Goal: Task Accomplishment & Management: Manage account settings

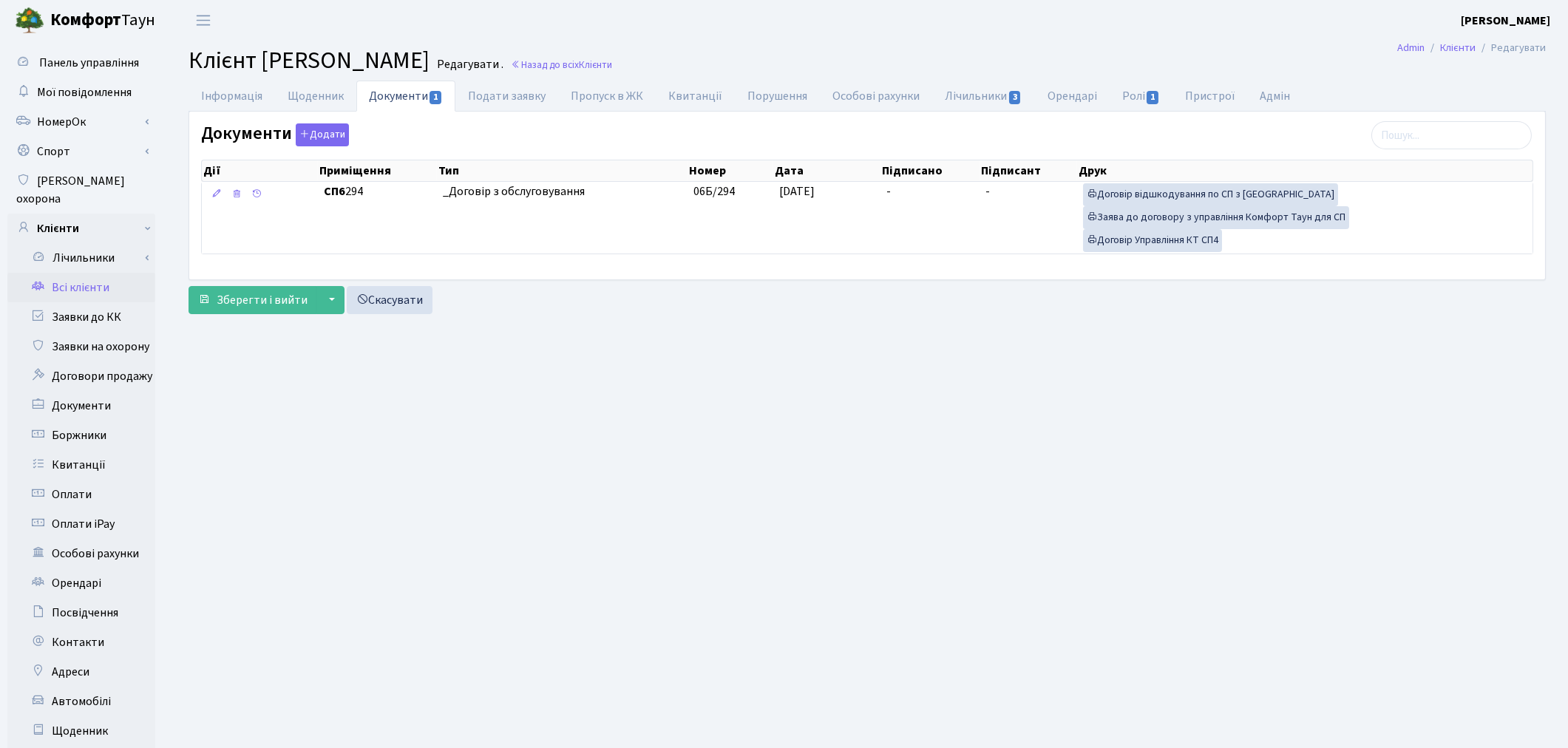
click at [98, 275] on link "Всі клієнти" at bounding box center [81, 287] width 148 height 30
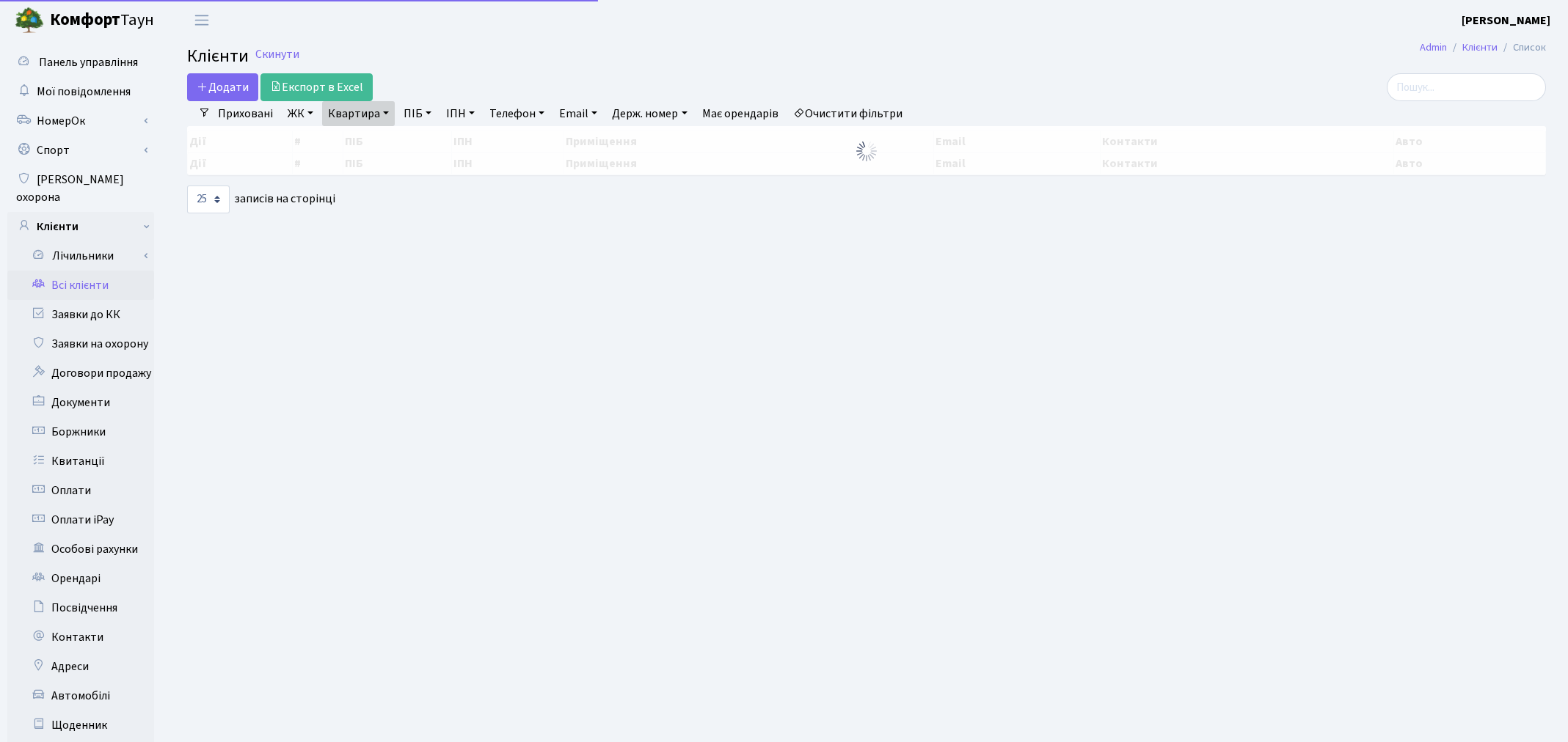
select select "25"
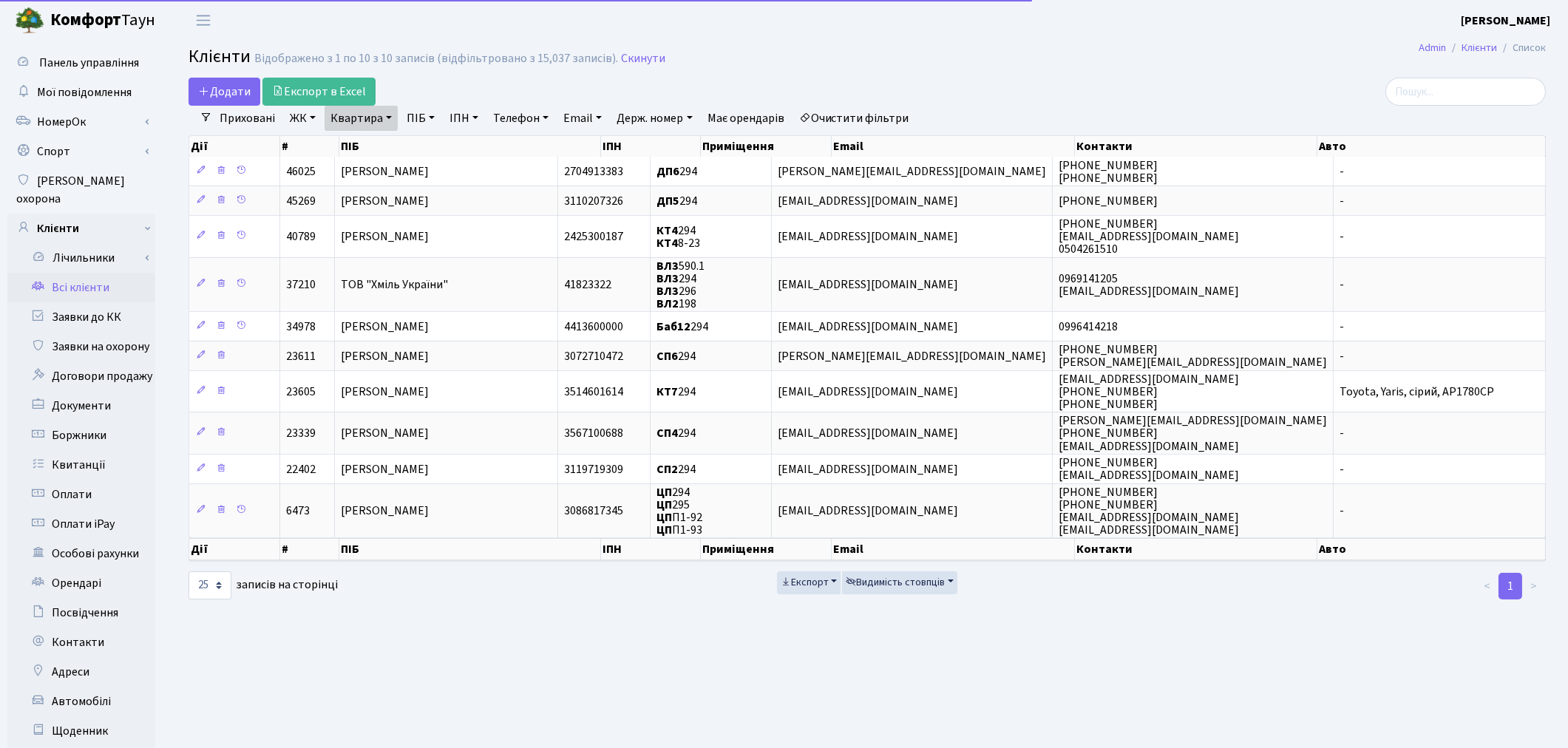
click at [843, 114] on link "Очистити фільтри" at bounding box center [855, 118] width 122 height 25
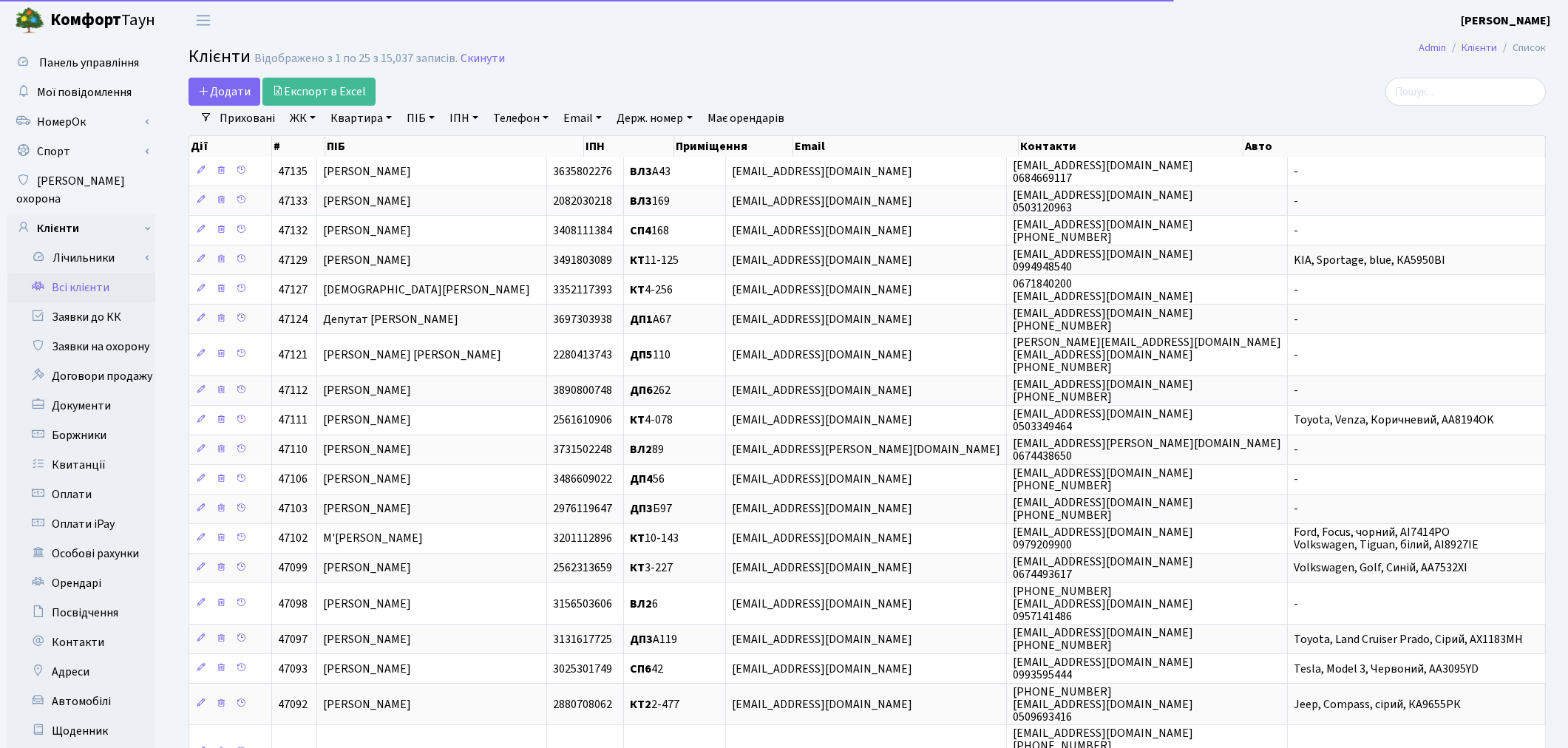
click at [360, 122] on link "Квартира" at bounding box center [361, 118] width 73 height 25
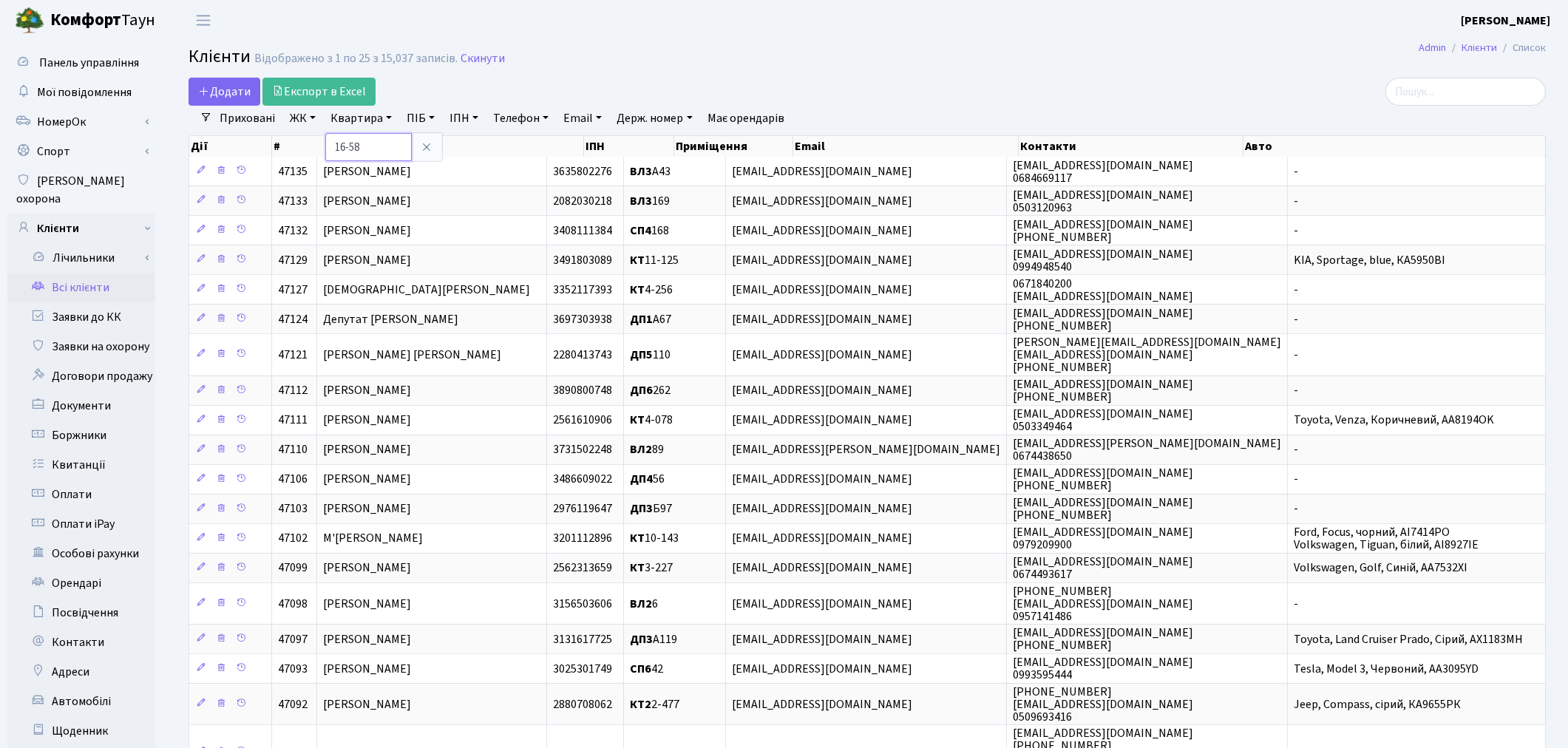
type input "16-58"
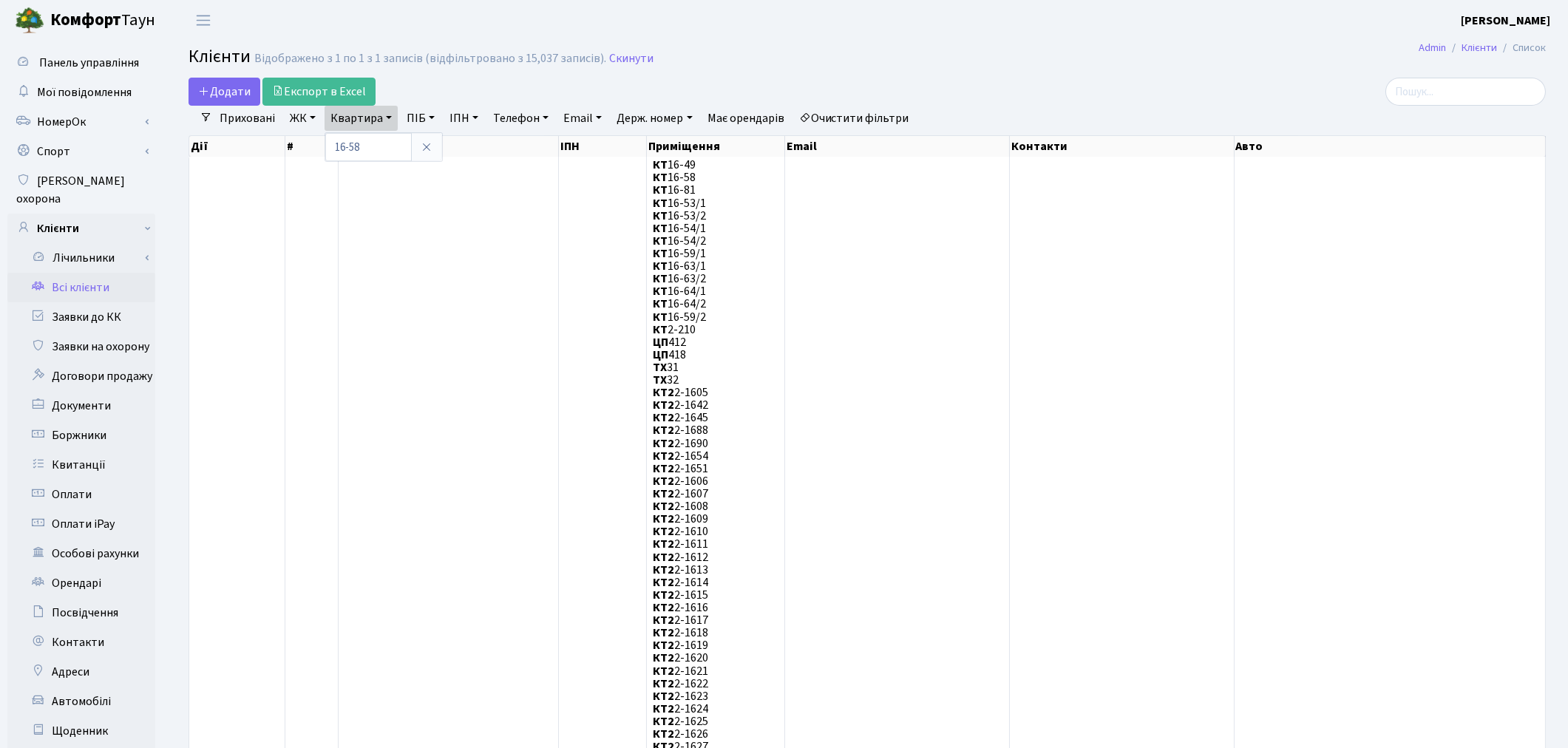
click at [955, 91] on div "Додати Експорт в Excel" at bounding box center [637, 91] width 897 height 28
click at [78, 302] on link "Заявки до КК" at bounding box center [81, 317] width 148 height 30
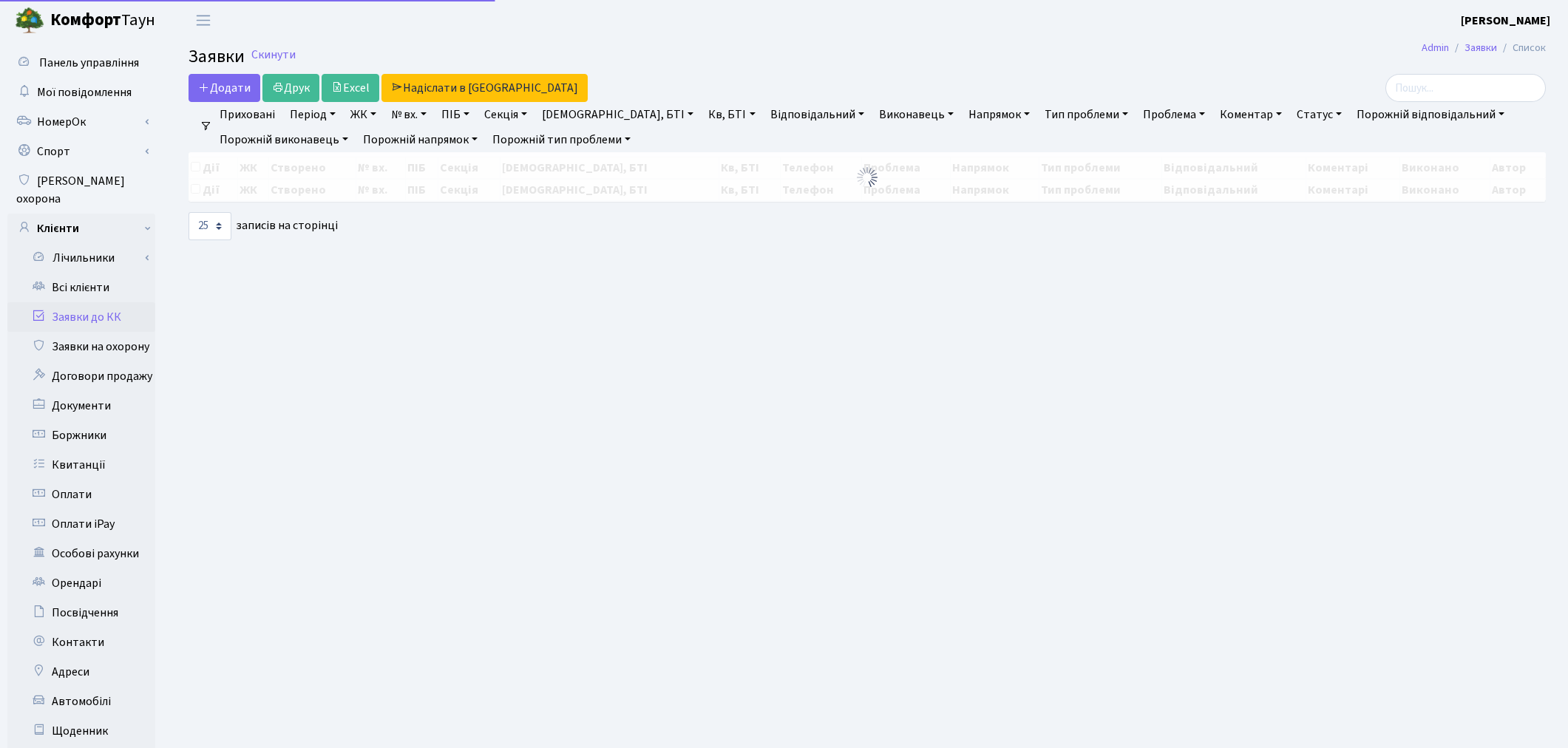
select select "25"
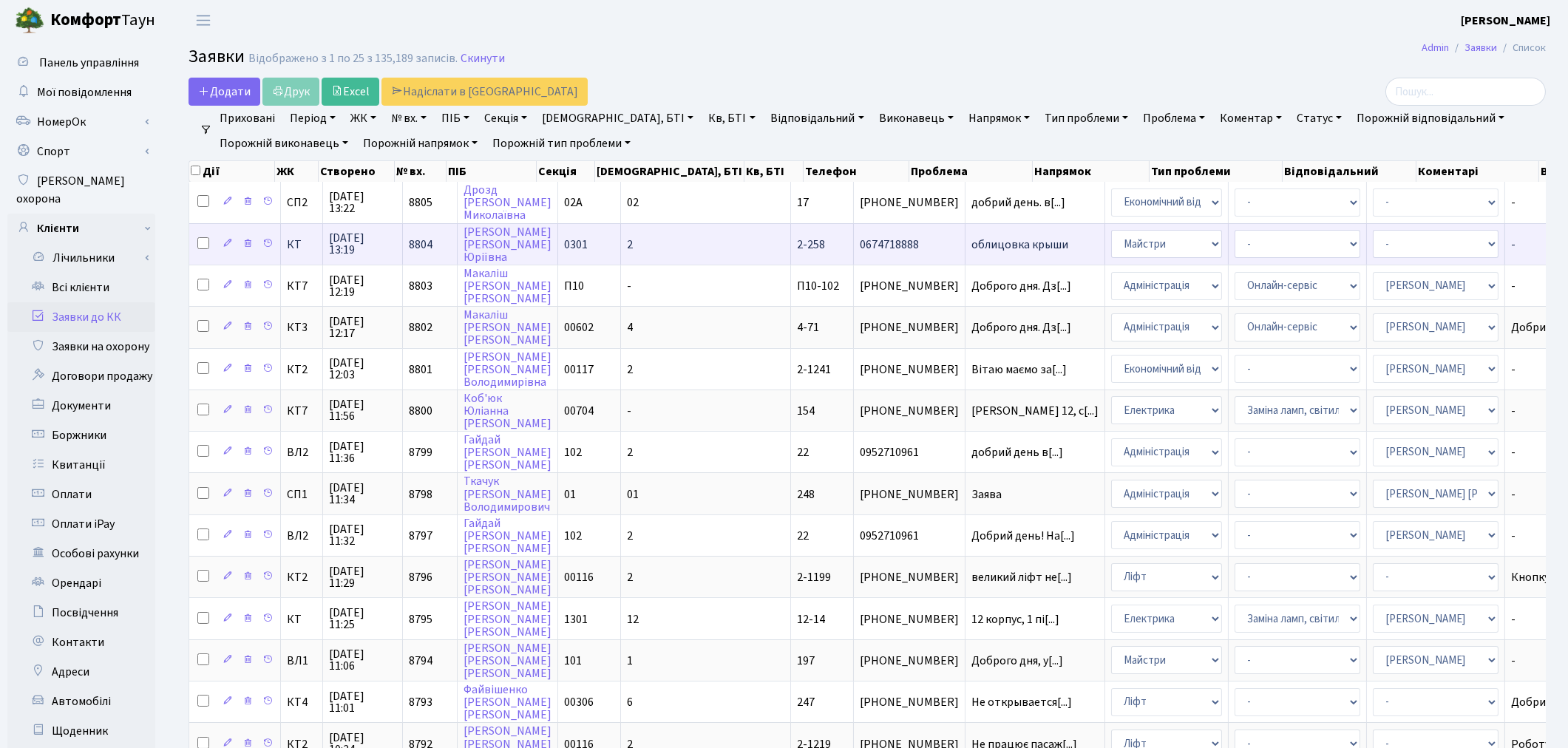
click at [972, 245] on span "облицовка крыши" at bounding box center [1035, 244] width 127 height 11
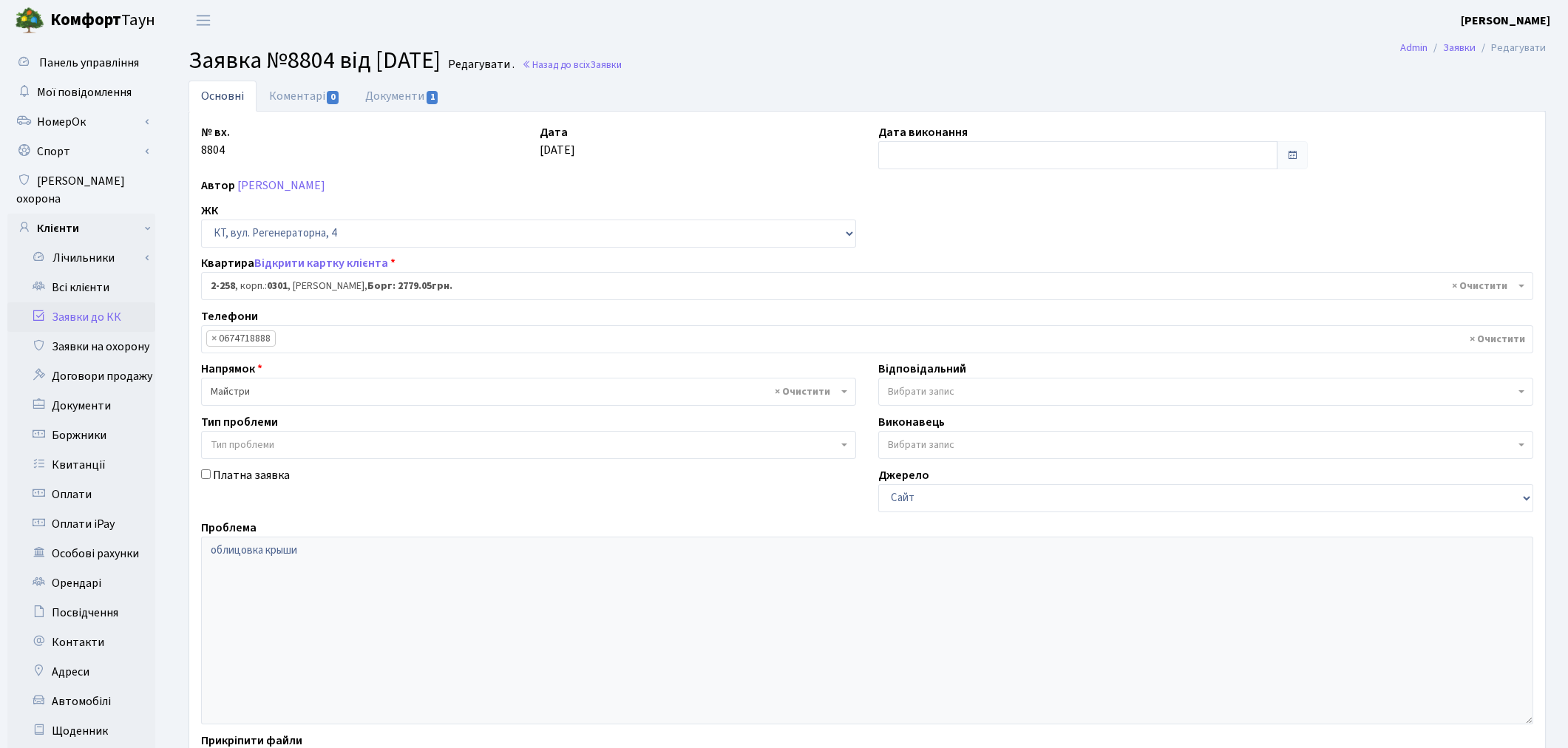
select select "523"
click at [398, 97] on link "Документи 1" at bounding box center [402, 95] width 99 height 31
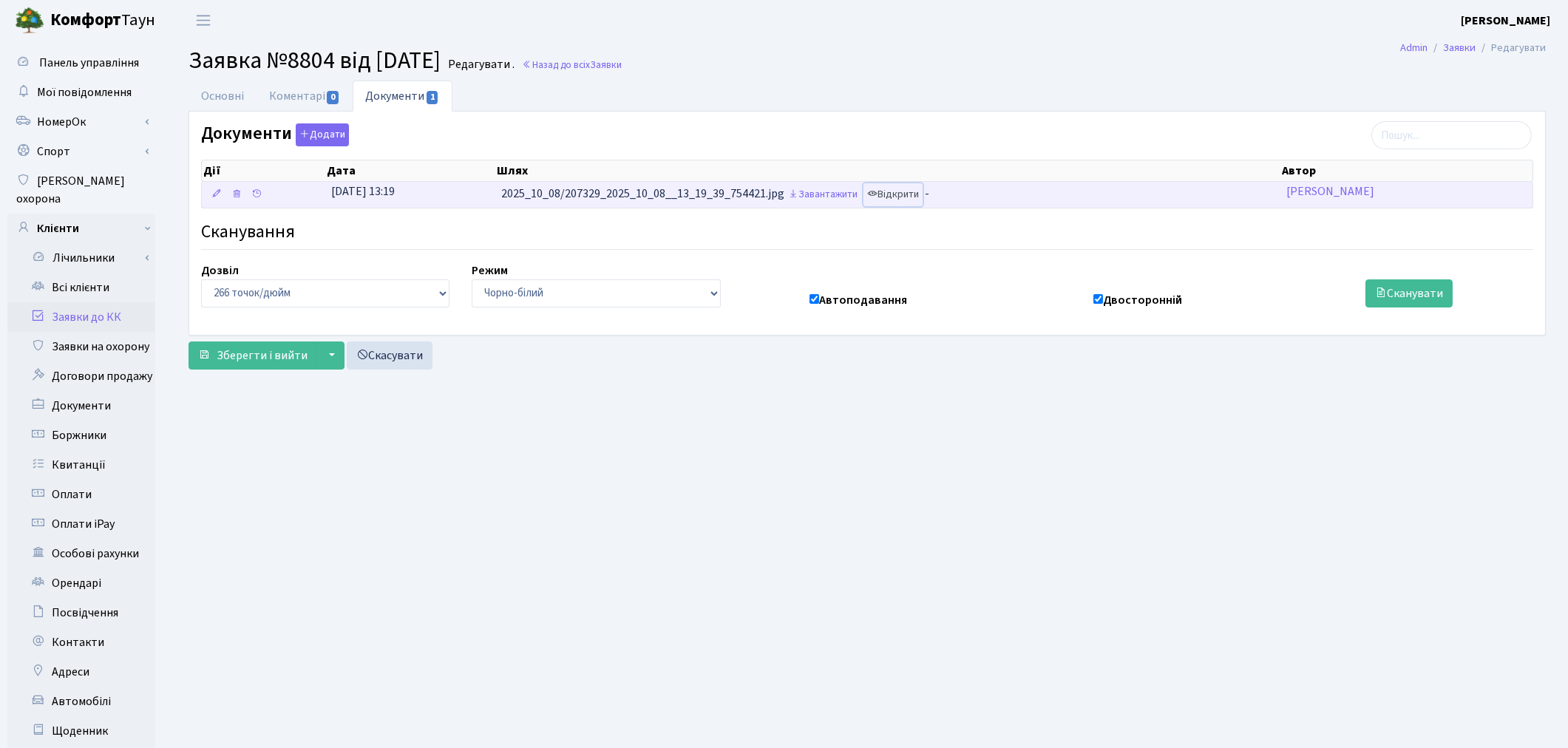
click at [922, 197] on link "Відкрити" at bounding box center [893, 195] width 59 height 23
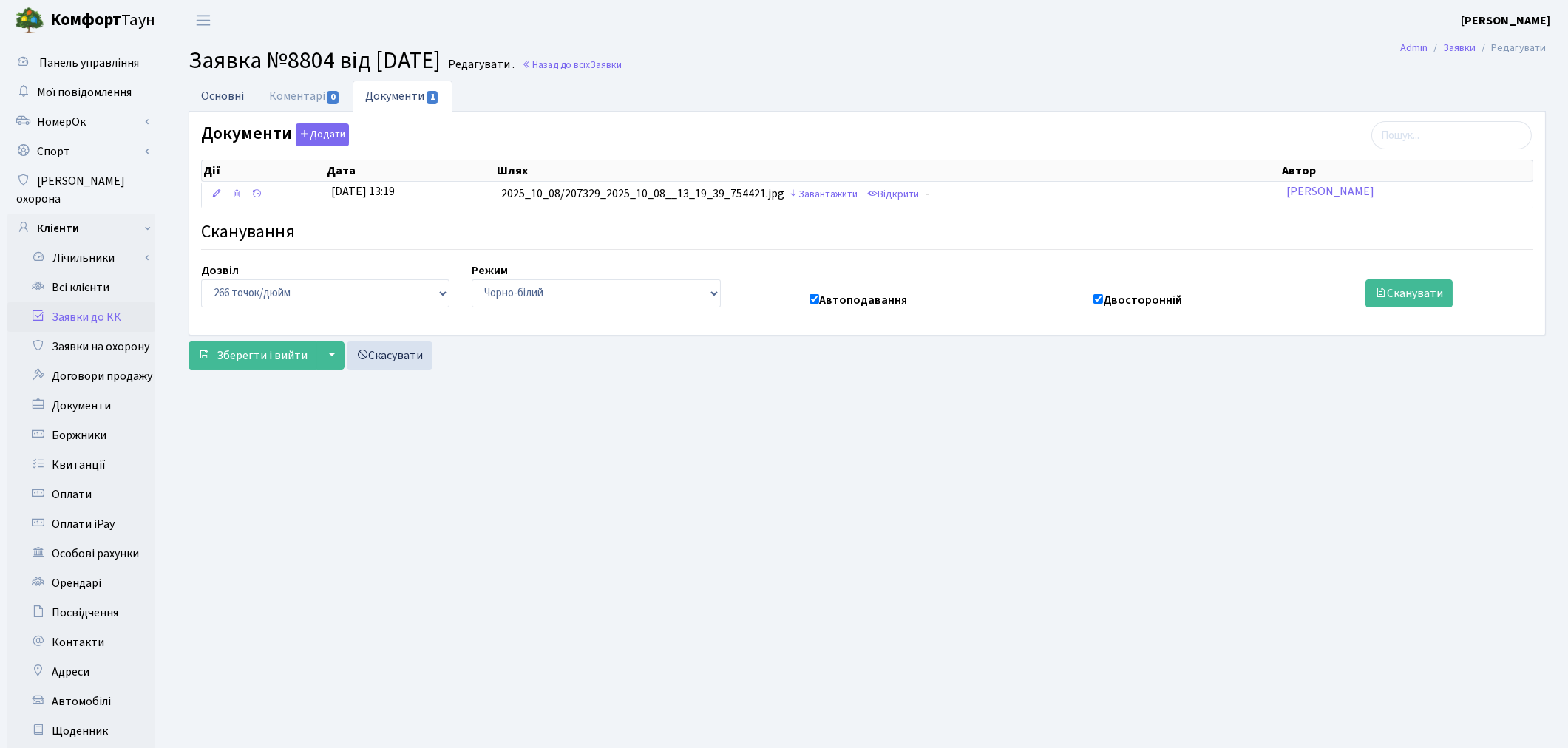
click at [230, 100] on link "Основні" at bounding box center [222, 95] width 68 height 31
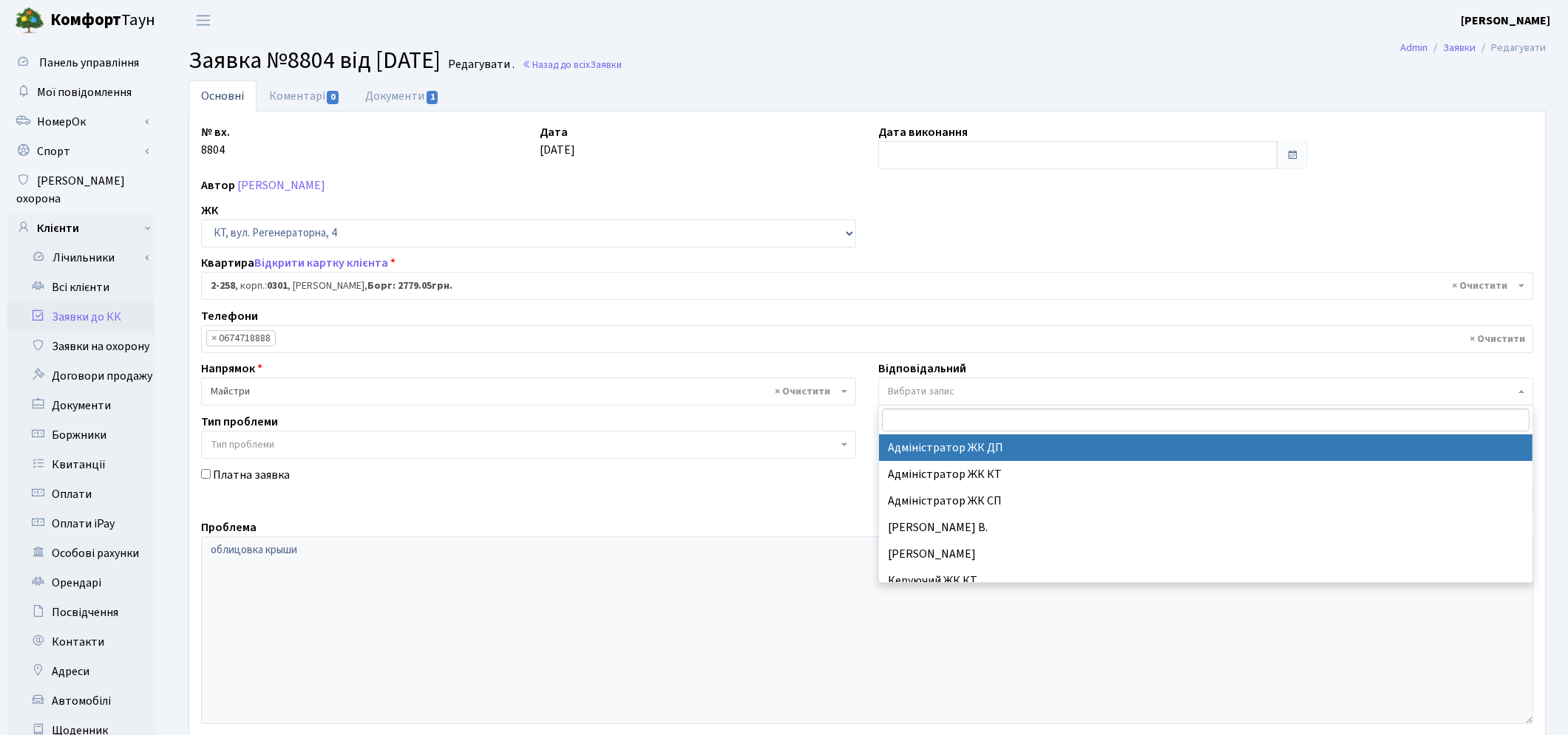
click at [915, 389] on span "Вибрати запис" at bounding box center [921, 392] width 67 height 15
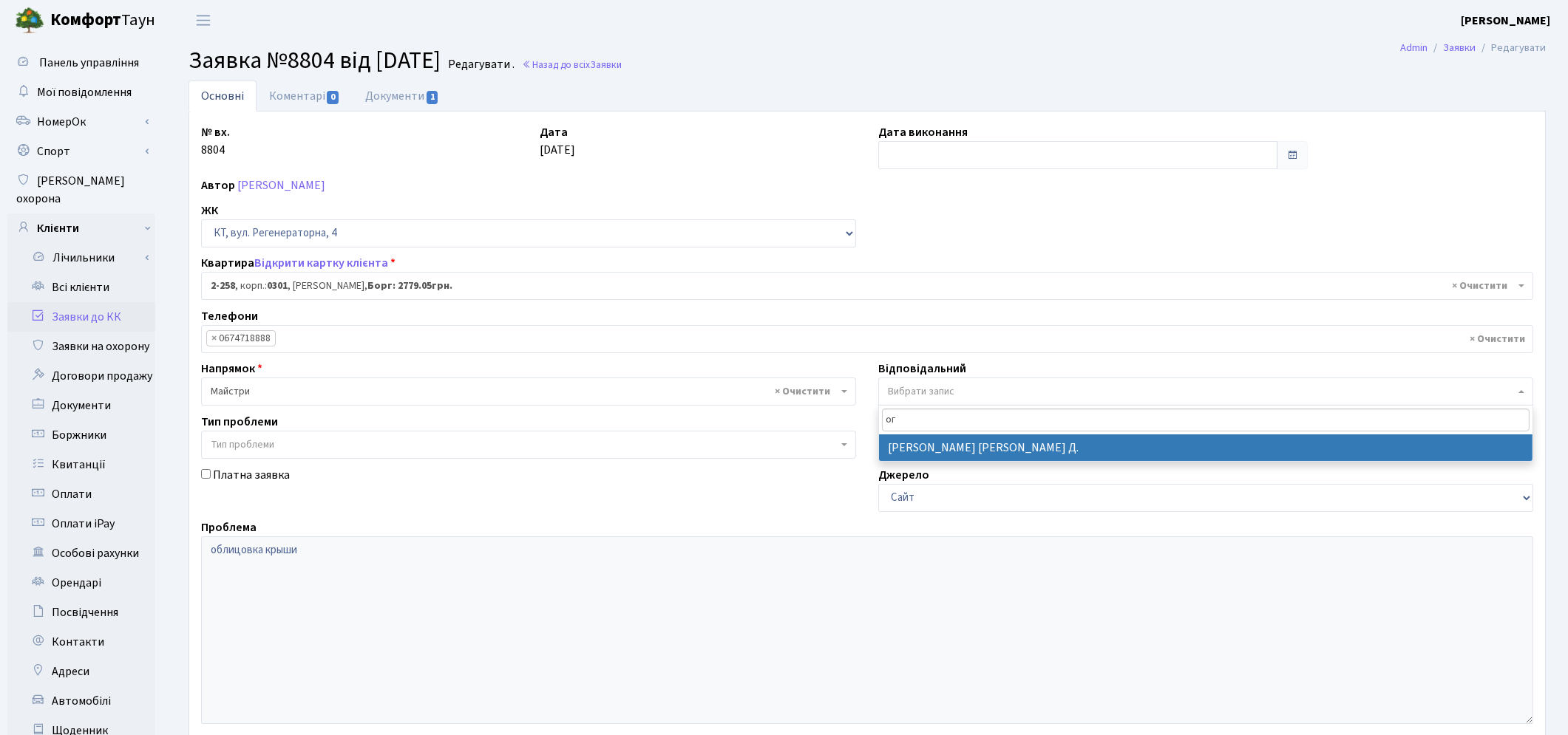
type input "ог"
select select "62"
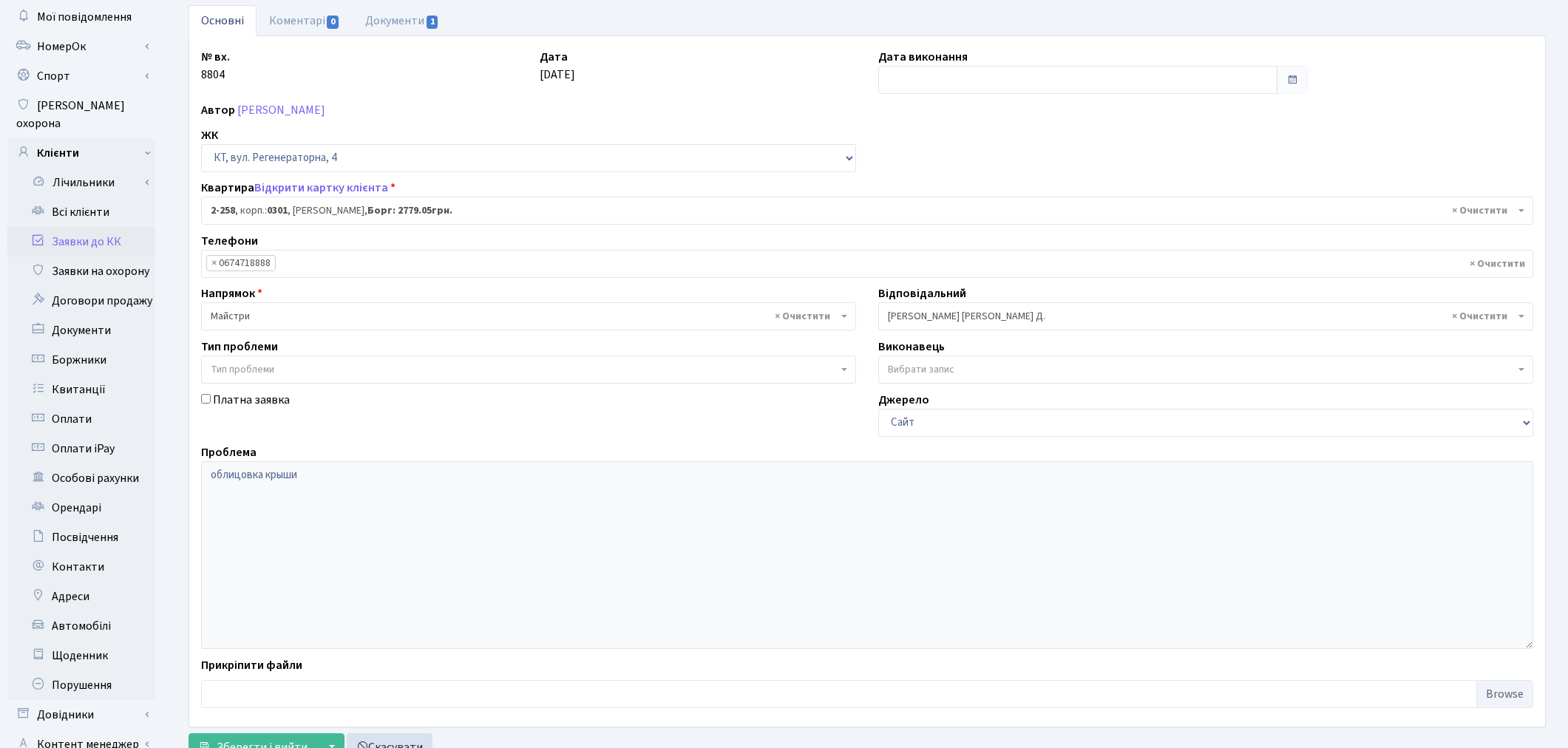
scroll to position [172, 0]
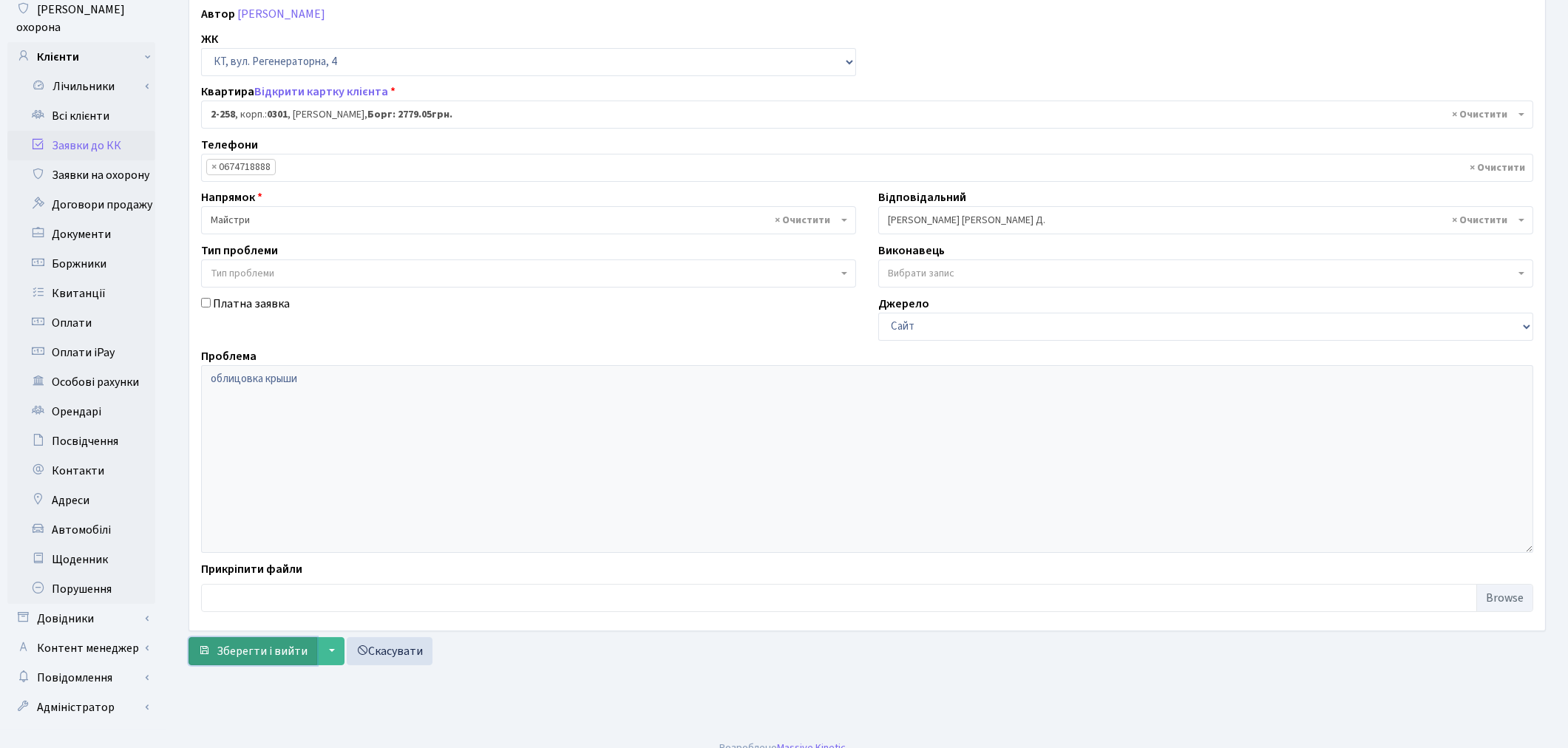
click at [225, 658] on span "Зберегти і вийти" at bounding box center [261, 651] width 91 height 16
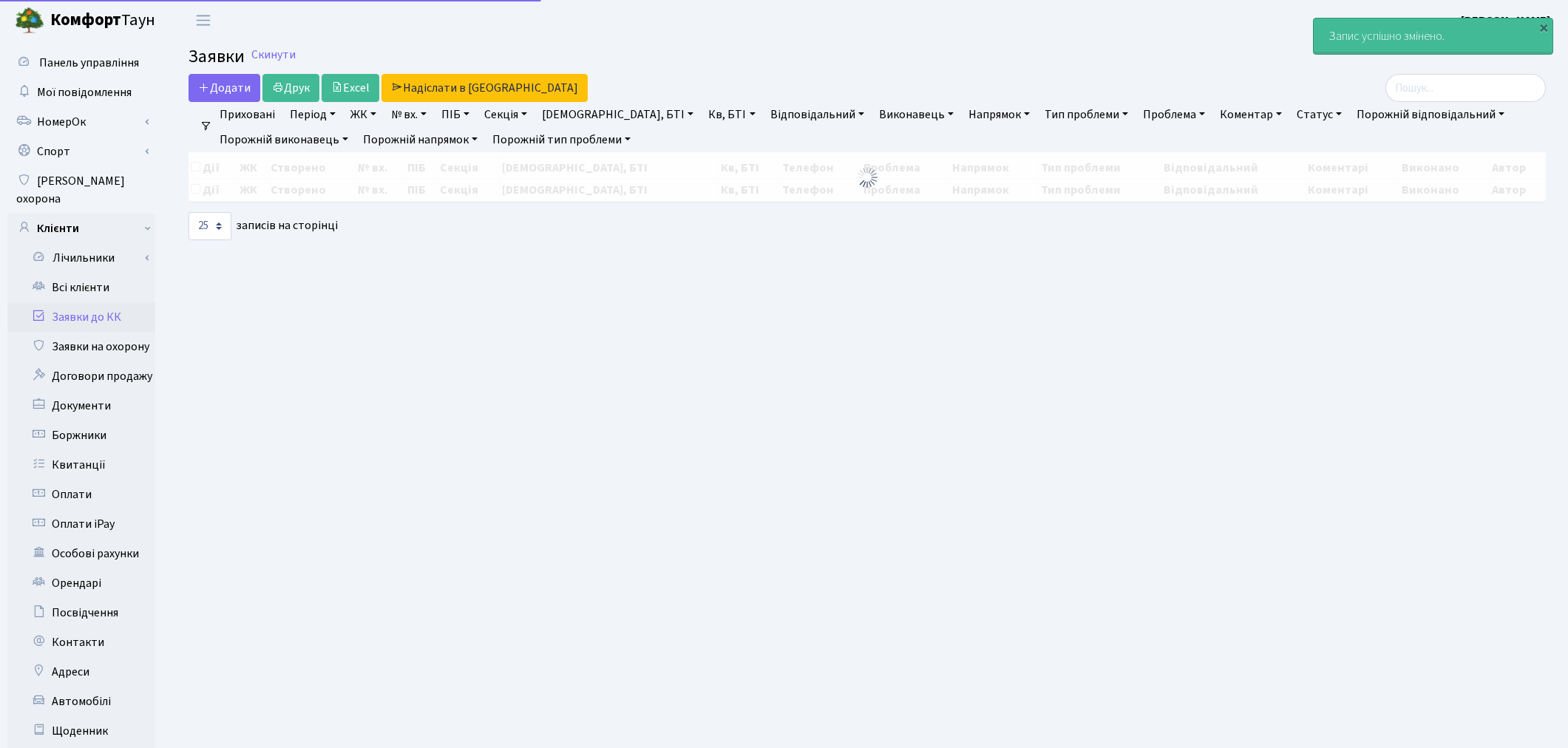
select select "25"
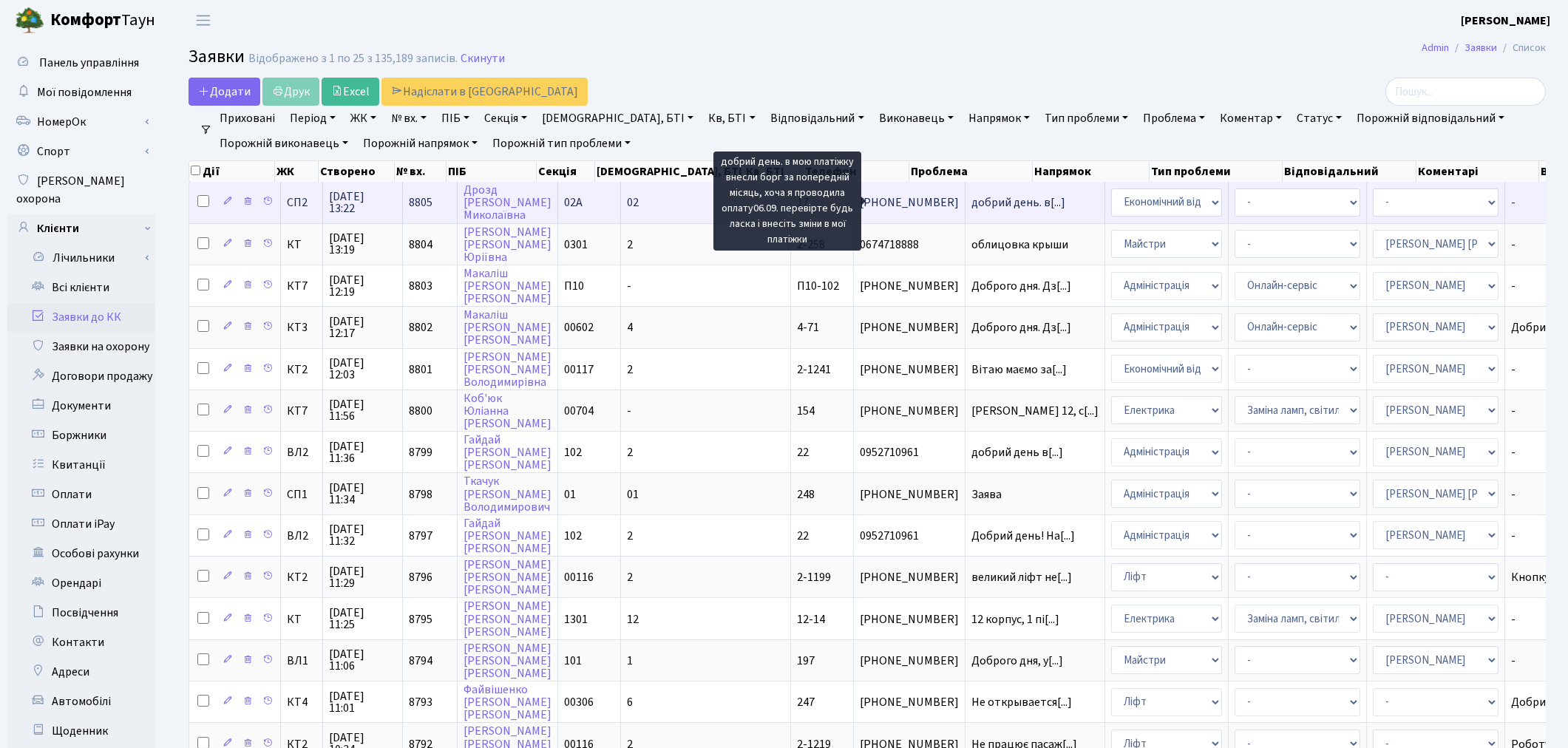
click at [972, 197] on span "добрий день. в[...]" at bounding box center [1019, 202] width 93 height 16
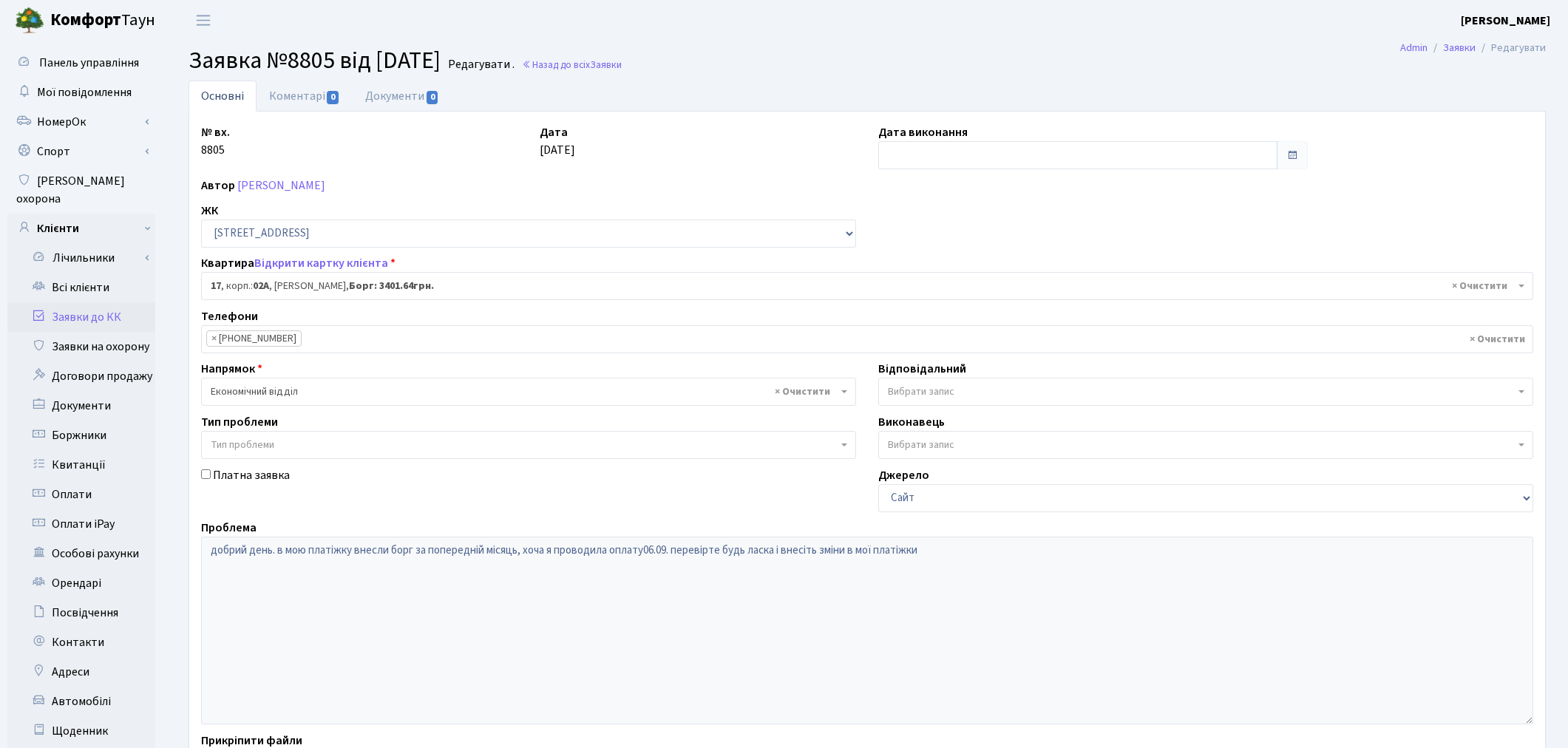
select select "20267"
click at [288, 505] on div "Платна заявка" at bounding box center [528, 489] width 677 height 46
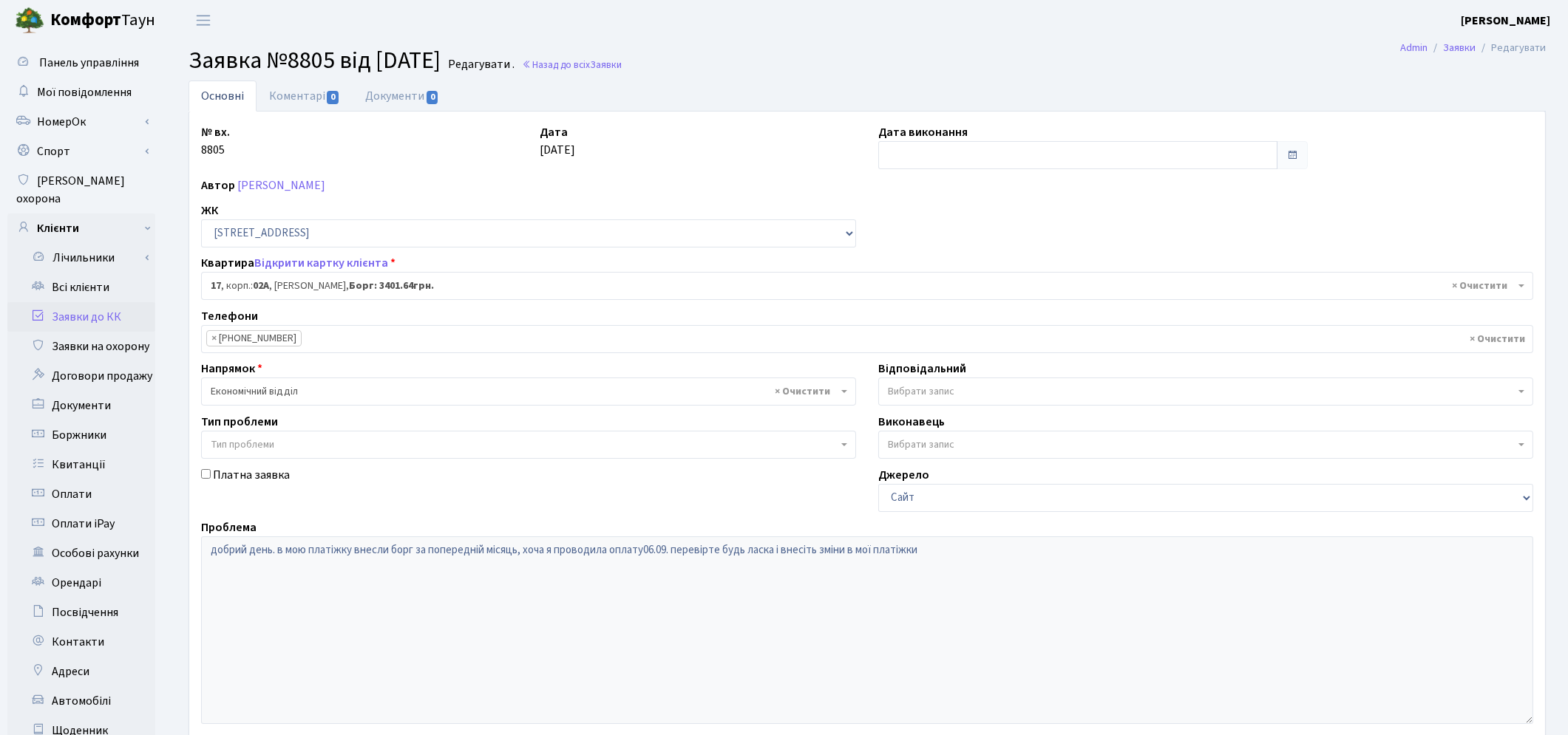
click at [945, 397] on span "Вибрати запис" at bounding box center [921, 392] width 67 height 15
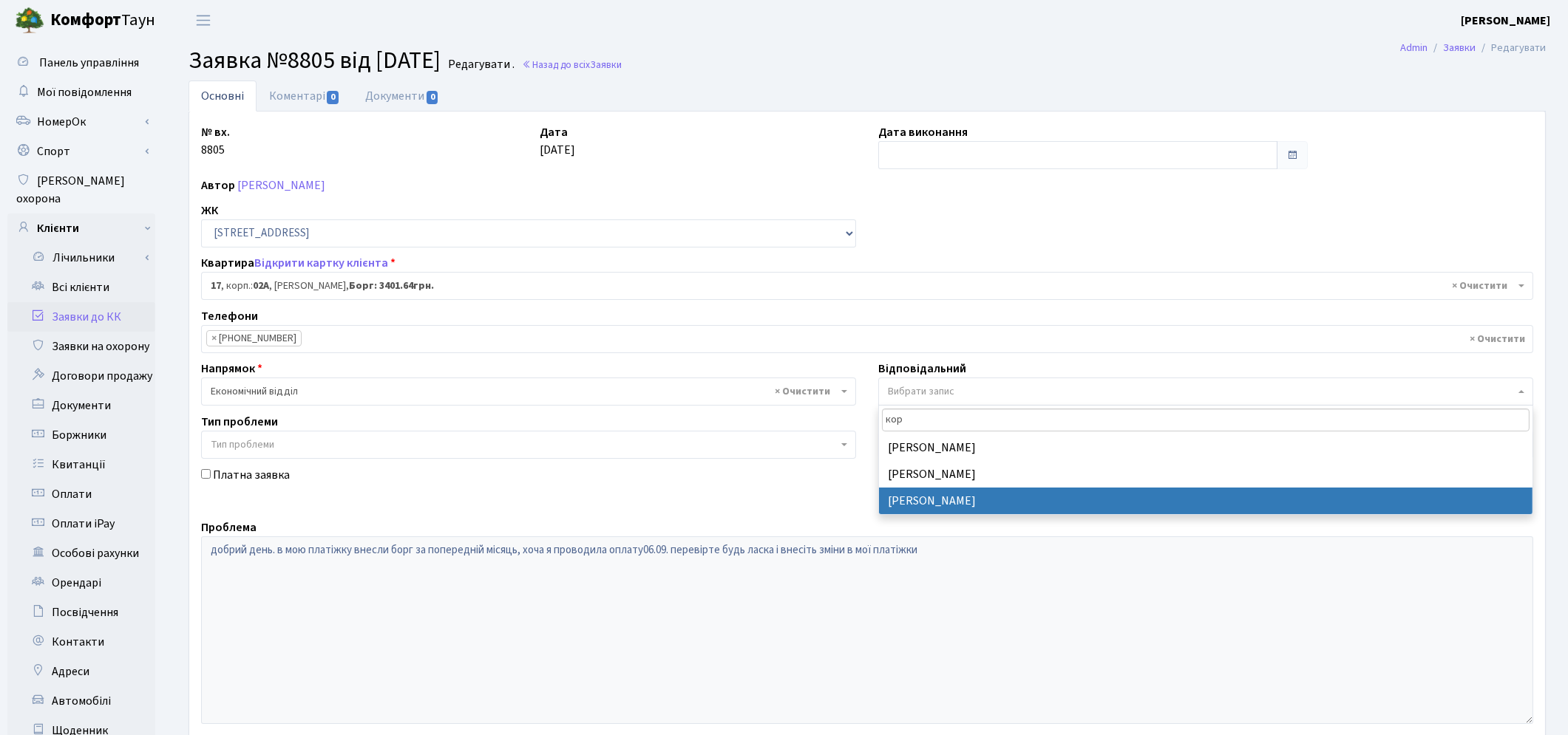
type input "кор"
select select "33"
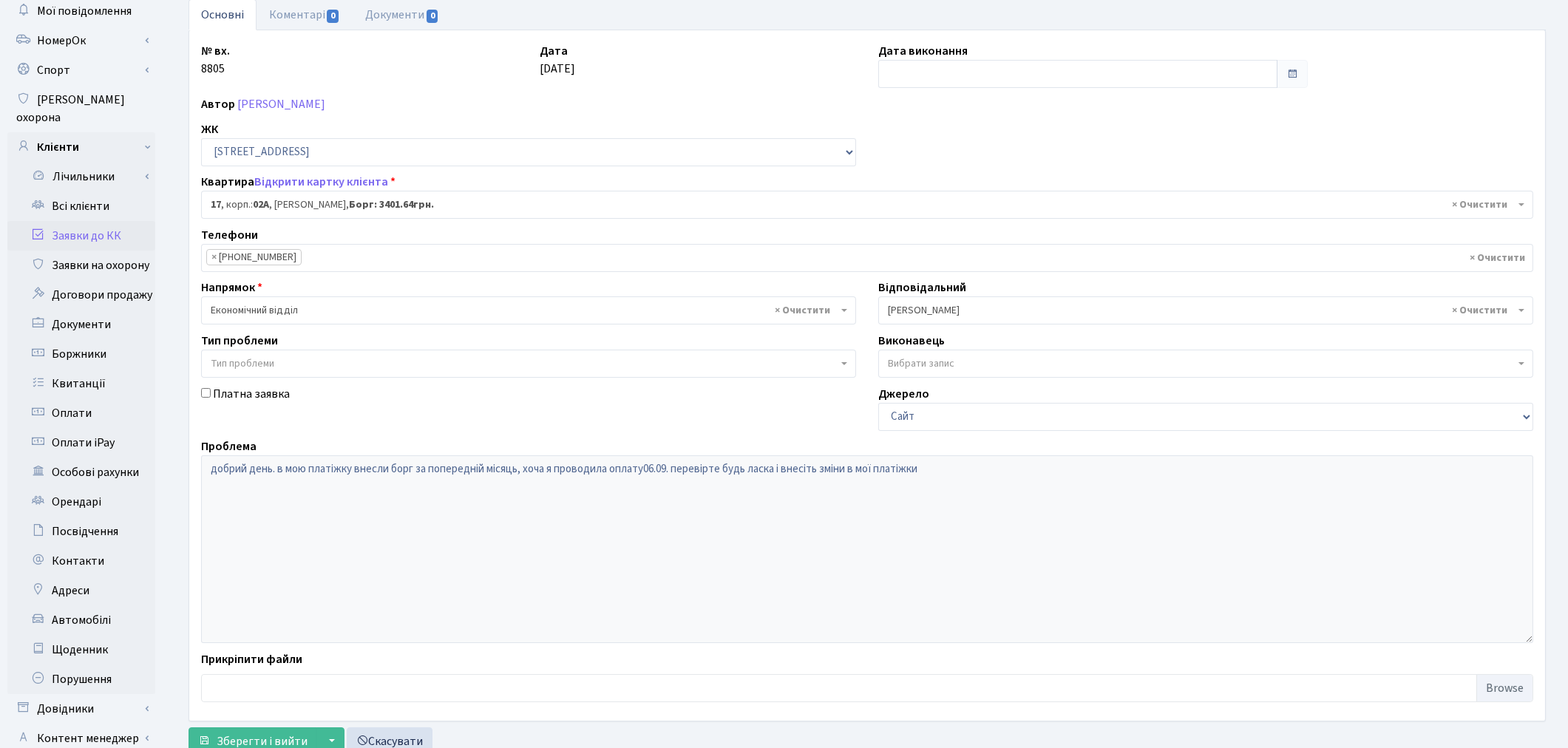
scroll to position [172, 0]
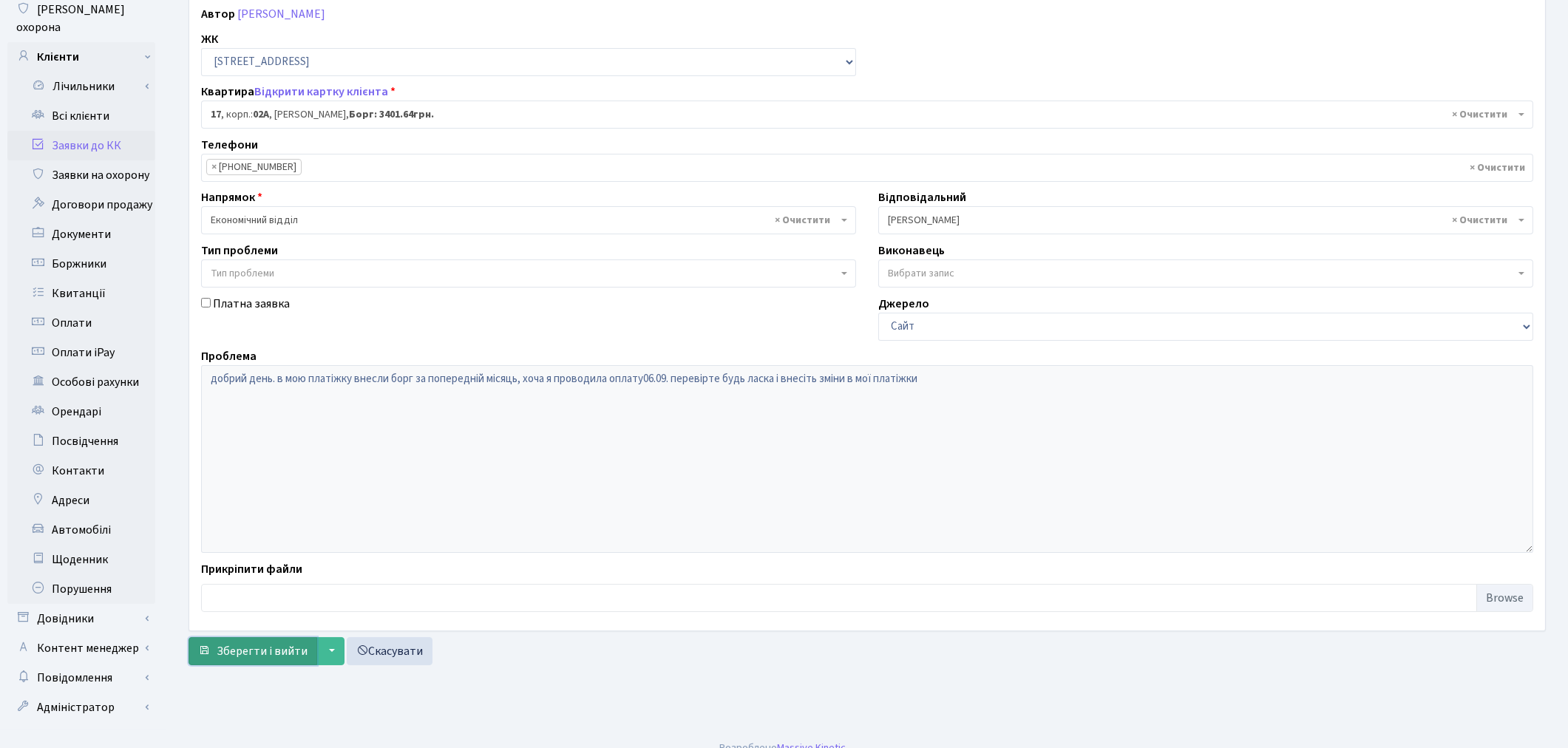
click at [229, 659] on span "Зберегти і вийти" at bounding box center [261, 651] width 91 height 16
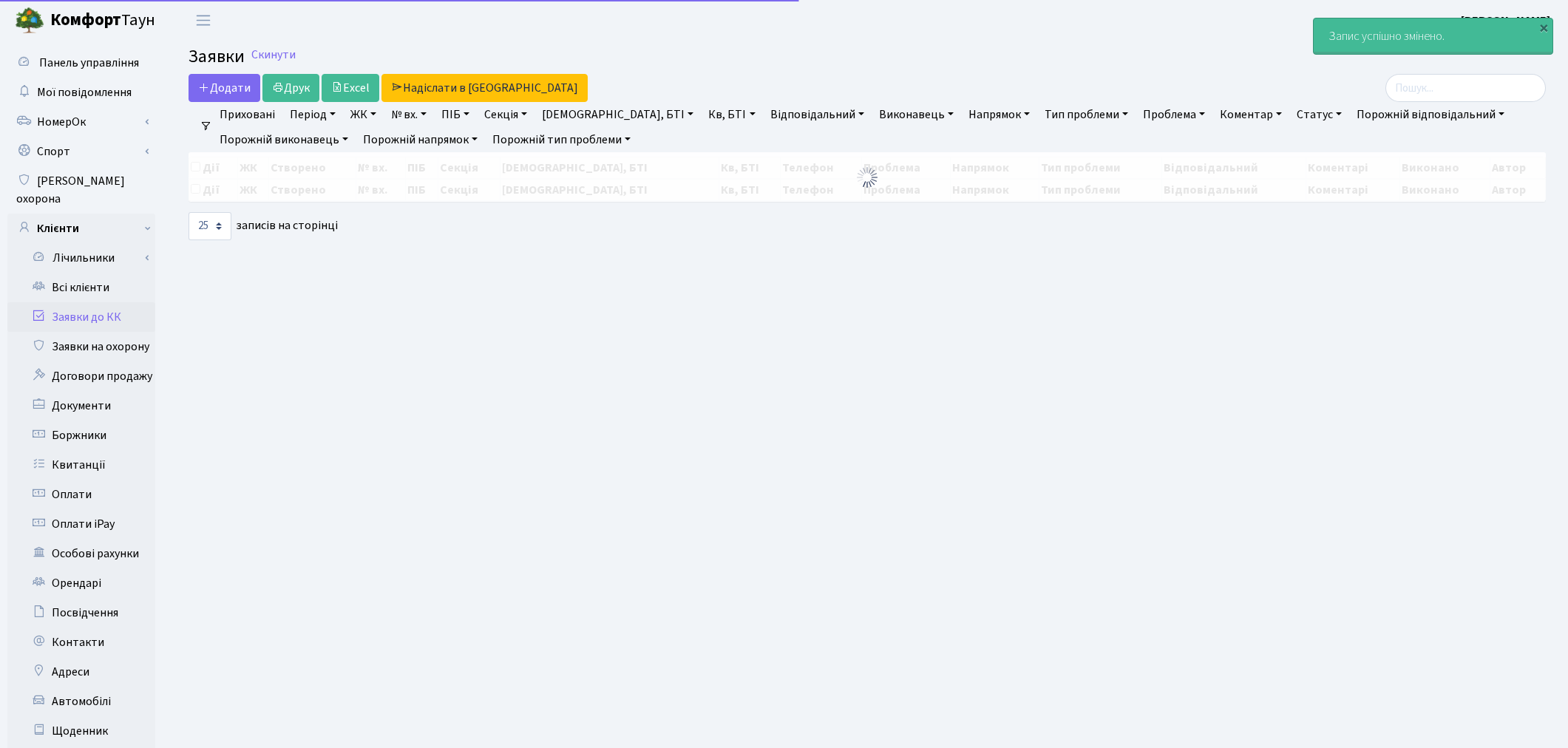
select select "25"
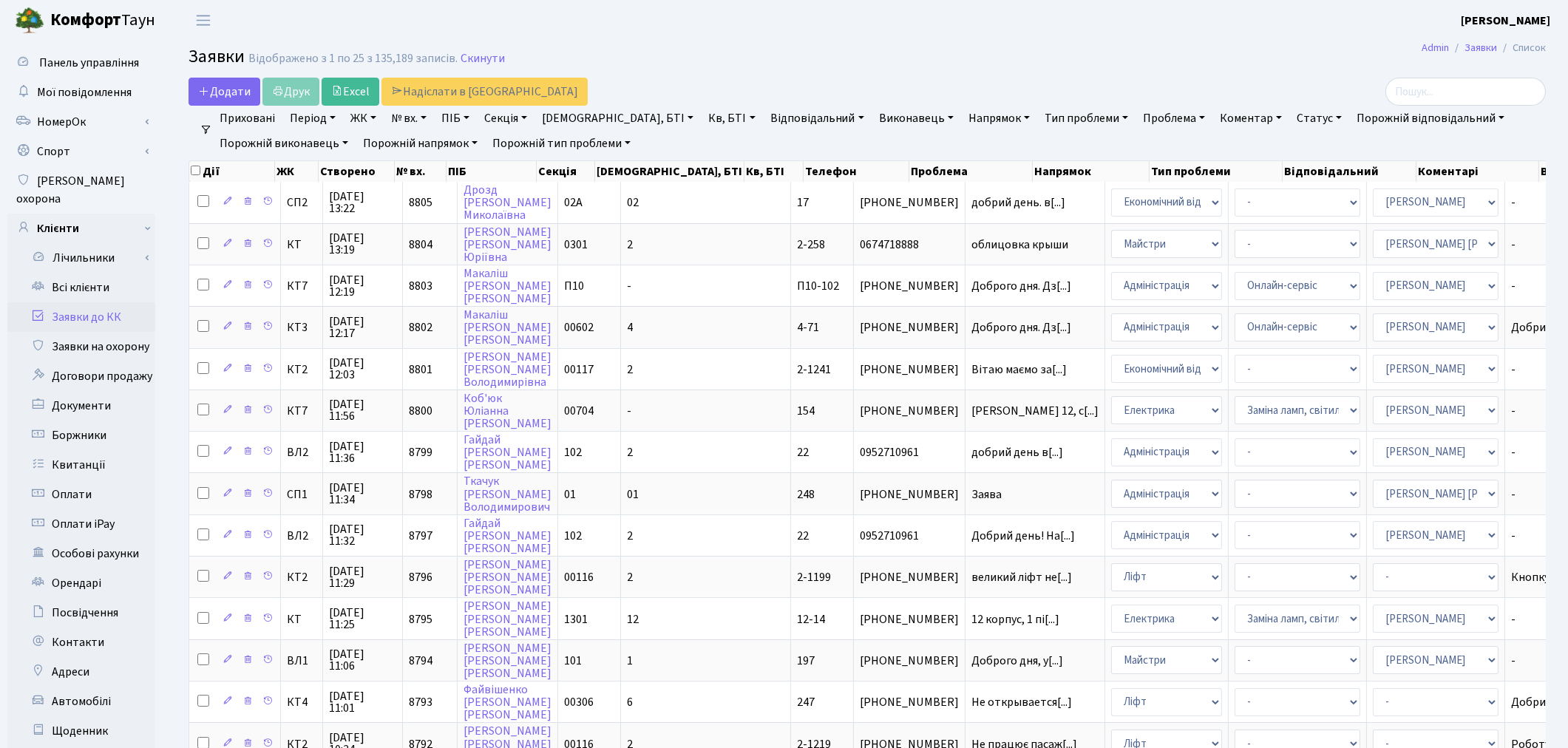
click at [888, 68] on h2 "Заявки Відображено з 1 по 25 з 135,189 записів. Скинути" at bounding box center [867, 59] width 1357 height 25
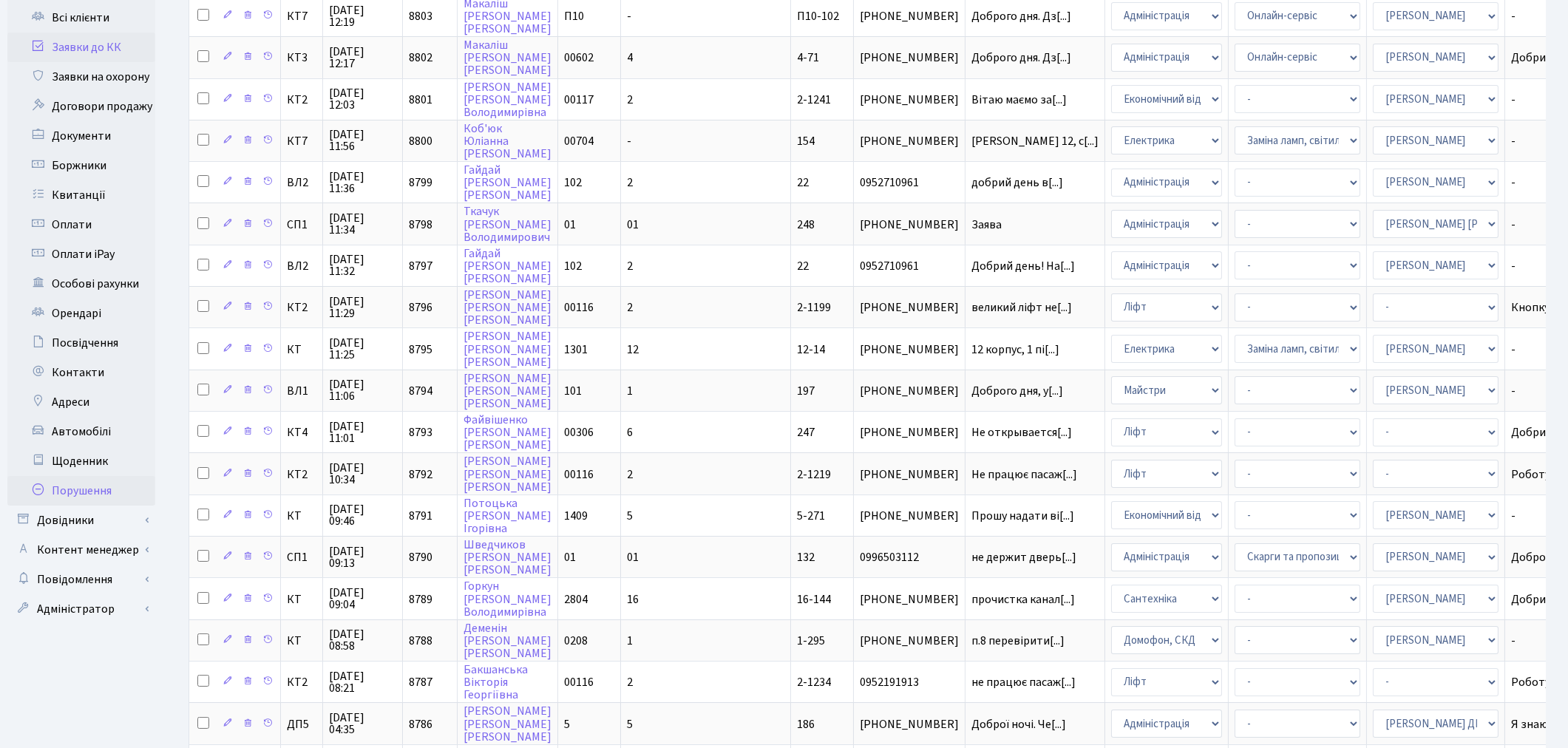
scroll to position [410, 0]
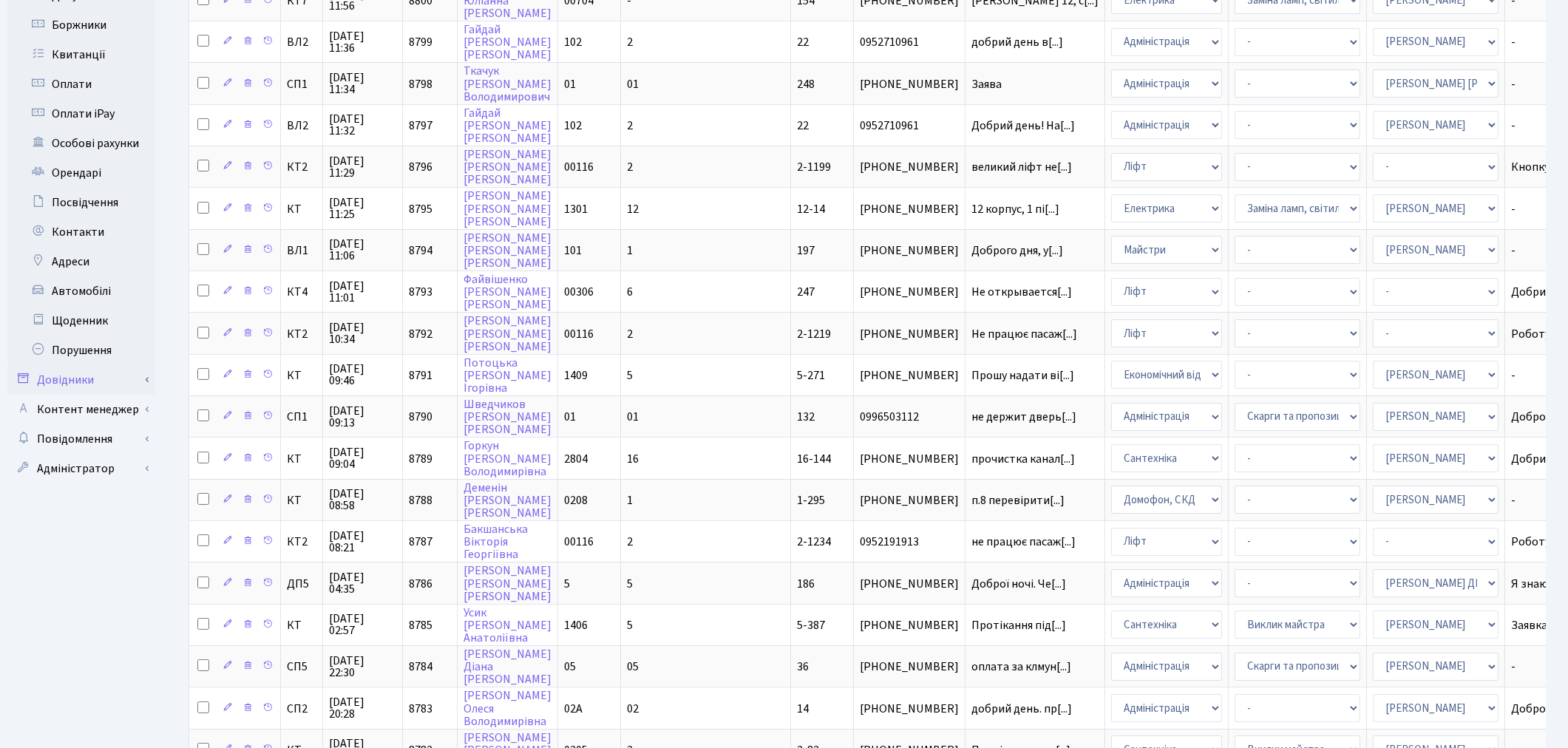
click at [65, 365] on link "Довідники" at bounding box center [81, 380] width 148 height 30
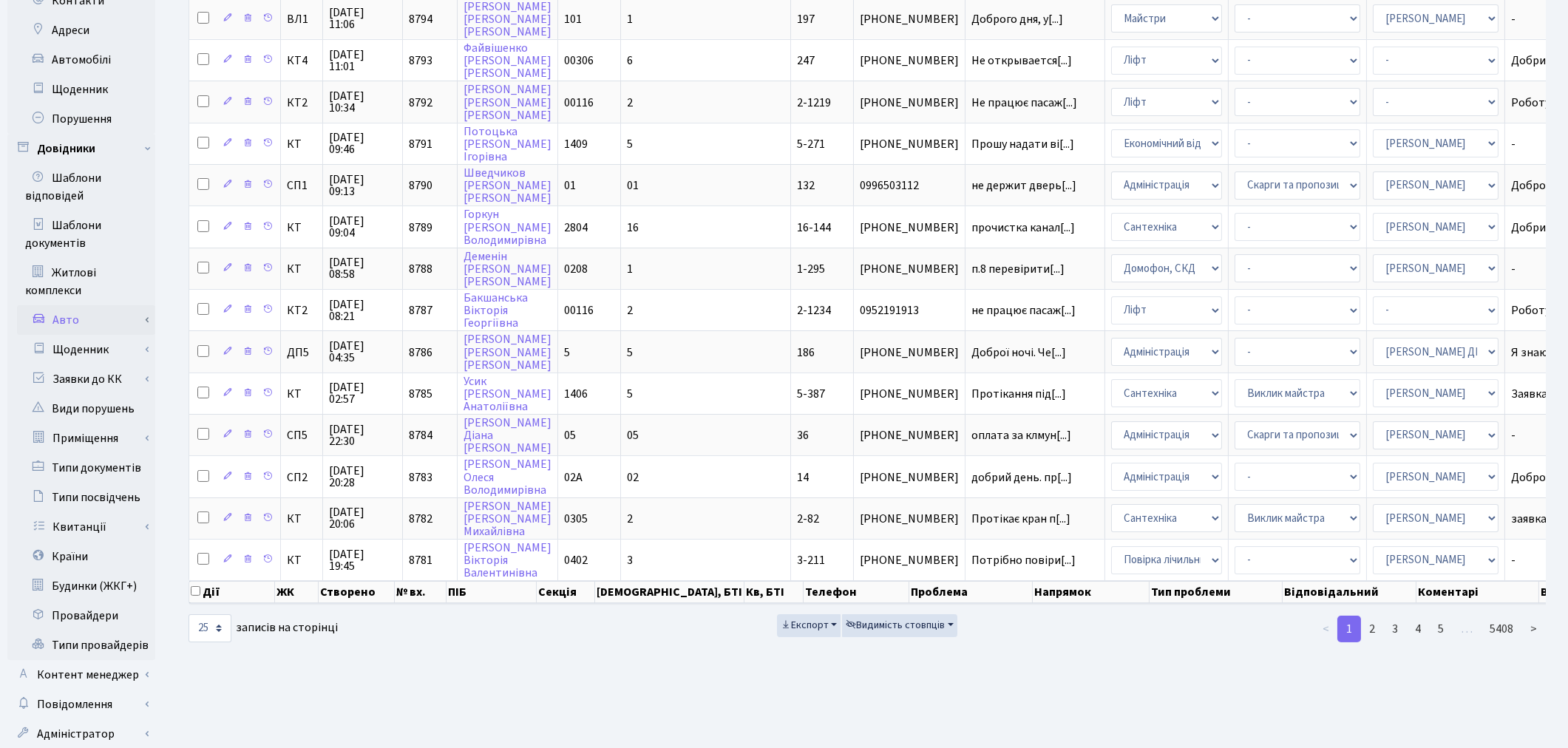
scroll to position [656, 0]
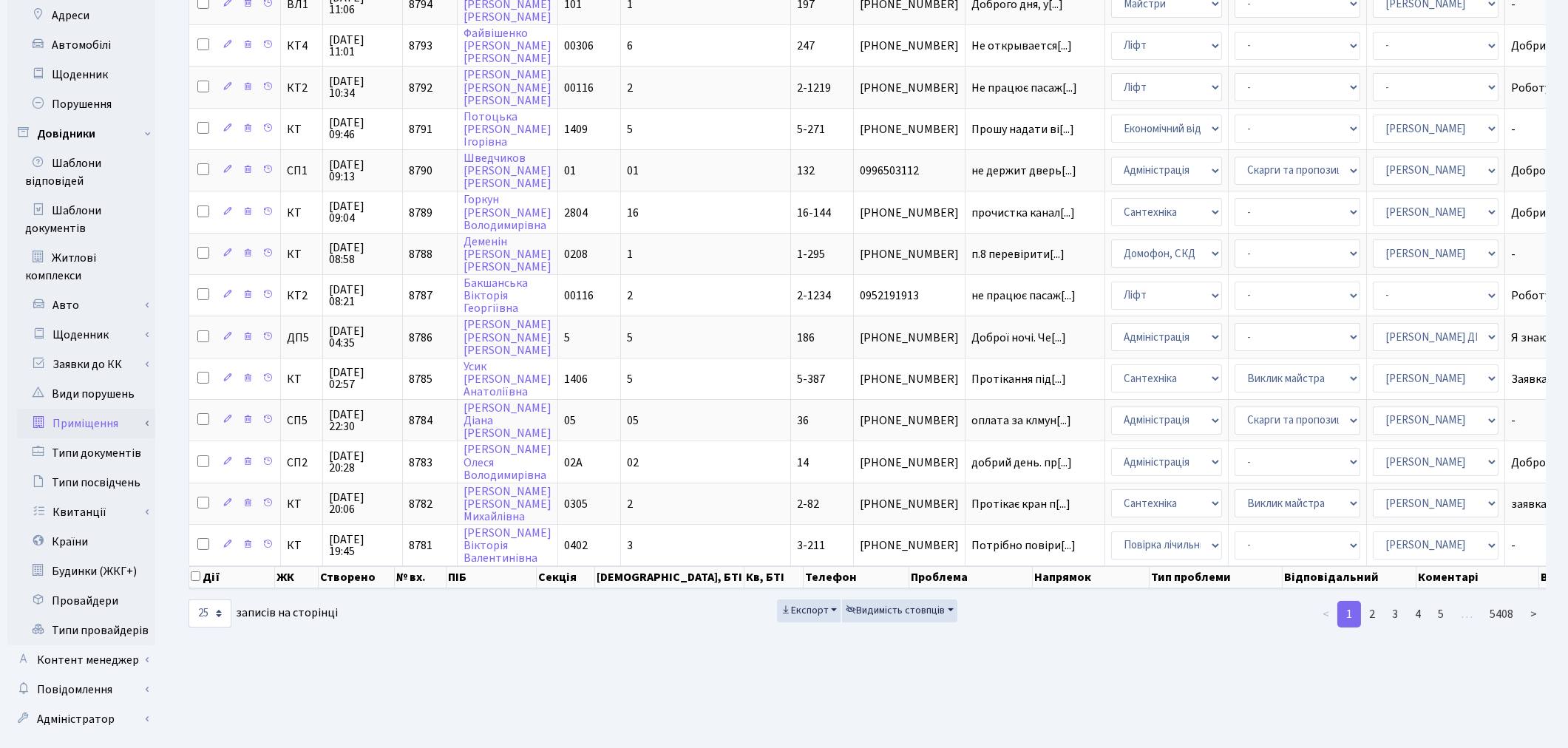
click at [97, 409] on link "Приміщення" at bounding box center [86, 424] width 138 height 30
click at [113, 439] on link "Всі приміщення" at bounding box center [86, 453] width 138 height 30
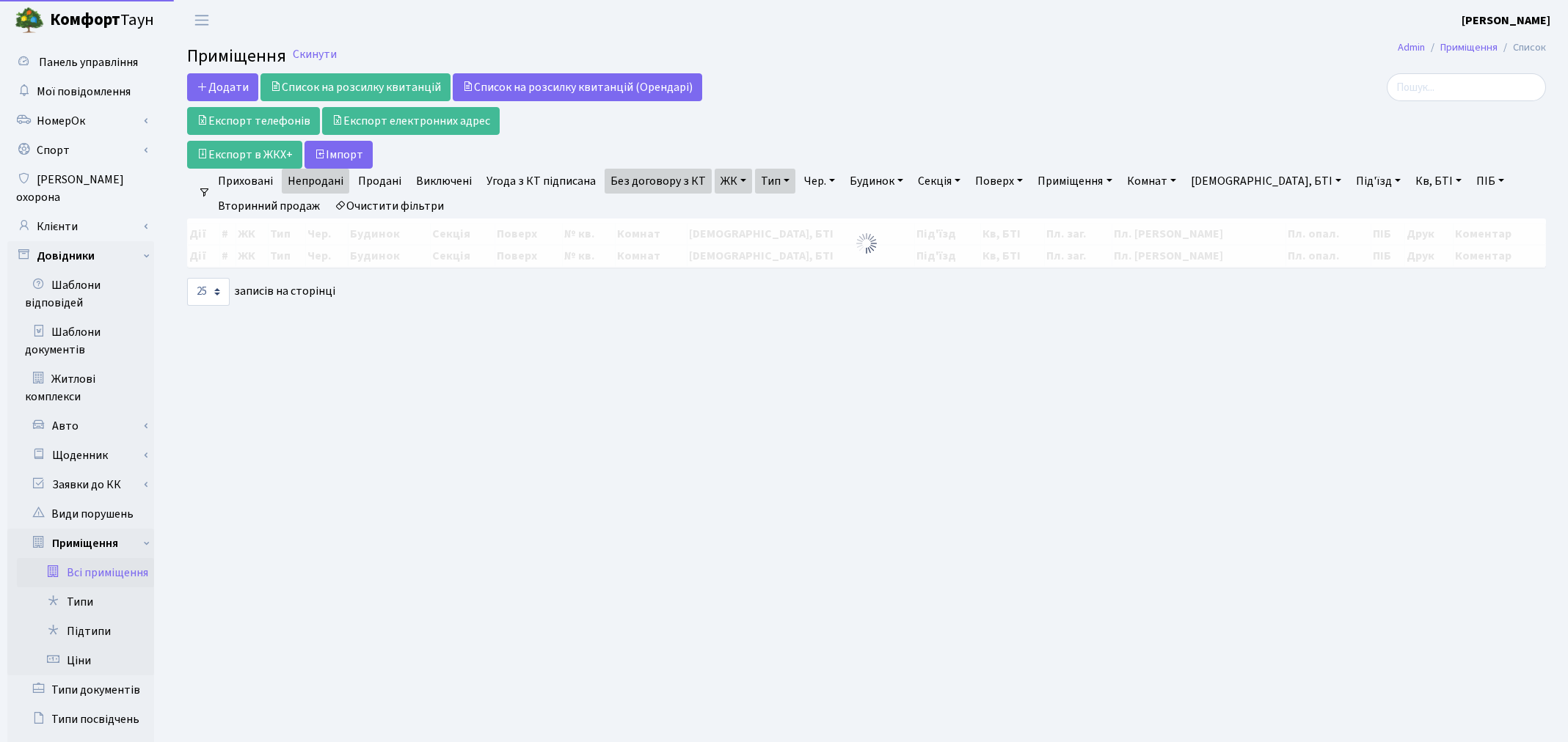
select select "25"
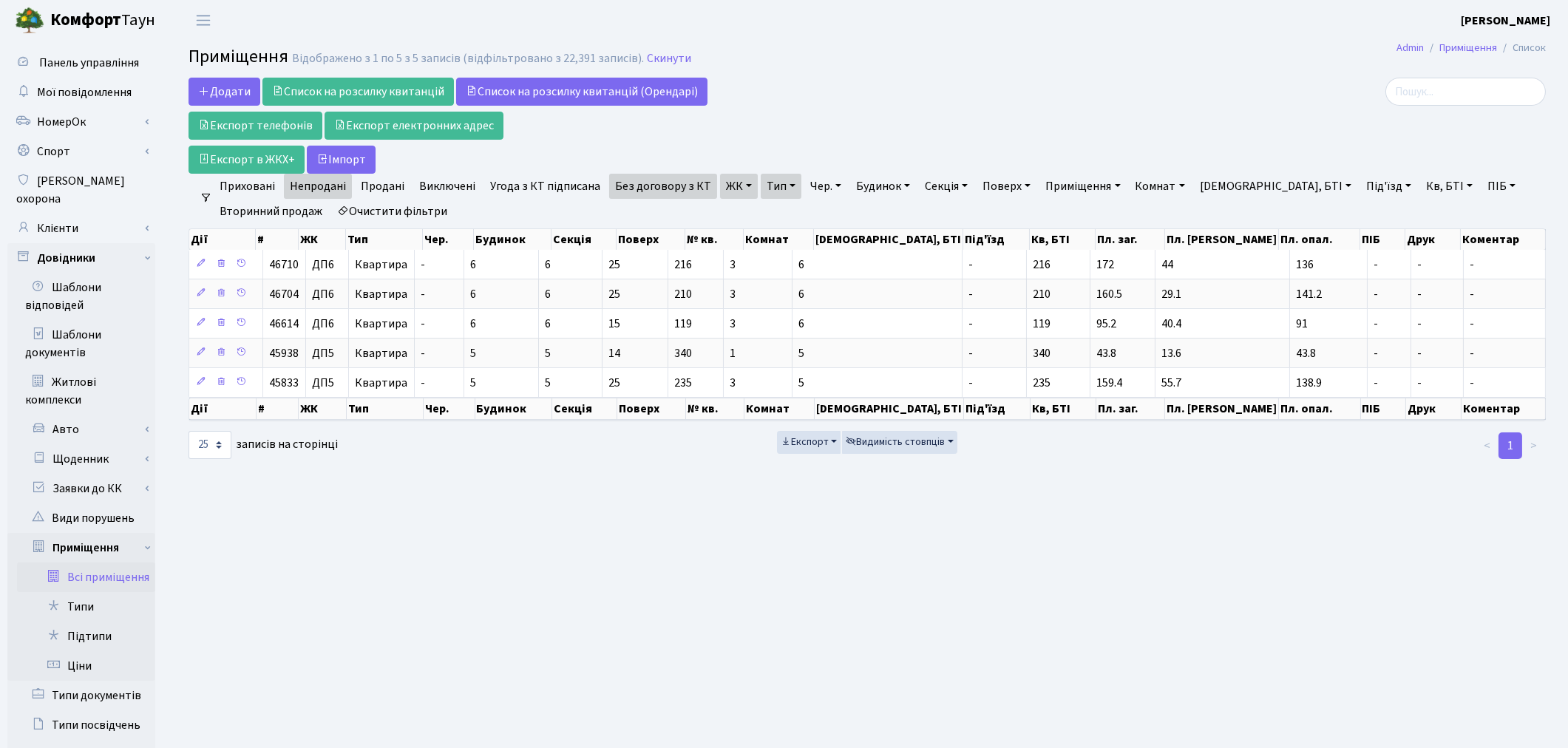
click at [762, 183] on link "Тип" at bounding box center [781, 186] width 41 height 25
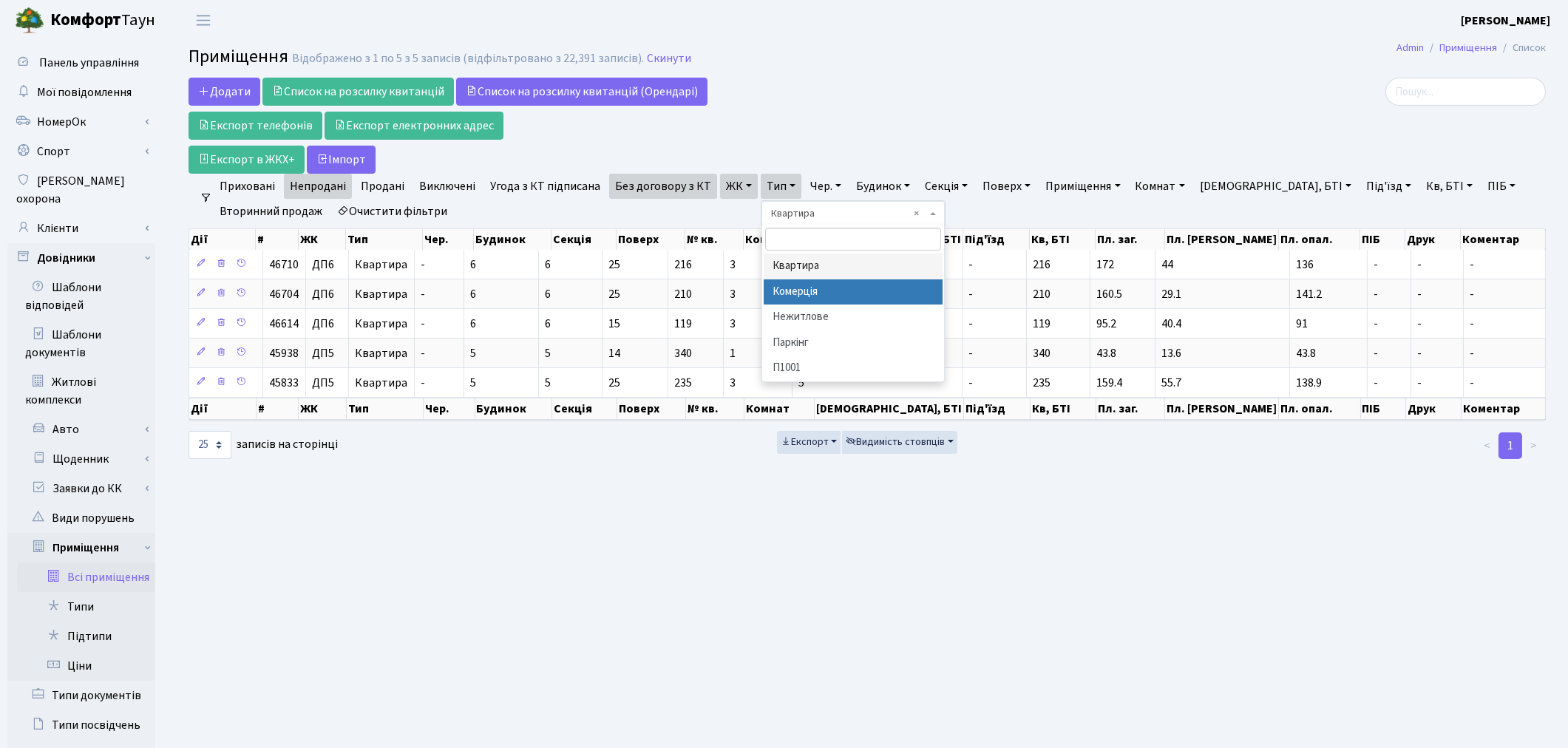
click at [794, 291] on li "Комерція" at bounding box center [854, 292] width 179 height 26
select select "297"
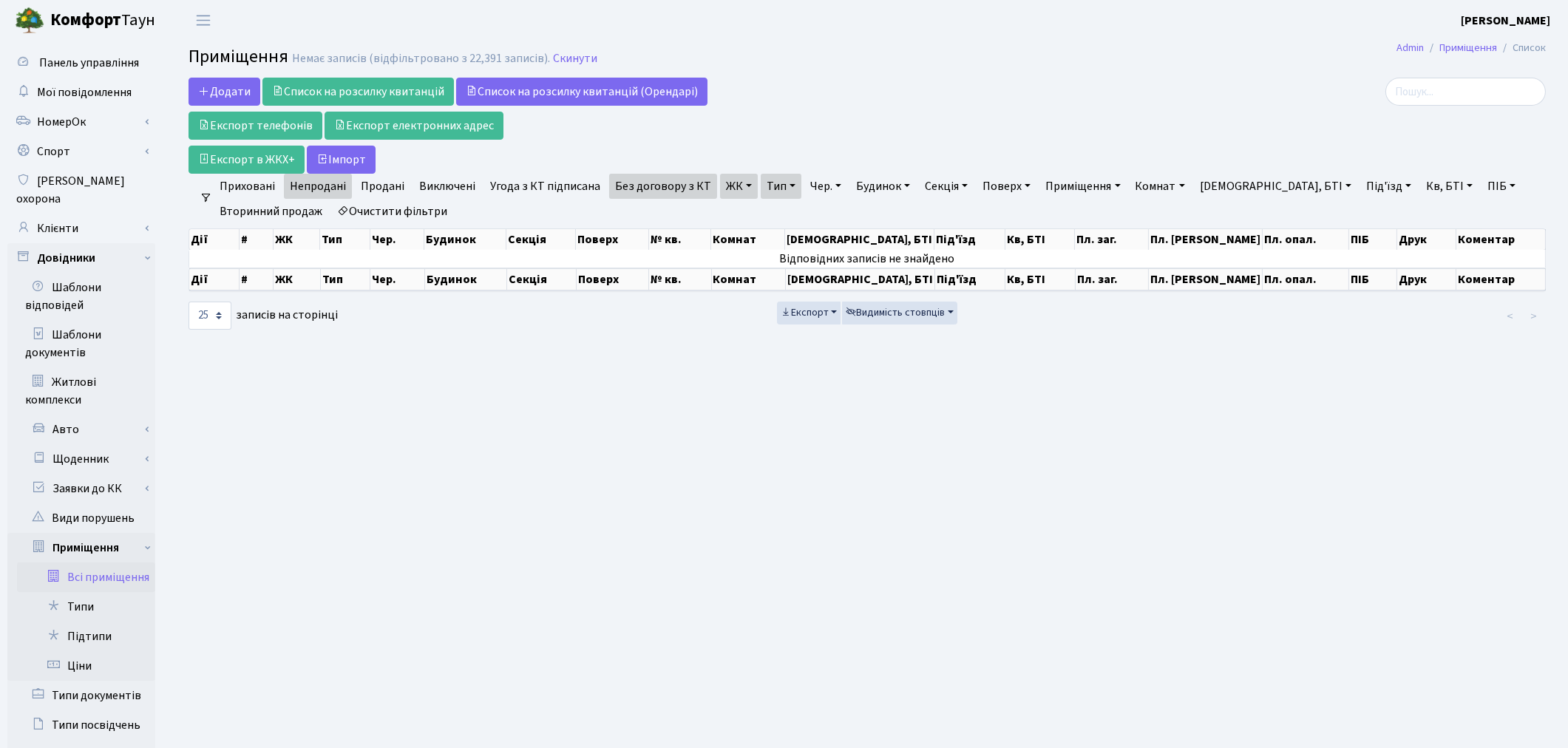
click at [766, 189] on link "Тип" at bounding box center [781, 186] width 41 height 25
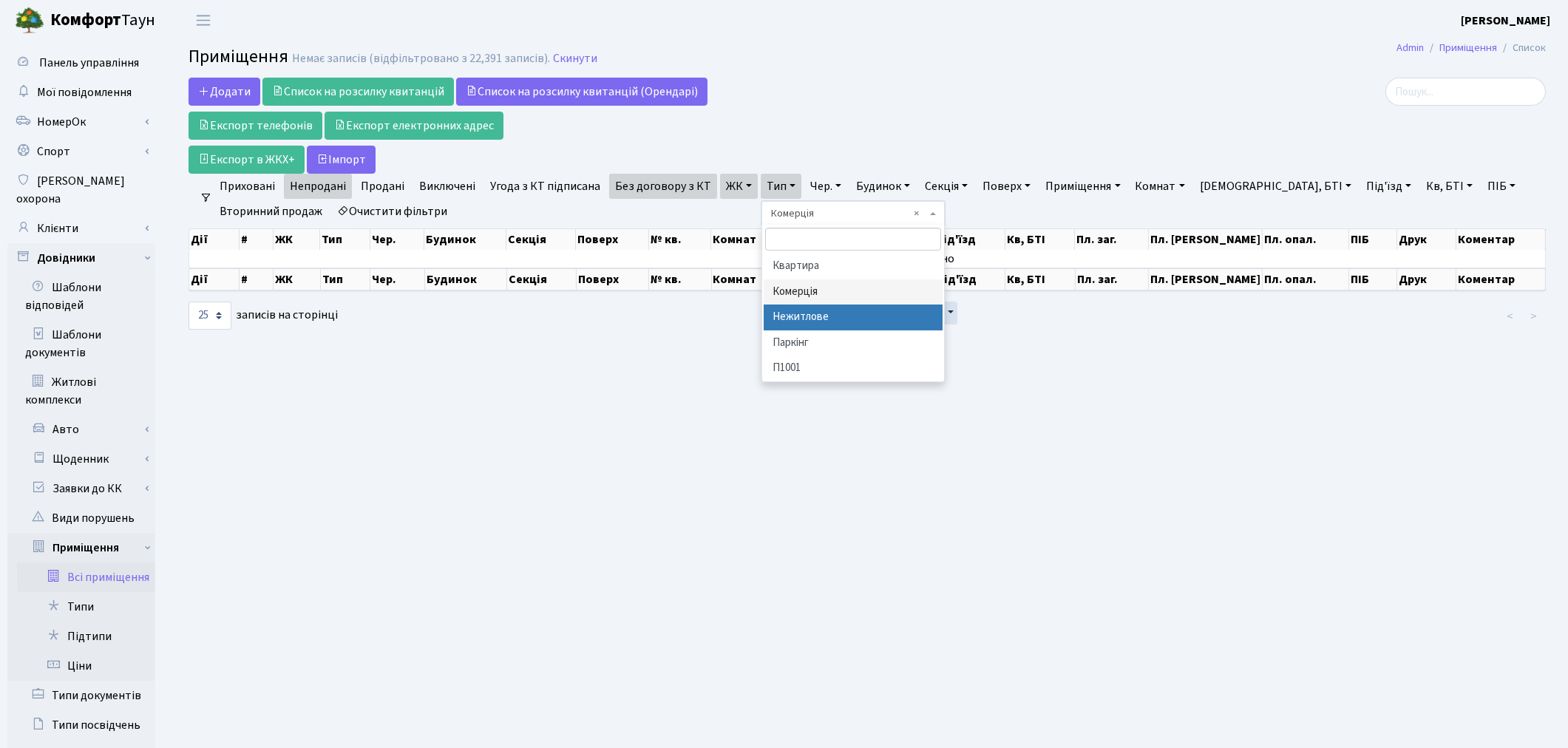
click at [821, 325] on li "Нежитлове" at bounding box center [854, 317] width 179 height 26
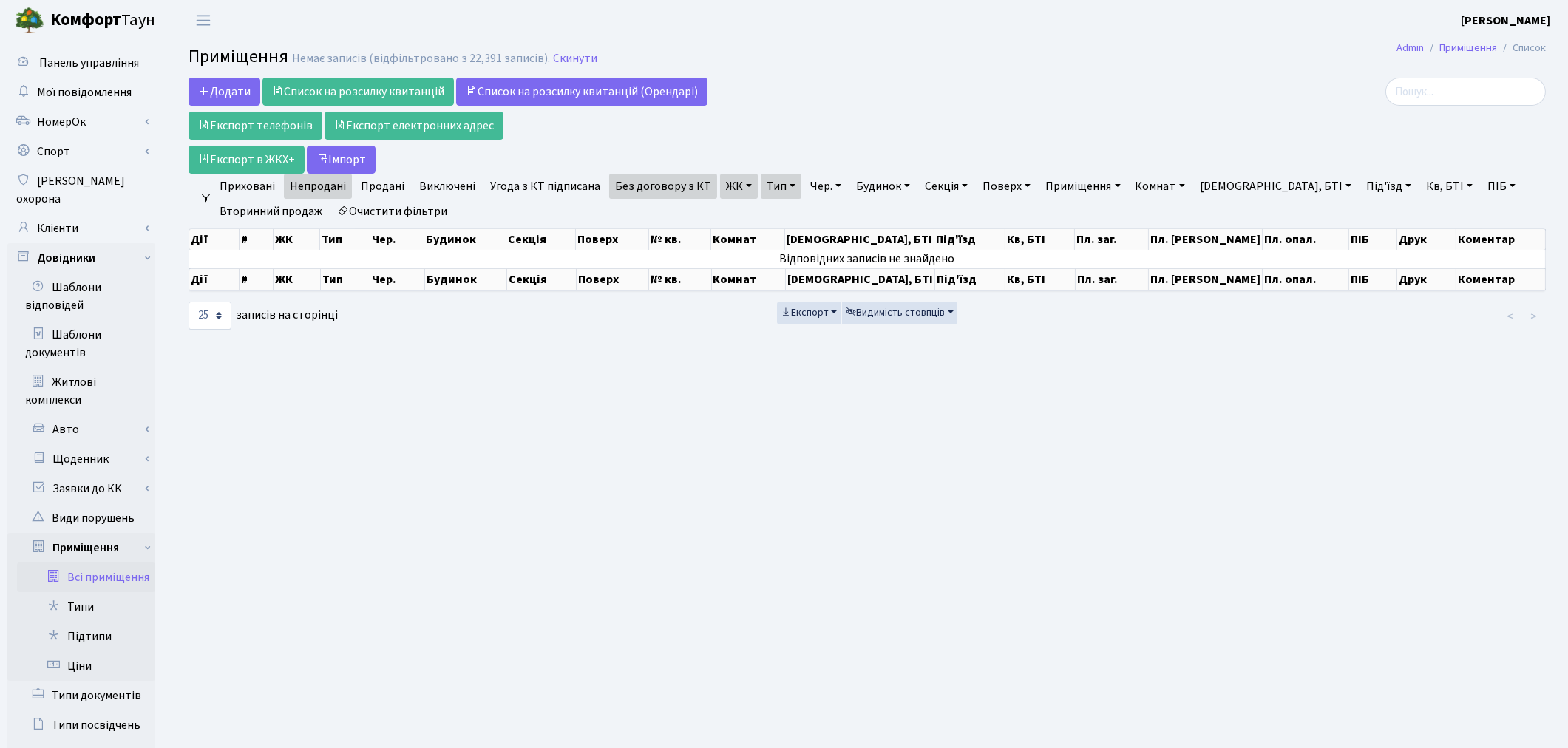
click at [432, 211] on link "Очистити фільтри" at bounding box center [392, 212] width 122 height 25
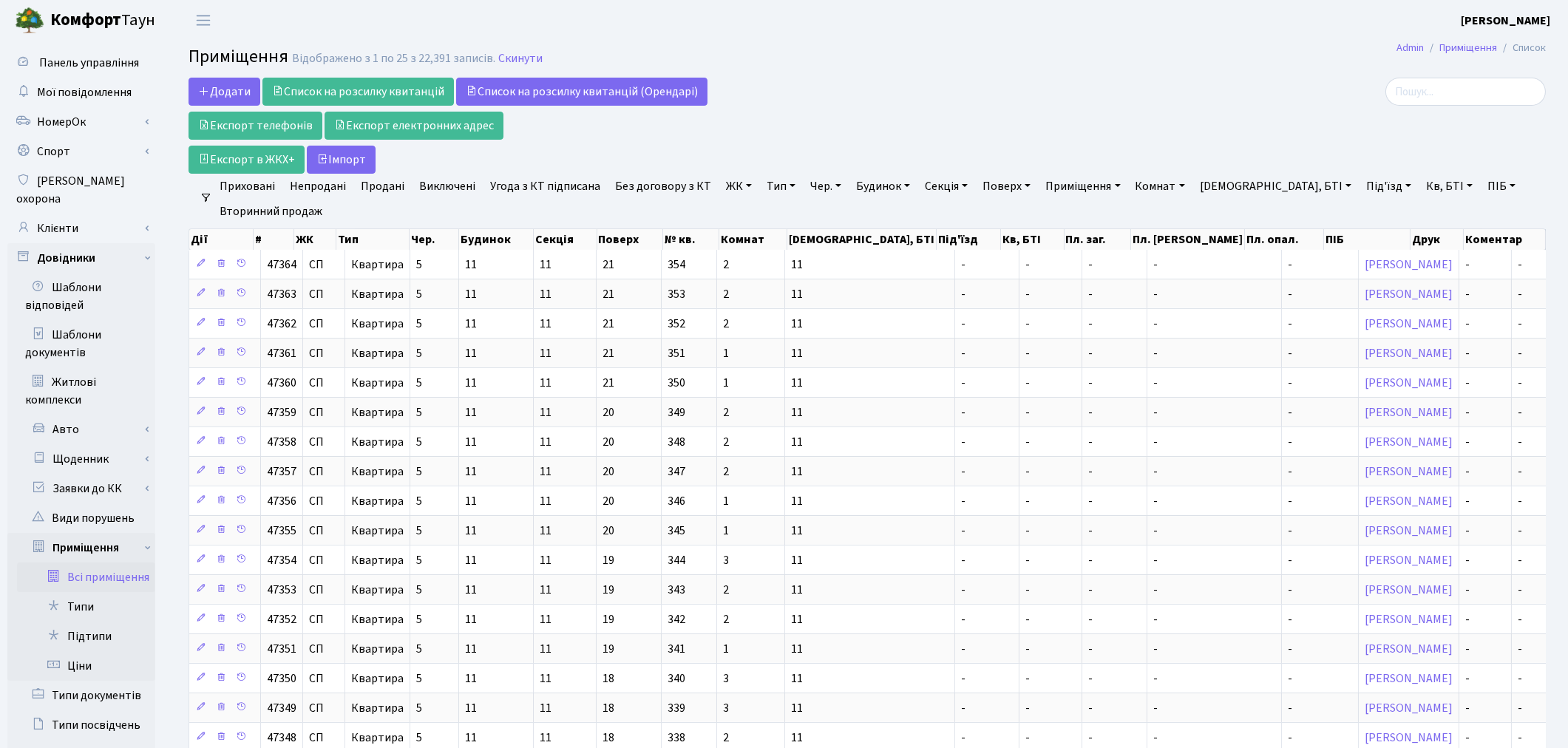
click at [730, 182] on link "ЖК" at bounding box center [739, 186] width 38 height 25
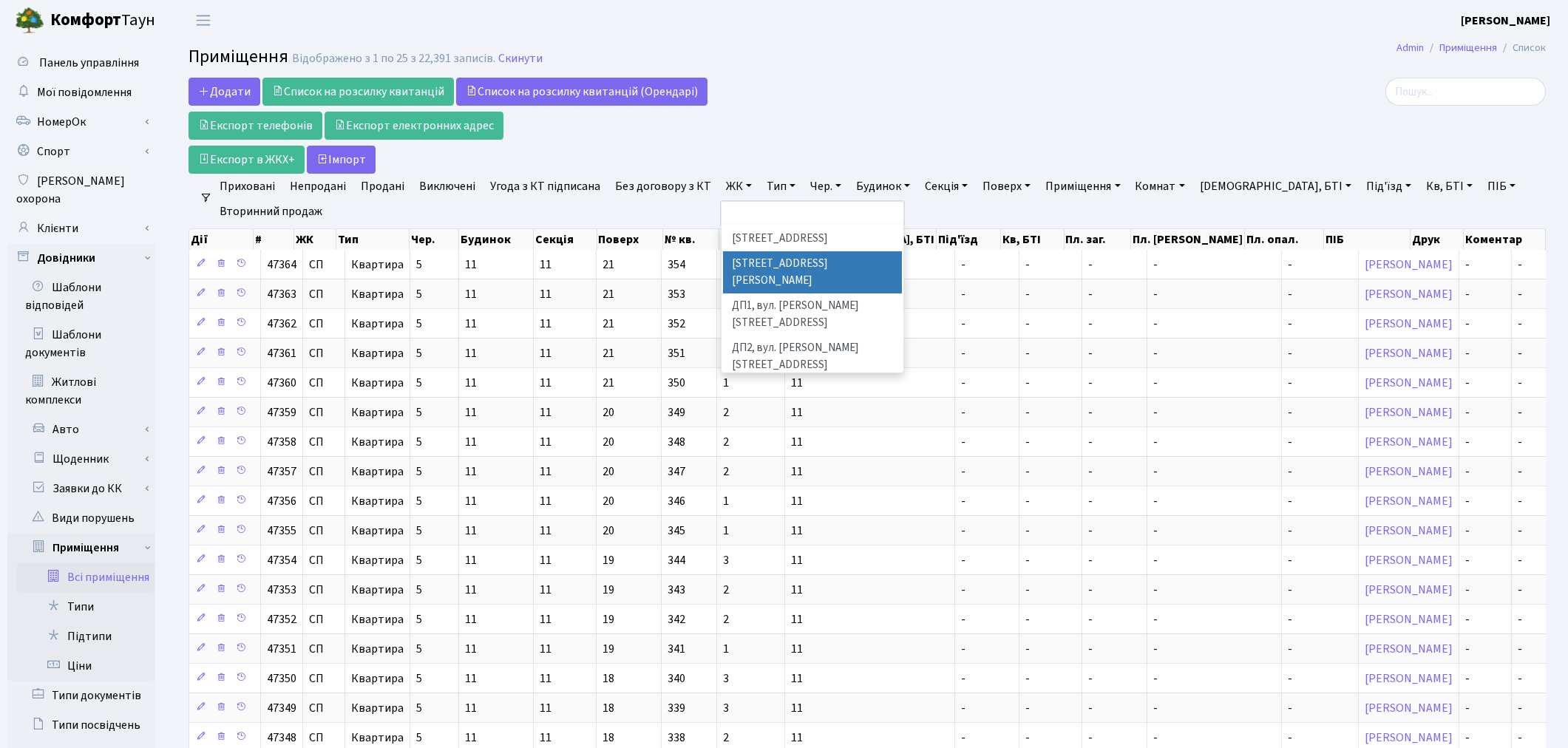
scroll to position [492, 0]
click at [754, 426] on li "ДП5, вул. Некрасова, 6" at bounding box center [813, 447] width 179 height 42
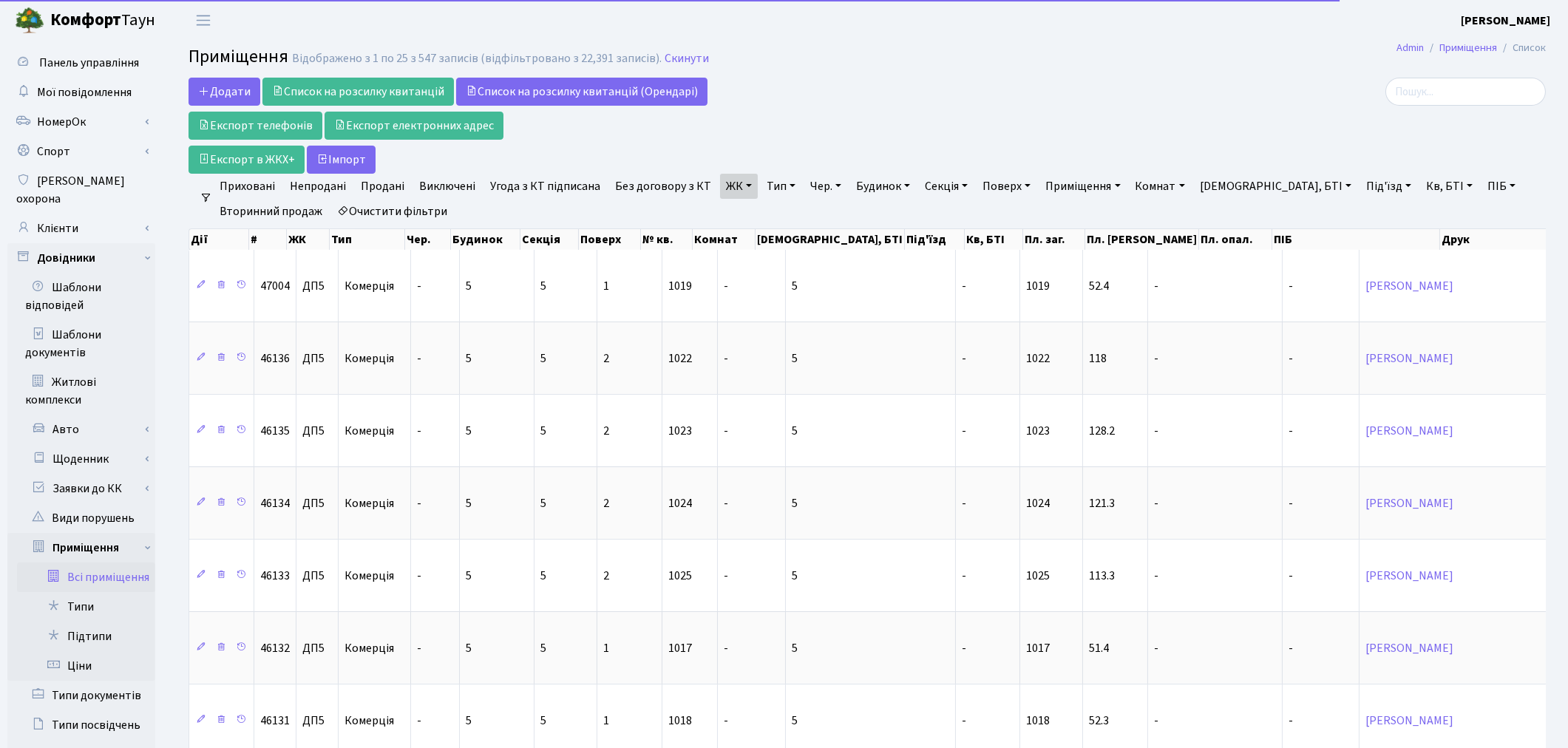
click at [771, 185] on link "Тип" at bounding box center [781, 186] width 41 height 25
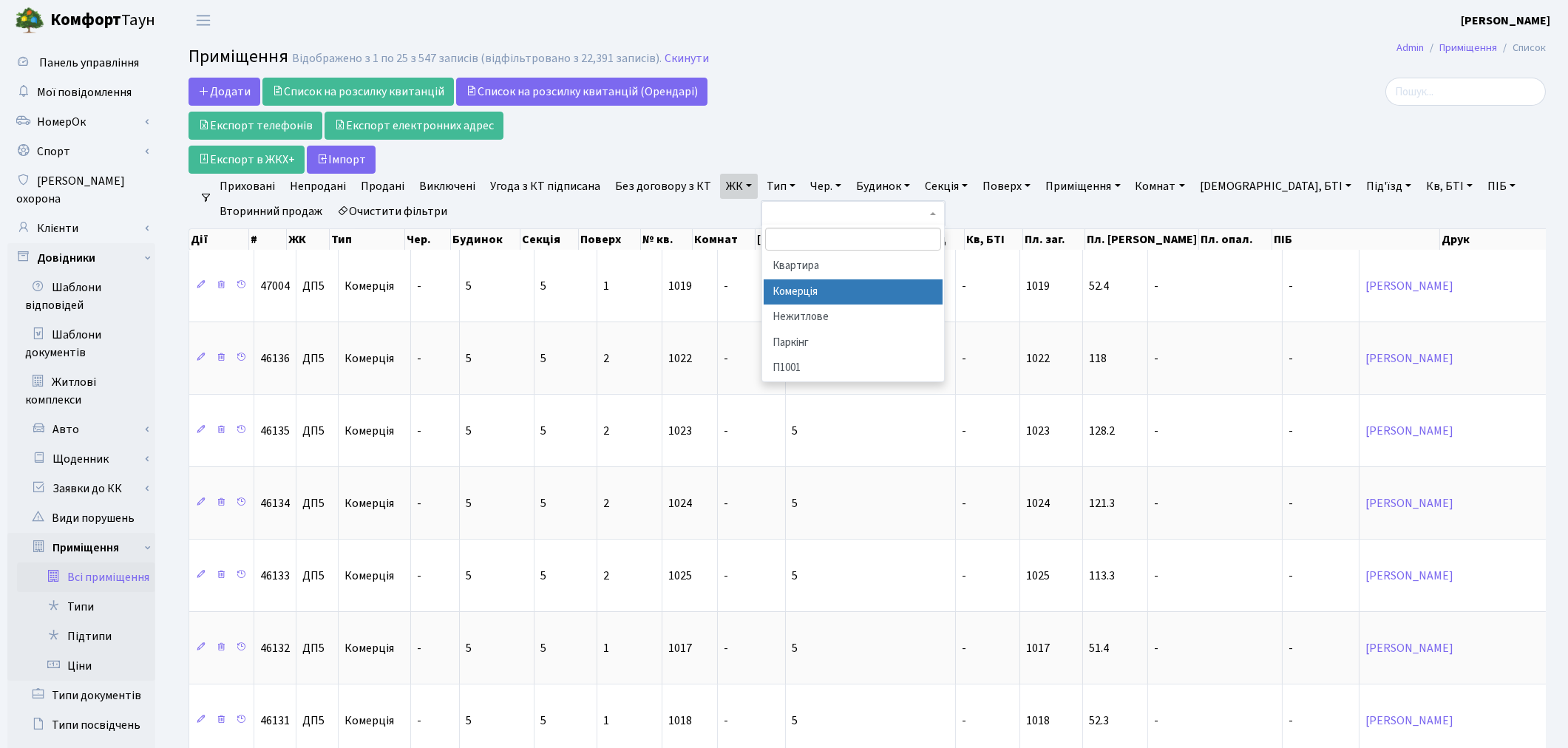
click at [799, 298] on li "Комерція" at bounding box center [854, 292] width 179 height 26
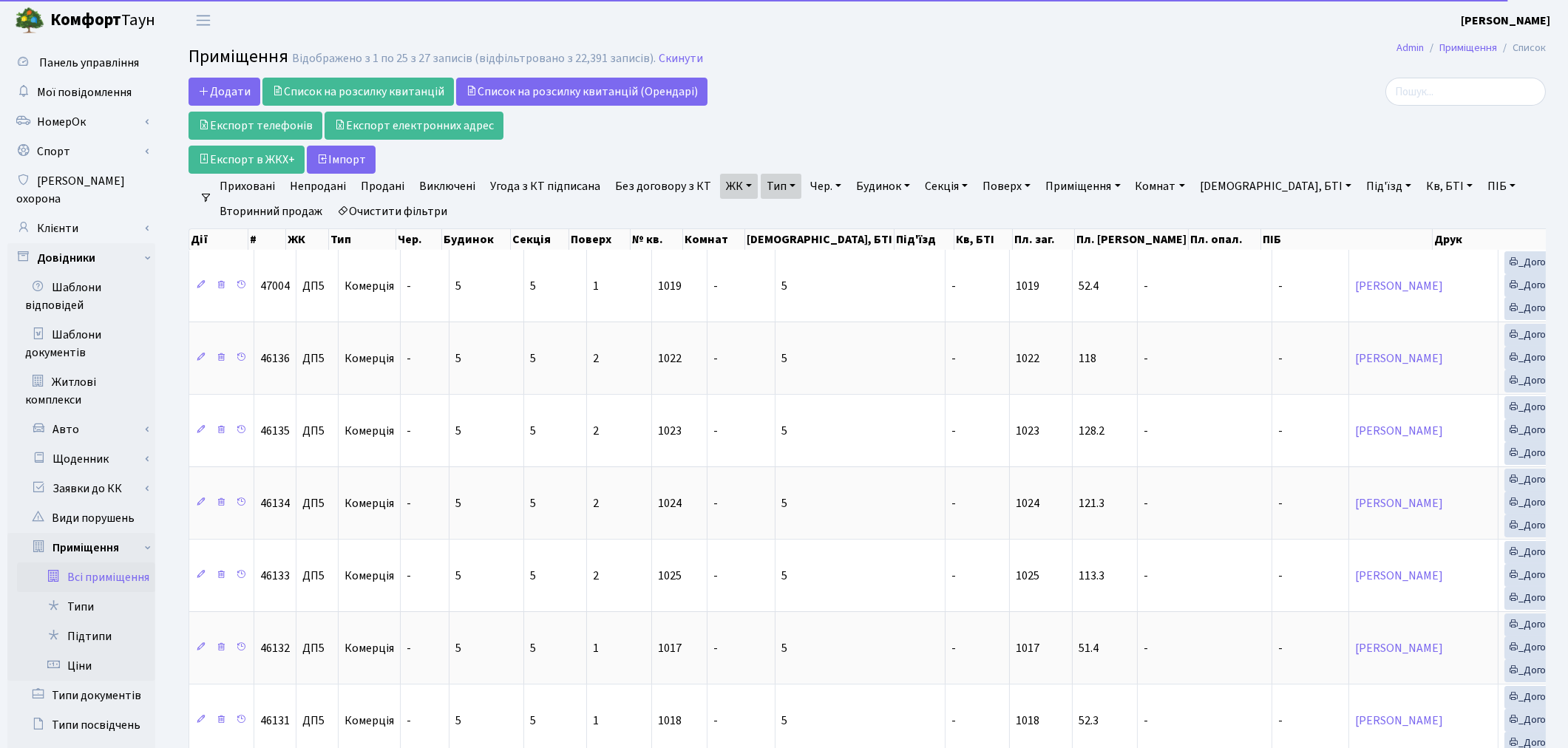
click at [659, 190] on link "Без договору з КТ" at bounding box center [663, 186] width 108 height 25
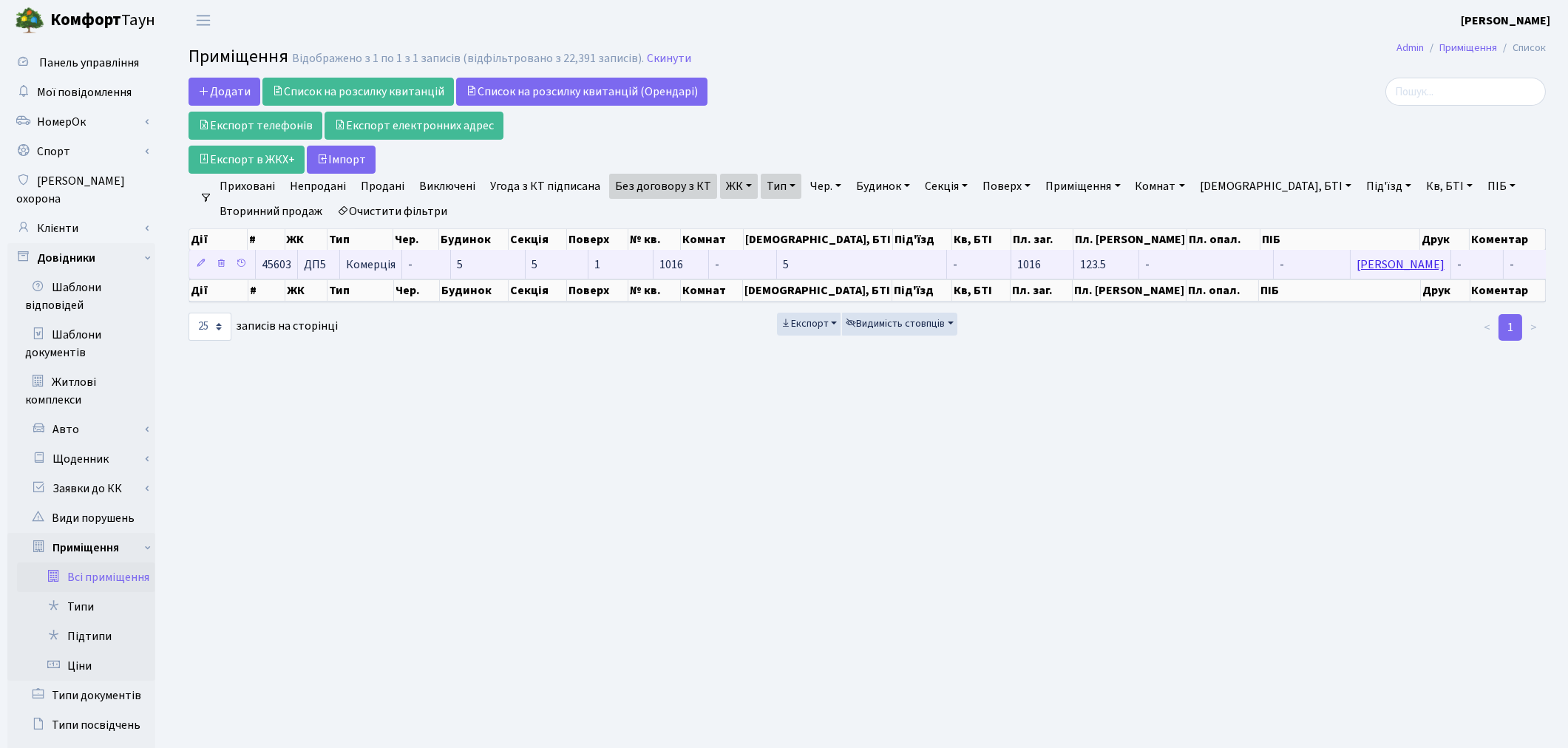
click at [1356, 264] on link "[PERSON_NAME]" at bounding box center [1400, 264] width 88 height 16
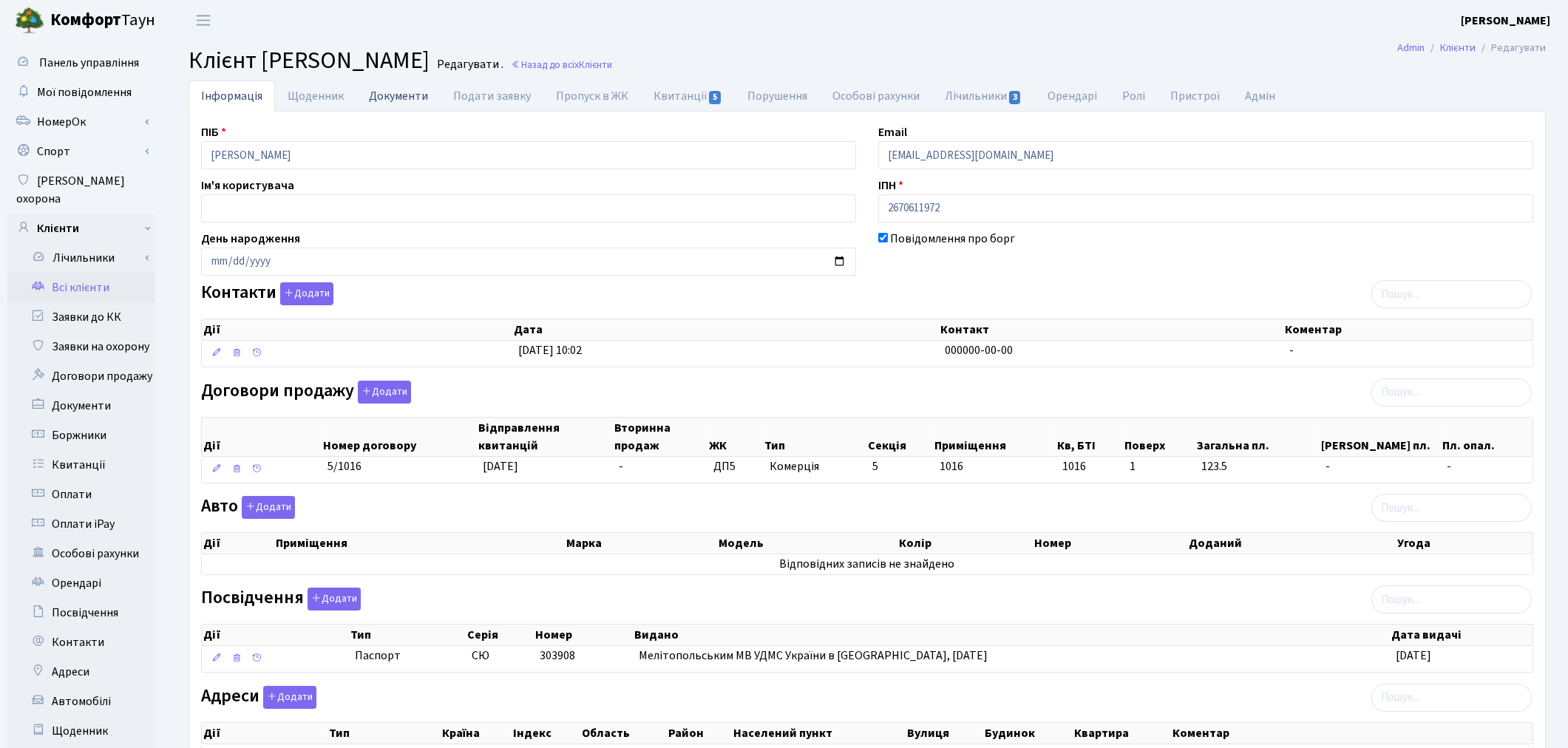
click at [385, 99] on link "Документи" at bounding box center [399, 95] width 84 height 31
select select "25"
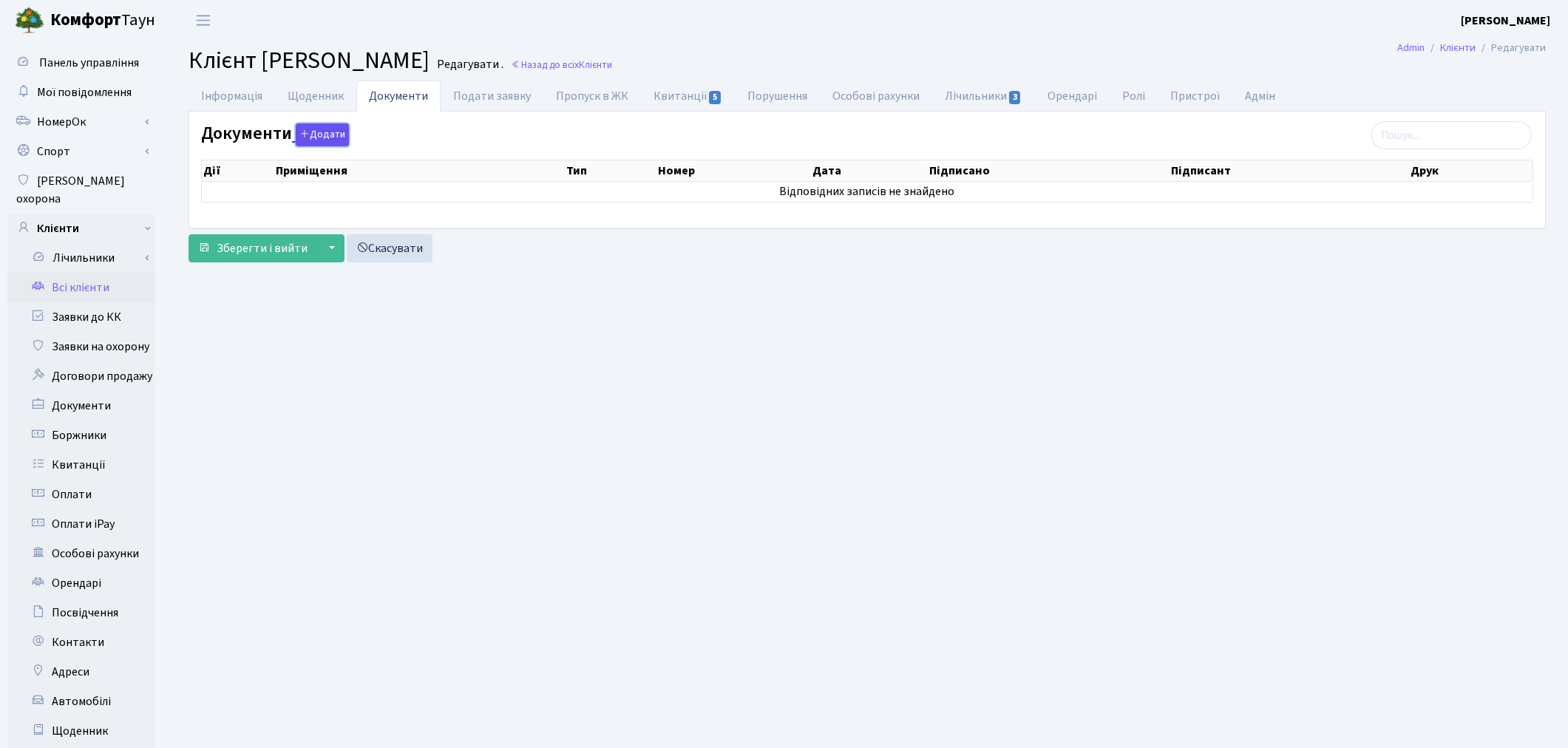
click at [301, 141] on button "Додати" at bounding box center [322, 135] width 53 height 23
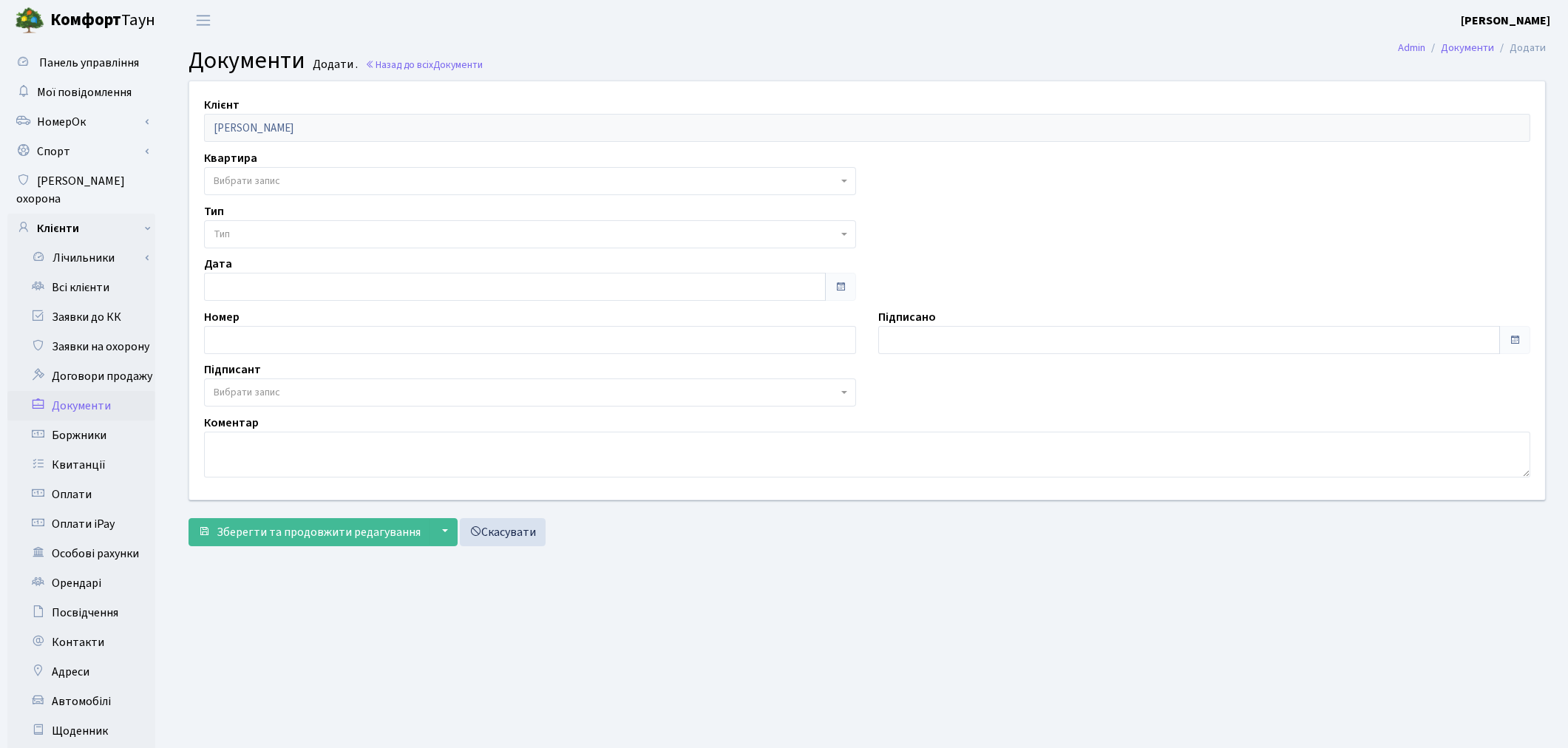
click at [378, 180] on span "Вибрати запис" at bounding box center [526, 181] width 624 height 15
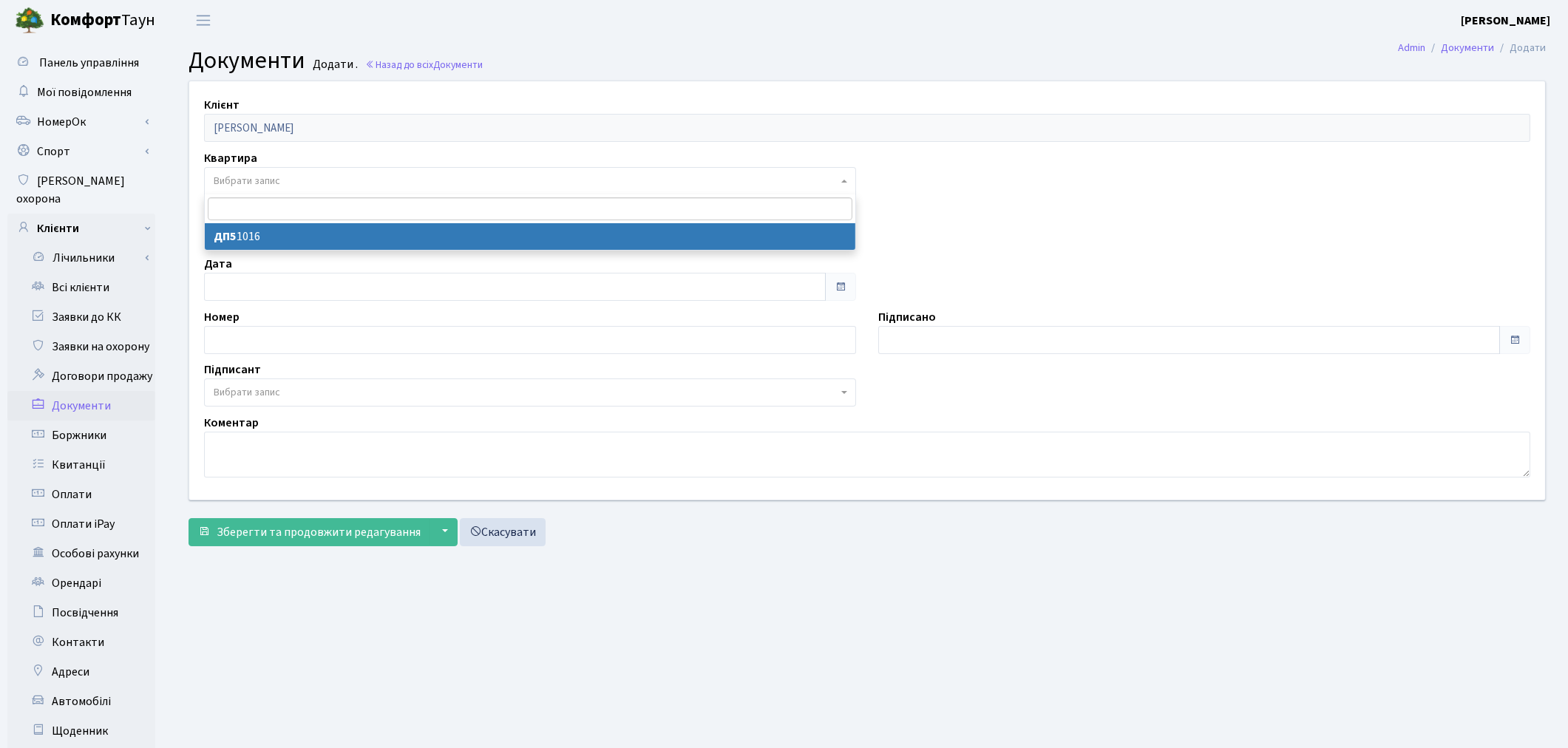
select select "175390"
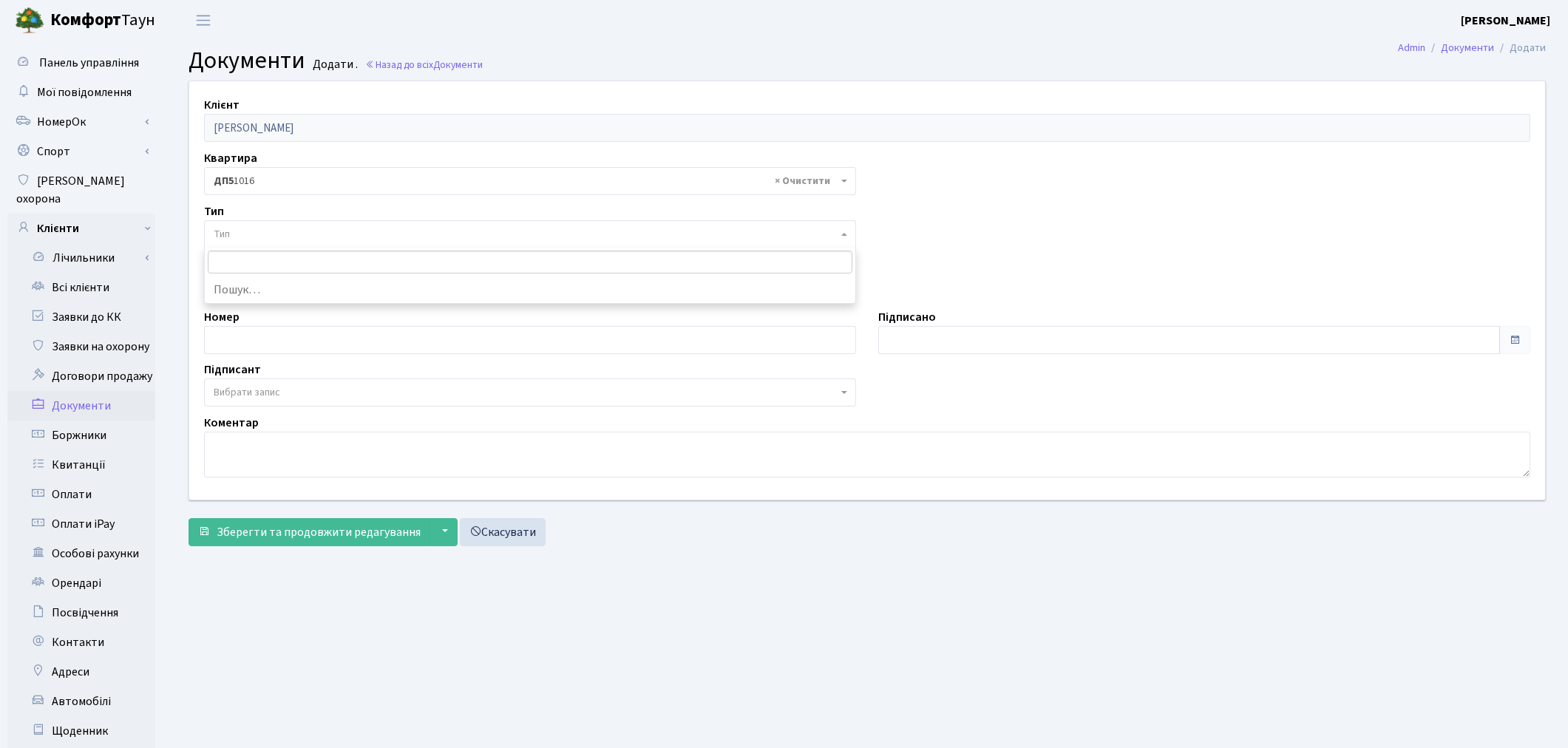
click at [365, 235] on span "Тип" at bounding box center [526, 235] width 624 height 15
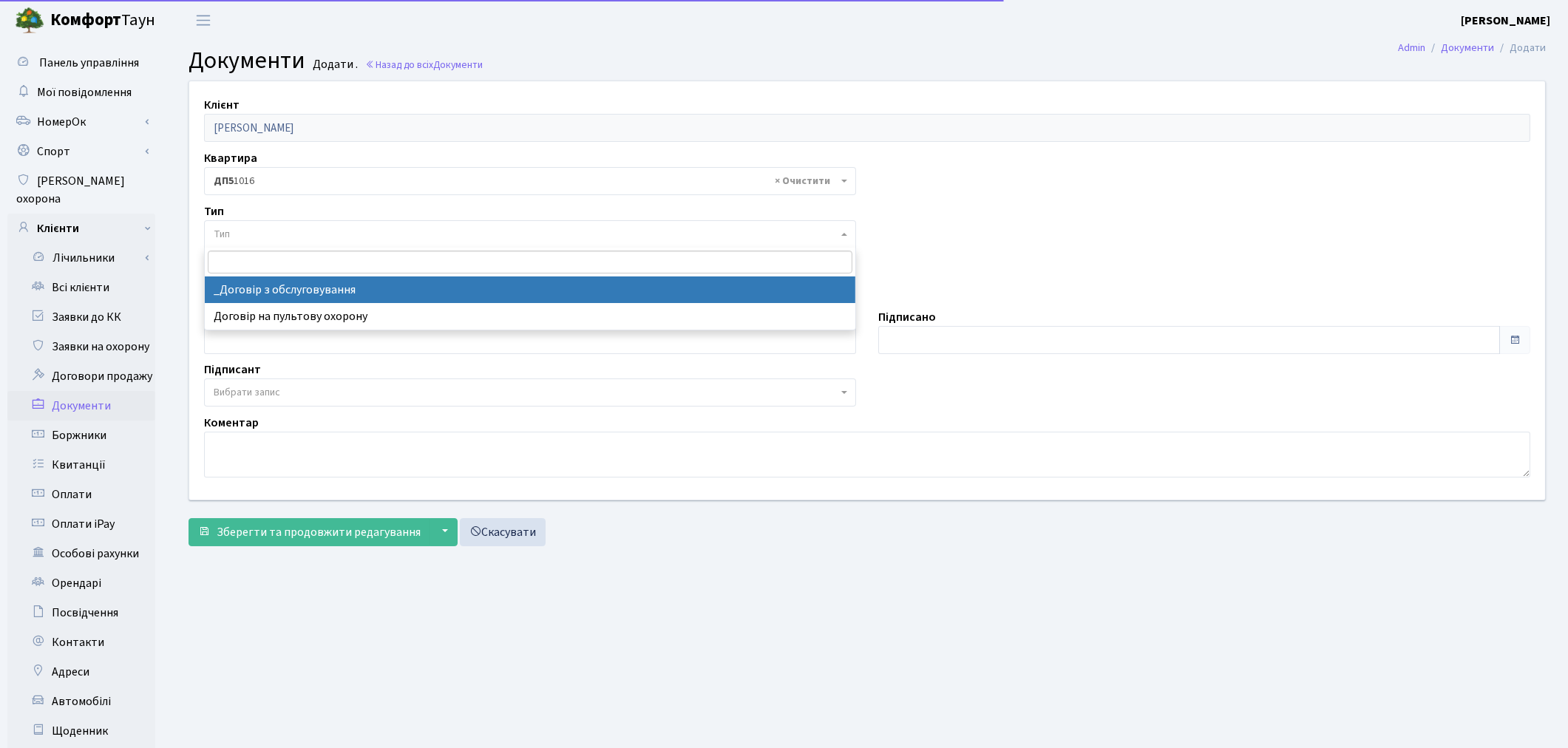
select select "289"
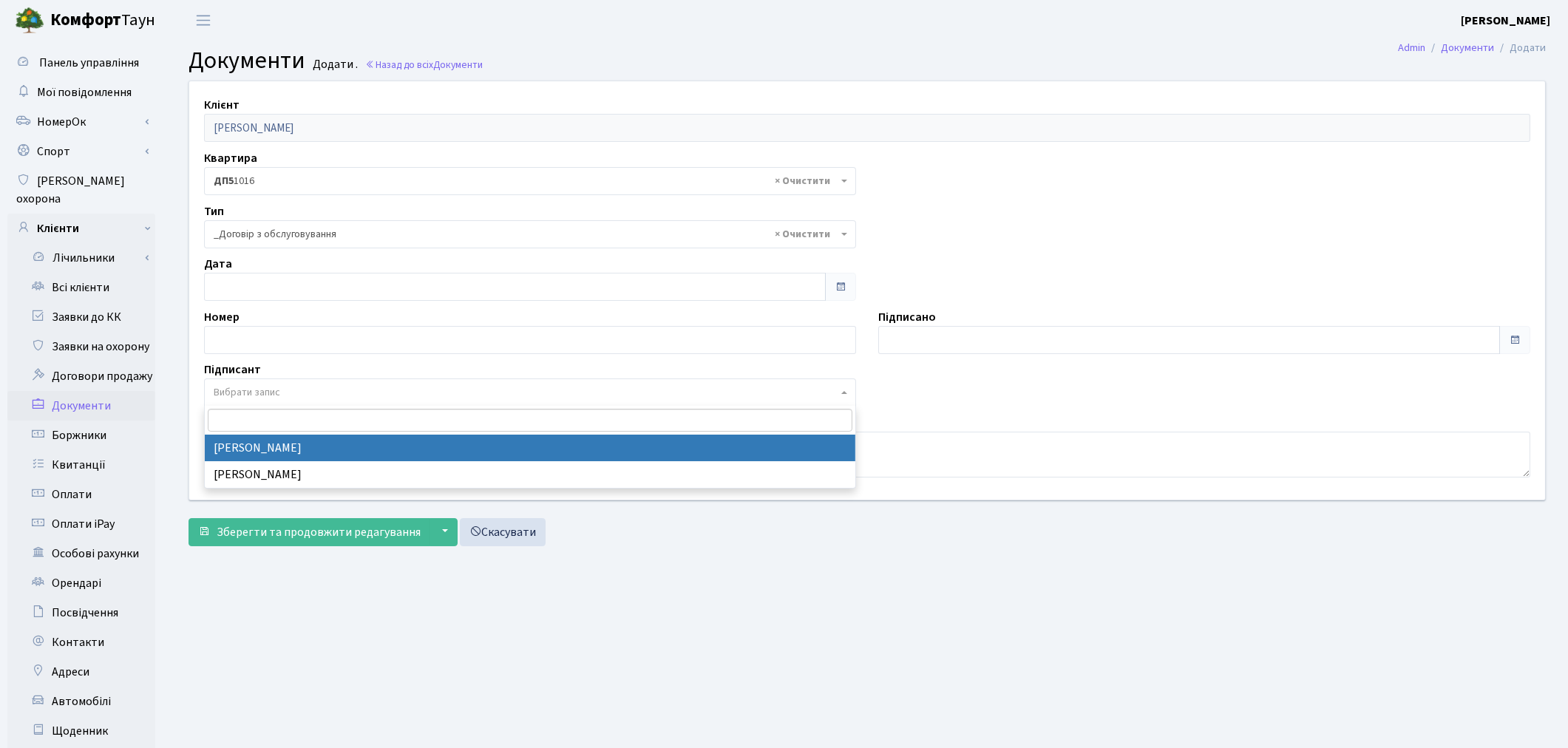
click at [291, 385] on span "Вибрати запис" at bounding box center [526, 393] width 624 height 15
select select "74"
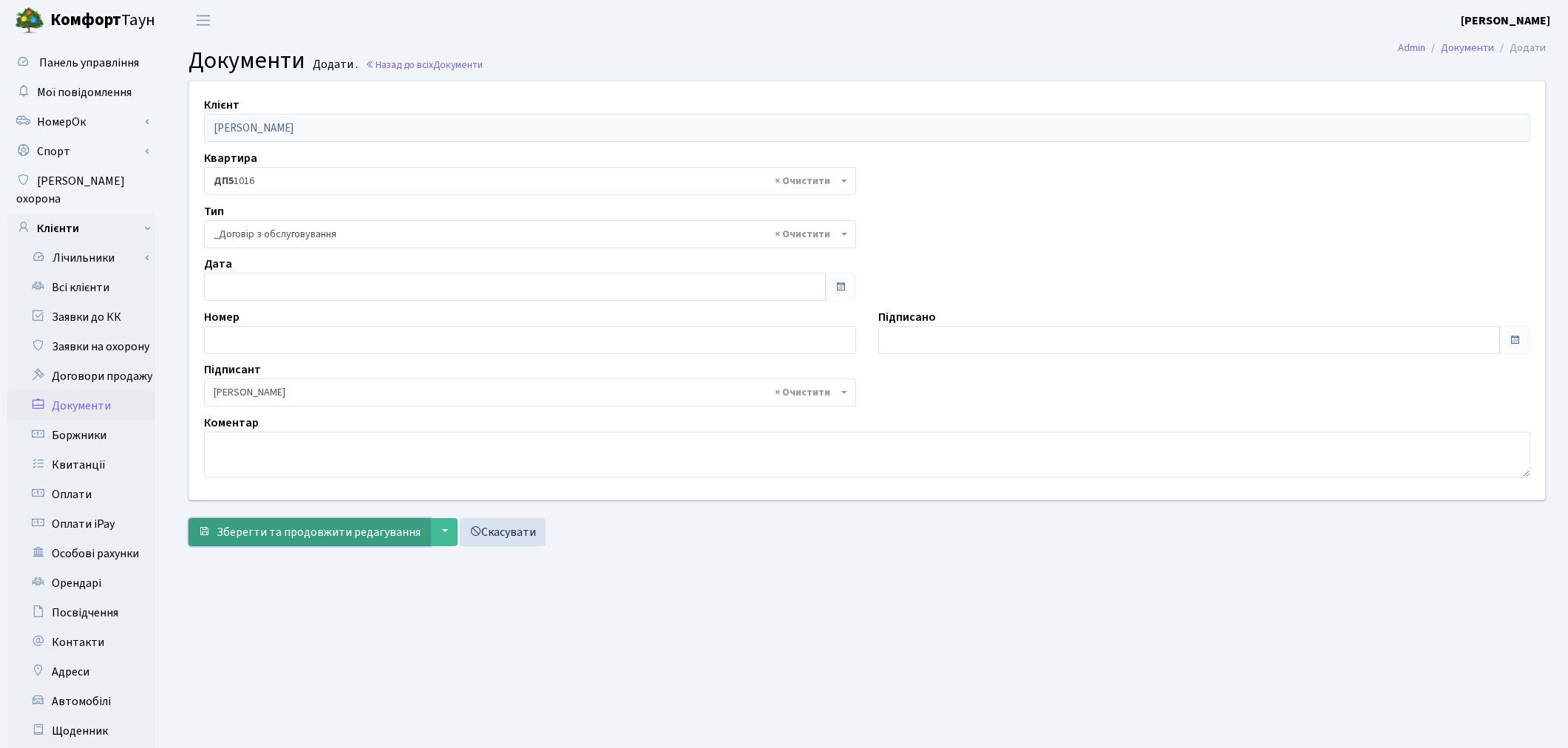
click at [291, 533] on span "Зберегти та продовжити редагування" at bounding box center [319, 532] width 204 height 16
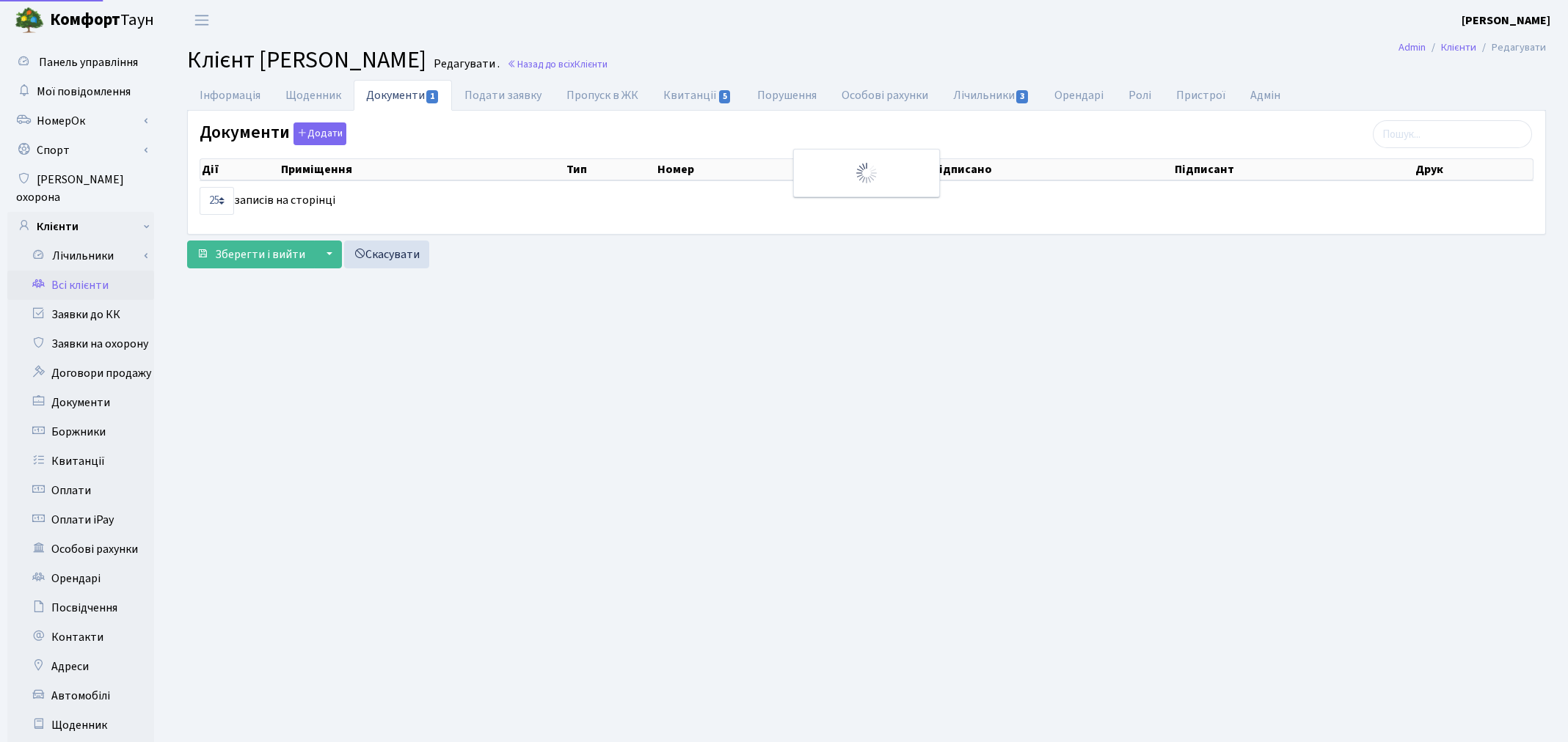
select select "25"
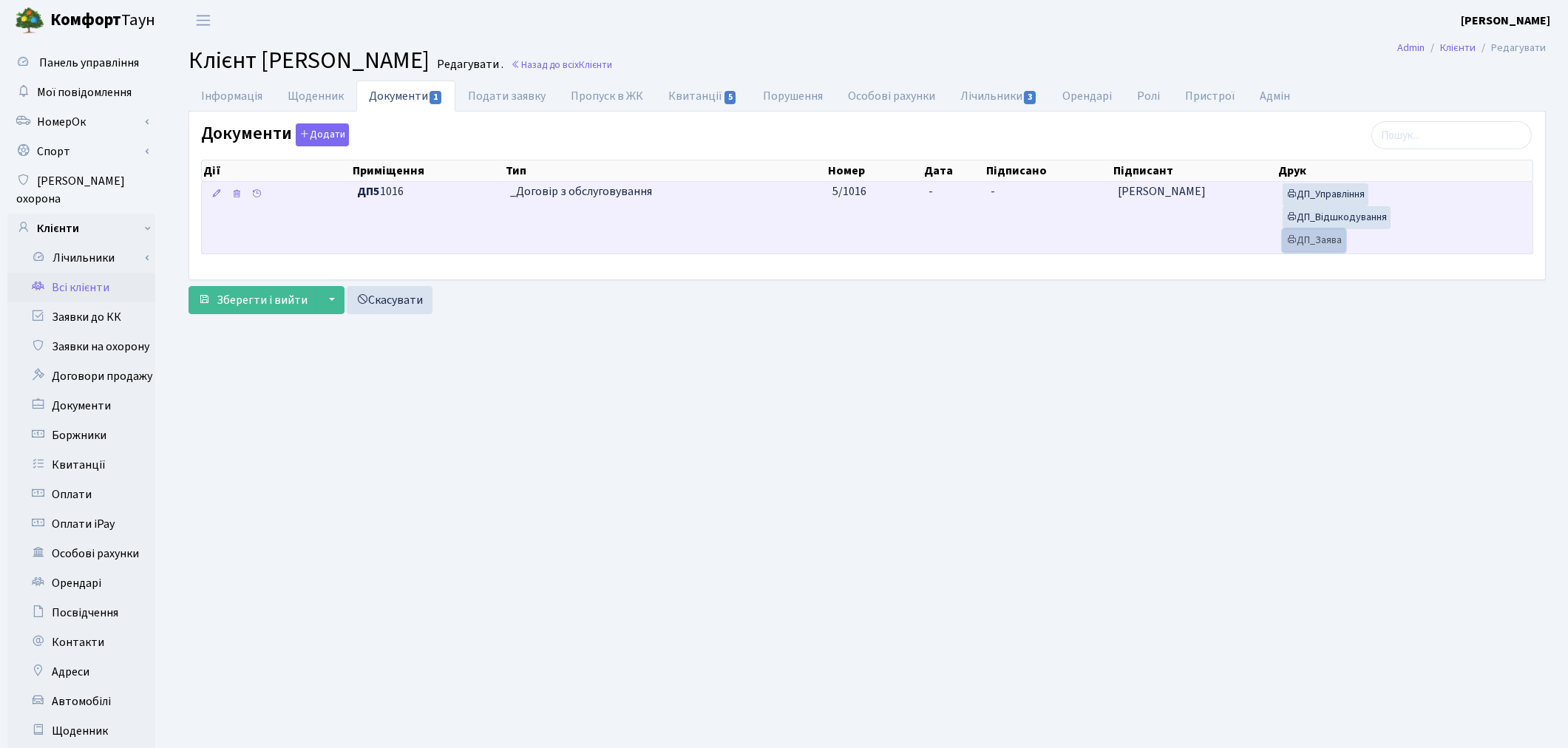
click at [1327, 242] on link "ДП_Заява" at bounding box center [1314, 240] width 63 height 23
click at [1344, 216] on link "ДП_Відшкодування" at bounding box center [1336, 218] width 108 height 23
click at [1330, 202] on link "ДП_Управління" at bounding box center [1326, 195] width 86 height 23
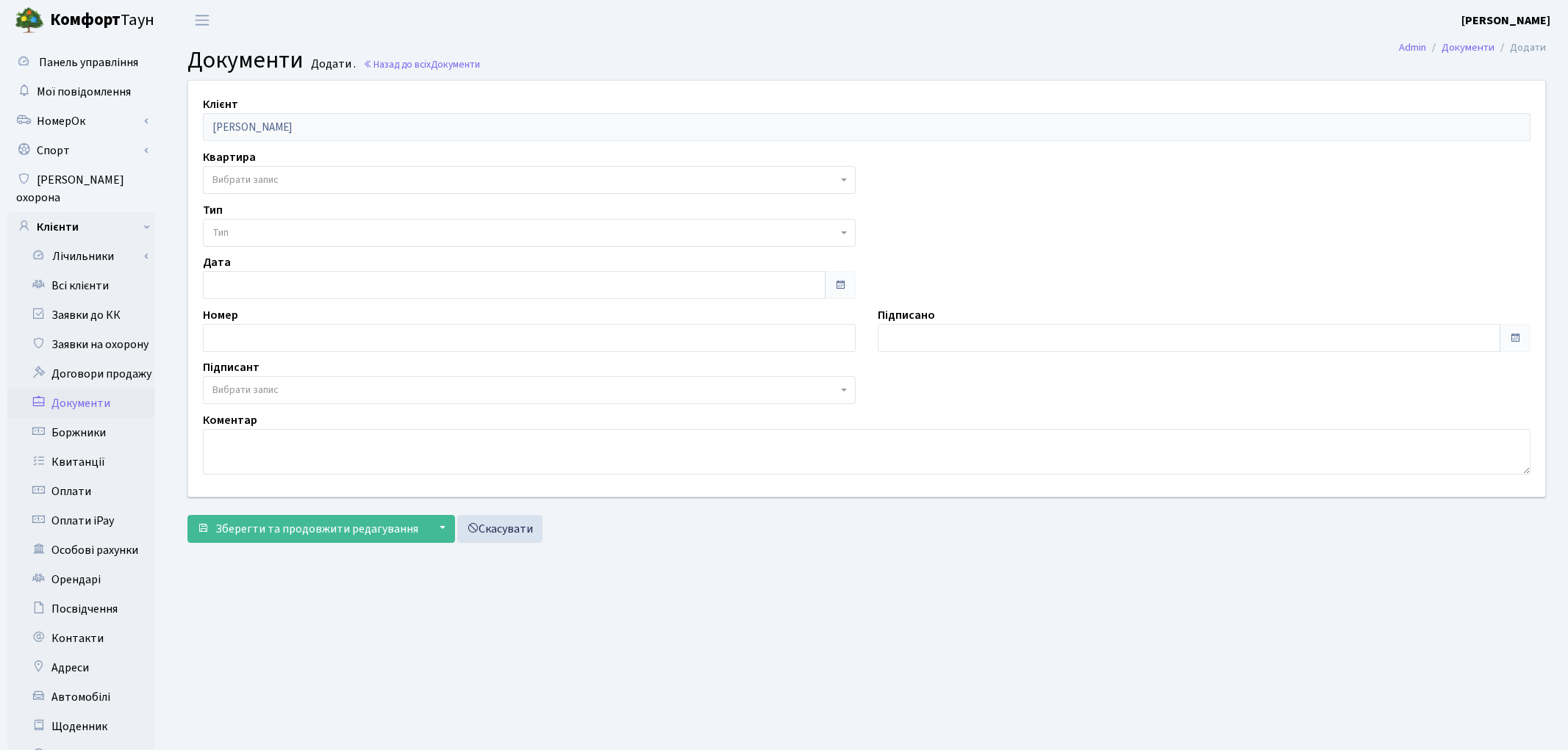
select select "175390"
select select "74"
click at [921, 547] on div "Клієнт [PERSON_NAME] Квартира - <b>ДП5</b>&nbsp;&nbsp;&nbsp;1016 Вибрати запис …" at bounding box center [860, 314] width 1369 height 469
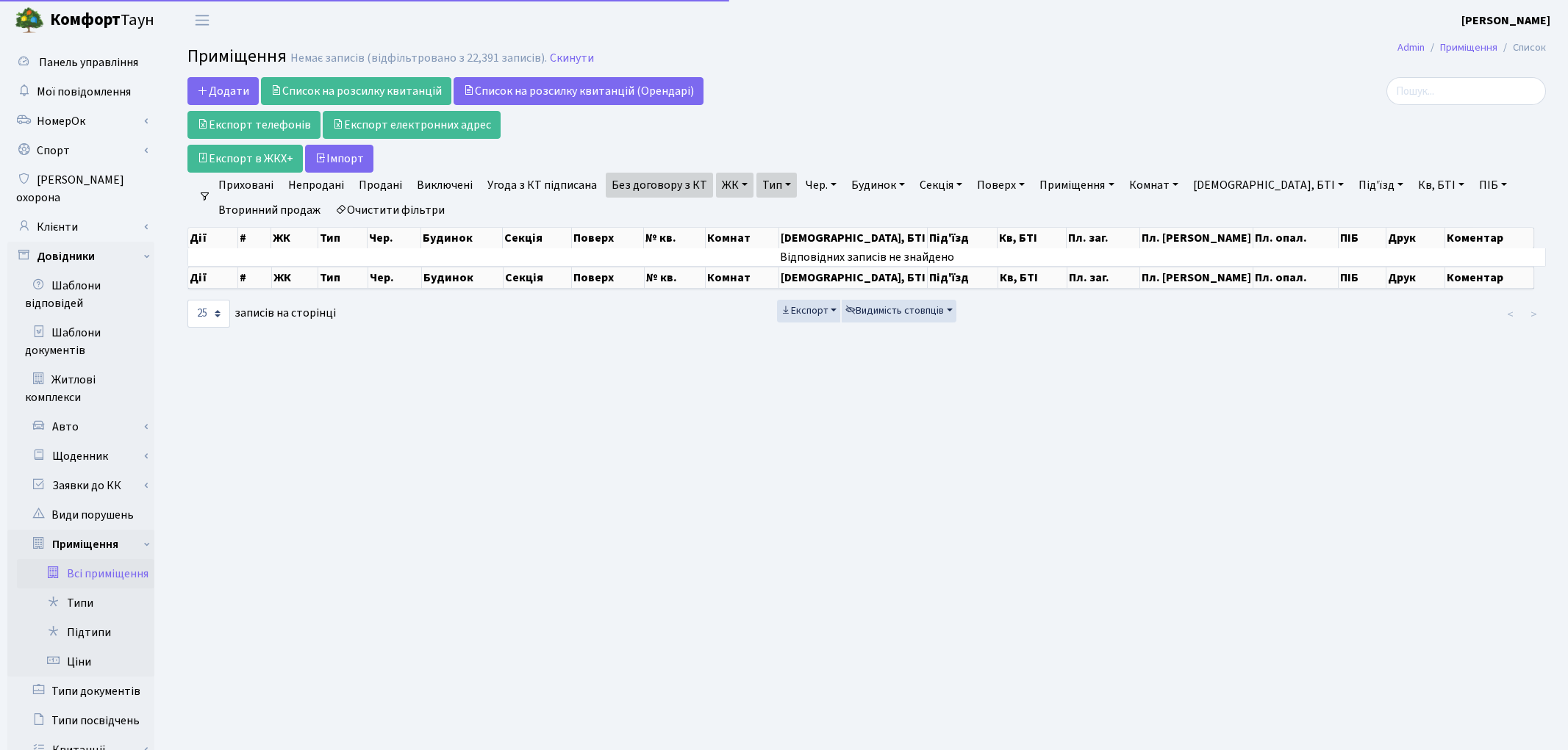
select select "25"
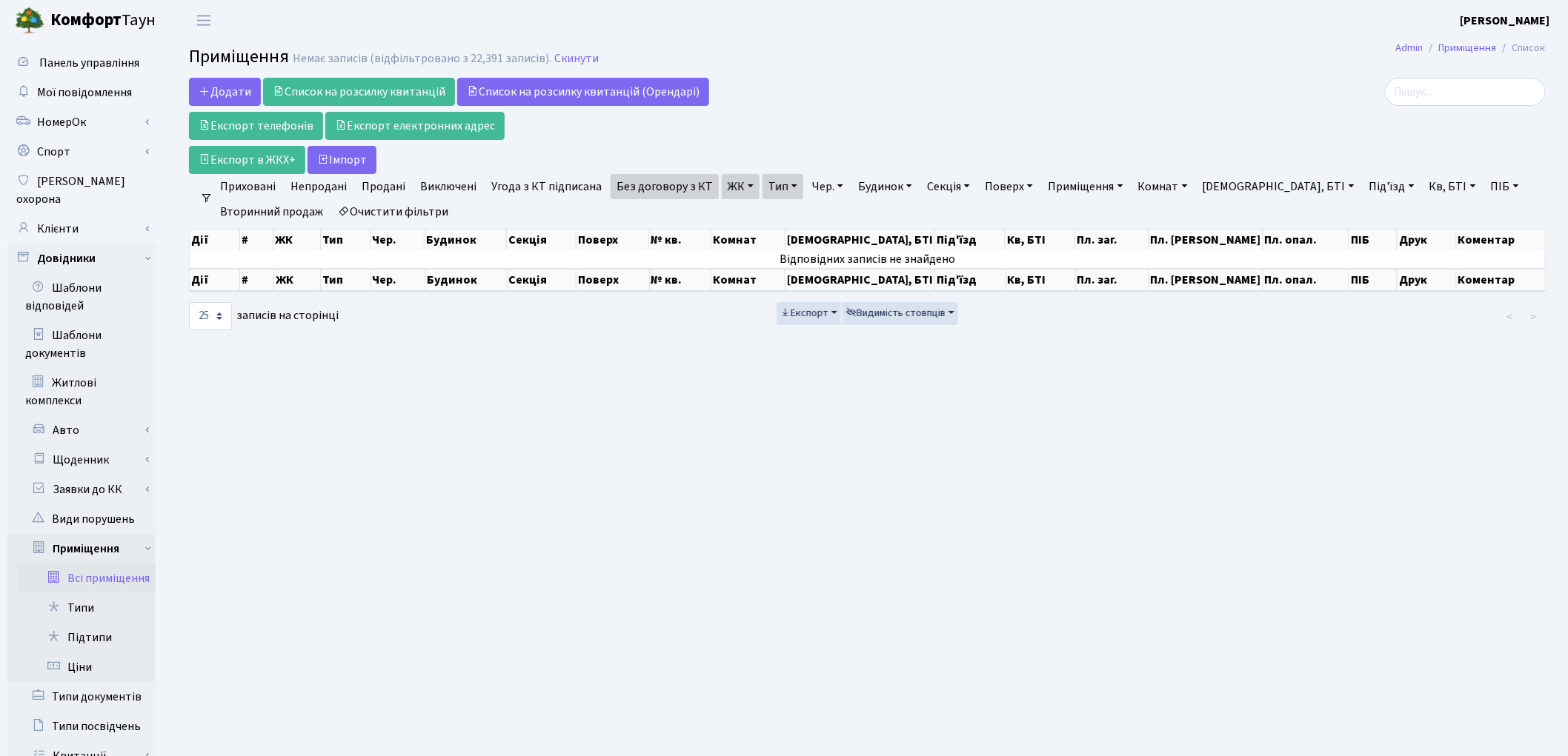
click at [628, 186] on link "Без договору з КТ" at bounding box center [664, 186] width 108 height 25
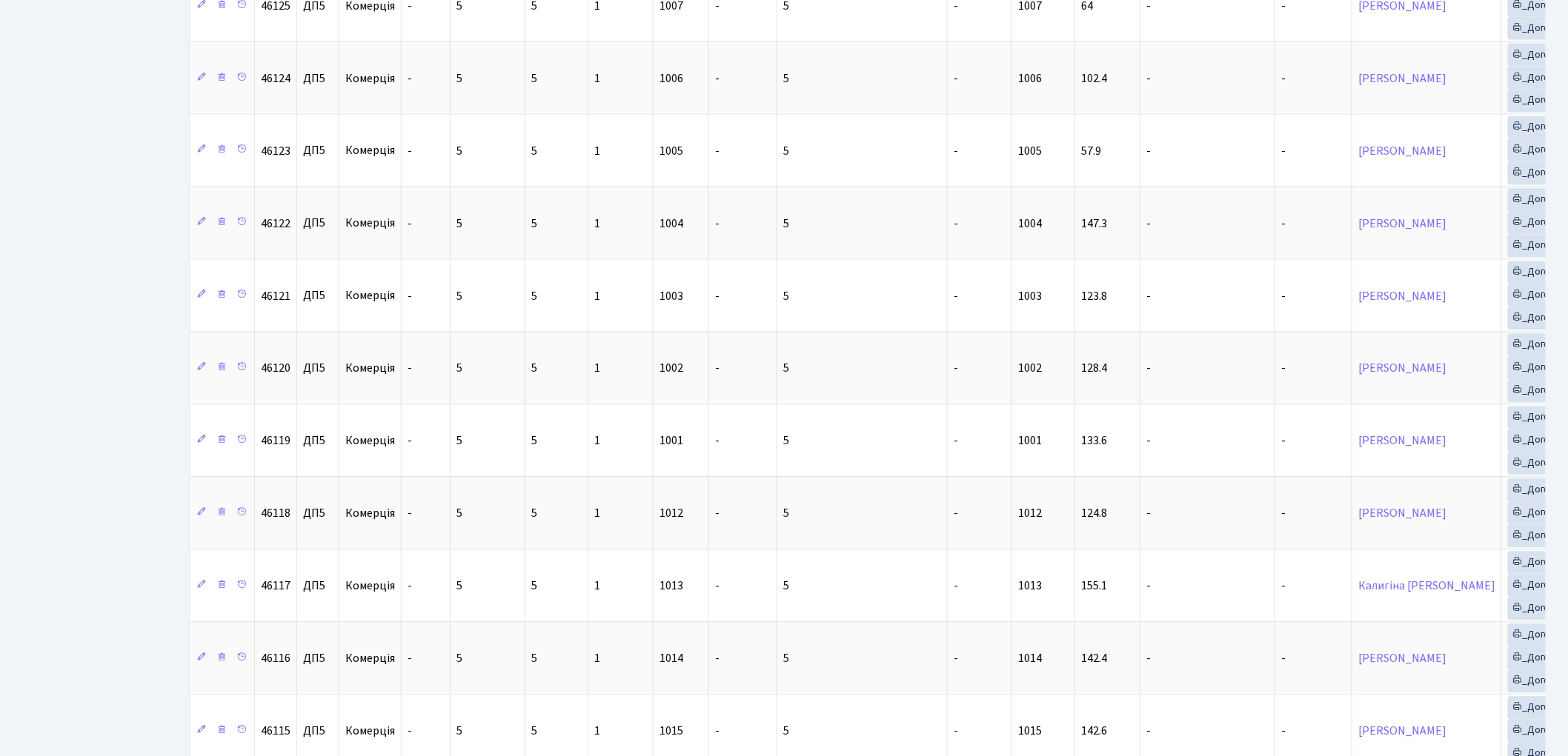
scroll to position [1435, 0]
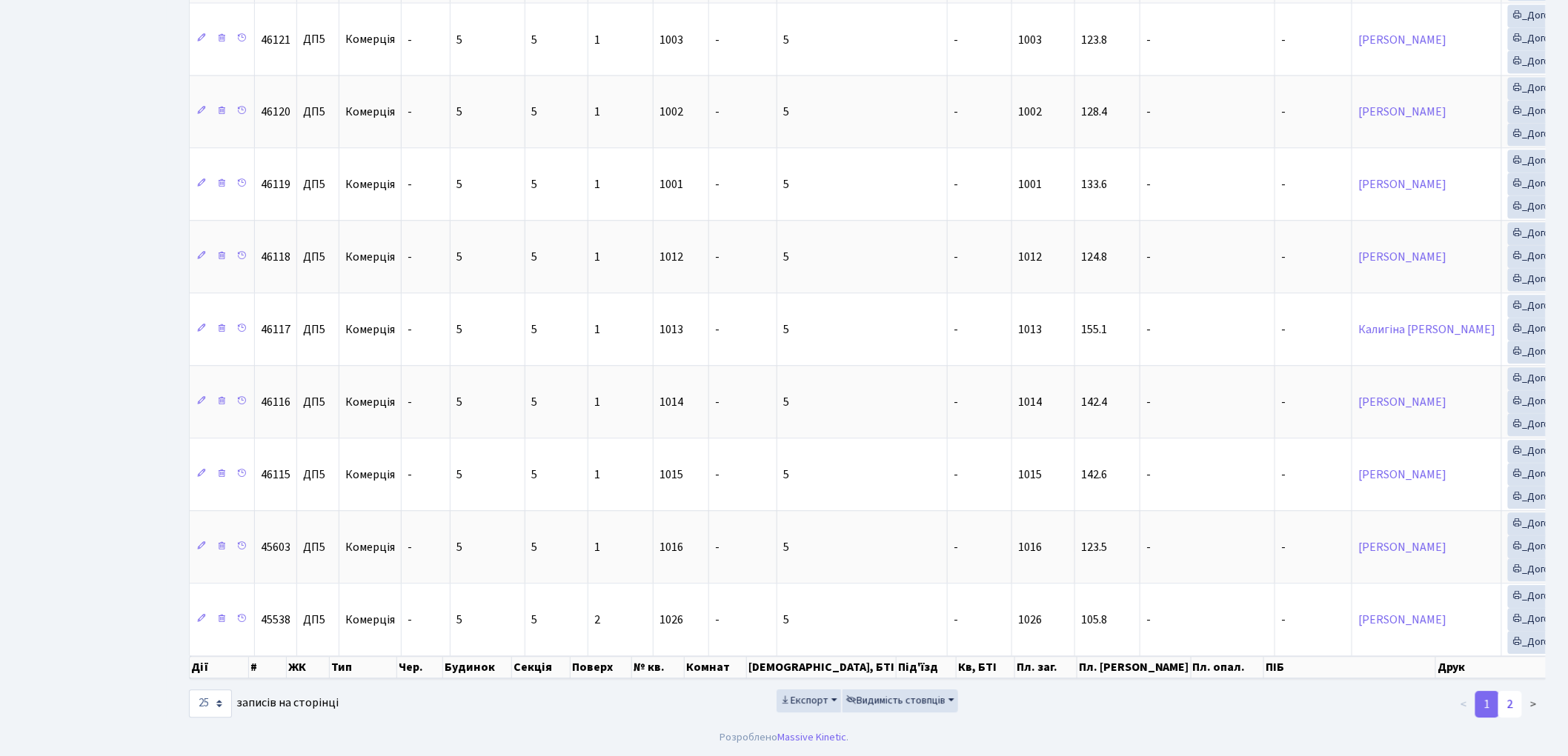
click at [1516, 704] on link "2" at bounding box center [1510, 704] width 24 height 27
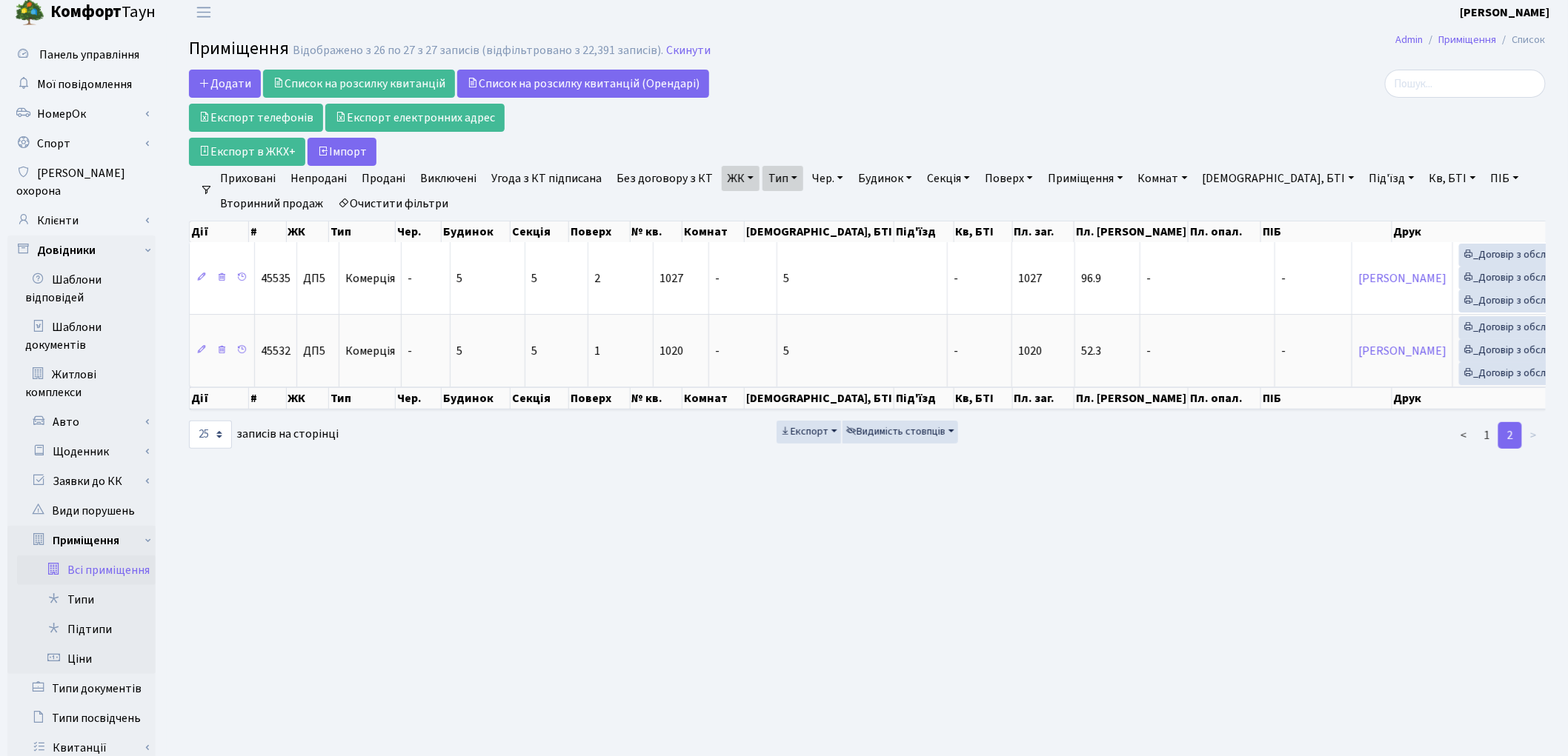
scroll to position [2, 0]
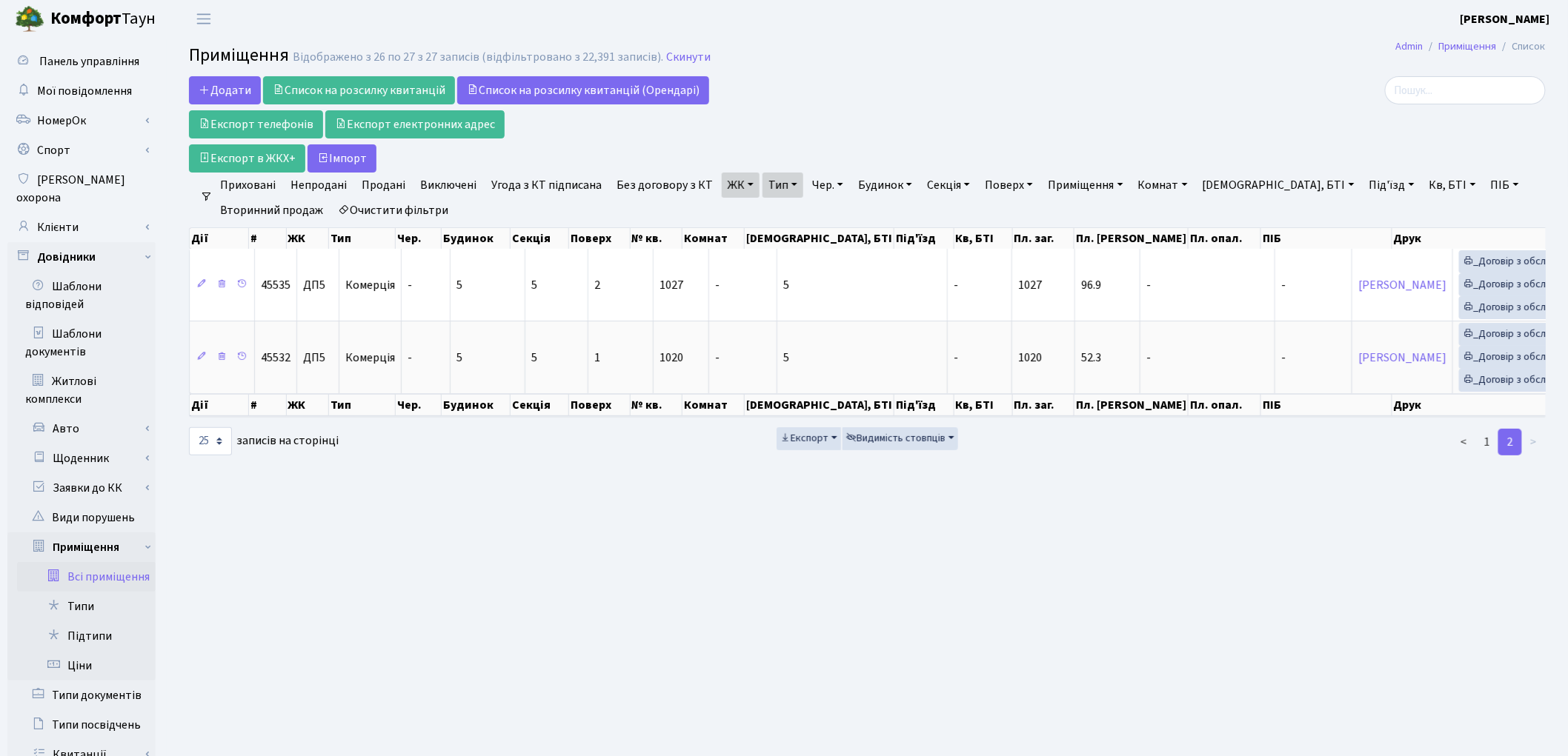
click at [724, 195] on link "ЖК" at bounding box center [741, 185] width 38 height 25
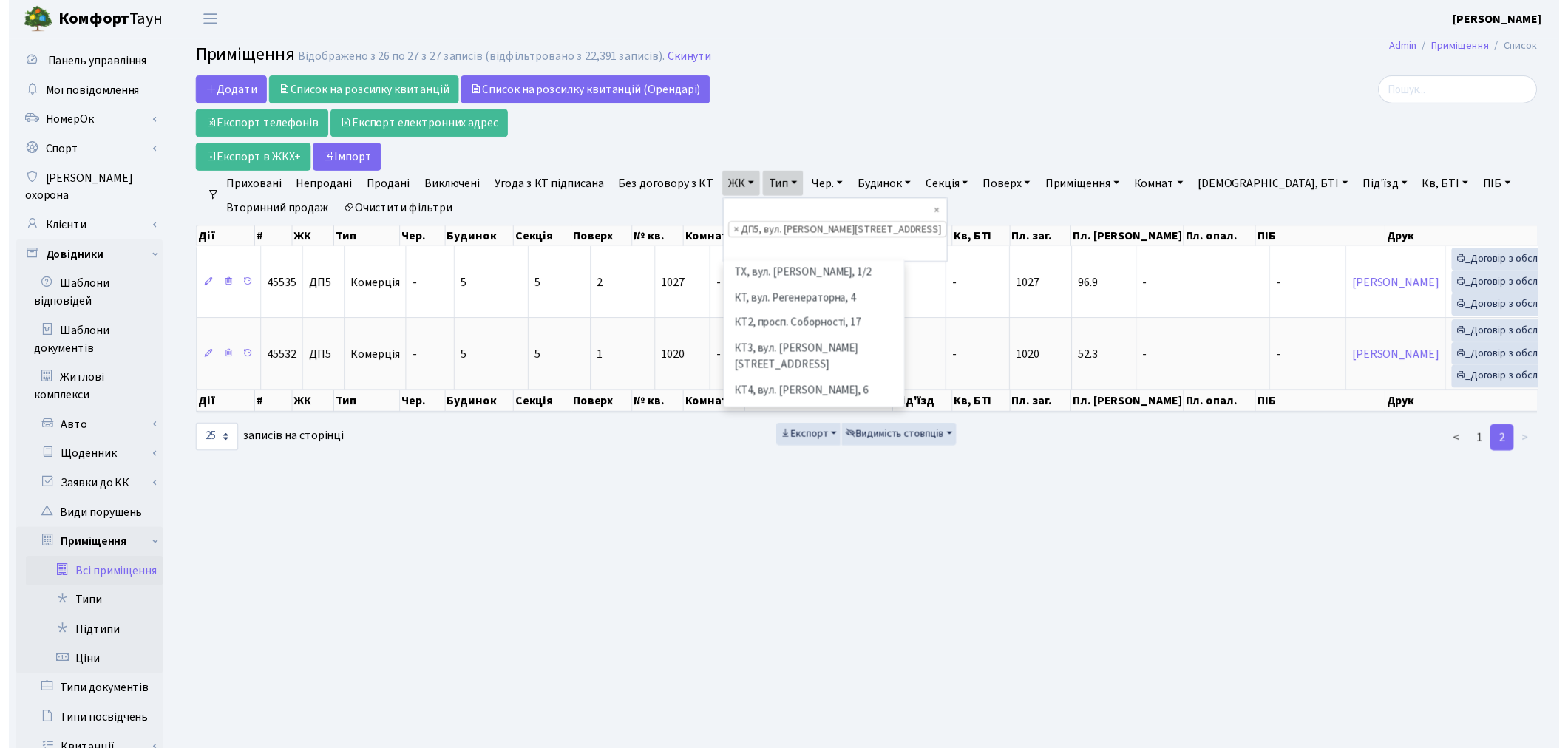
scroll to position [510, 0]
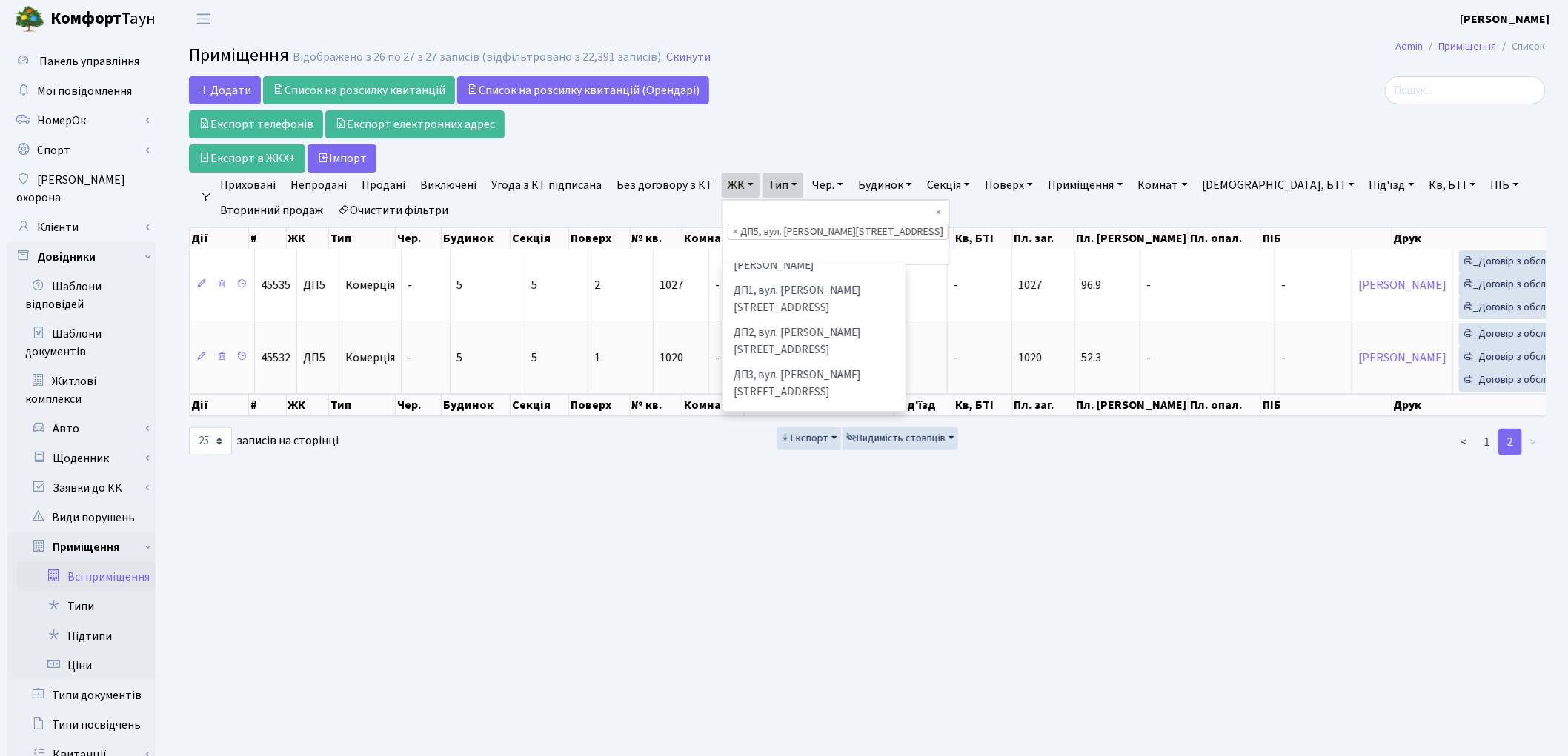
click at [779, 489] on li "ДП6, вул. Родини Крістерів, 2" at bounding box center [815, 502] width 180 height 26
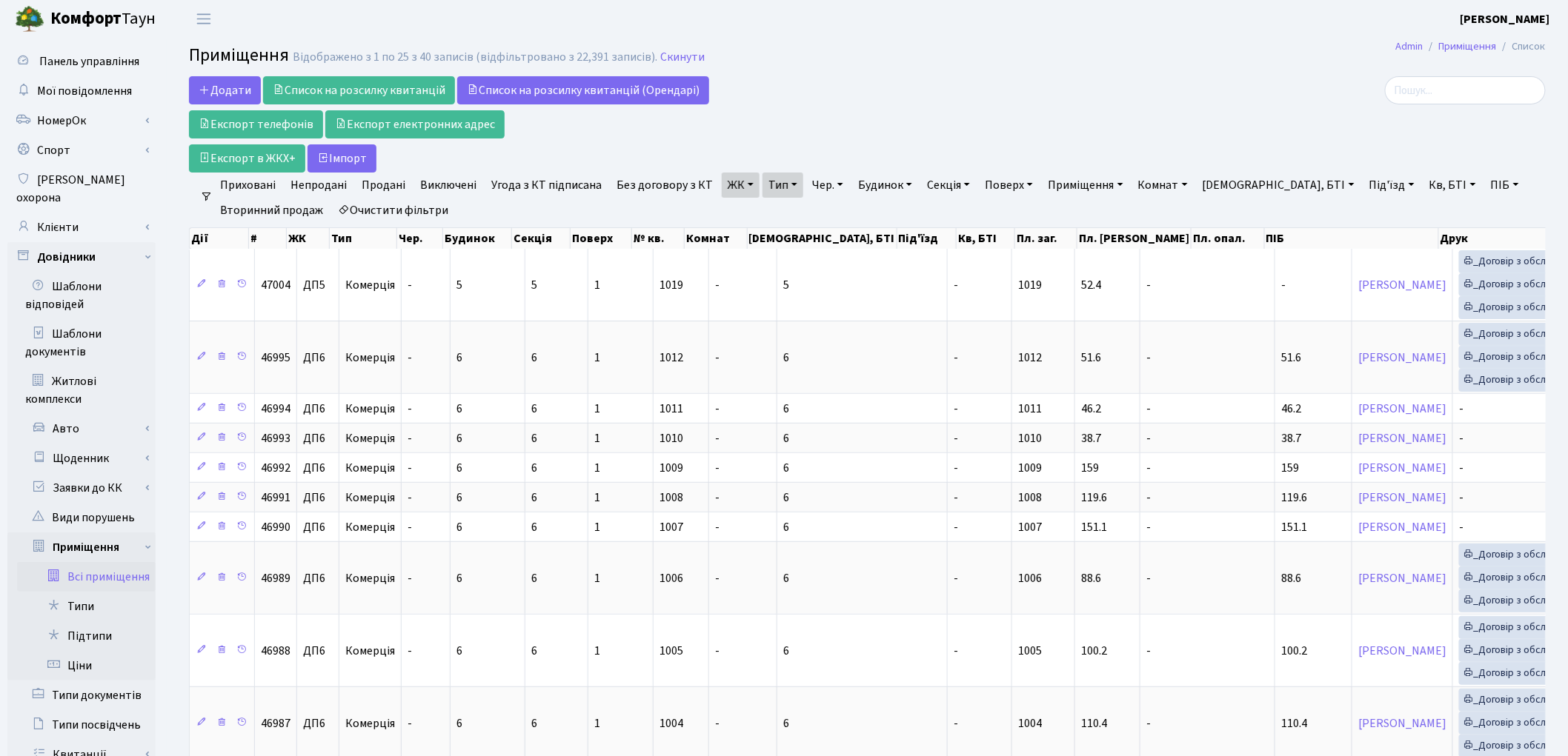
click at [641, 184] on link "Без договору з КТ" at bounding box center [664, 185] width 108 height 25
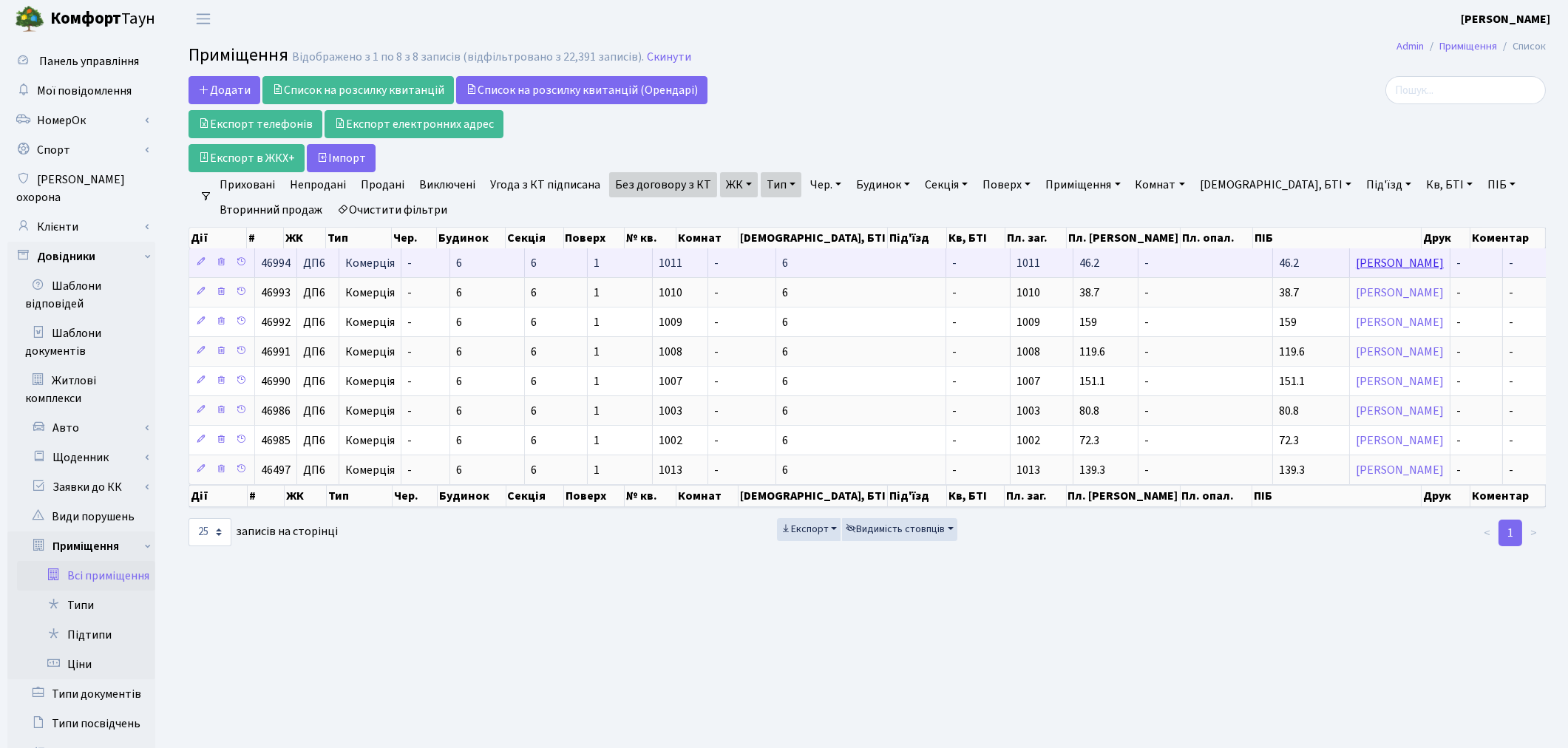
click at [1356, 264] on link "[PERSON_NAME]" at bounding box center [1400, 262] width 88 height 16
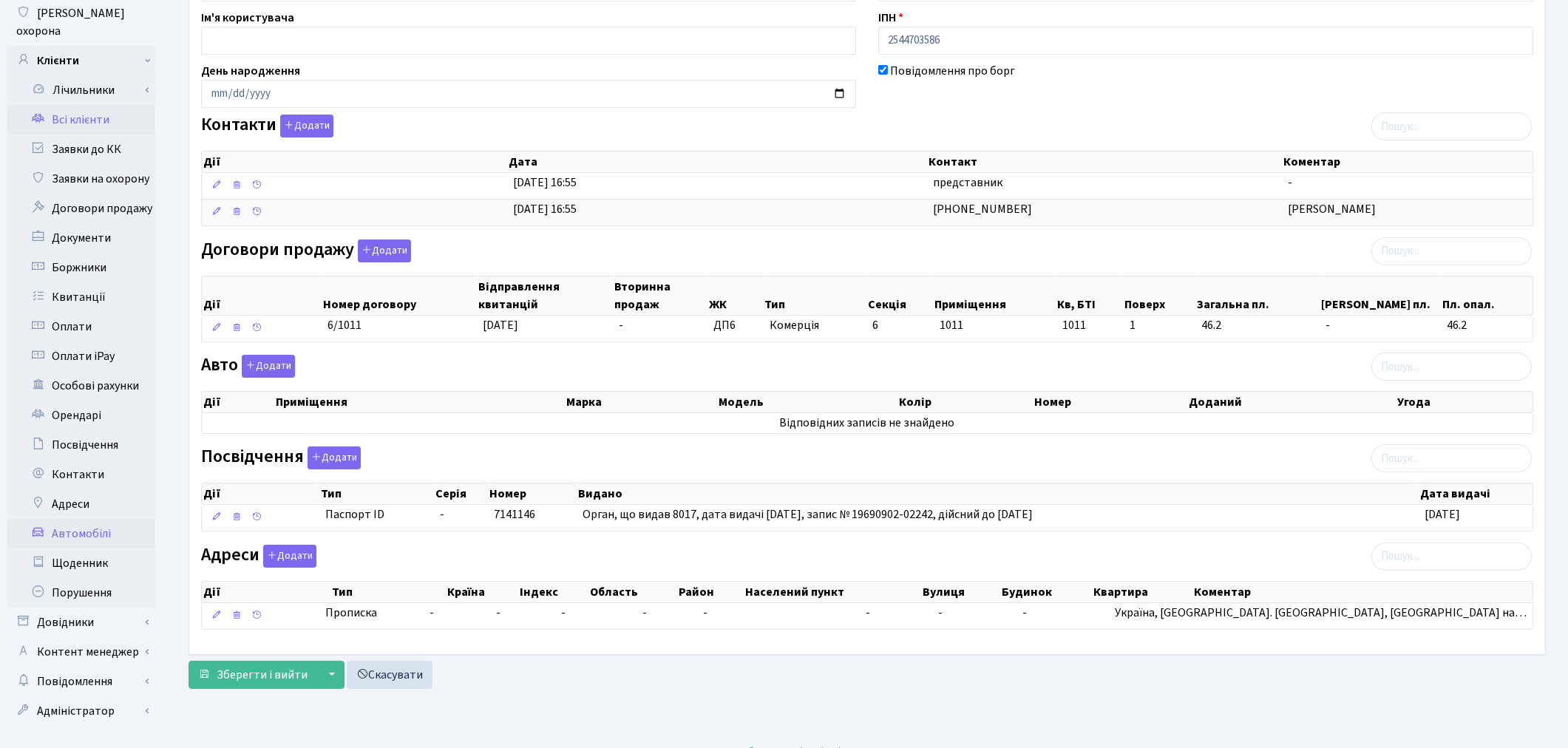
scroll to position [172, 0]
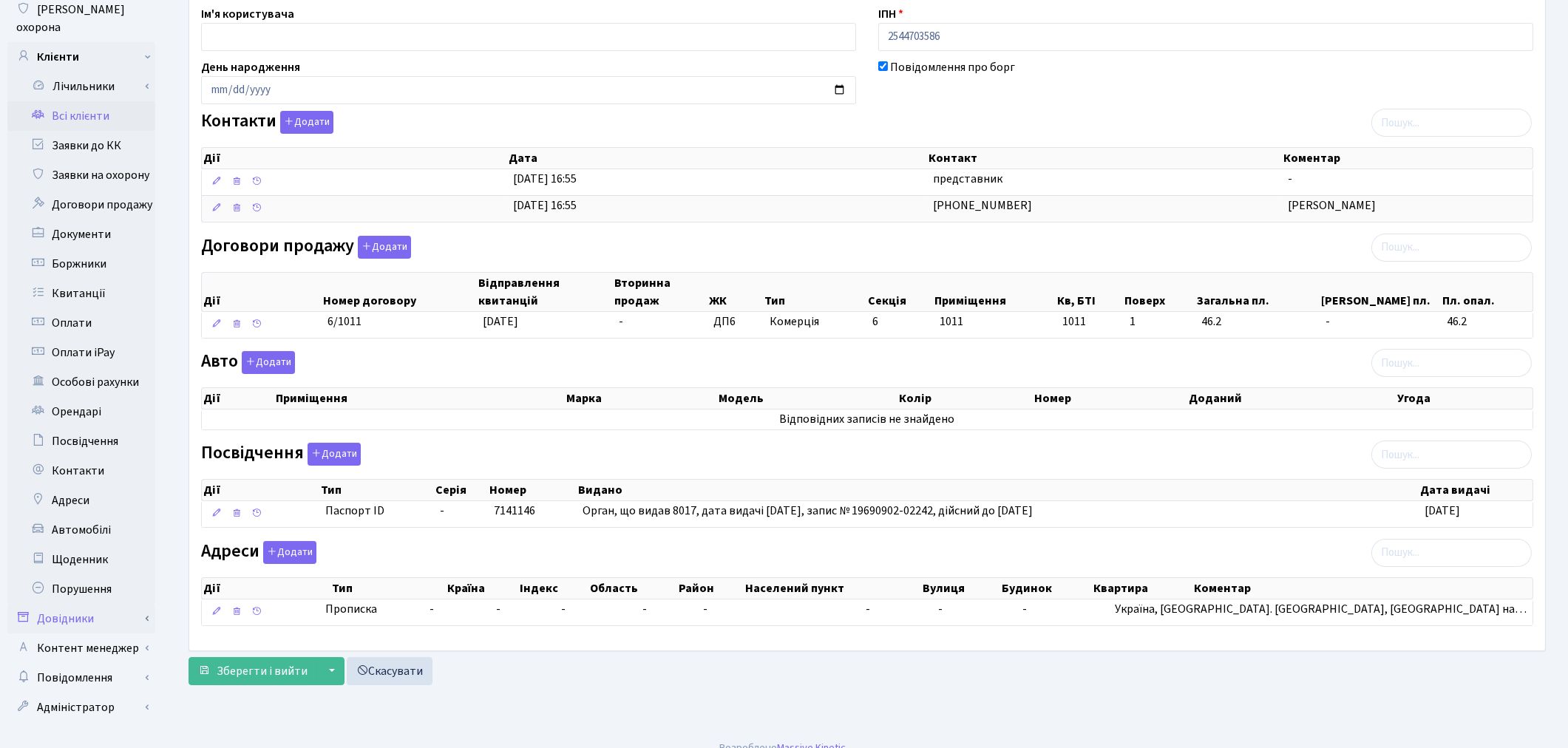
click at [84, 604] on link "Довідники" at bounding box center [81, 618] width 148 height 30
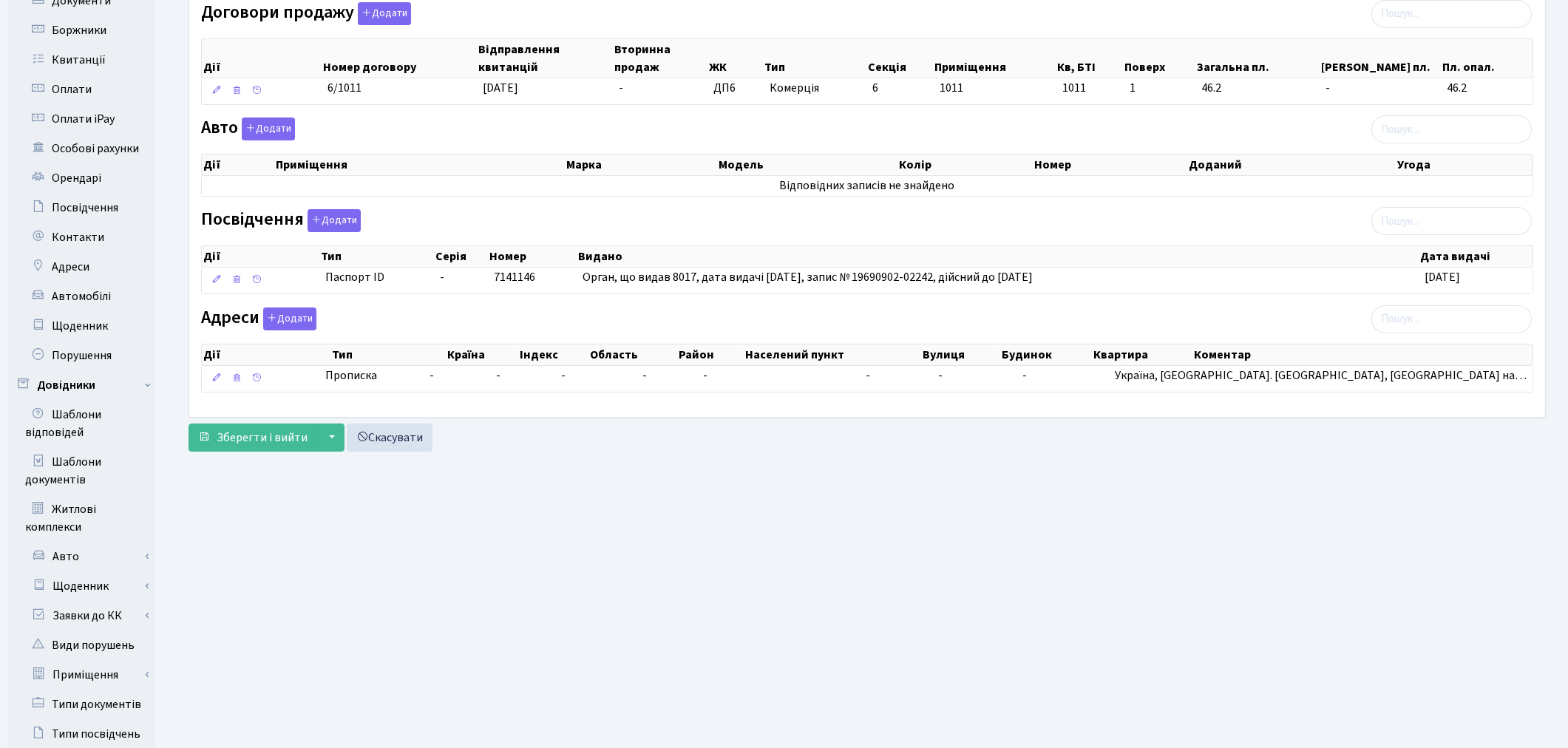
scroll to position [669, 0]
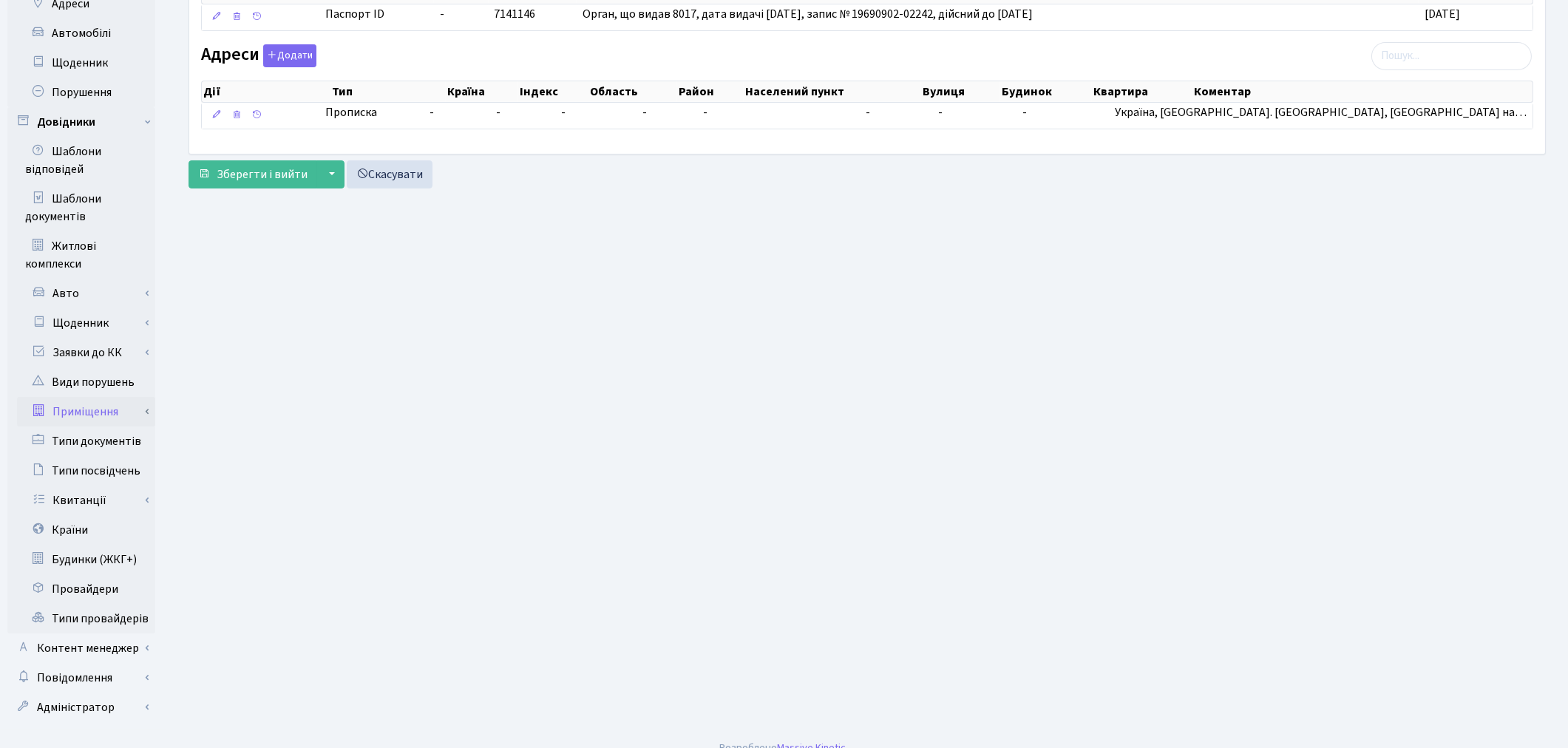
click at [87, 400] on link "Приміщення" at bounding box center [86, 411] width 138 height 30
click at [101, 426] on link "Всі приміщення" at bounding box center [86, 441] width 138 height 30
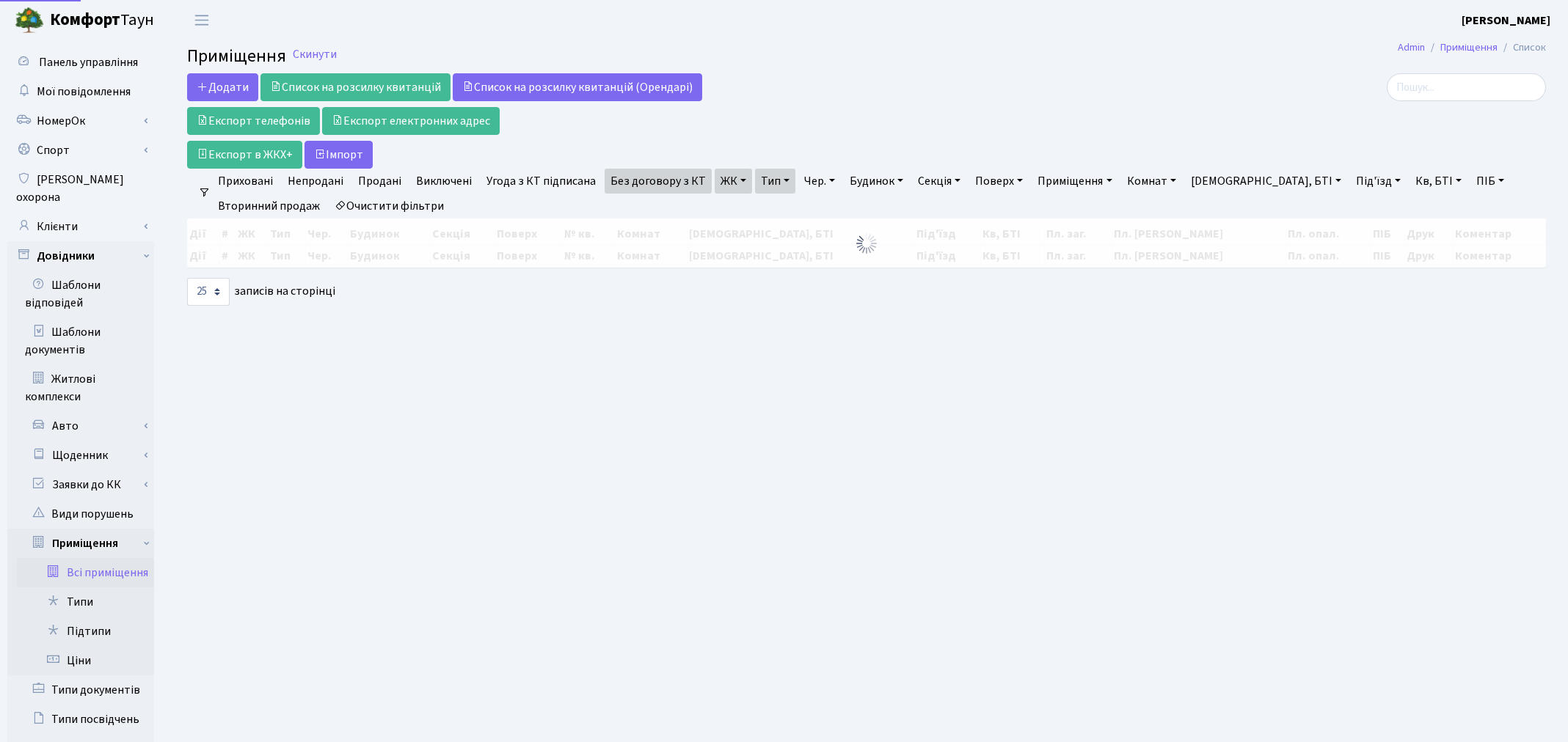
select select "25"
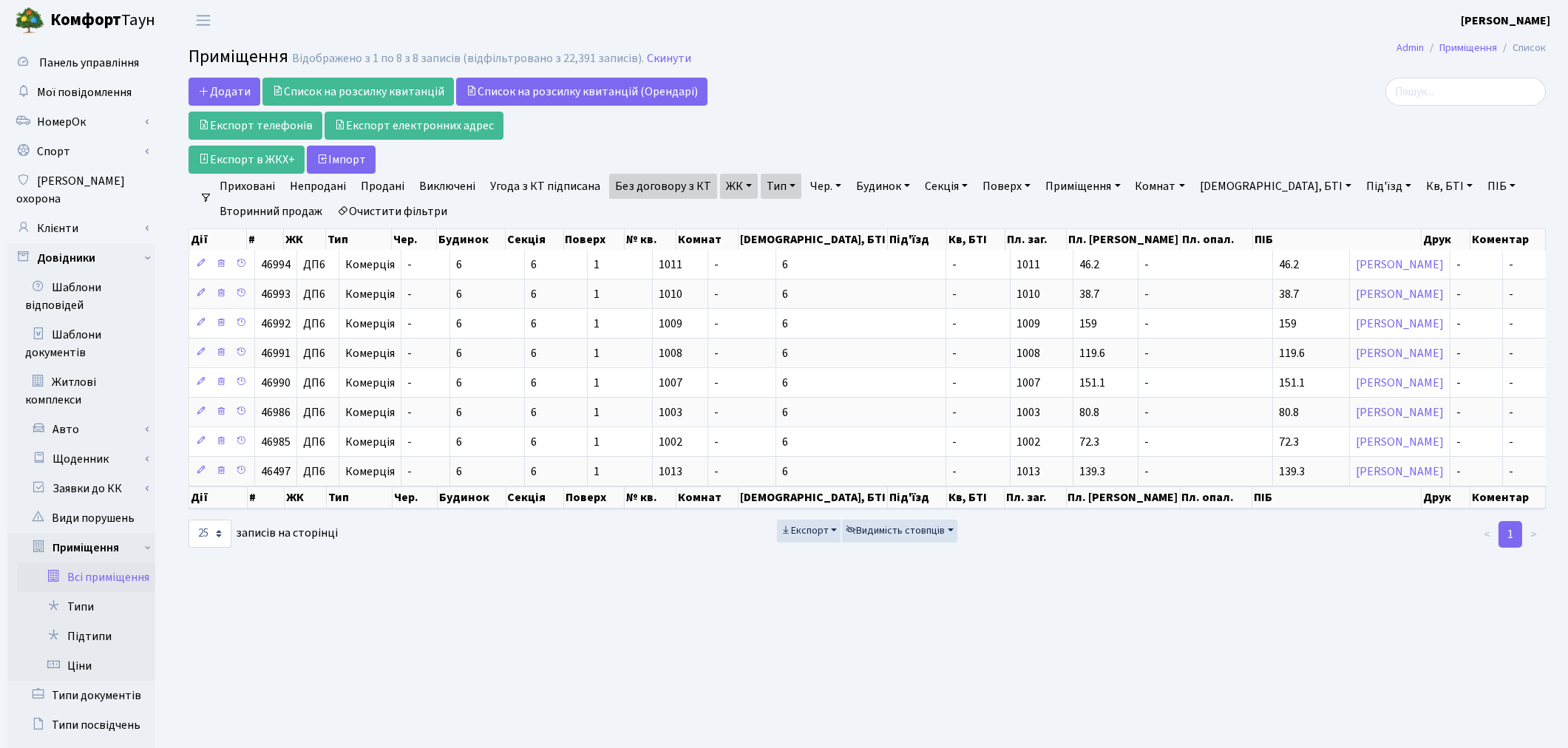
click at [407, 210] on link "Очистити фільтри" at bounding box center [392, 212] width 122 height 25
select select
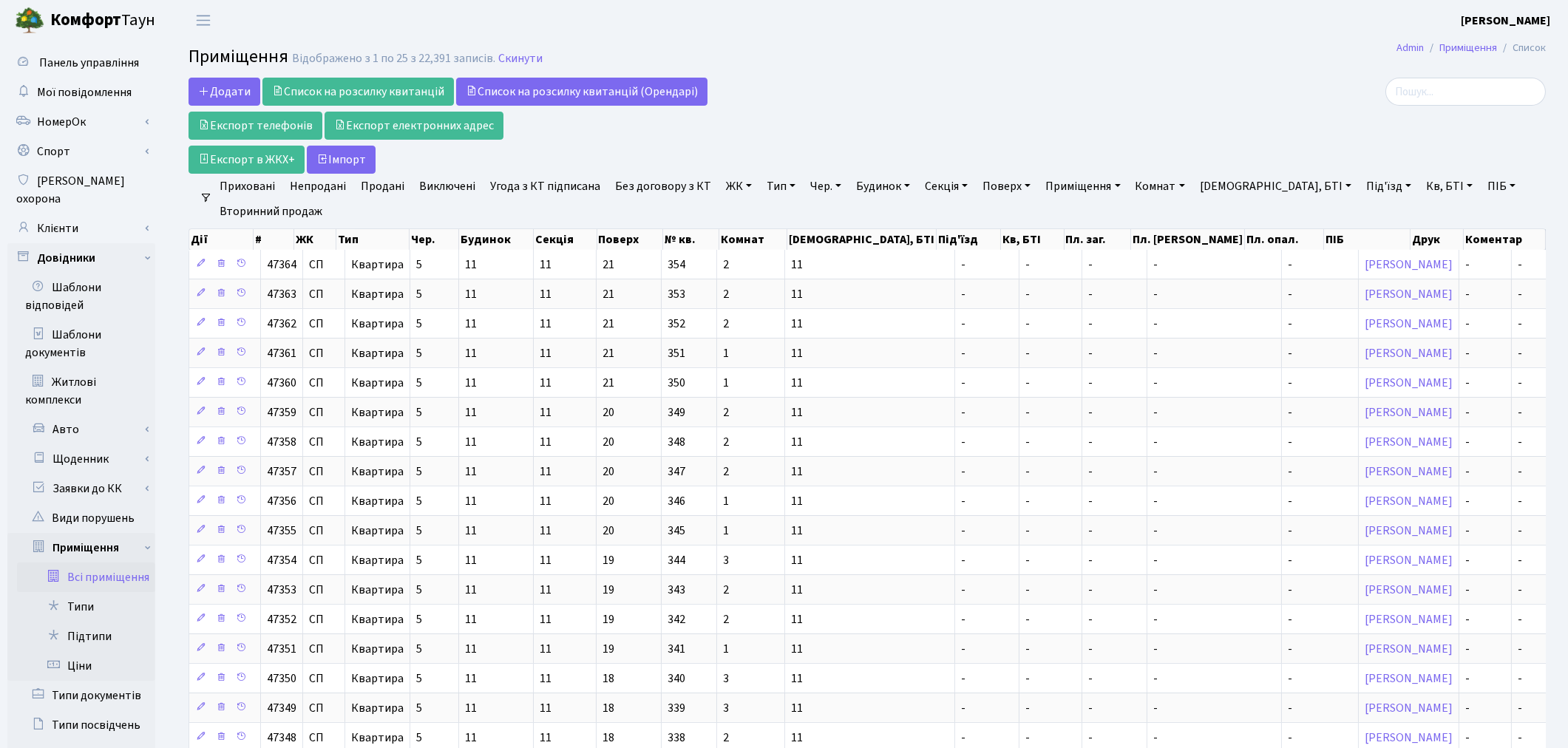
click at [774, 186] on link "Тип" at bounding box center [781, 186] width 41 height 25
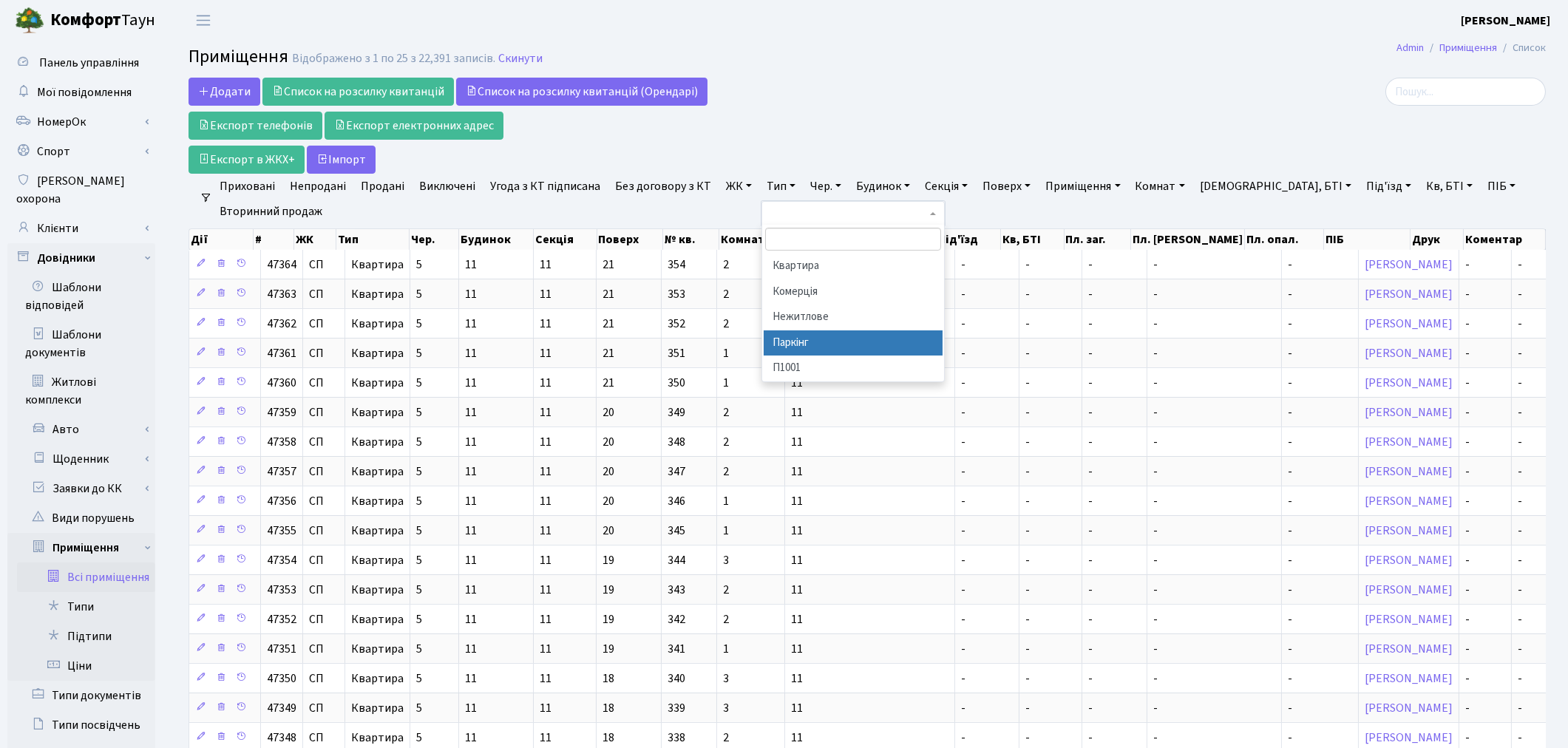
click at [807, 337] on li "Паркінг" at bounding box center [854, 343] width 179 height 26
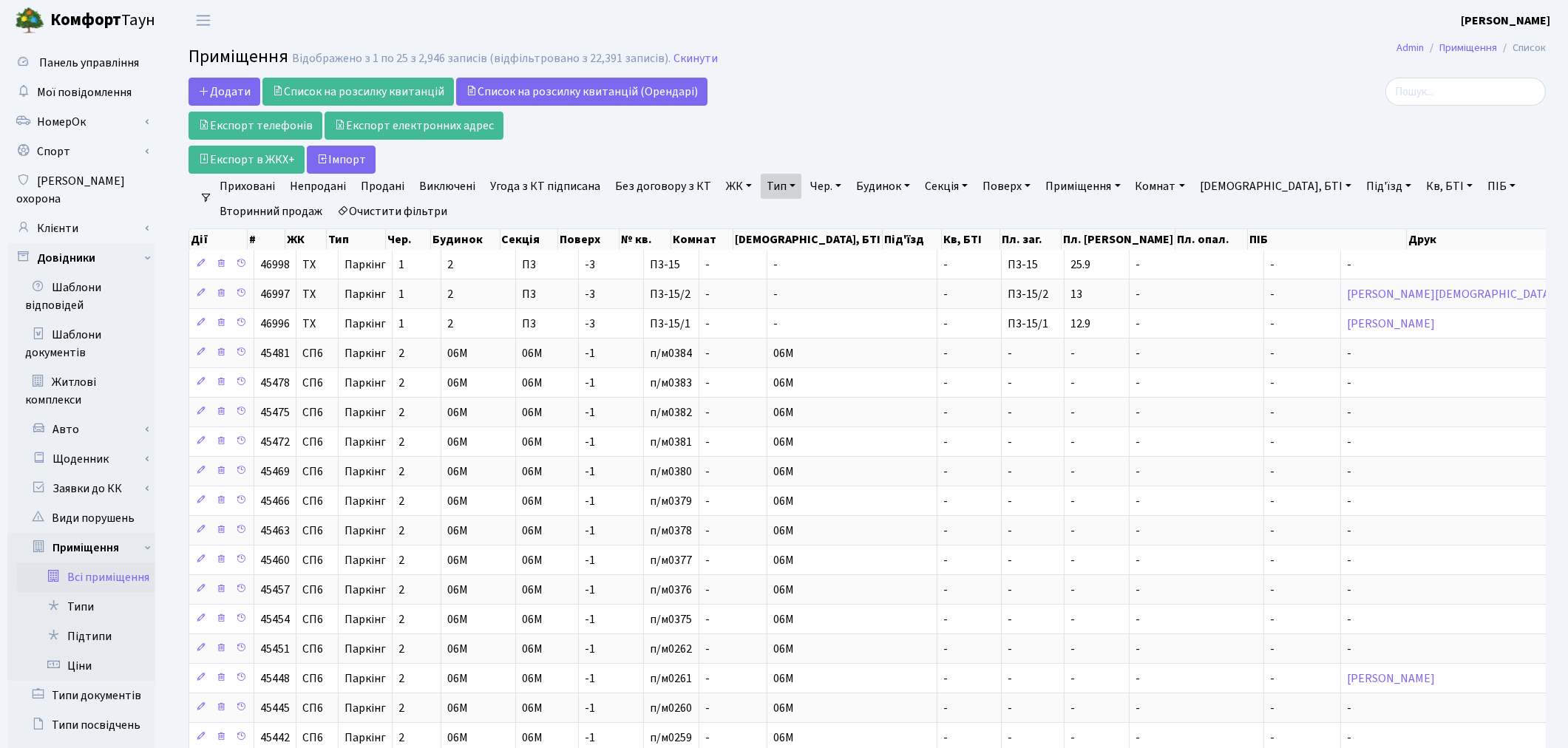
click at [300, 190] on link "Непродані" at bounding box center [318, 186] width 68 height 25
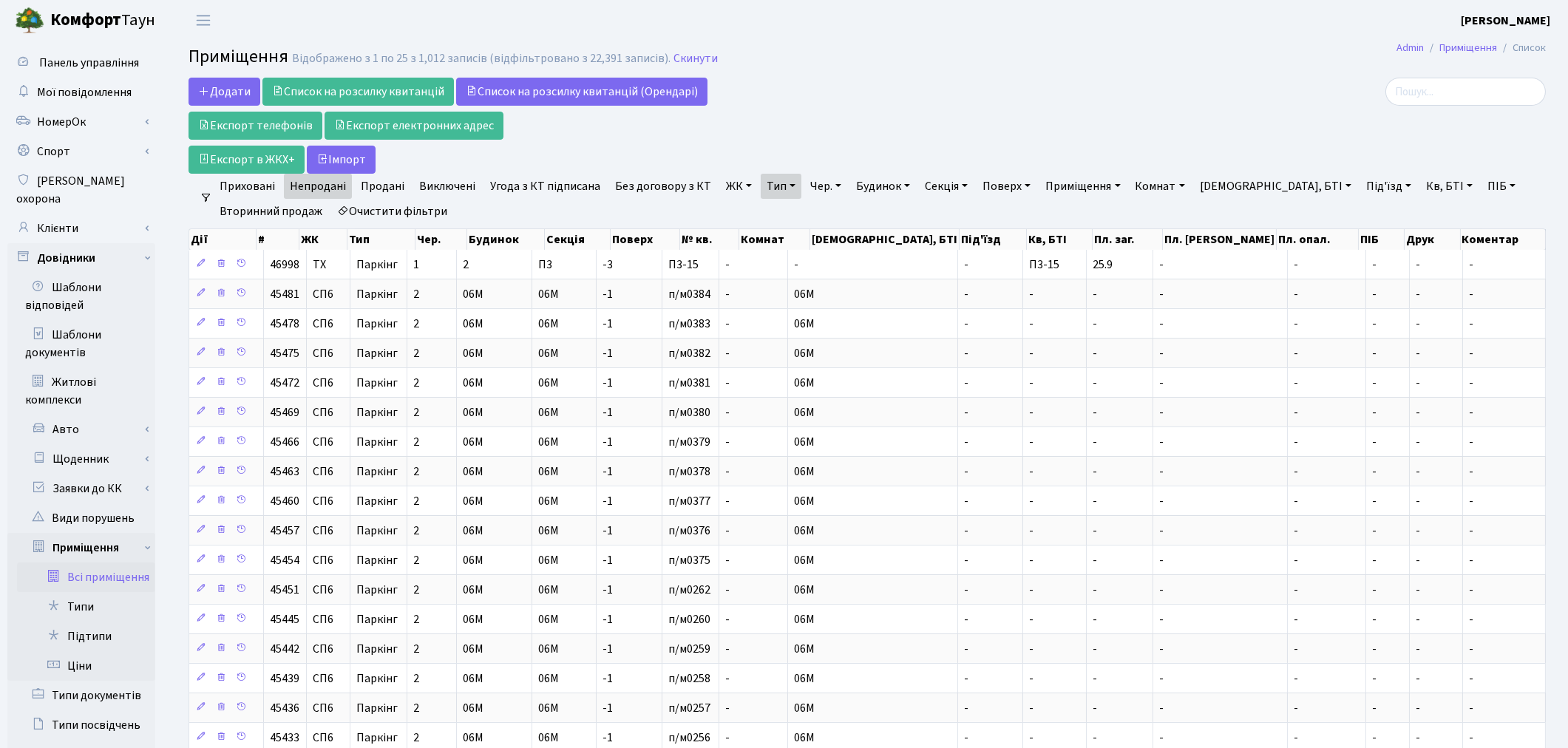
click at [732, 186] on link "ЖК" at bounding box center [739, 186] width 38 height 25
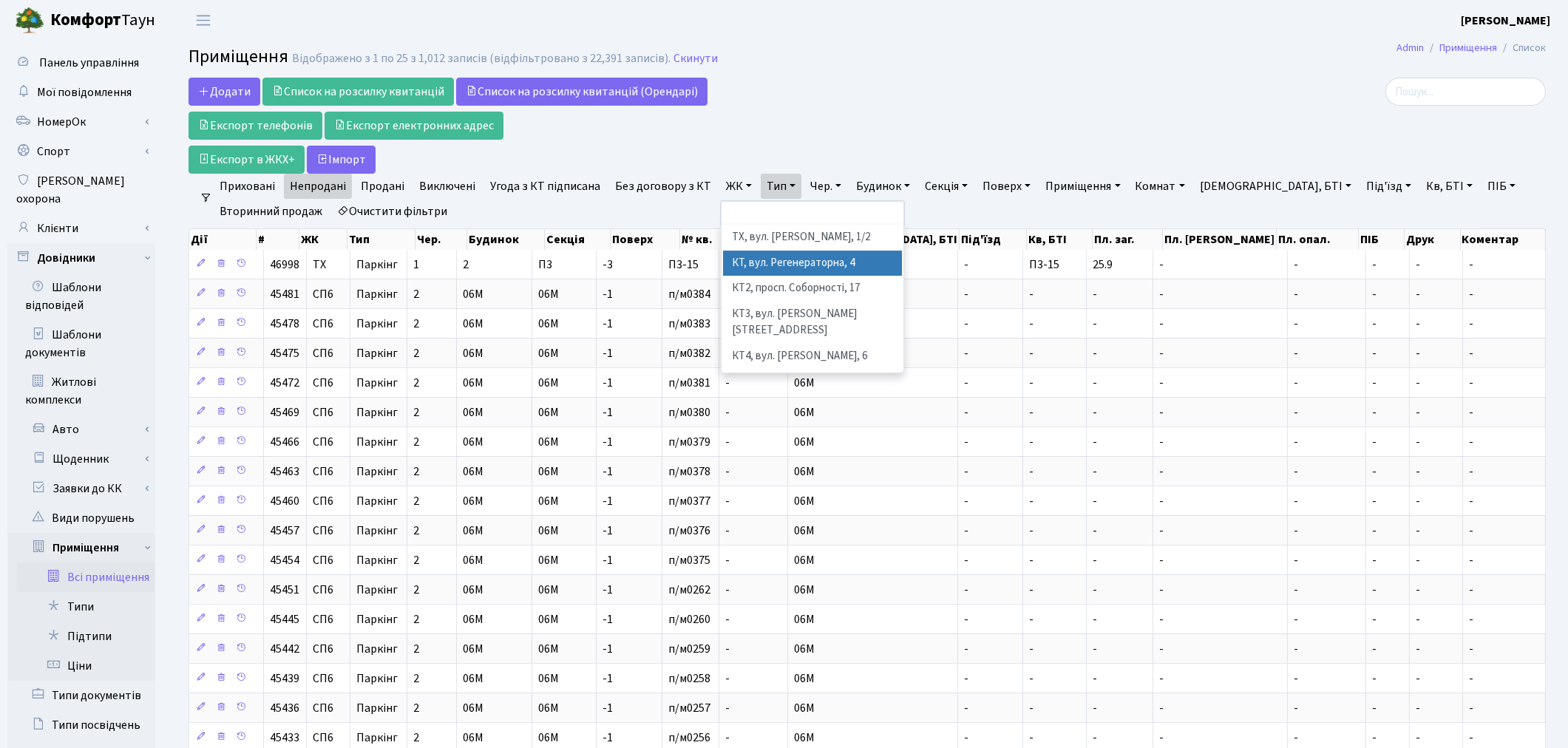
click at [761, 258] on li "КТ, вул. Регенераторна, 4" at bounding box center [813, 263] width 179 height 26
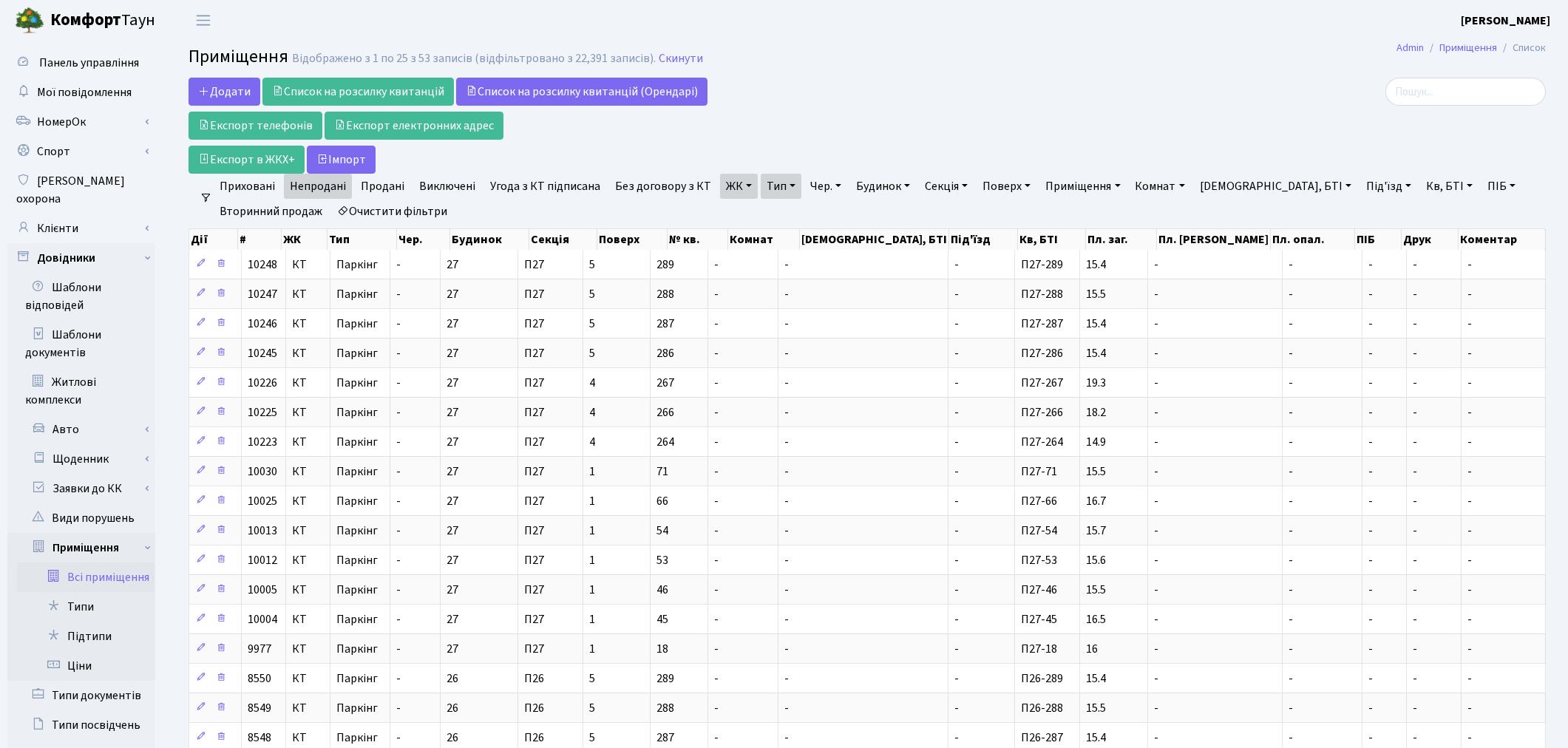
click at [727, 193] on link "ЖК" at bounding box center [739, 186] width 38 height 25
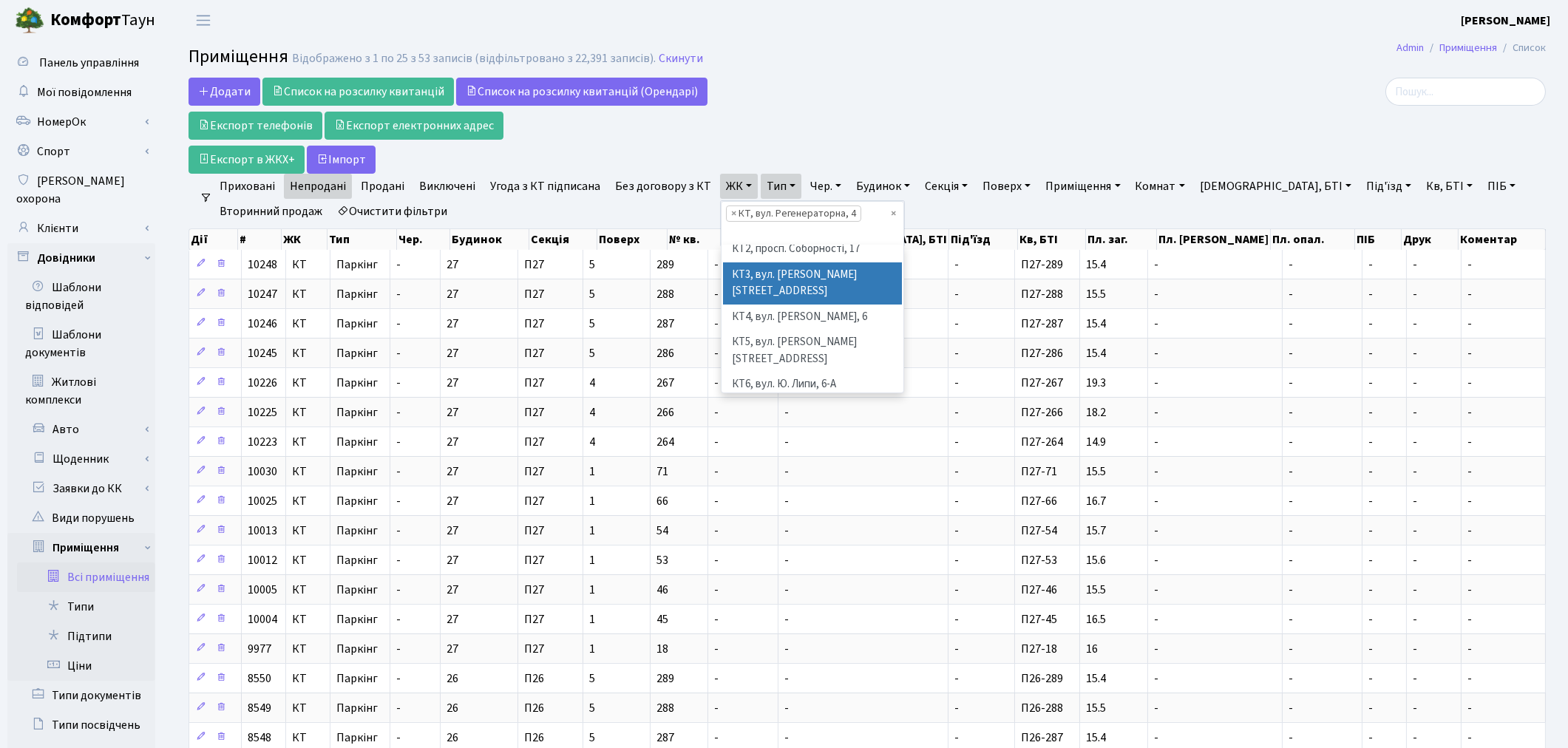
scroll to position [82, 0]
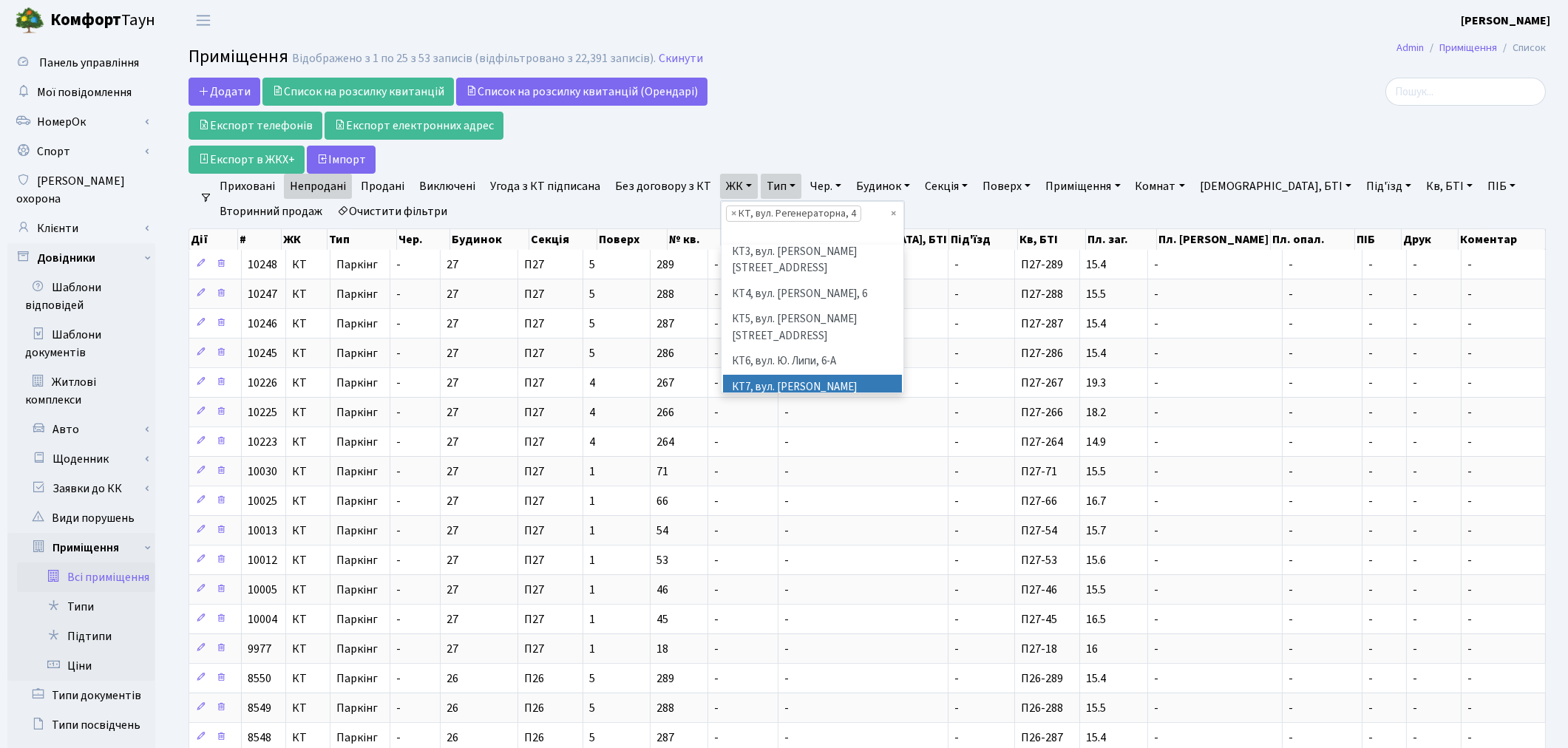
click at [800, 375] on li "КТ7, вул. [PERSON_NAME][STREET_ADDRESS]" at bounding box center [813, 396] width 179 height 42
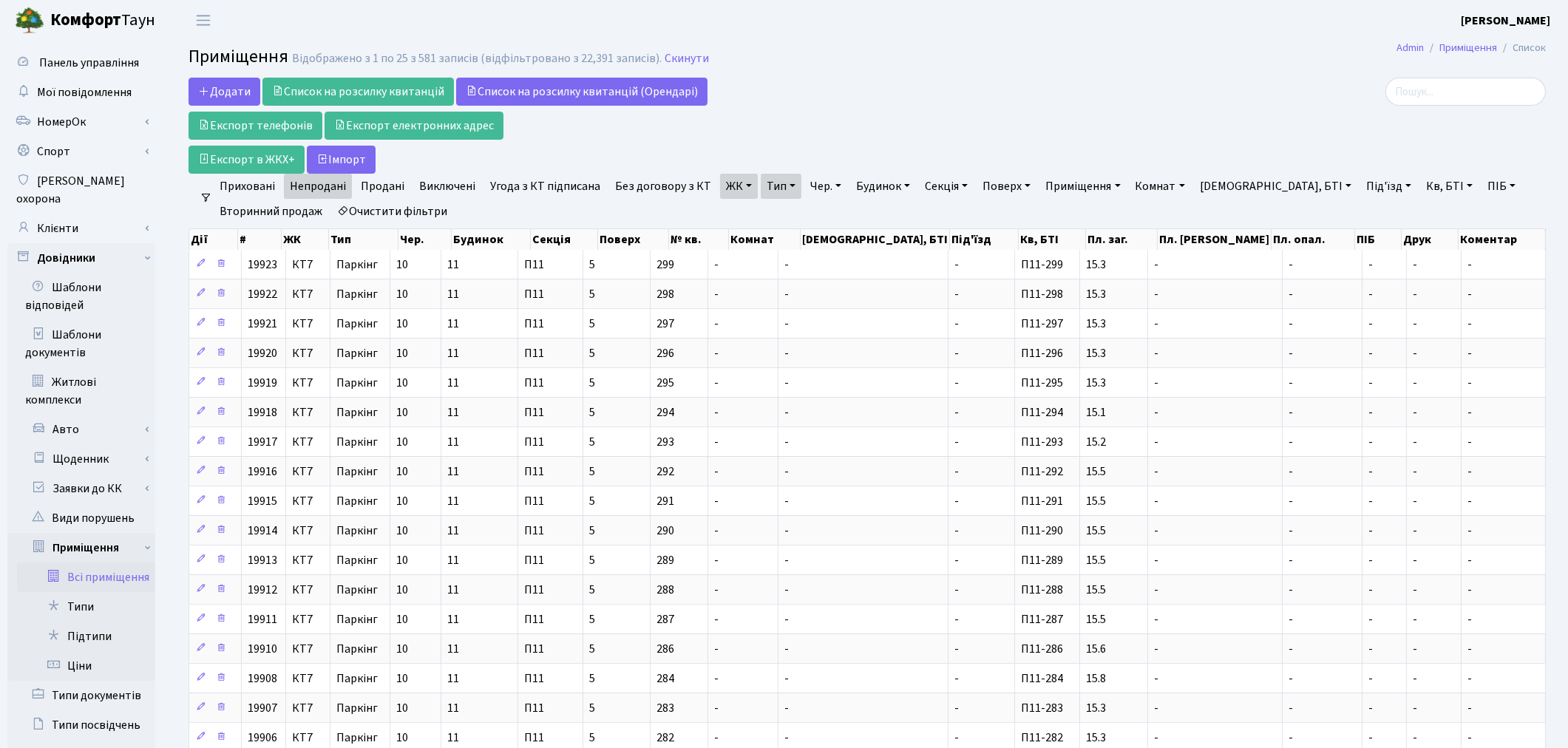
click at [728, 191] on link "ЖК" at bounding box center [739, 186] width 38 height 25
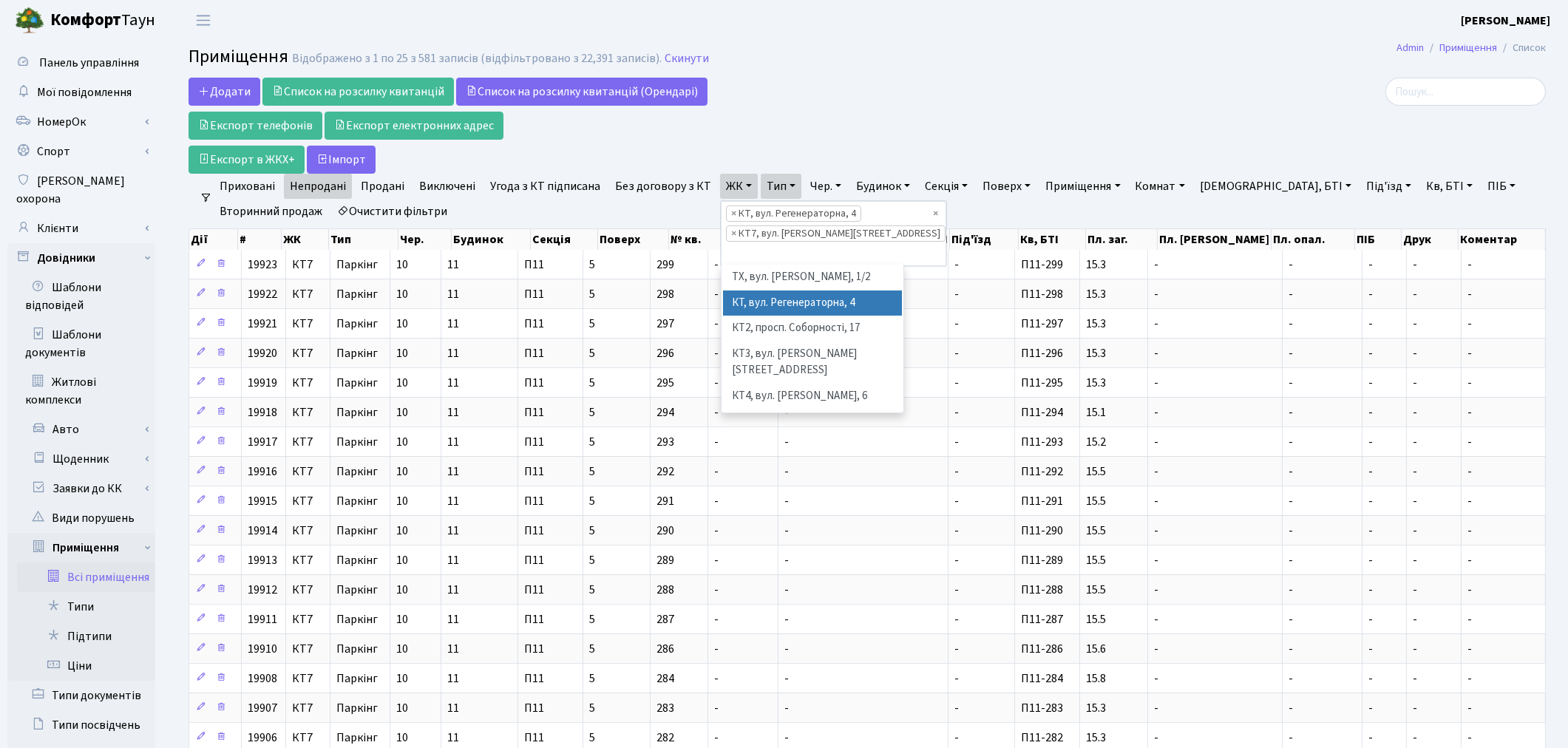
click at [976, 104] on div "Додати Список на розсилку квитанцій Список на розсилку квитанцій (Орендарі) Екс…" at bounding box center [637, 125] width 897 height 96
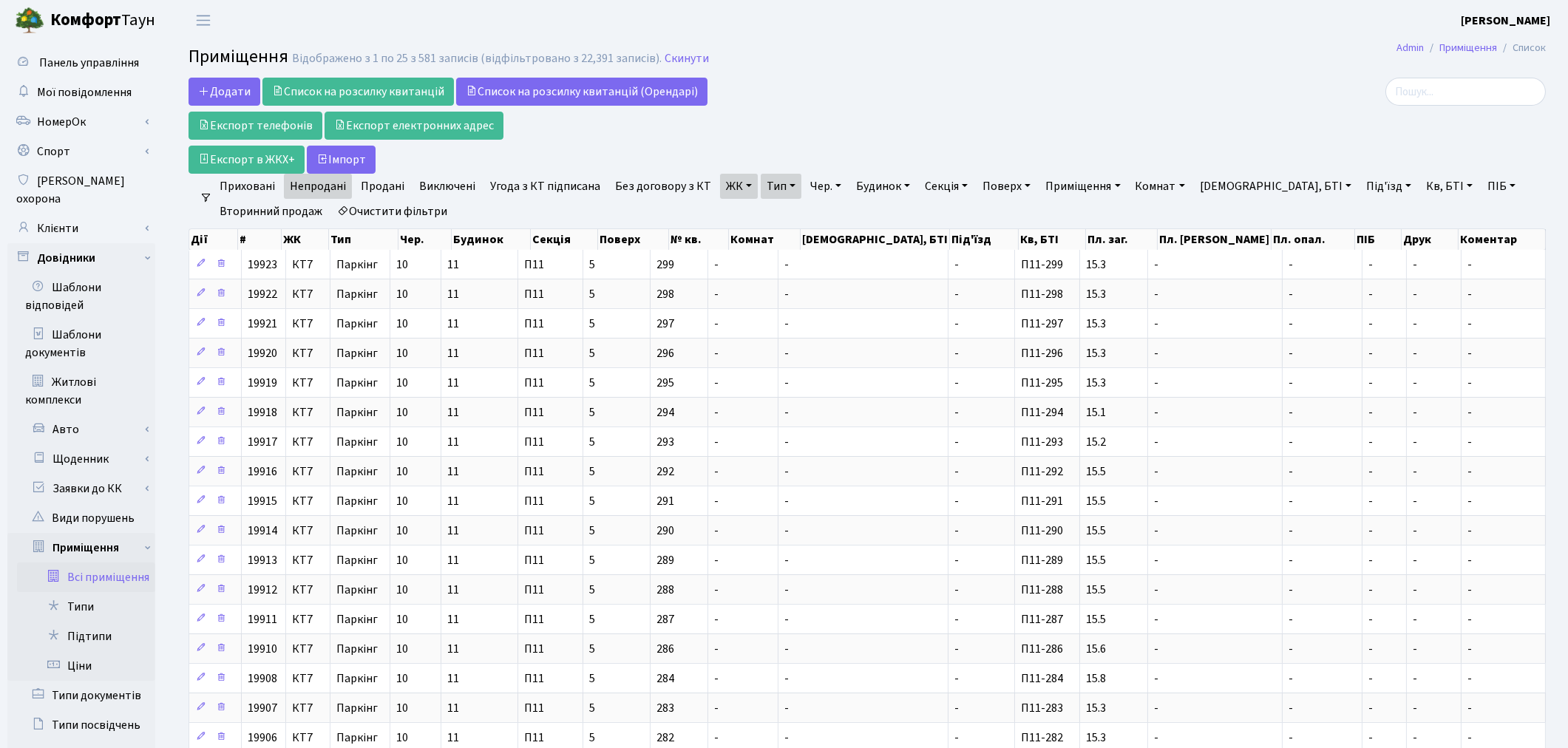
click at [1103, 54] on h2 "Приміщення Відображено з 1 по 25 з 581 записів (відфільтровано з 22,391 записів…" at bounding box center [867, 59] width 1357 height 25
click at [438, 205] on link "Очистити фільтри" at bounding box center [392, 212] width 122 height 25
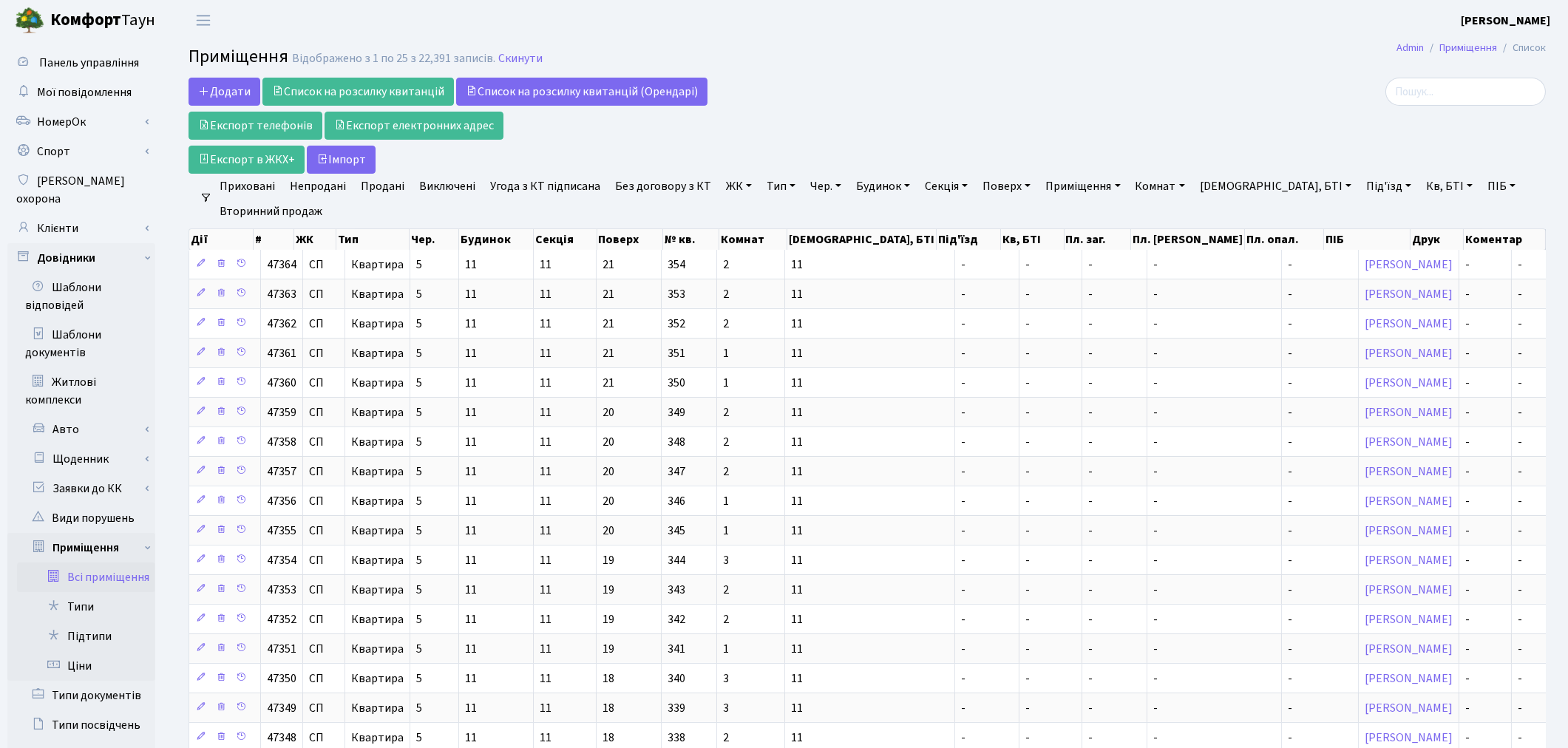
click at [327, 190] on link "Непродані" at bounding box center [318, 186] width 68 height 25
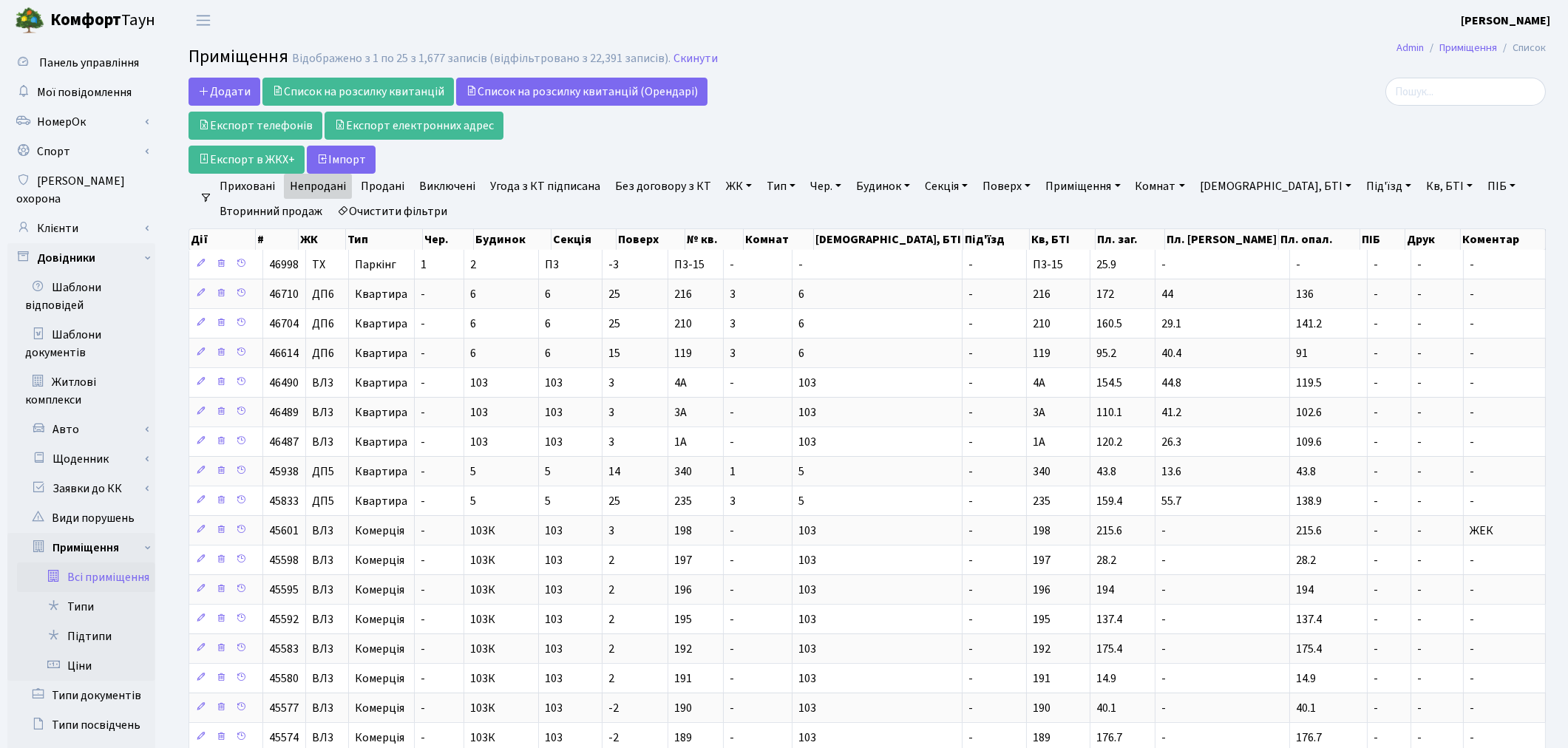
click at [764, 183] on link "Тип" at bounding box center [781, 186] width 41 height 25
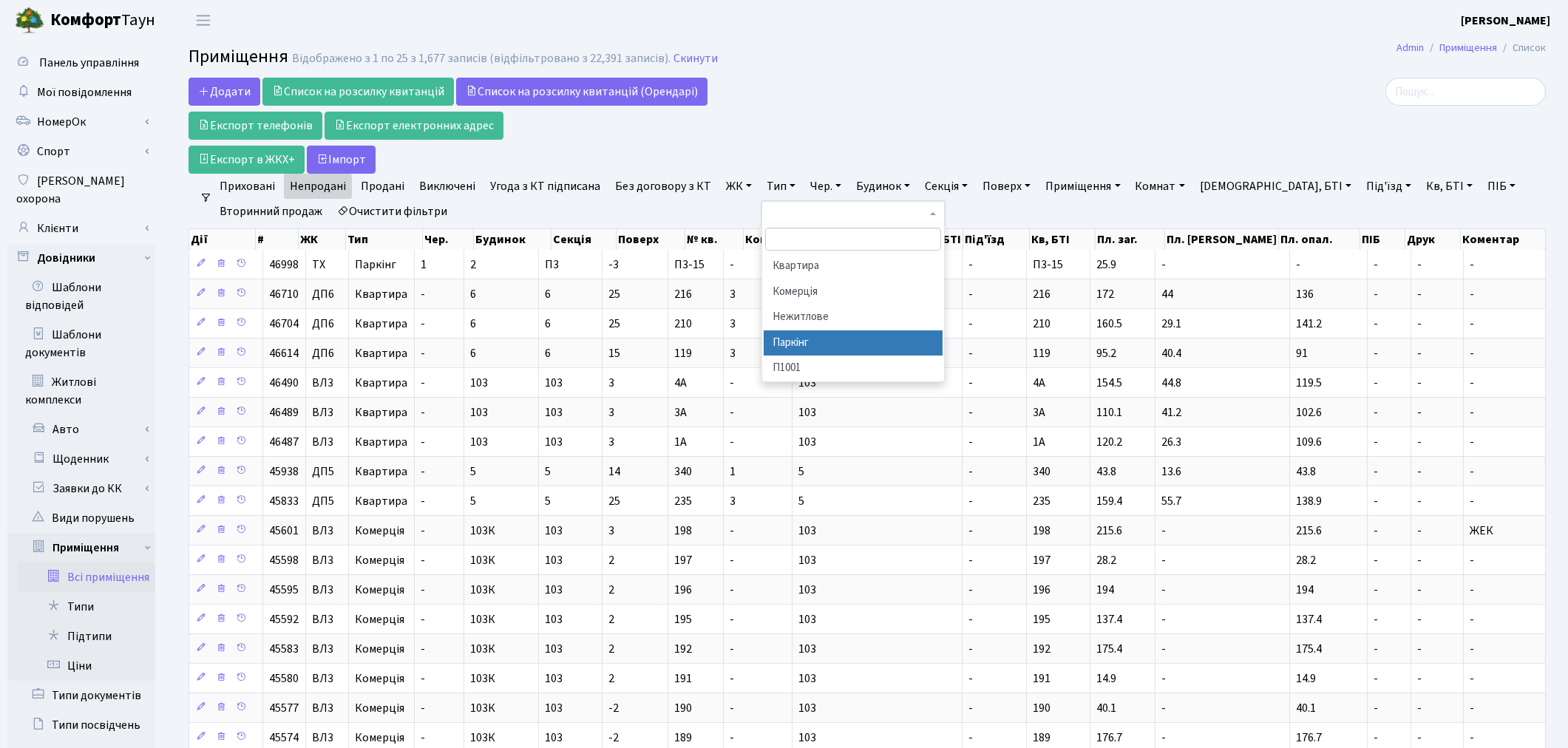
click at [834, 333] on li "Паркінг" at bounding box center [854, 343] width 179 height 26
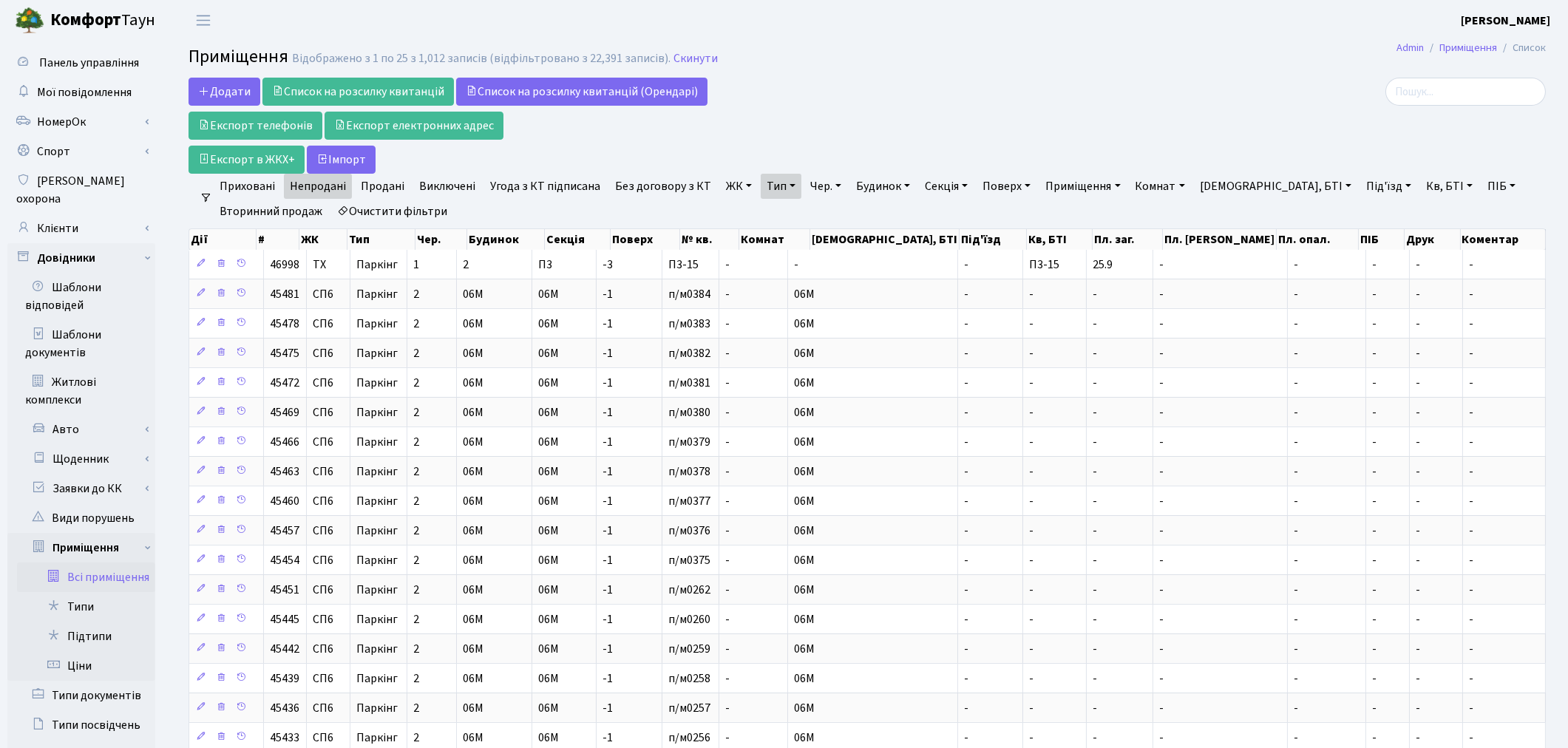
click at [1104, 92] on div at bounding box center [1327, 125] width 460 height 96
click at [55, 214] on link "Клієнти" at bounding box center [81, 228] width 148 height 30
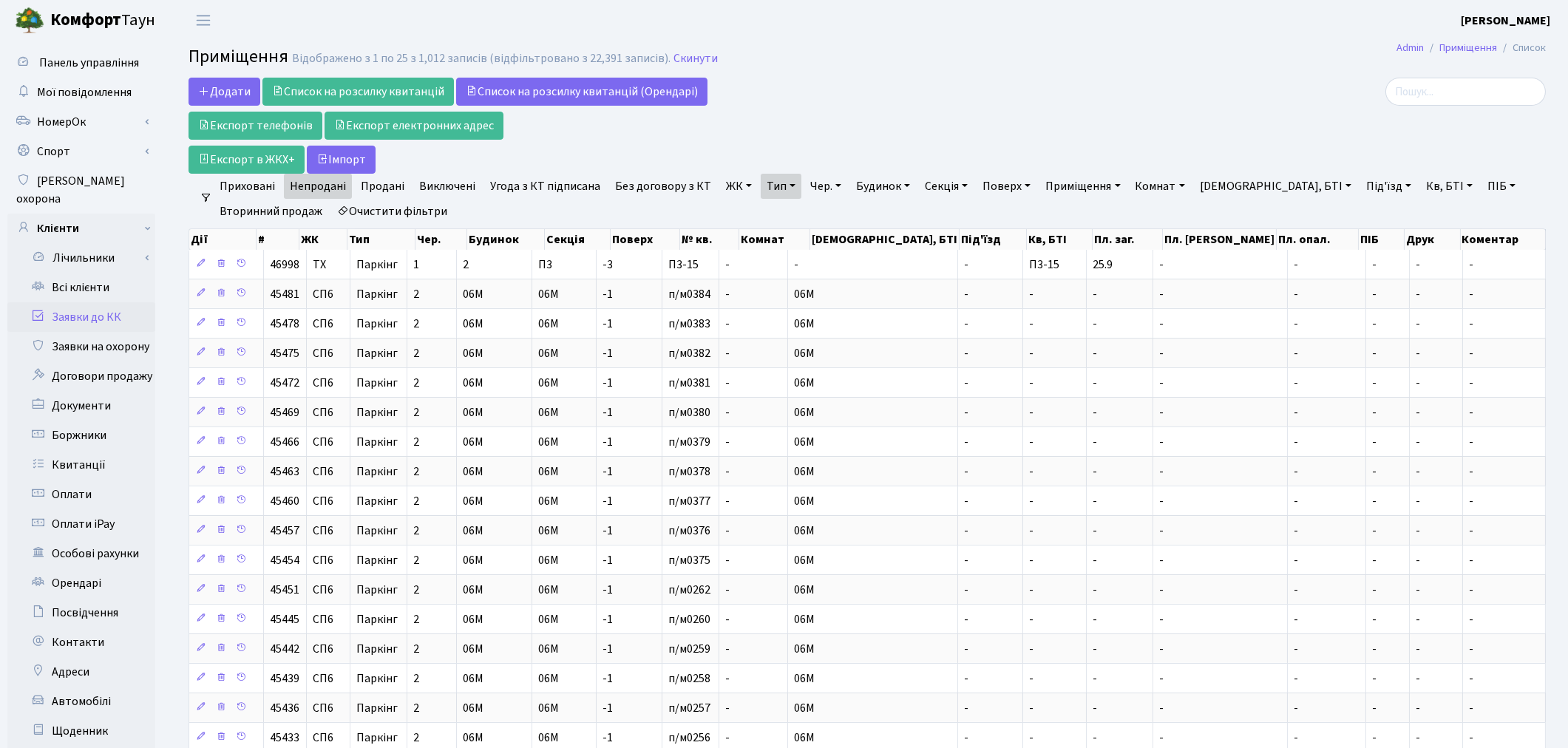
click at [97, 302] on link "Заявки до КК" at bounding box center [81, 317] width 148 height 30
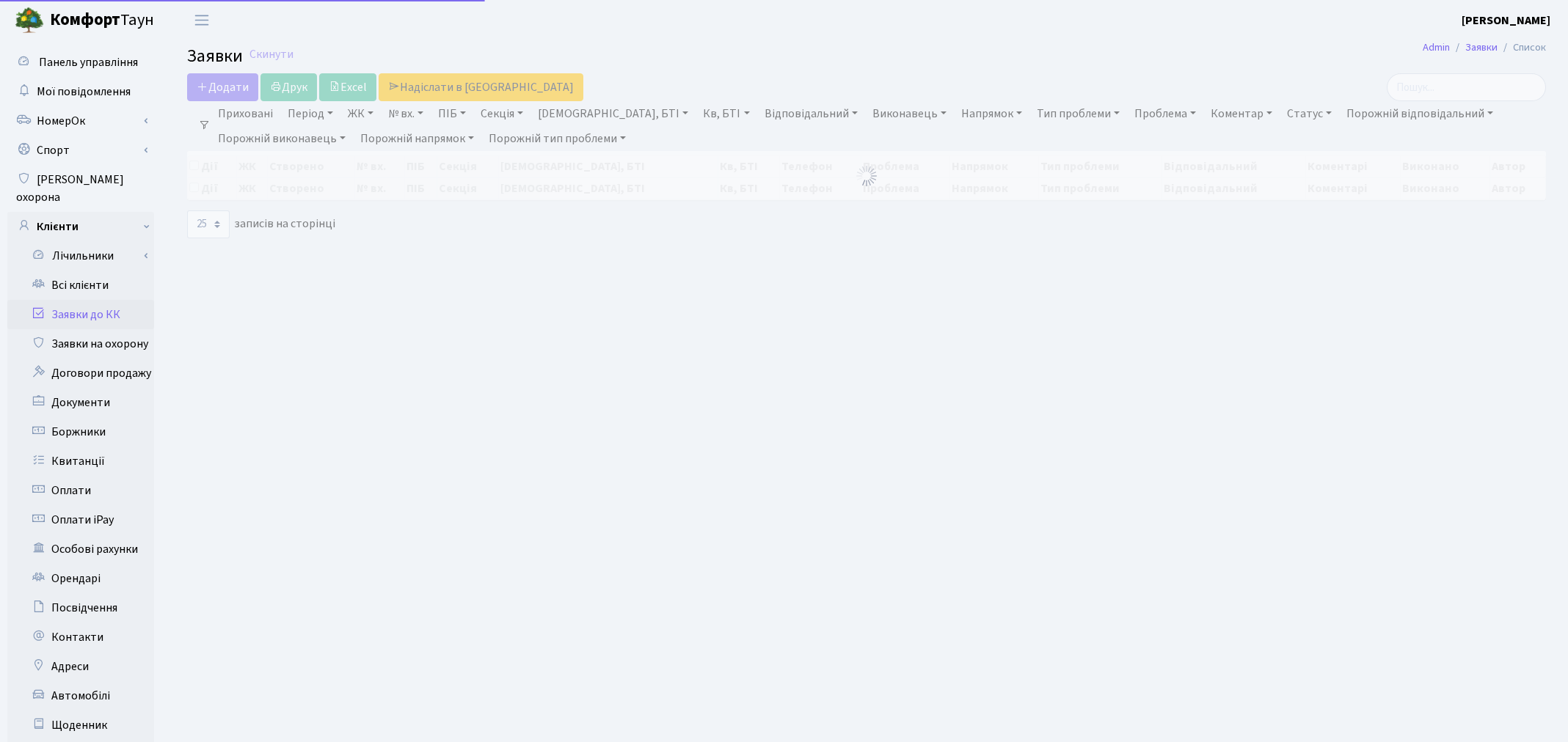
select select "25"
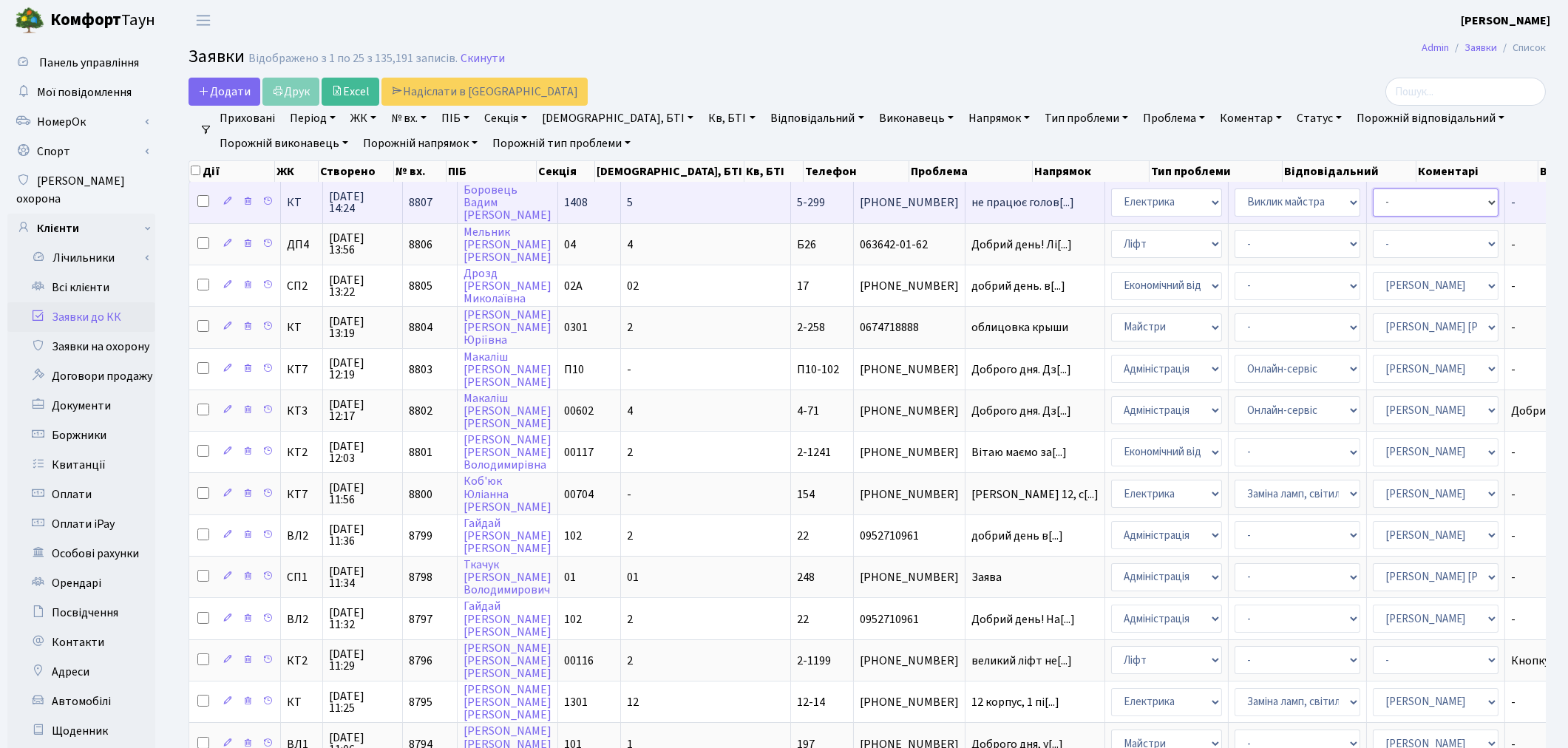
click at [1372, 203] on select "- Адміністратор ЖК ДП Адміністратор ЖК КТ Адміністратор ЖК СП [PERSON_NAME] [PE…" at bounding box center [1435, 202] width 126 height 28
select select "22"
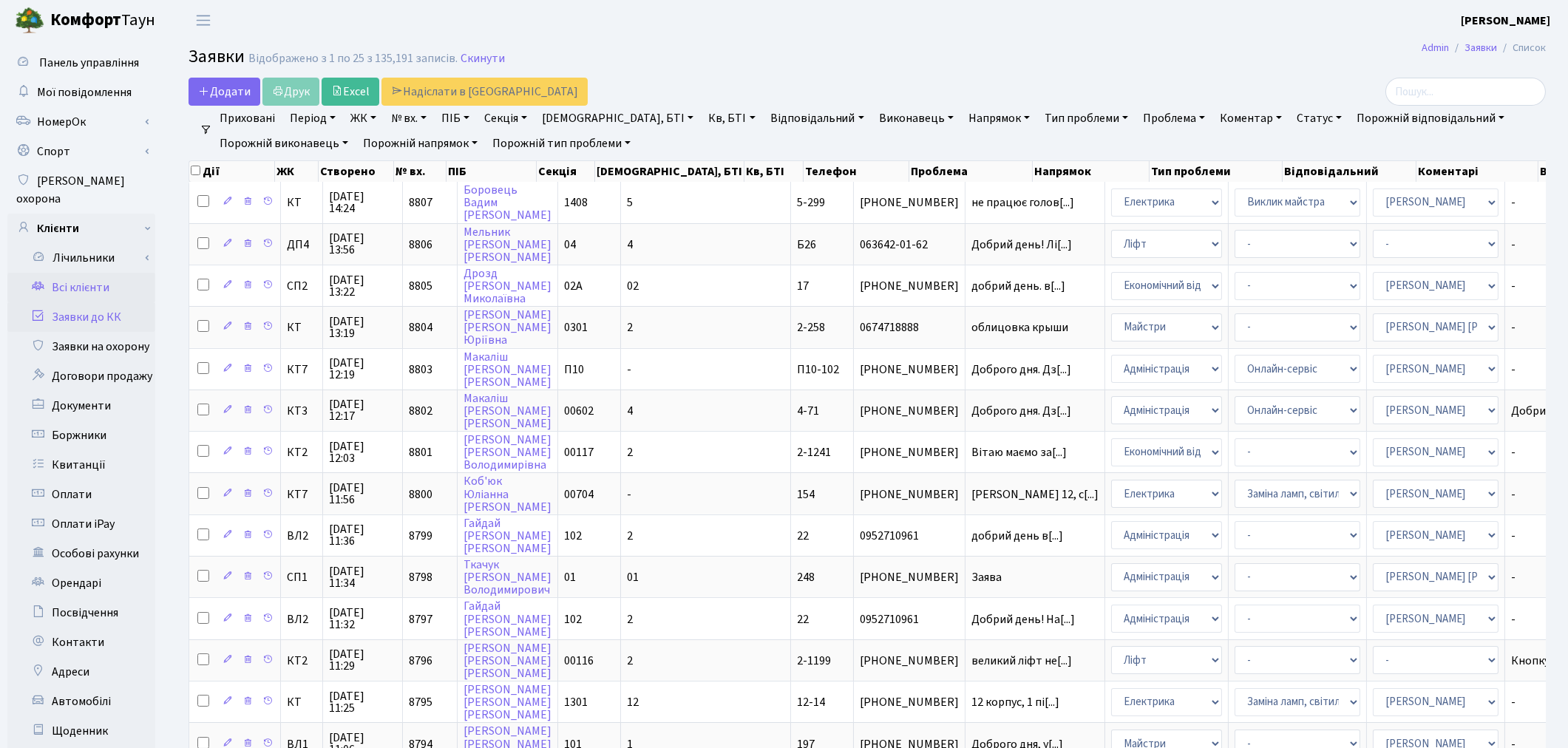
click at [78, 273] on link "Всі клієнти" at bounding box center [81, 287] width 148 height 30
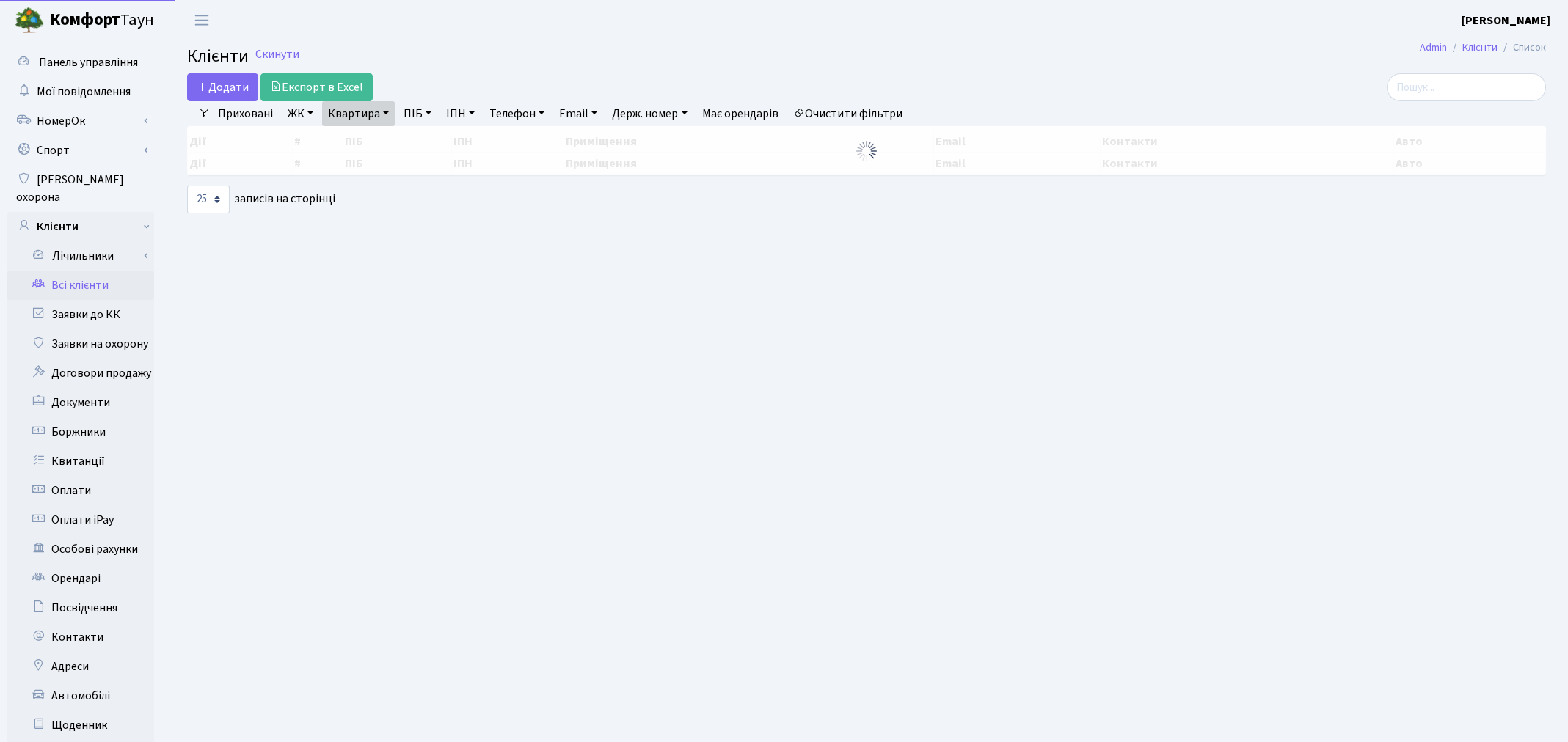
select select "25"
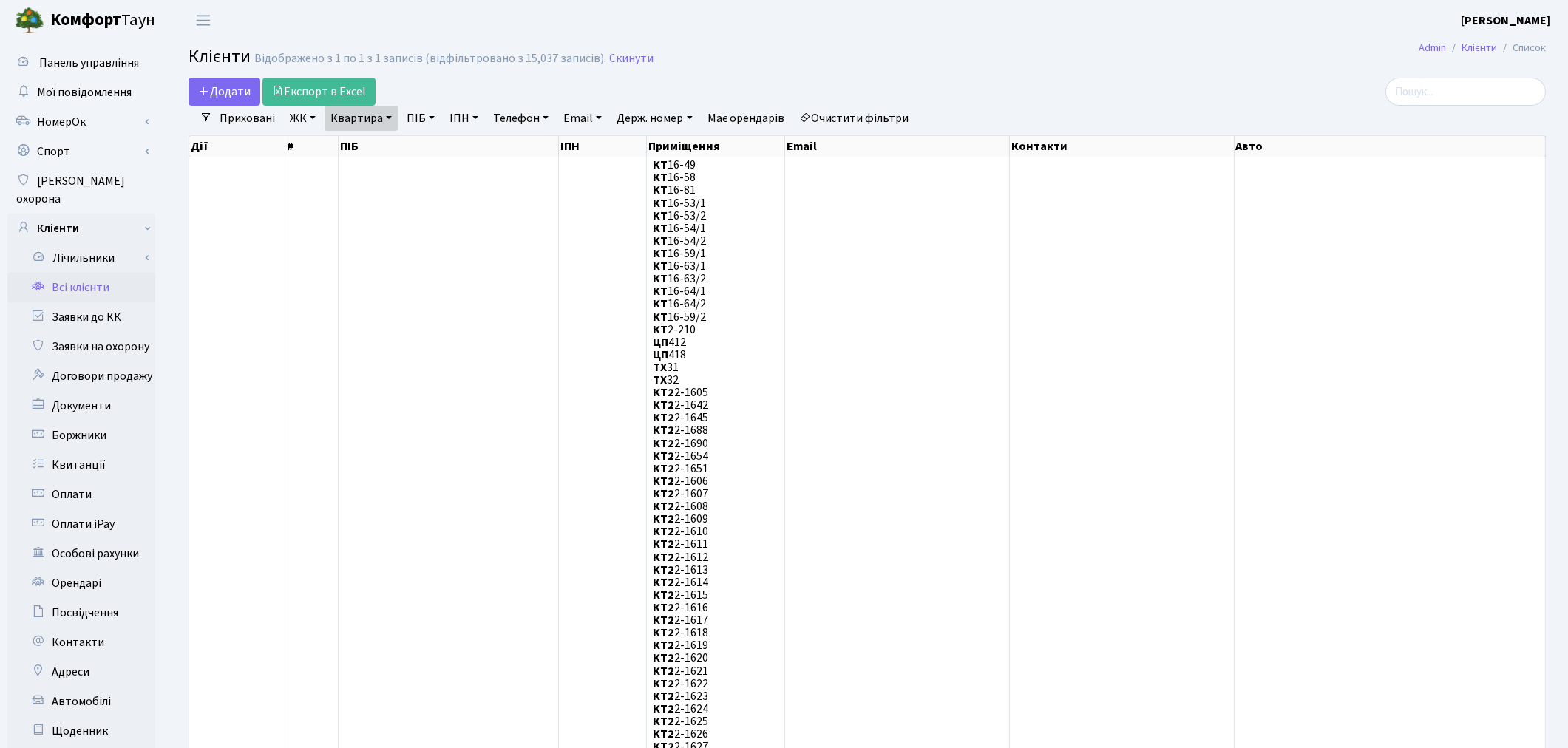
click at [902, 122] on link "Очистити фільтри" at bounding box center [855, 118] width 122 height 25
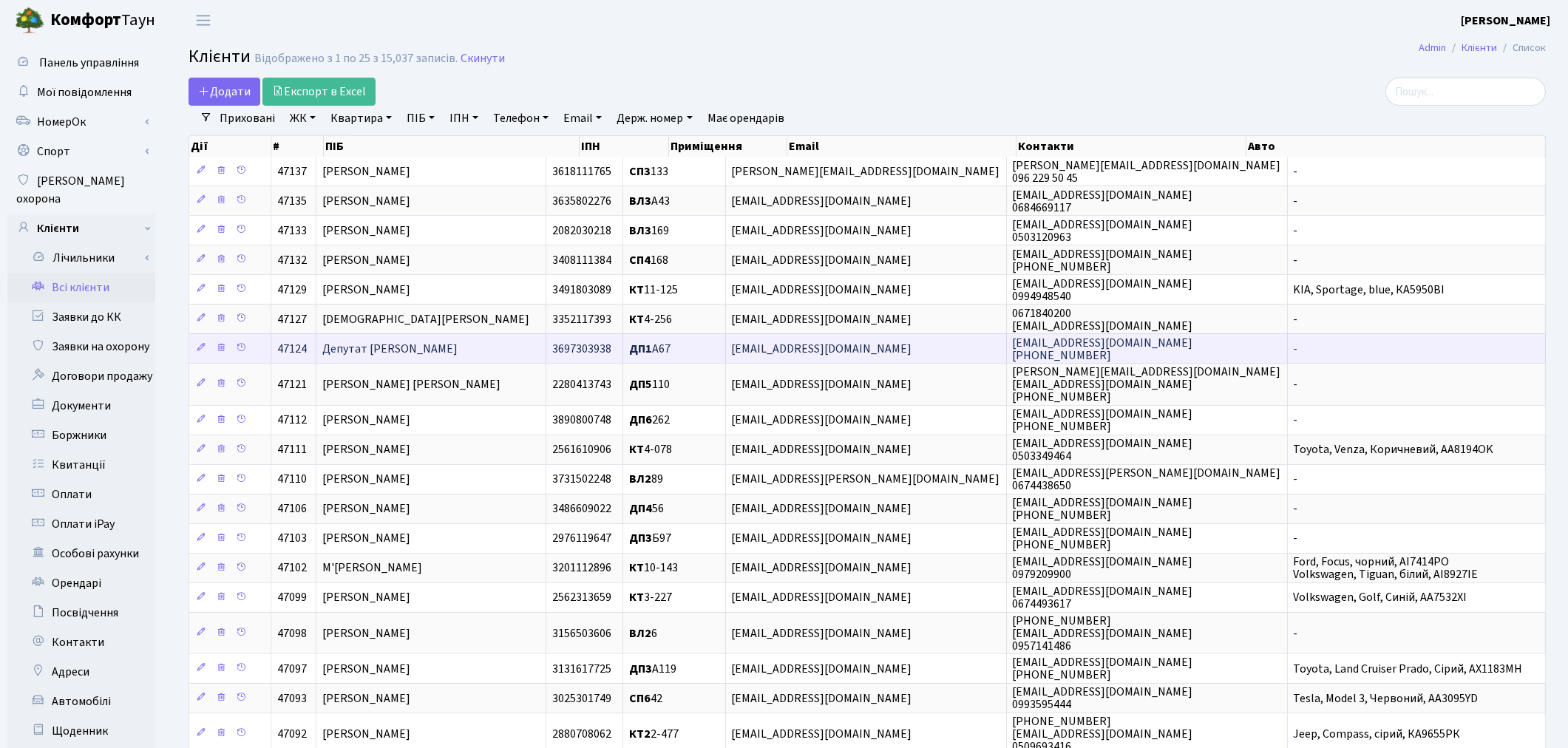
click at [422, 346] on span "Депутат [PERSON_NAME]" at bounding box center [390, 348] width 135 height 16
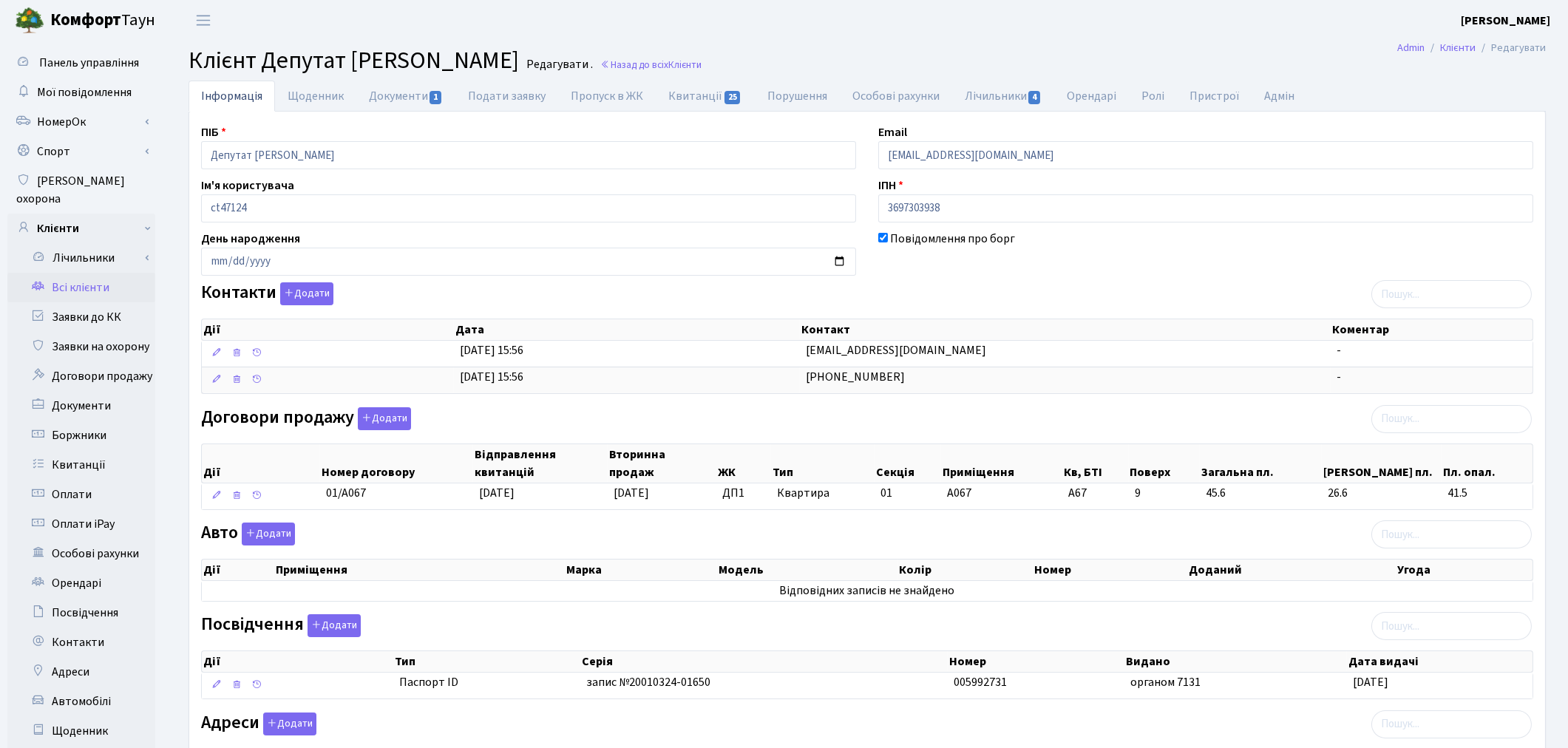
click at [74, 273] on link "Всі клієнти" at bounding box center [81, 287] width 148 height 30
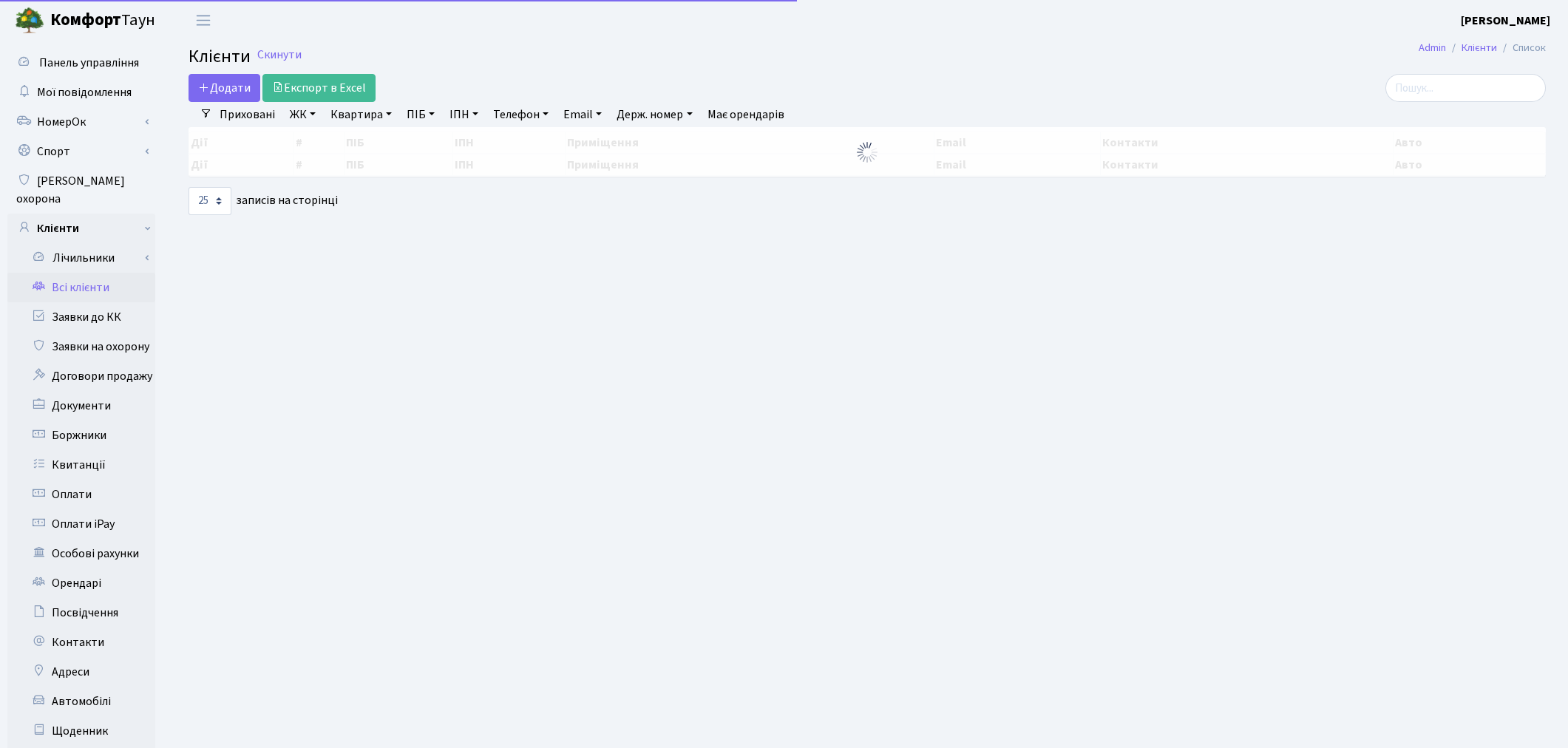
select select "25"
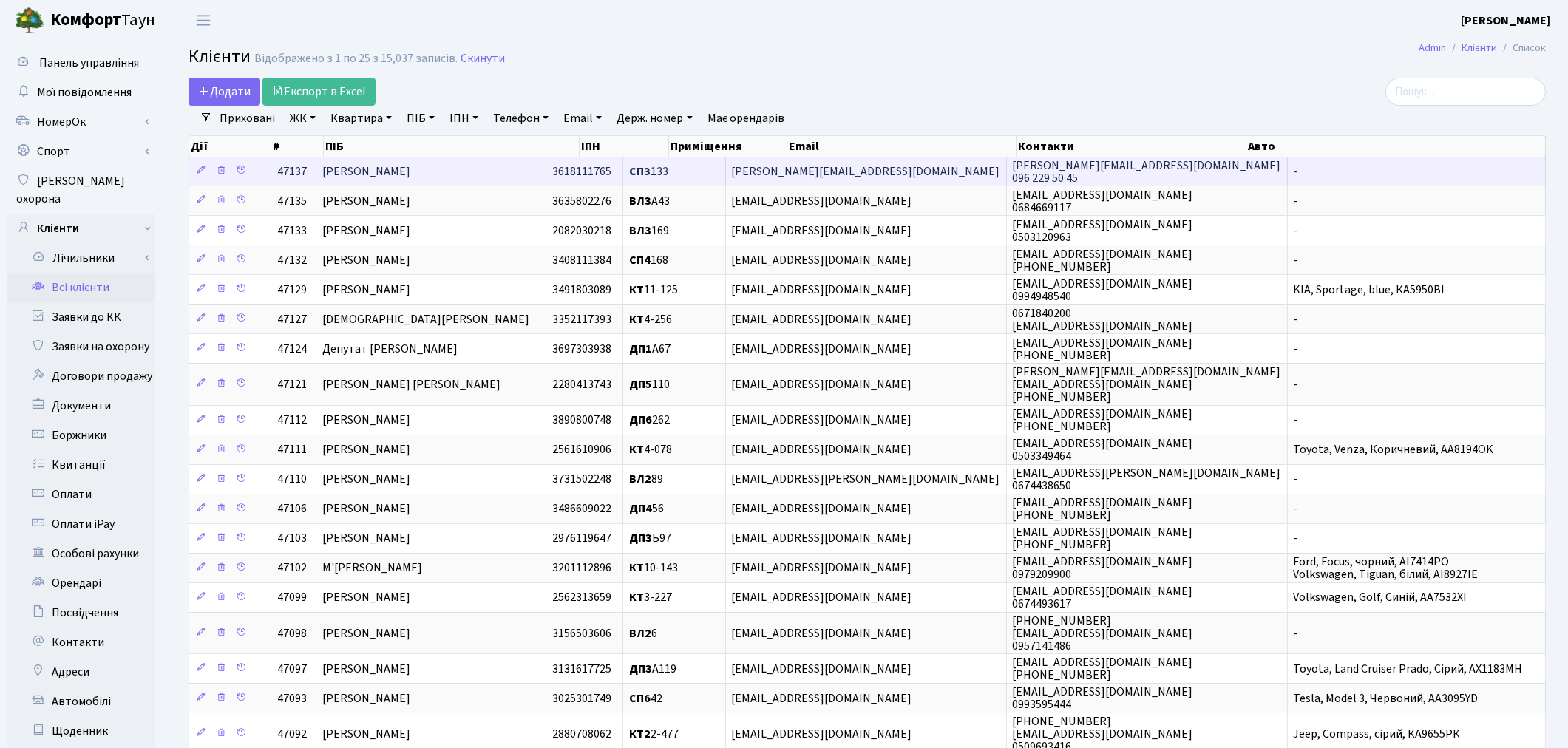
click at [410, 175] on span "[PERSON_NAME]" at bounding box center [366, 171] width 88 height 16
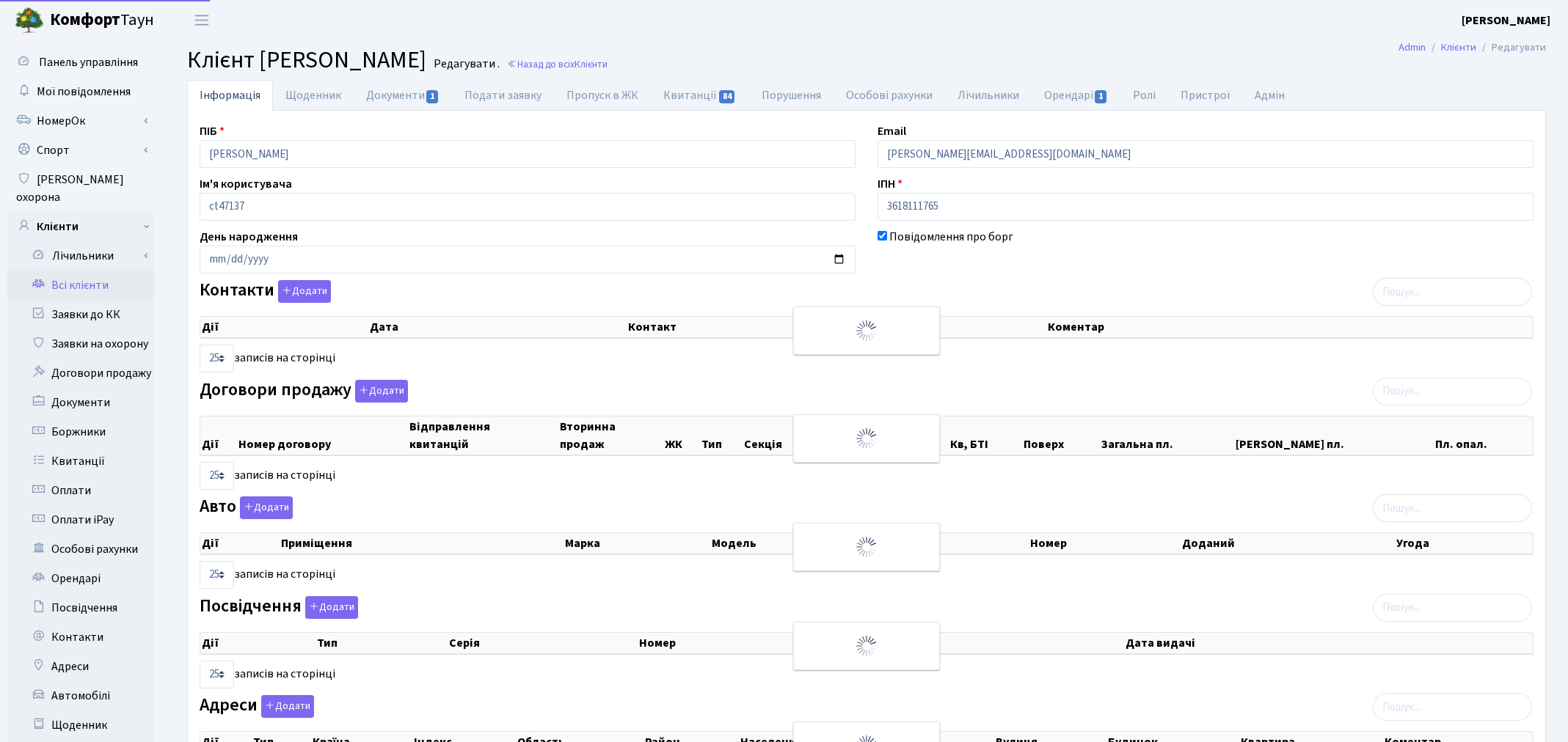
select select "25"
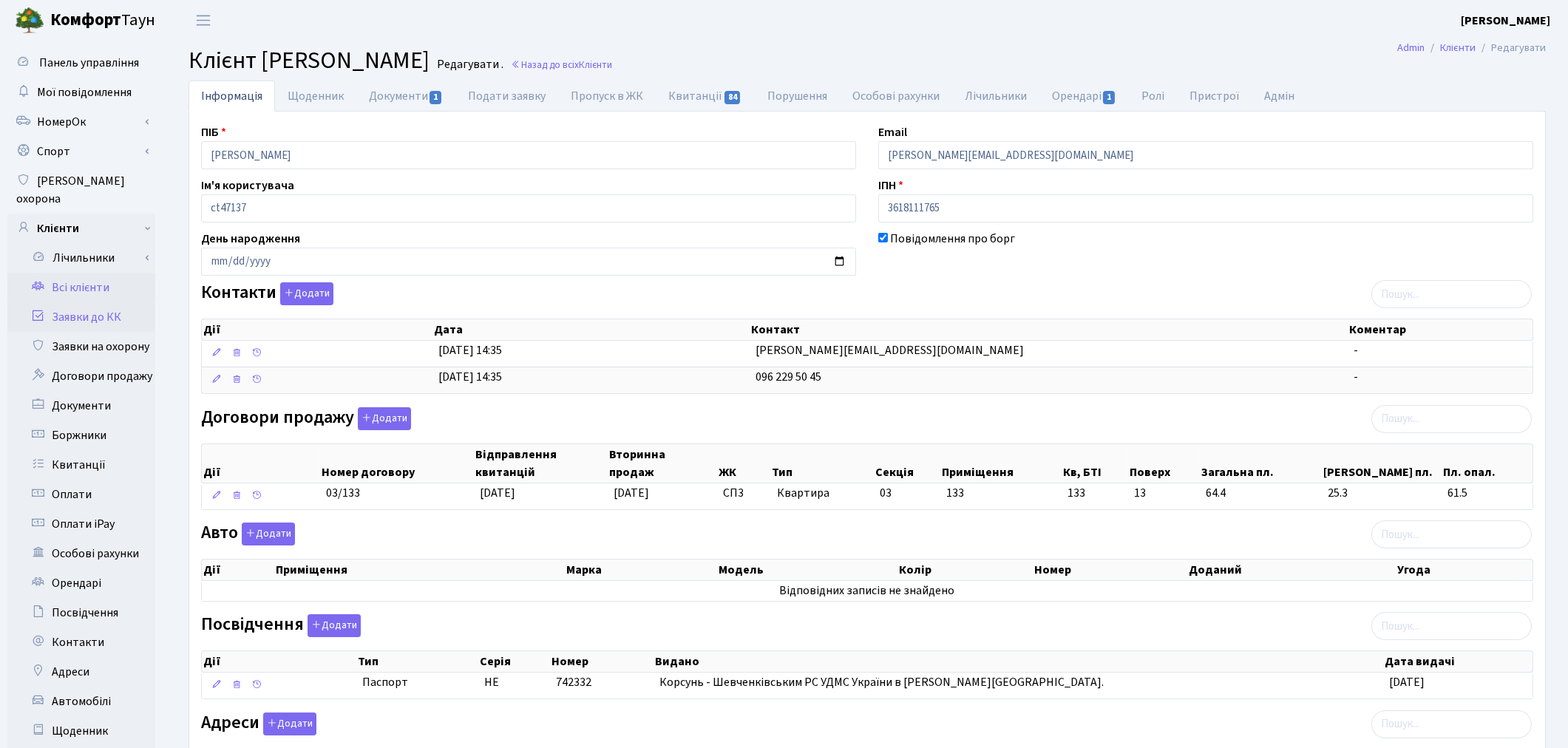
click at [116, 302] on link "Заявки до КК" at bounding box center [81, 317] width 148 height 30
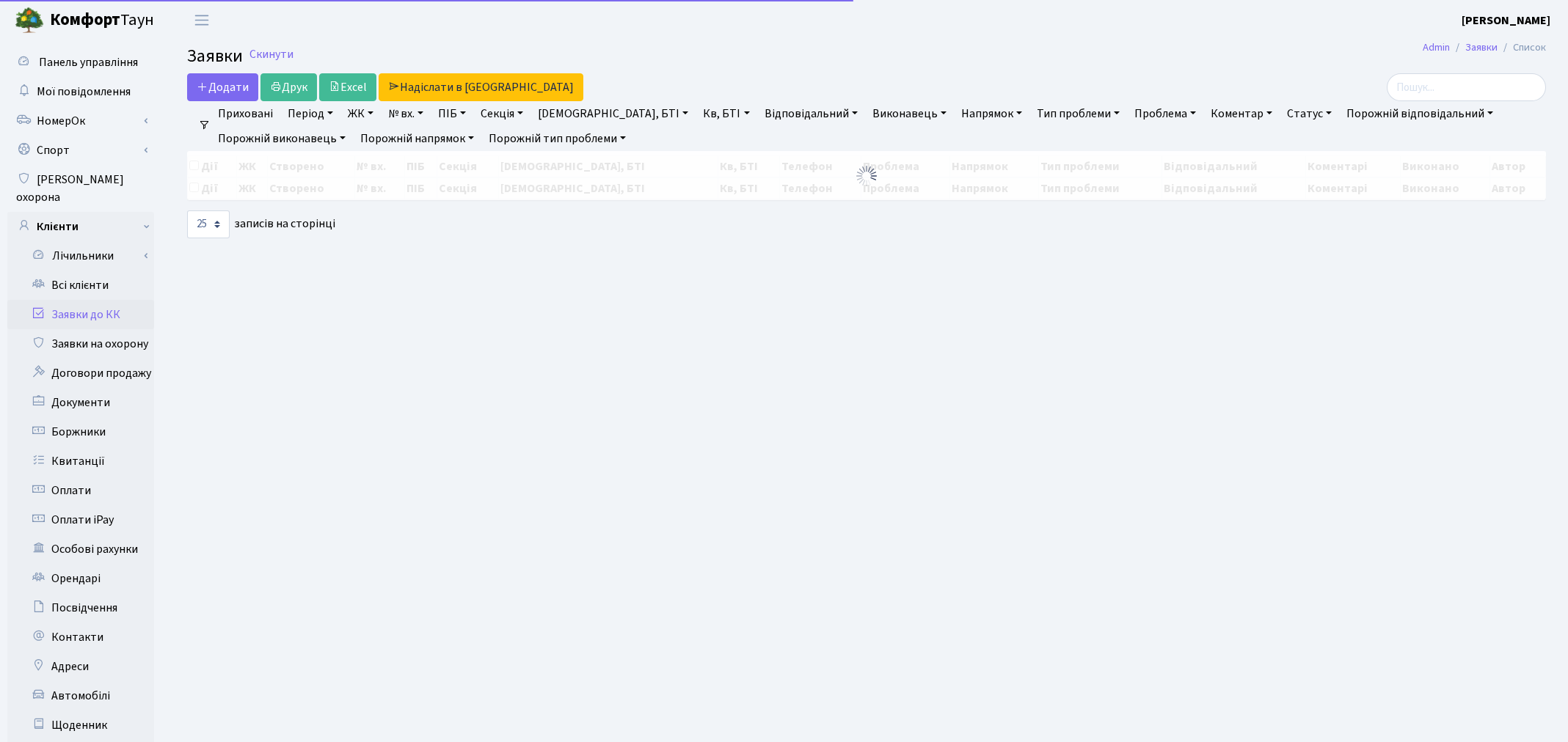
select select "25"
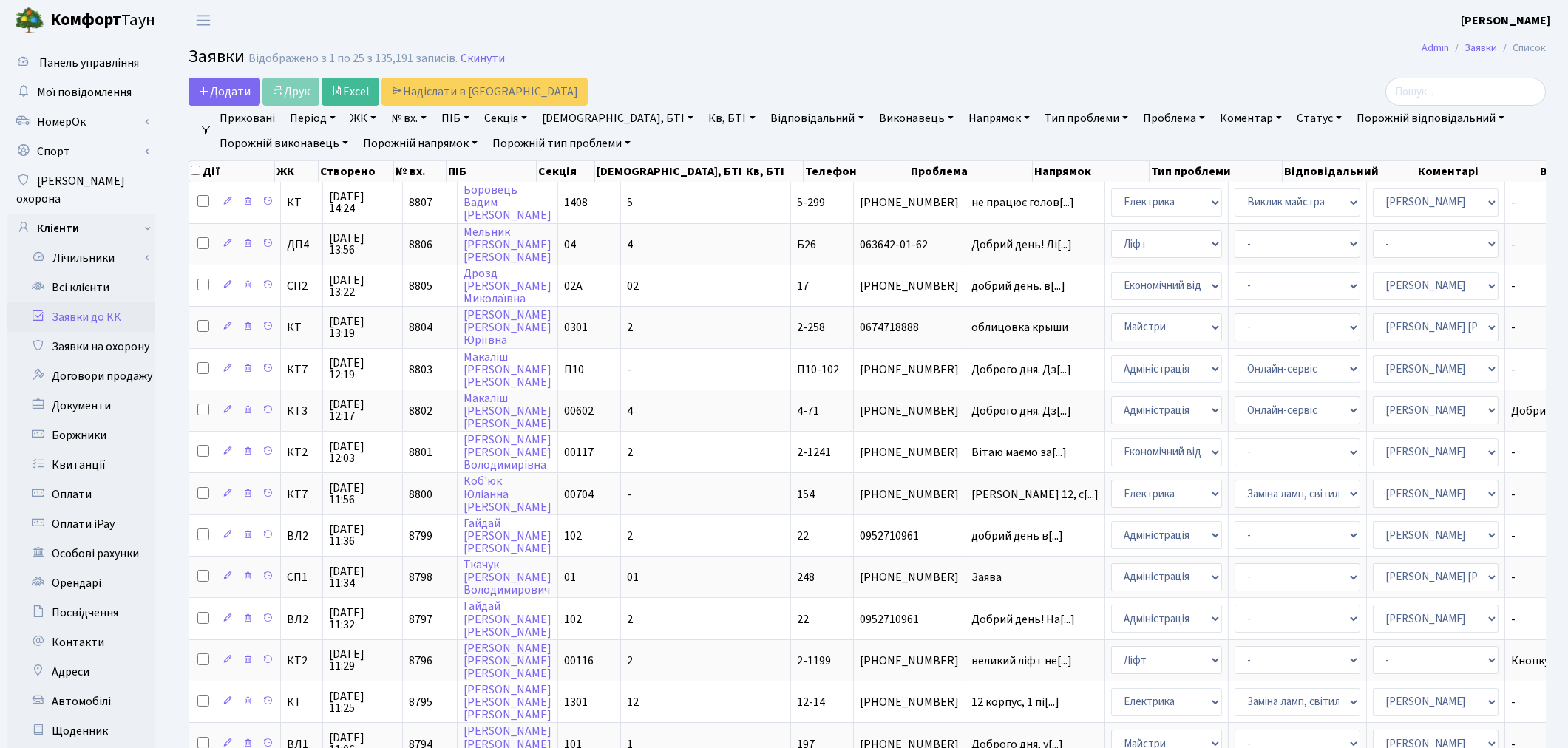
click at [871, 59] on h2 "Заявки Відображено з 1 по 25 з 135,191 записів. Скинути" at bounding box center [867, 59] width 1357 height 25
click at [81, 273] on link "Всі клієнти" at bounding box center [81, 287] width 148 height 30
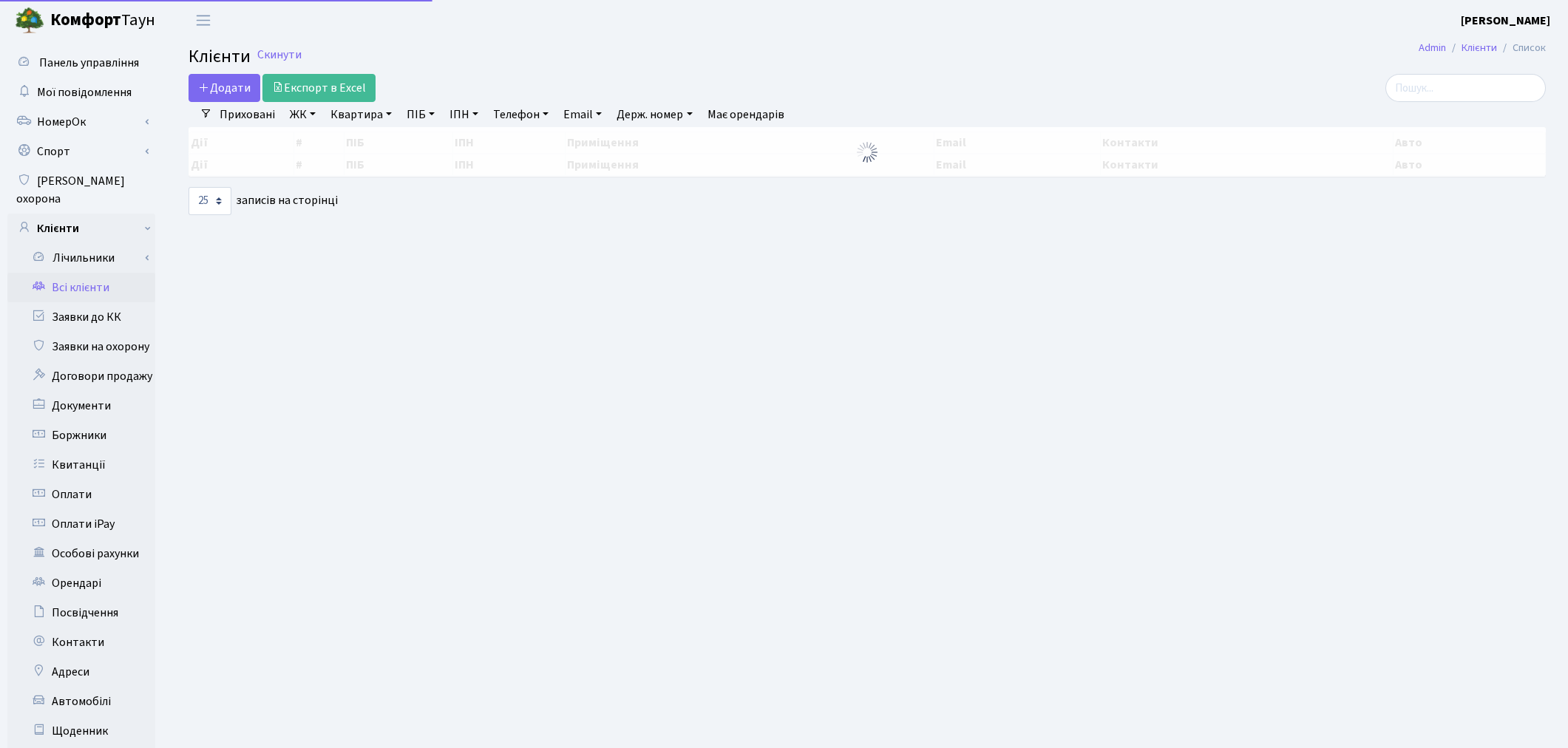
select select "25"
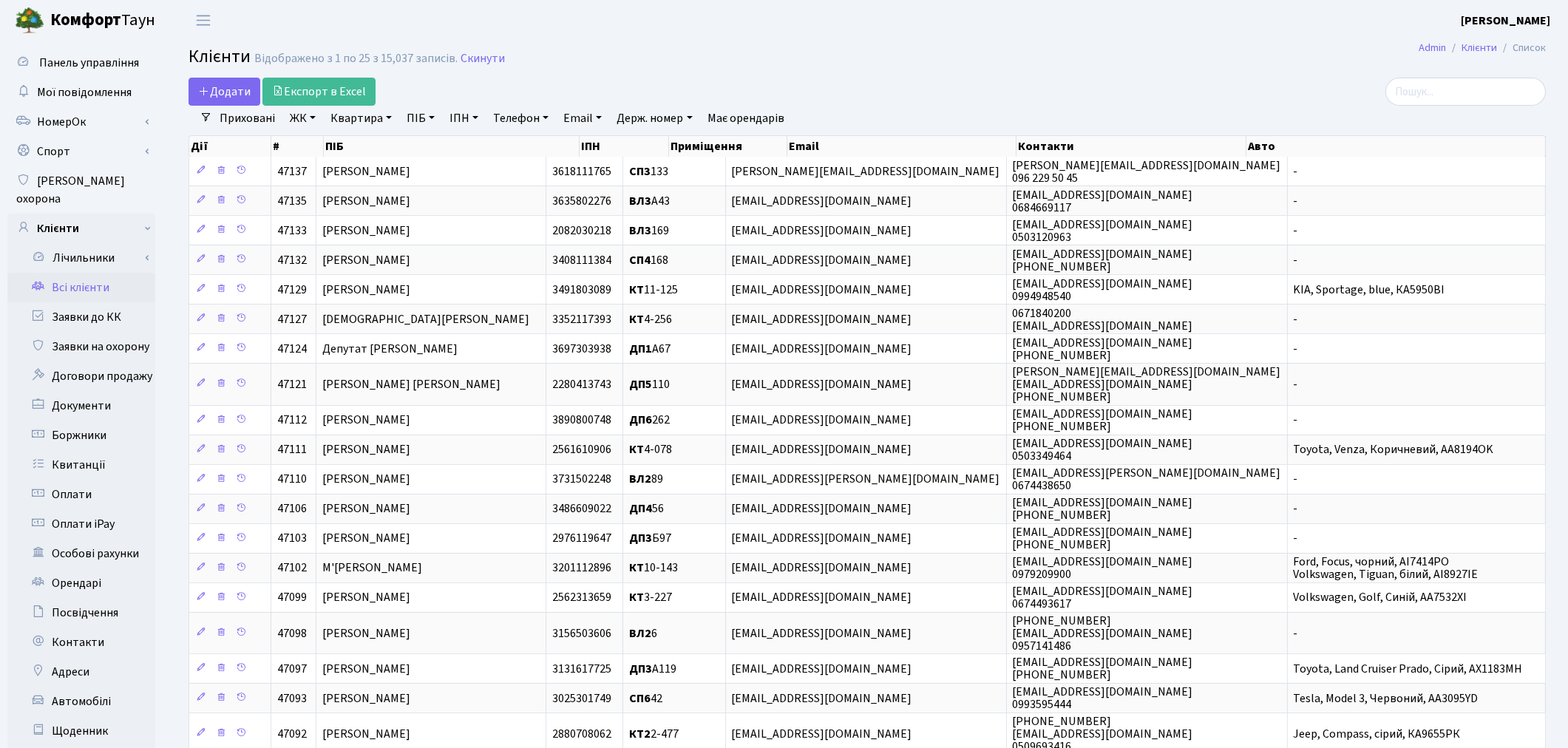
click at [345, 114] on link "Квартира" at bounding box center [361, 118] width 73 height 25
type input "115"
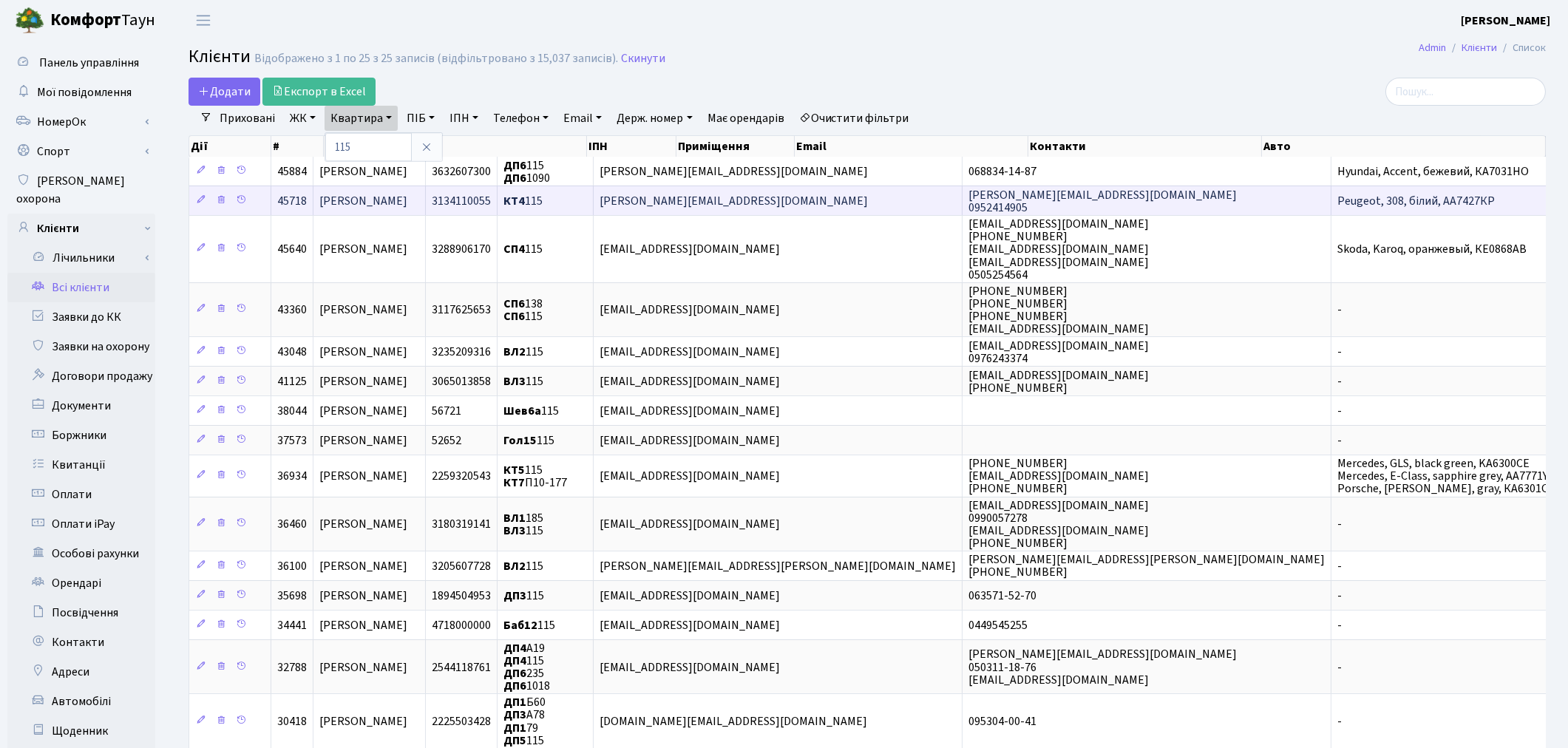
click at [389, 203] on span "[PERSON_NAME]" at bounding box center [363, 200] width 88 height 16
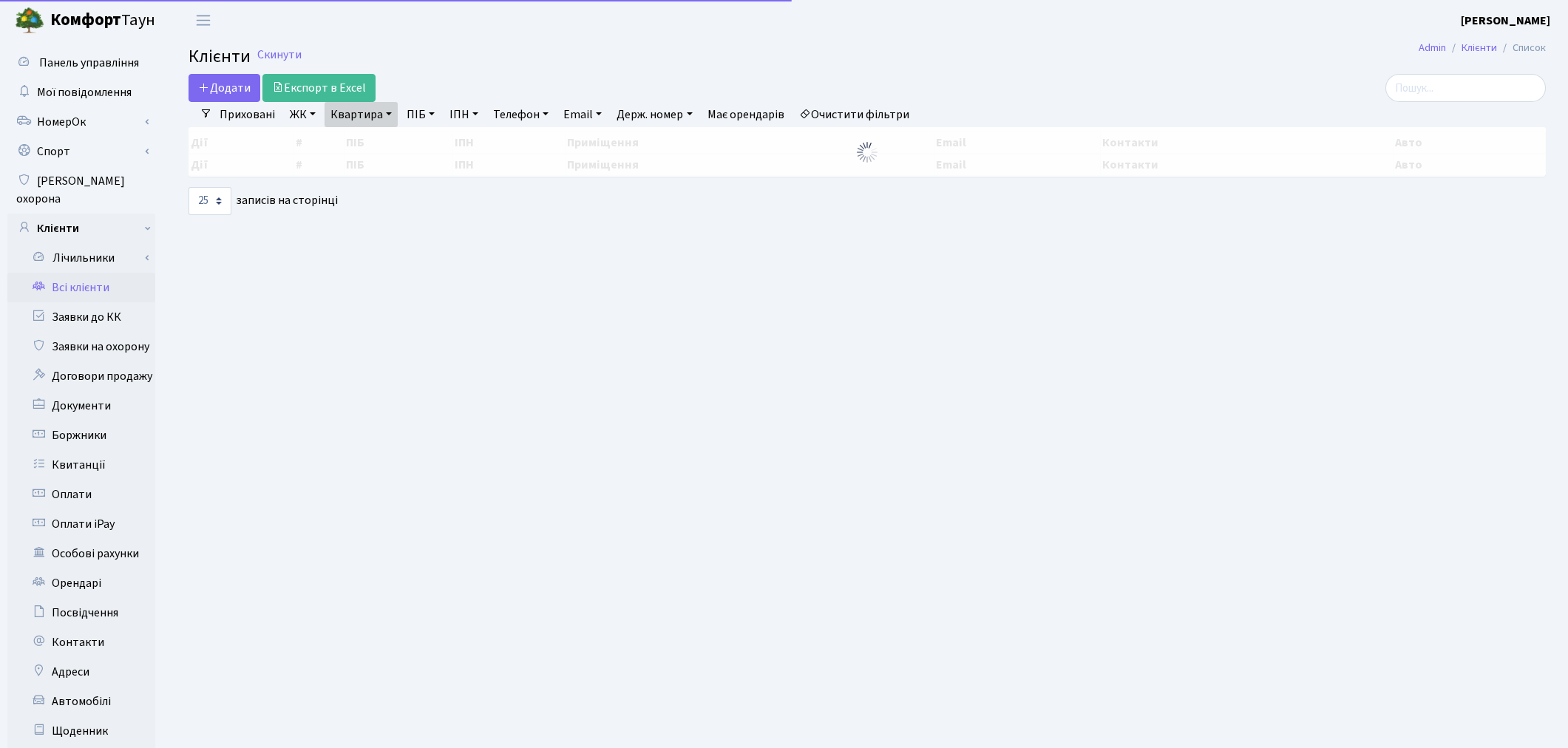
select select "25"
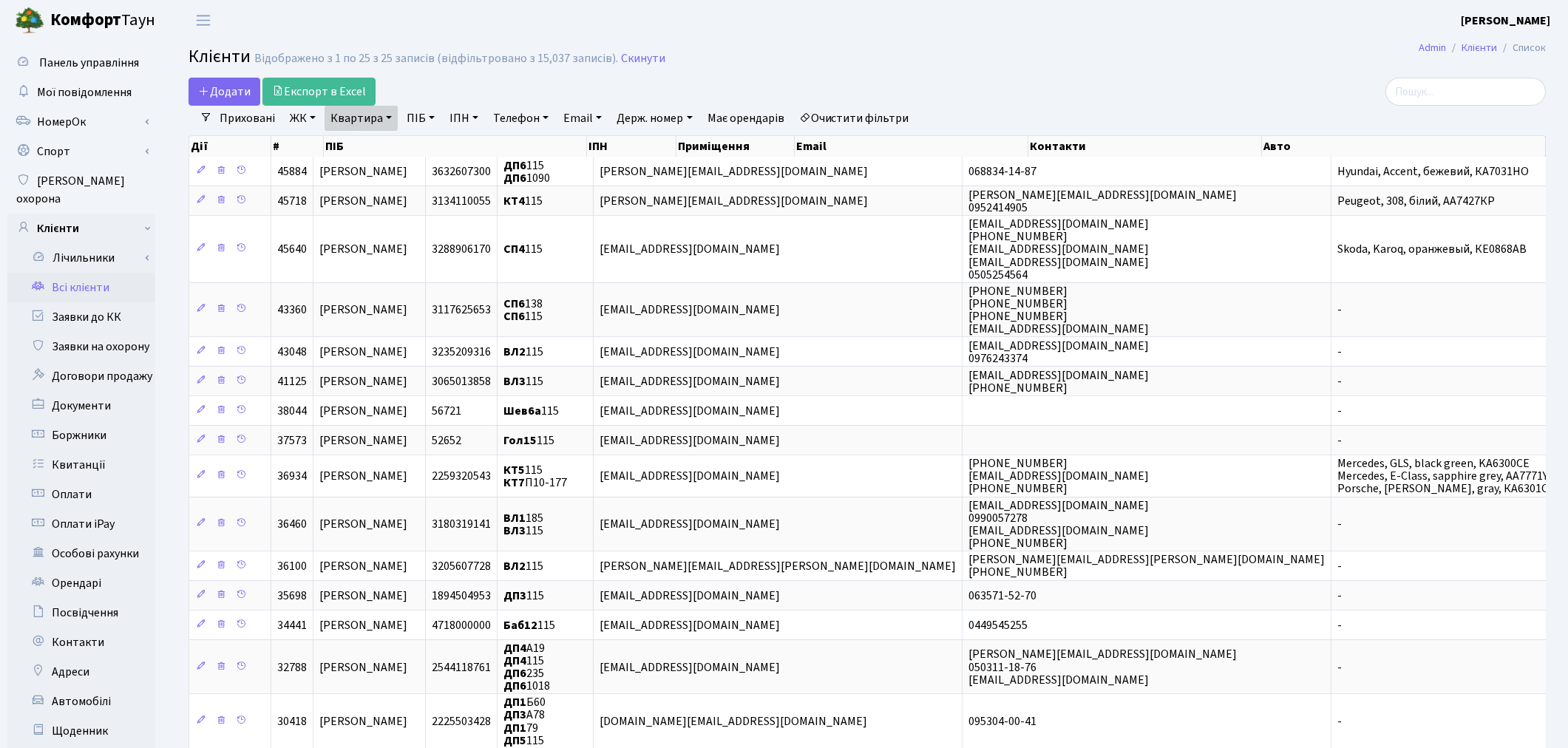
click at [891, 114] on link "Очистити фільтри" at bounding box center [855, 118] width 122 height 25
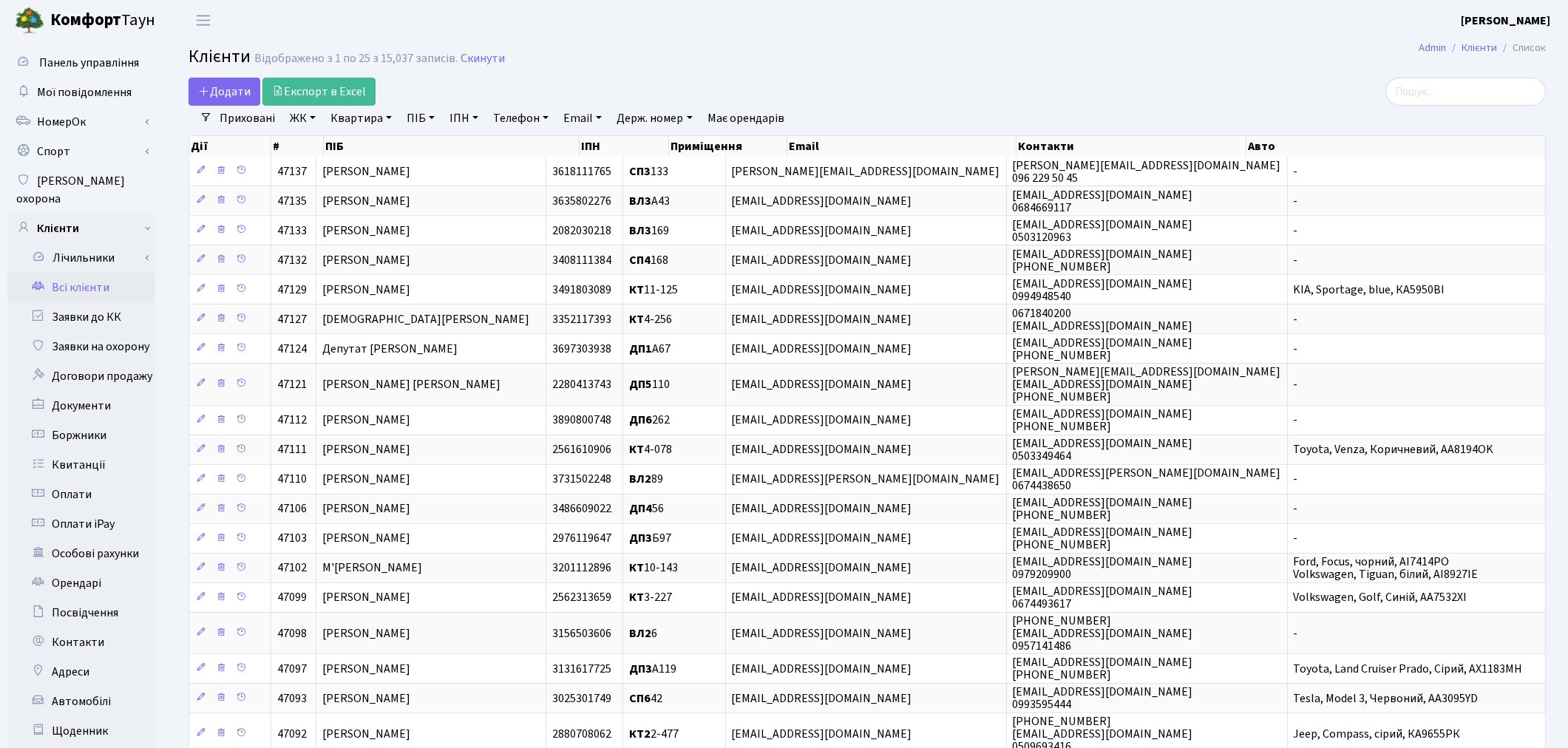
click at [356, 115] on link "Квартира" at bounding box center [361, 118] width 73 height 25
click at [417, 127] on link "ПІБ" at bounding box center [421, 118] width 40 height 25
type input "комарн"
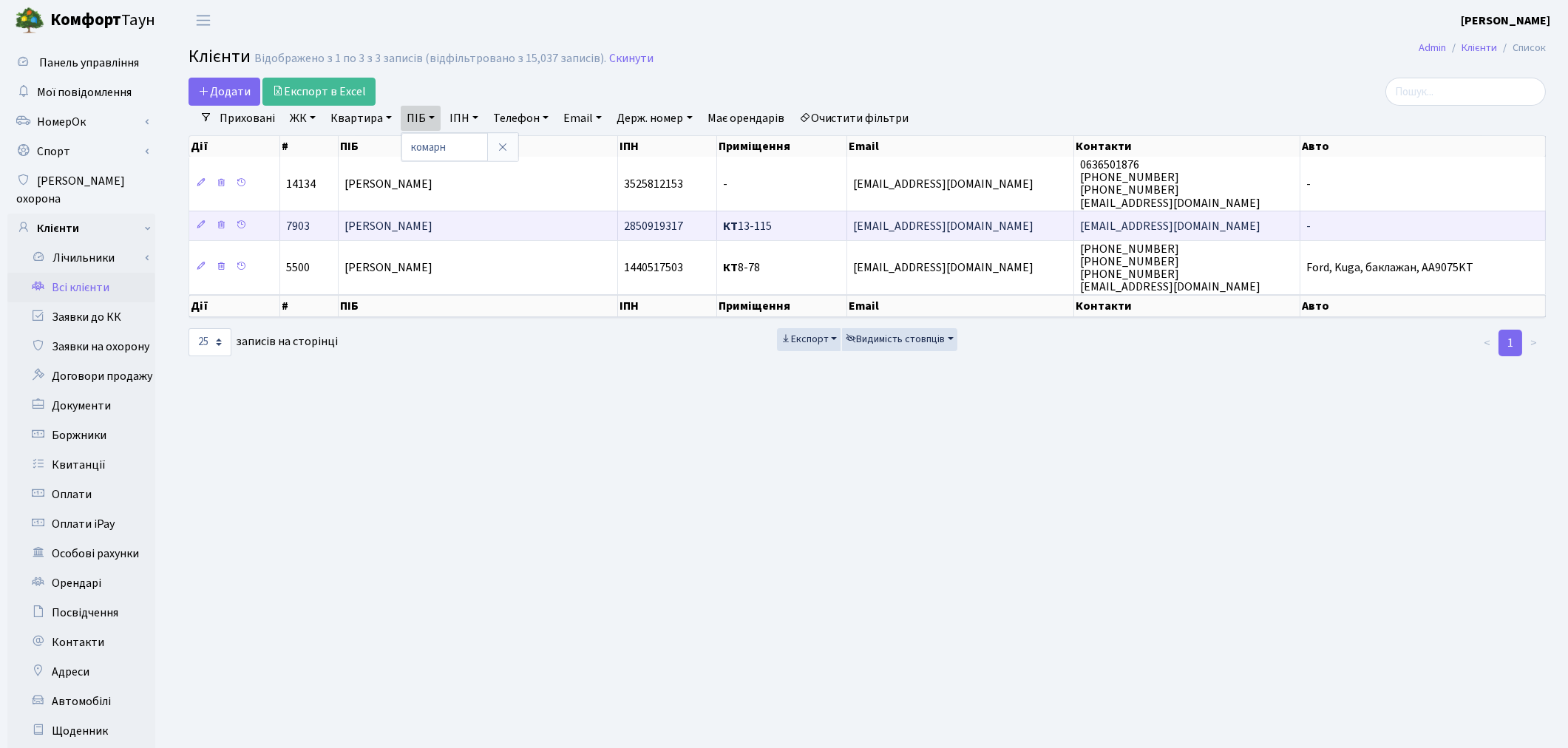
click at [432, 225] on span "Комарницький Денис Сергійович" at bounding box center [388, 226] width 88 height 16
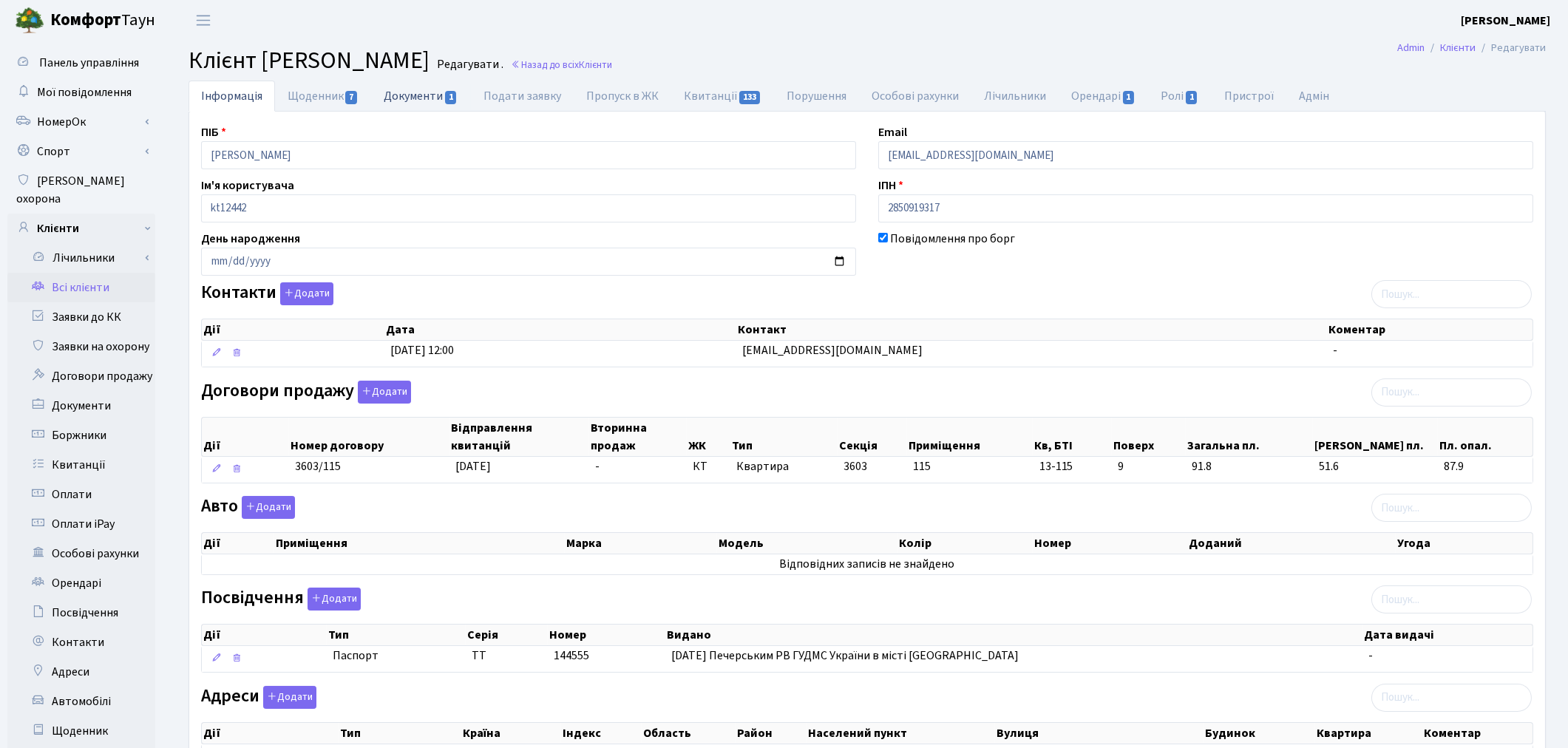
click at [429, 98] on link "Документи 1" at bounding box center [421, 95] width 99 height 31
select select "25"
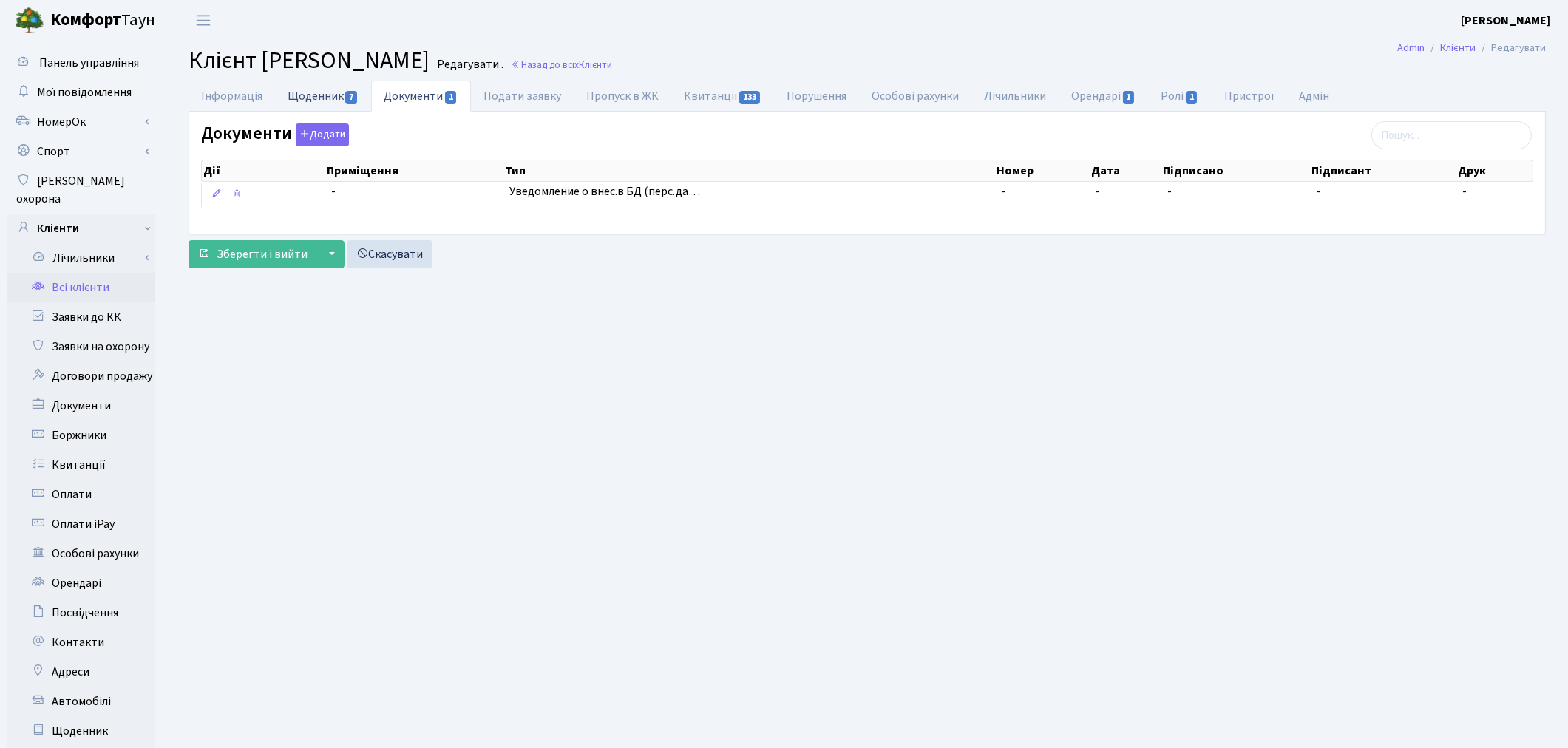
click at [325, 97] on link "Щоденник 7" at bounding box center [322, 95] width 96 height 31
select select "25"
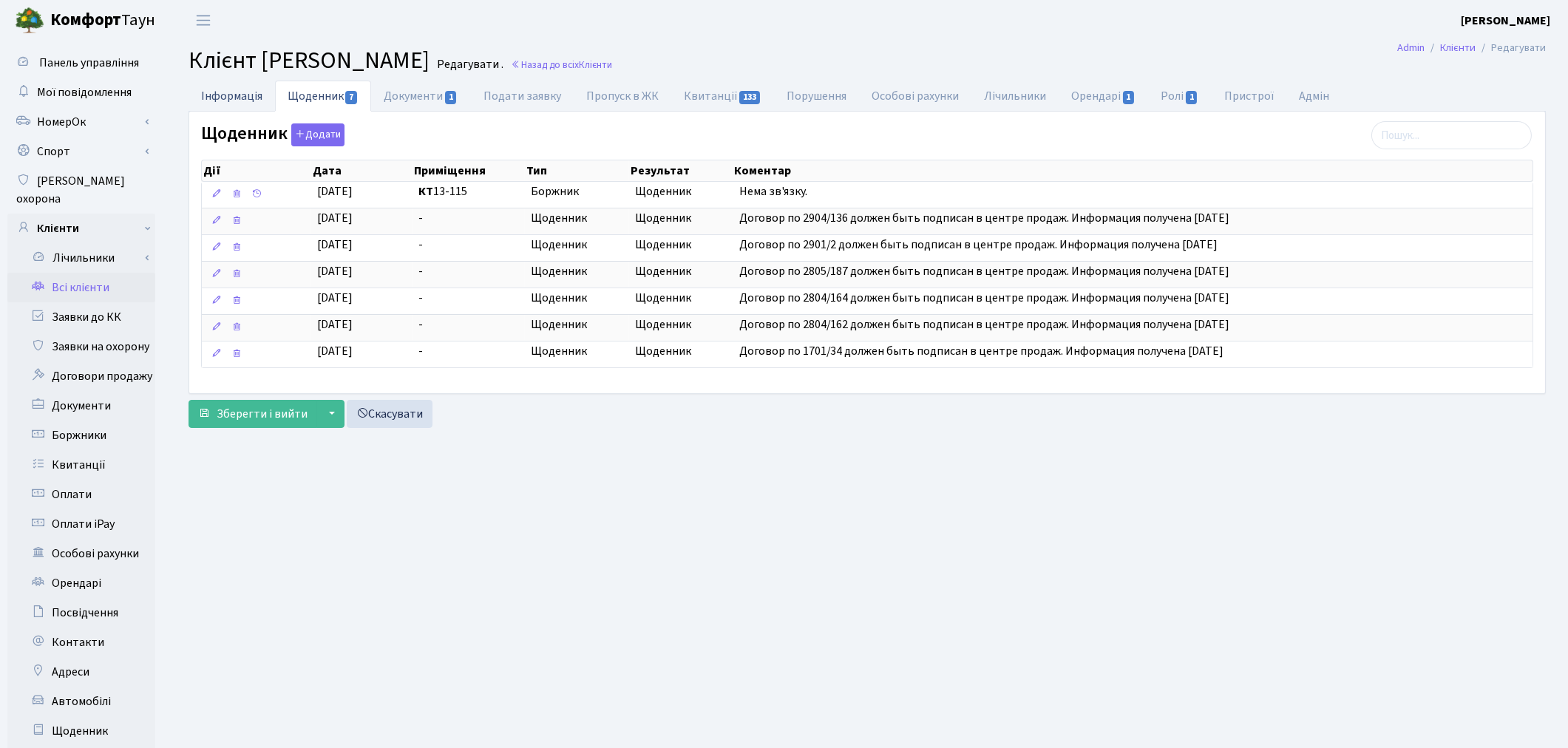
click at [234, 105] on link "Інформація" at bounding box center [232, 95] width 87 height 31
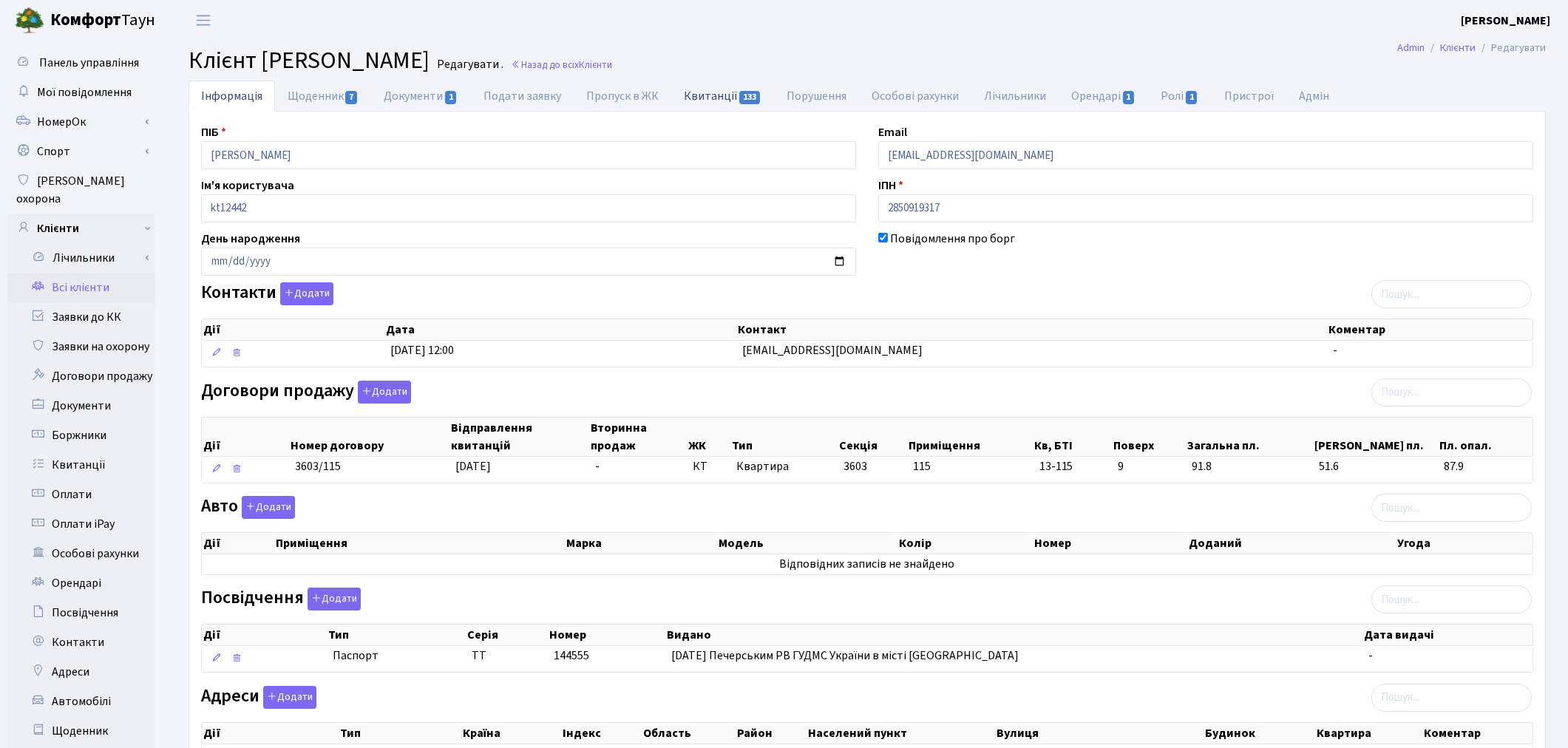
click at [702, 97] on link "Квитанції 133" at bounding box center [723, 95] width 103 height 31
select select "25"
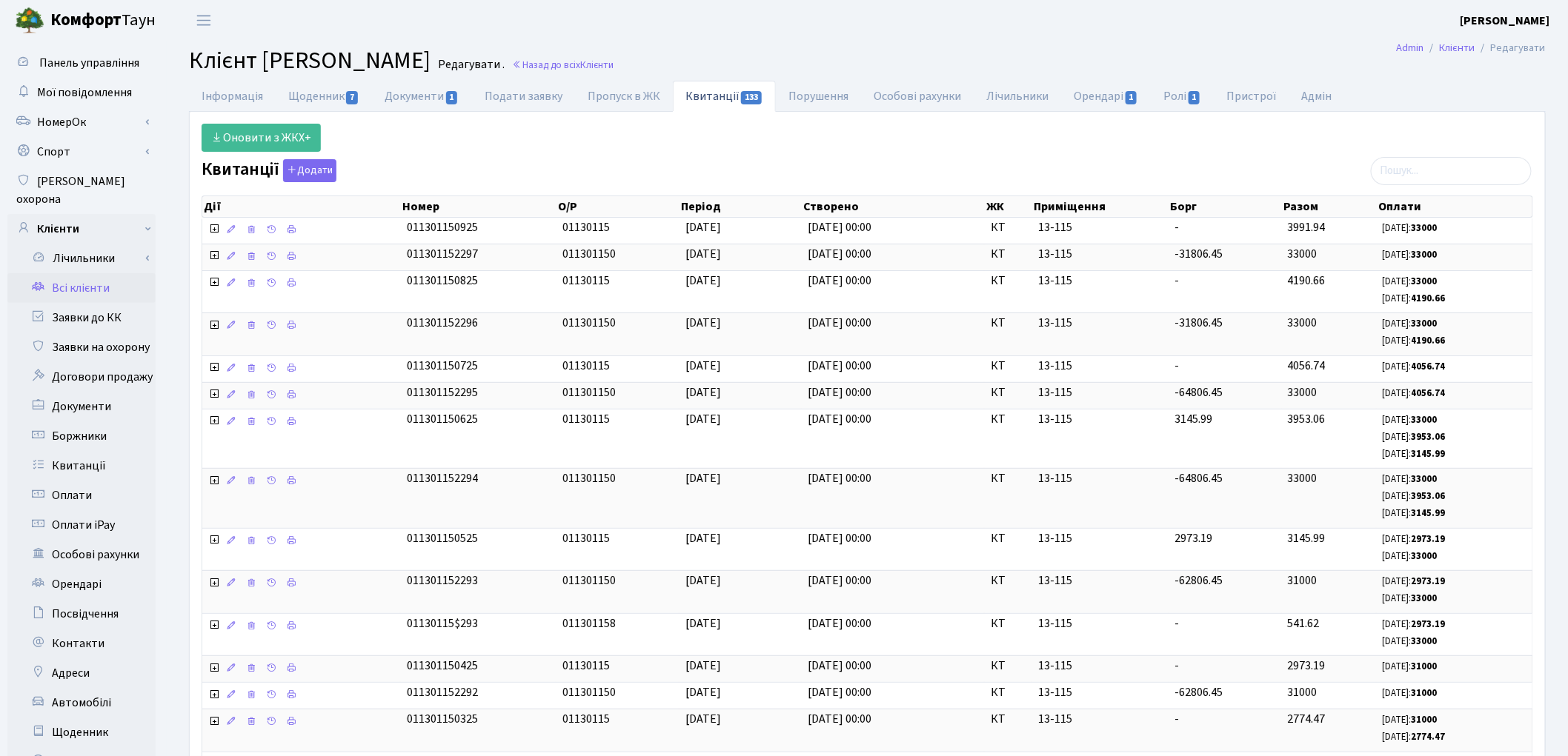
click at [100, 273] on link "Всі клієнти" at bounding box center [81, 288] width 148 height 30
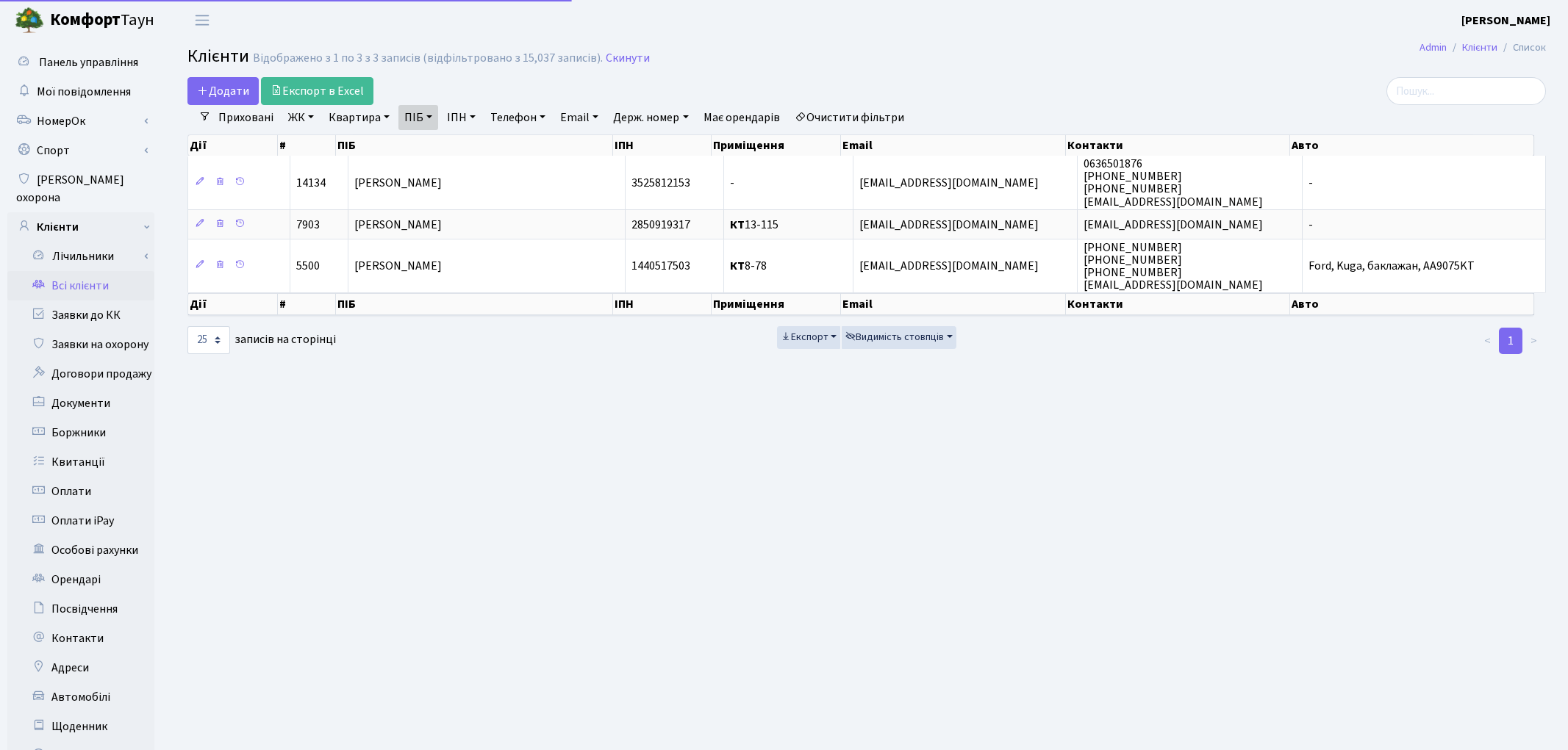
select select "25"
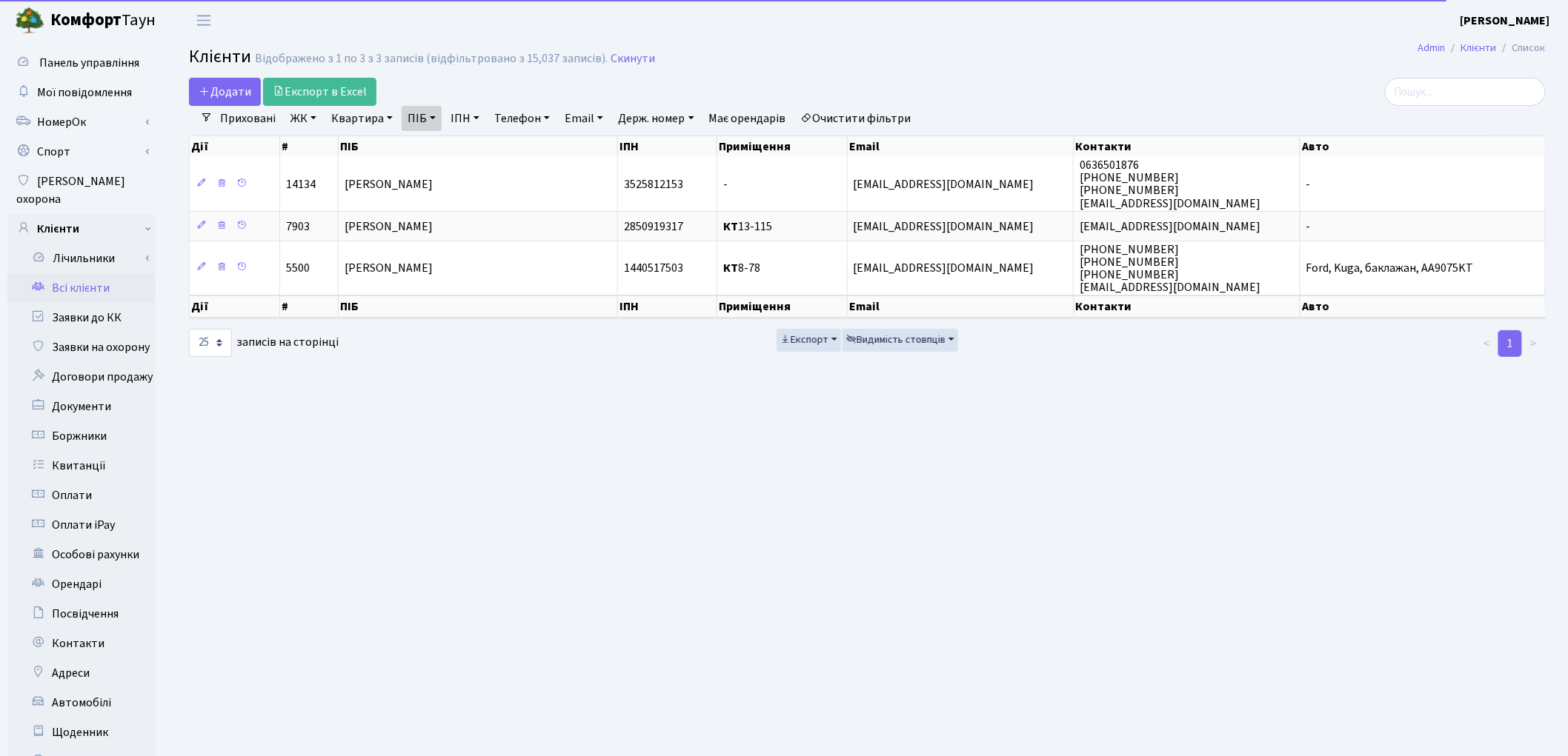
click at [845, 117] on link "Очистити фільтри" at bounding box center [857, 119] width 122 height 25
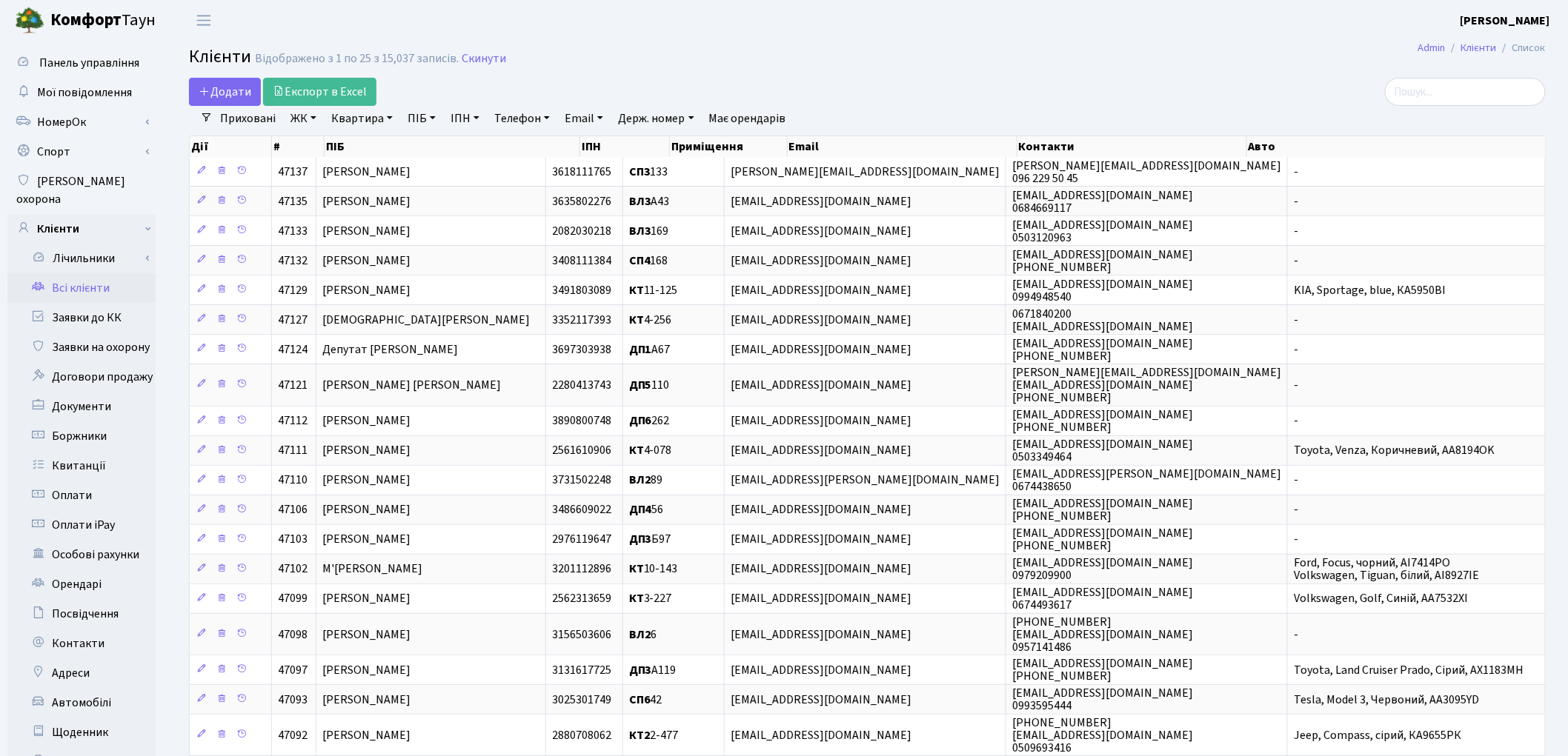
click at [364, 117] on link "Квартира" at bounding box center [361, 119] width 74 height 25
type input "12-196"
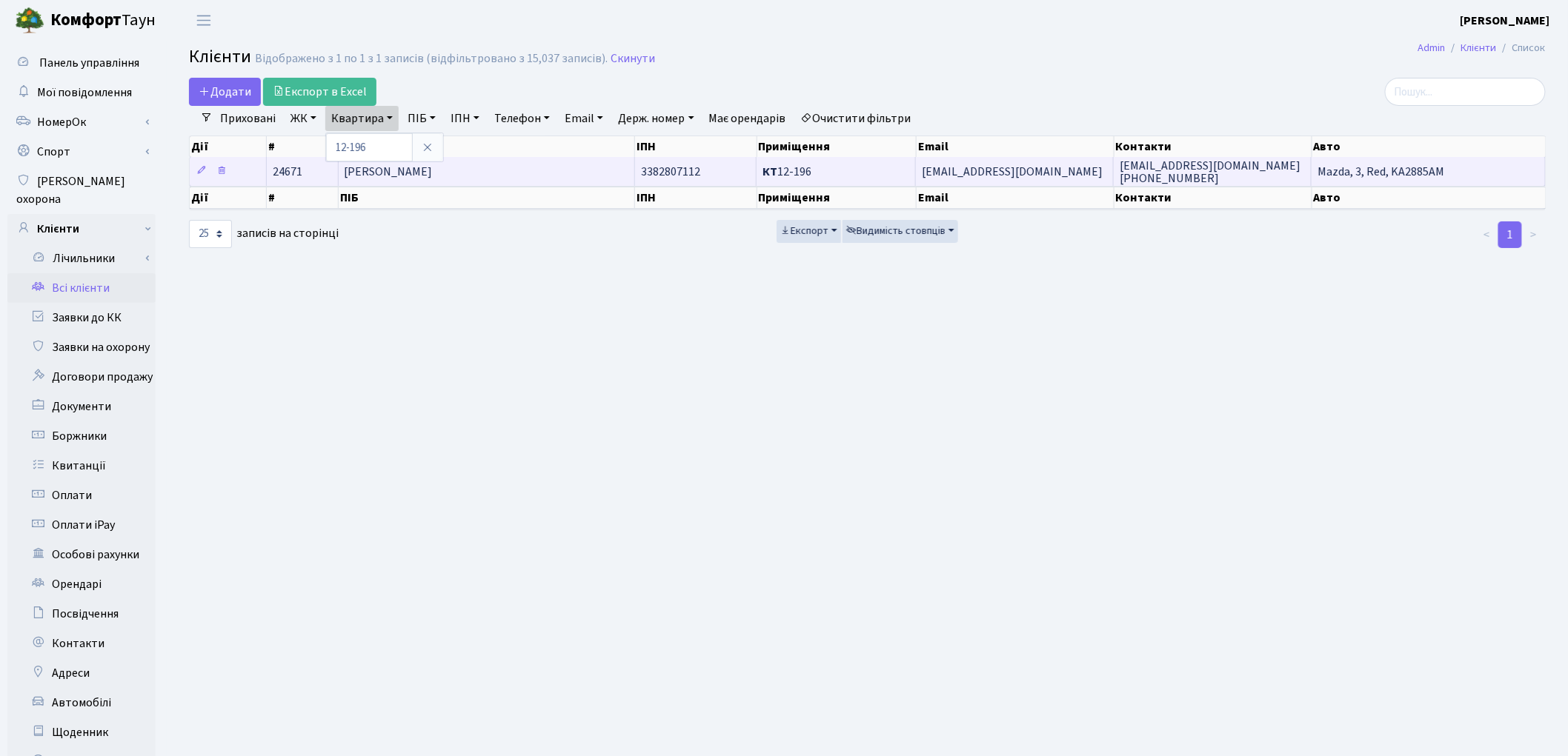
click at [549, 167] on td "Малюк Богдан Володимирович" at bounding box center [487, 171] width 297 height 29
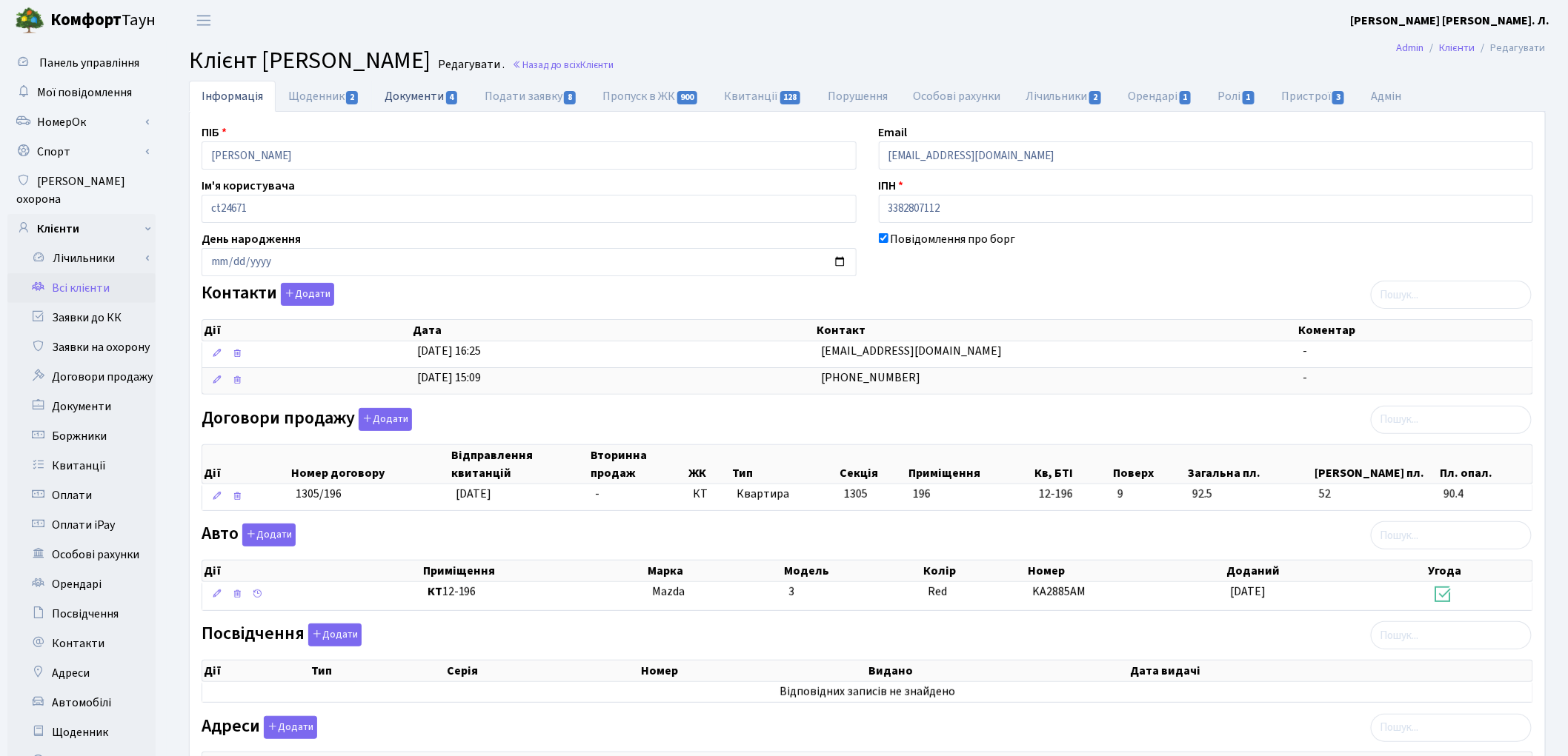
click at [409, 95] on link "Документи 4" at bounding box center [422, 96] width 99 height 31
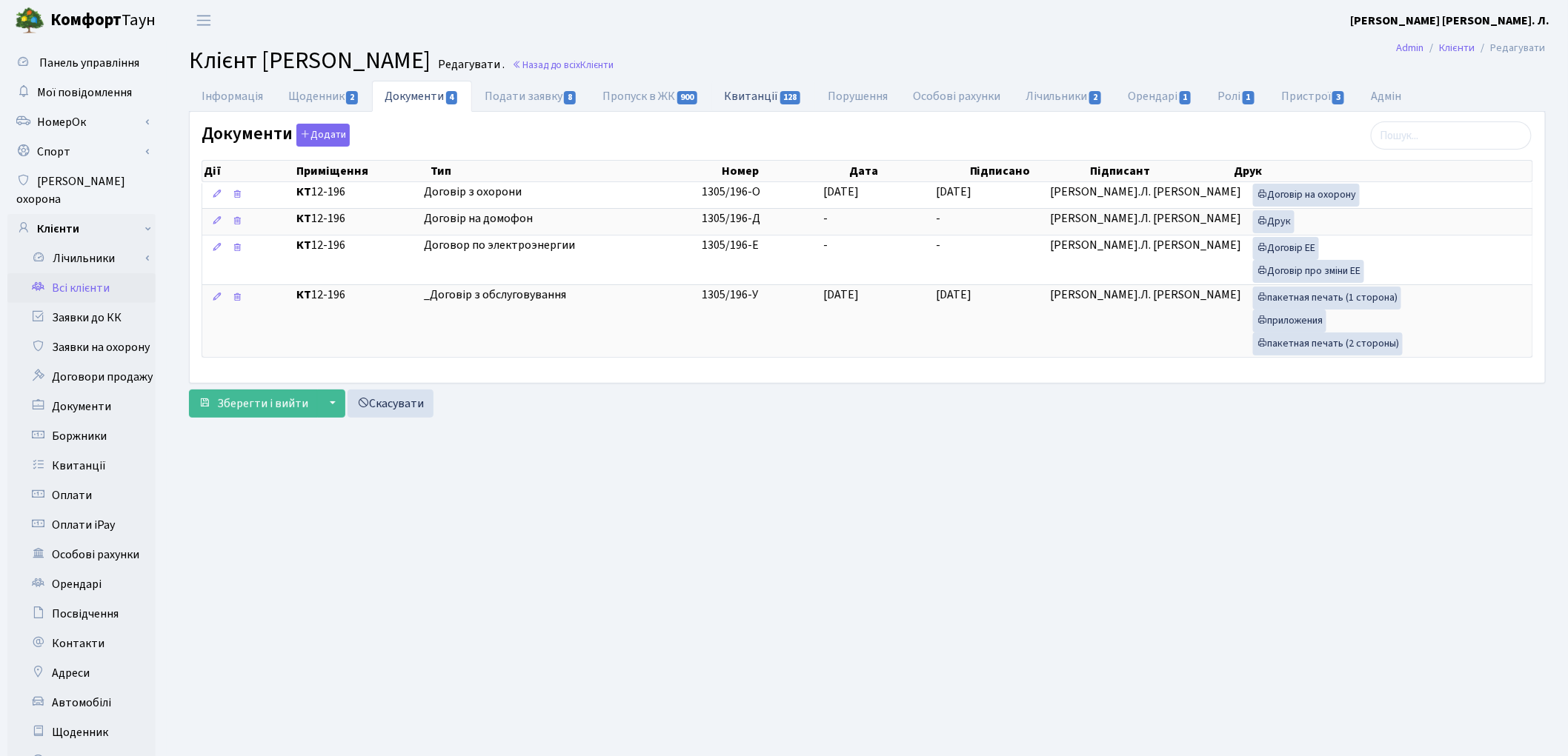
click at [751, 91] on link "Квитанції 128" at bounding box center [764, 96] width 103 height 31
select select "25"
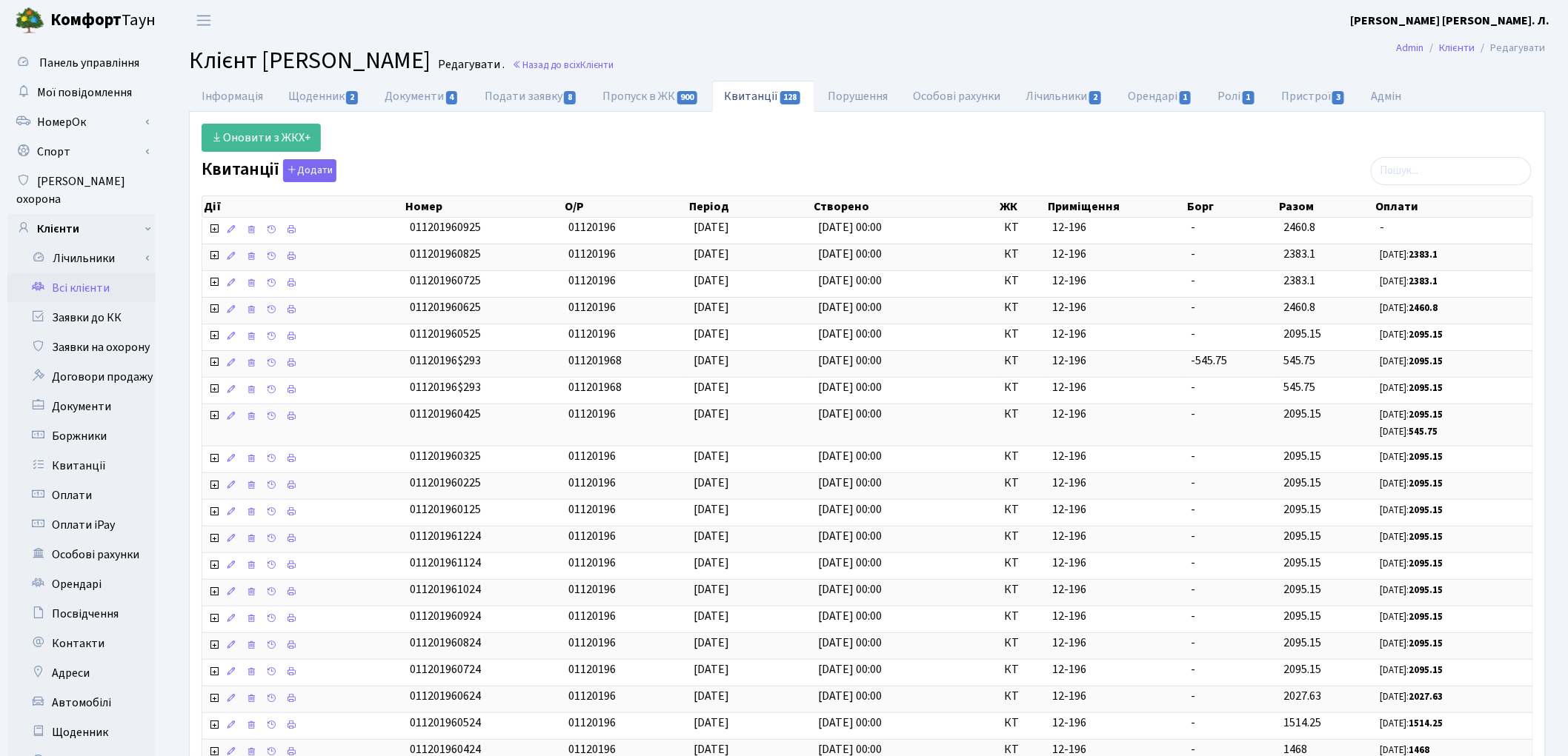
click at [78, 273] on link "Всі клієнти" at bounding box center [81, 288] width 148 height 30
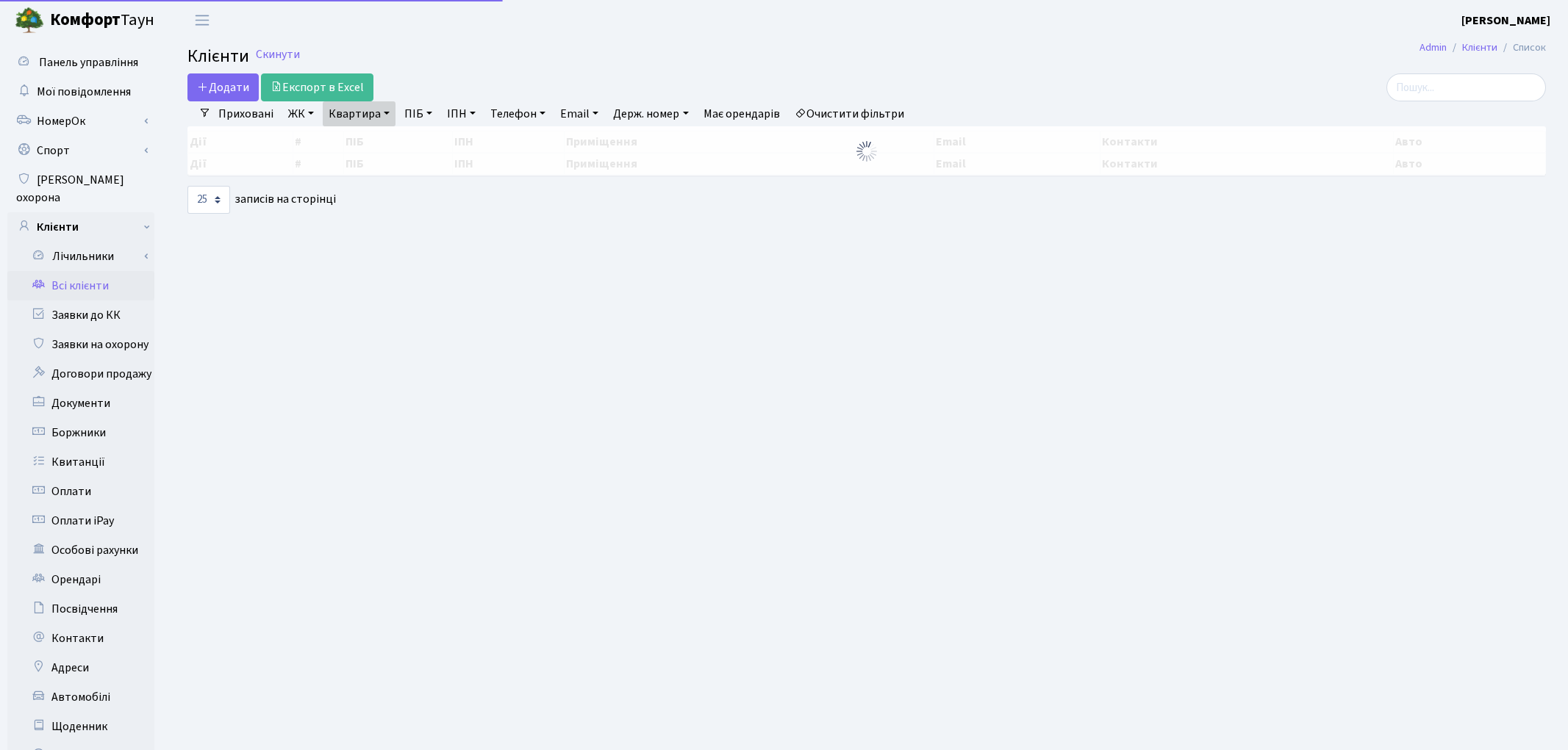
select select "25"
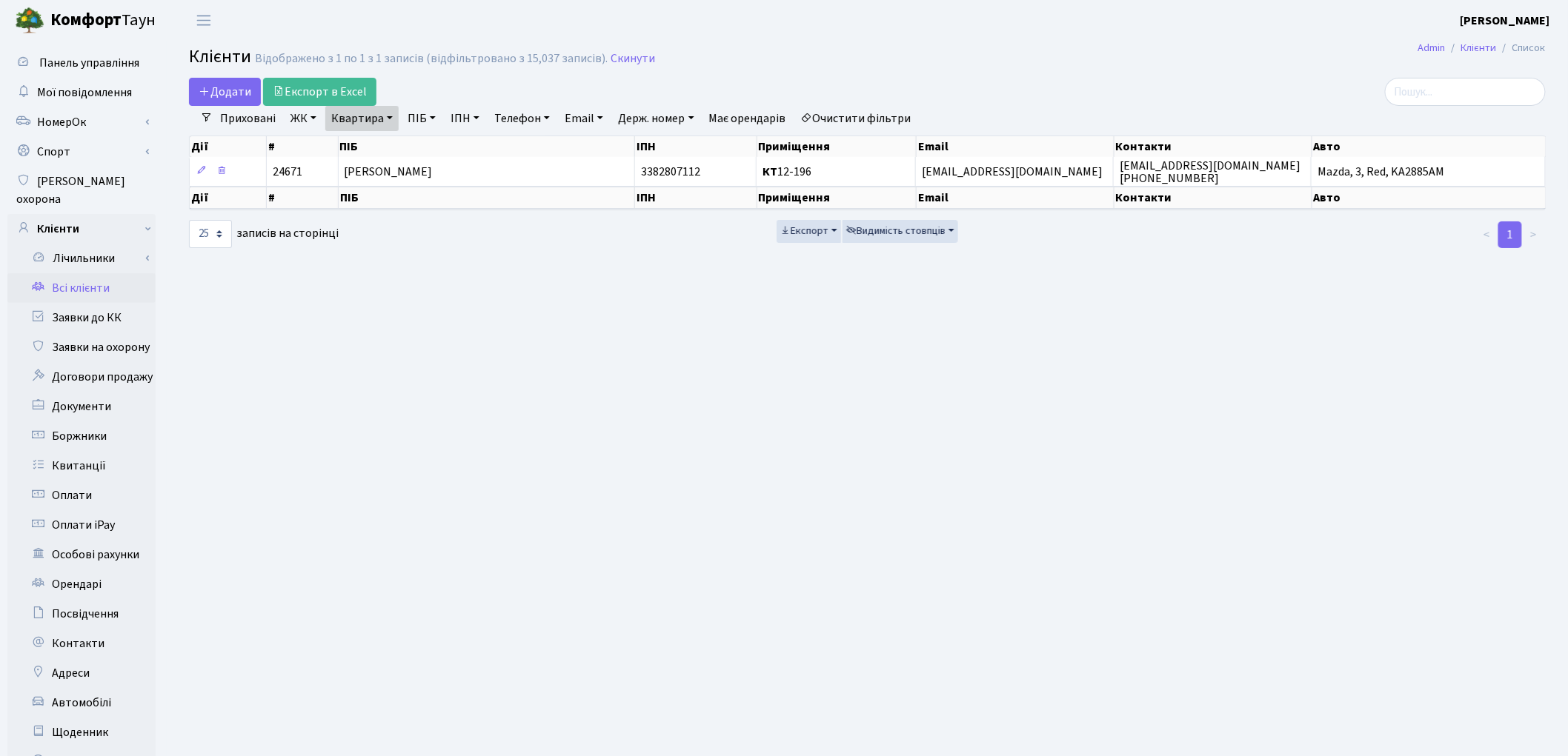
click at [1211, 494] on main "Admin Клієнти Список Клієнти Відображено з 1 по 1 з 1 записів (відфільтровано з…" at bounding box center [867, 472] width 1402 height 862
click at [867, 120] on link "Очистити фільтри" at bounding box center [857, 119] width 122 height 25
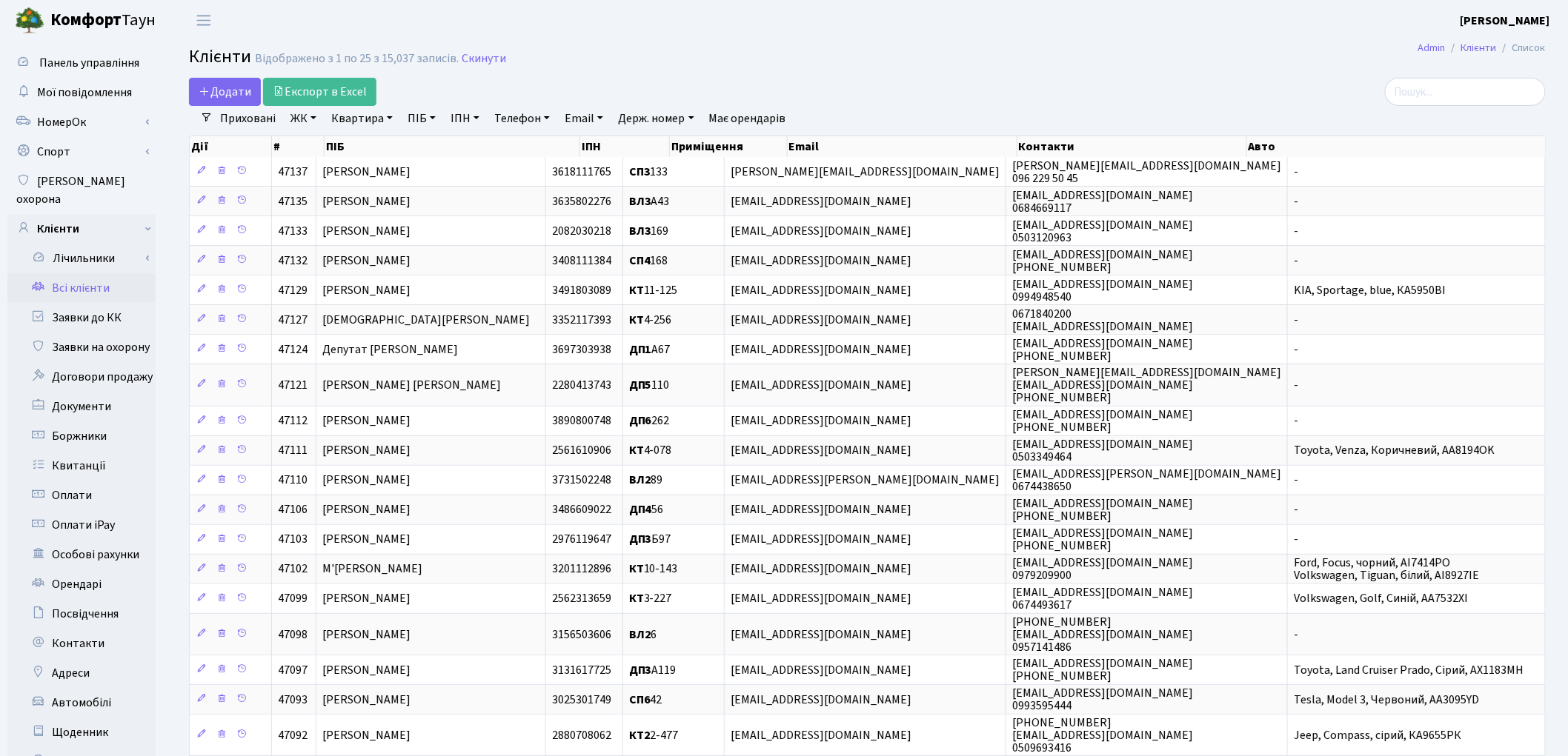
click at [421, 123] on link "ПІБ" at bounding box center [422, 119] width 40 height 25
type input "комарн"
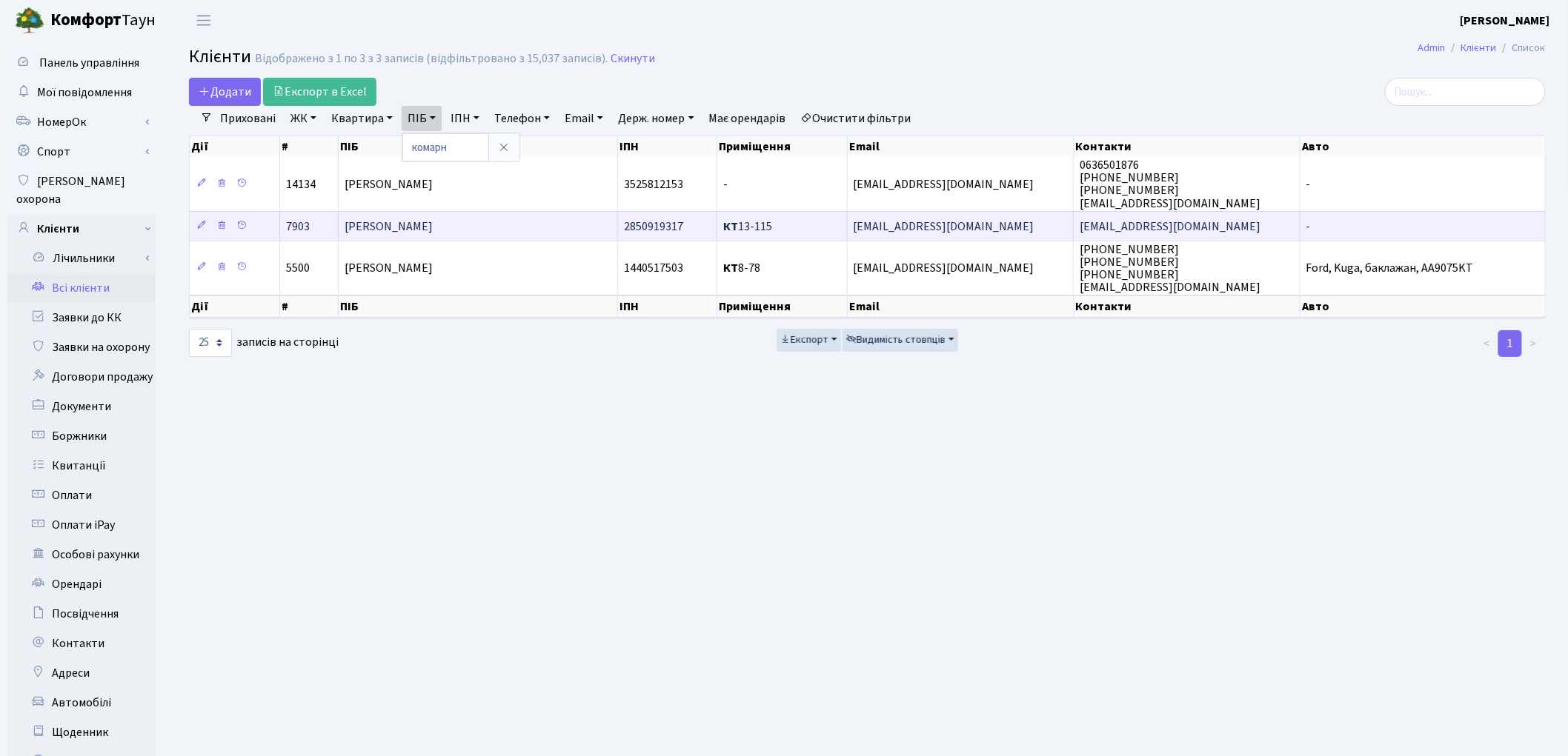
click at [569, 223] on td "[PERSON_NAME]" at bounding box center [478, 226] width 279 height 30
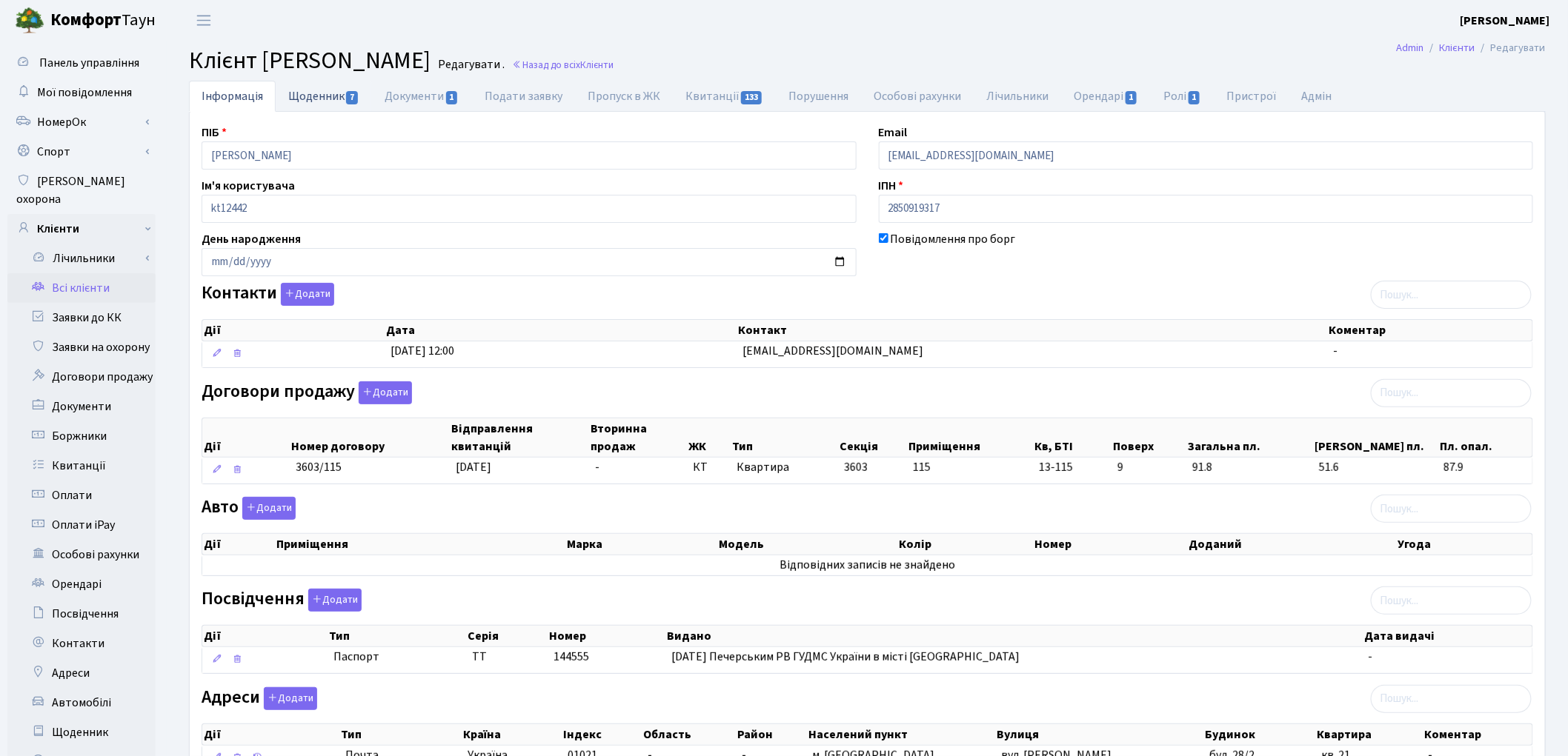
click at [322, 94] on link "Щоденник 7" at bounding box center [323, 96] width 97 height 31
select select "25"
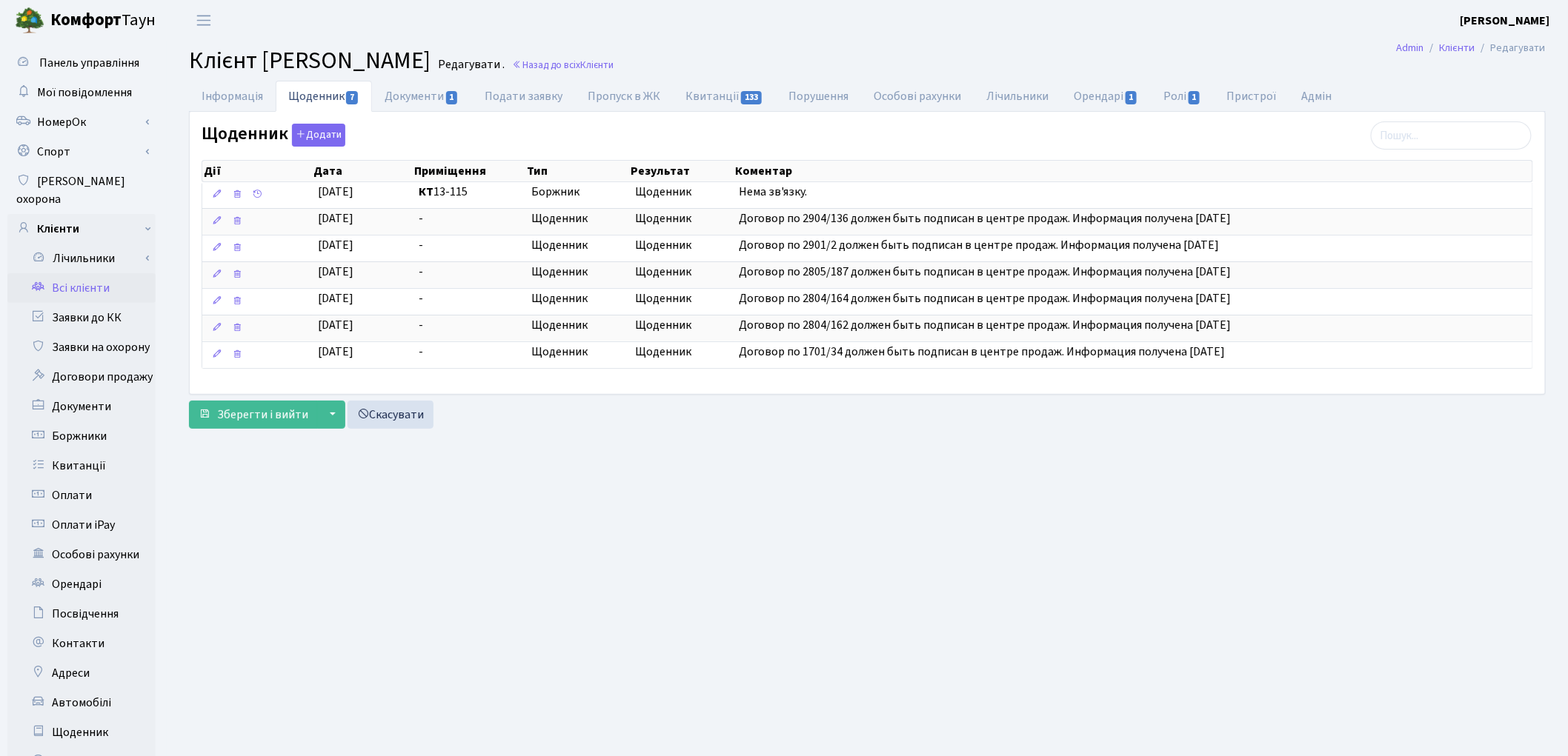
click at [964, 572] on main "Admin Клієнти Редагувати Клієнт [PERSON_NAME] . Назад до всіх Клієнти Інформаці…" at bounding box center [867, 472] width 1402 height 862
click at [98, 278] on link "Всі клієнти" at bounding box center [81, 288] width 148 height 30
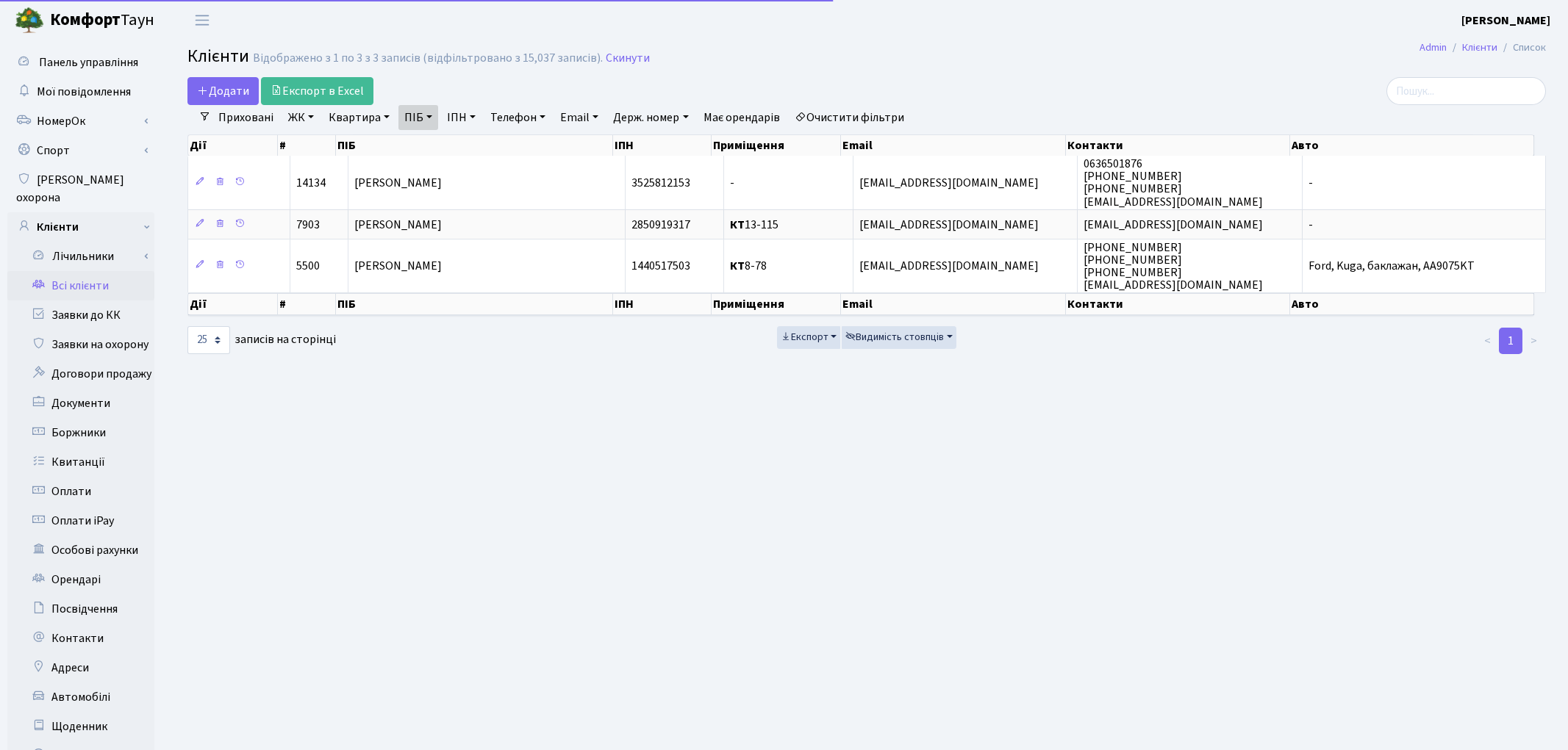
select select "25"
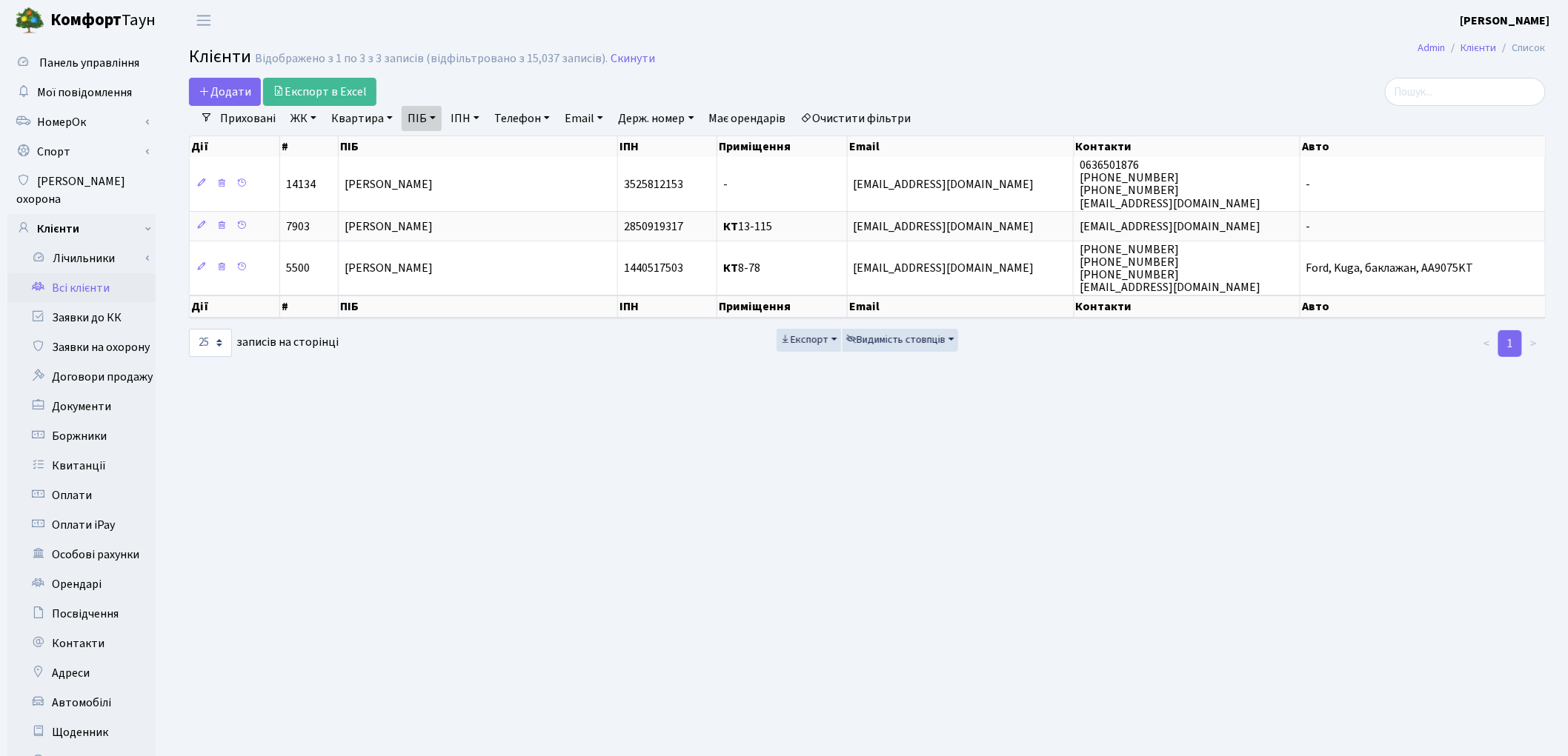
click at [867, 123] on link "Очистити фільтри" at bounding box center [857, 119] width 122 height 25
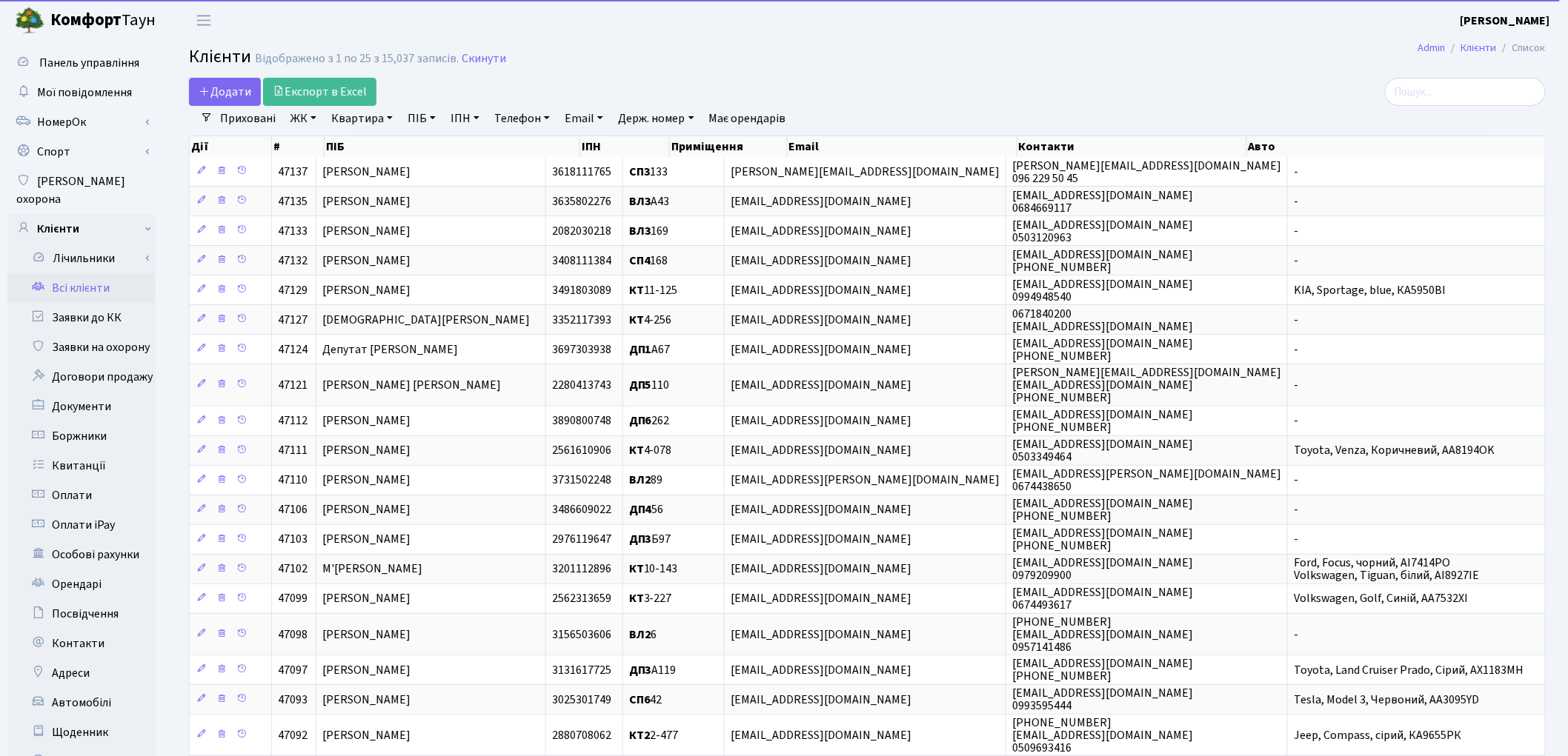
click at [369, 120] on link "Квартира" at bounding box center [361, 119] width 74 height 25
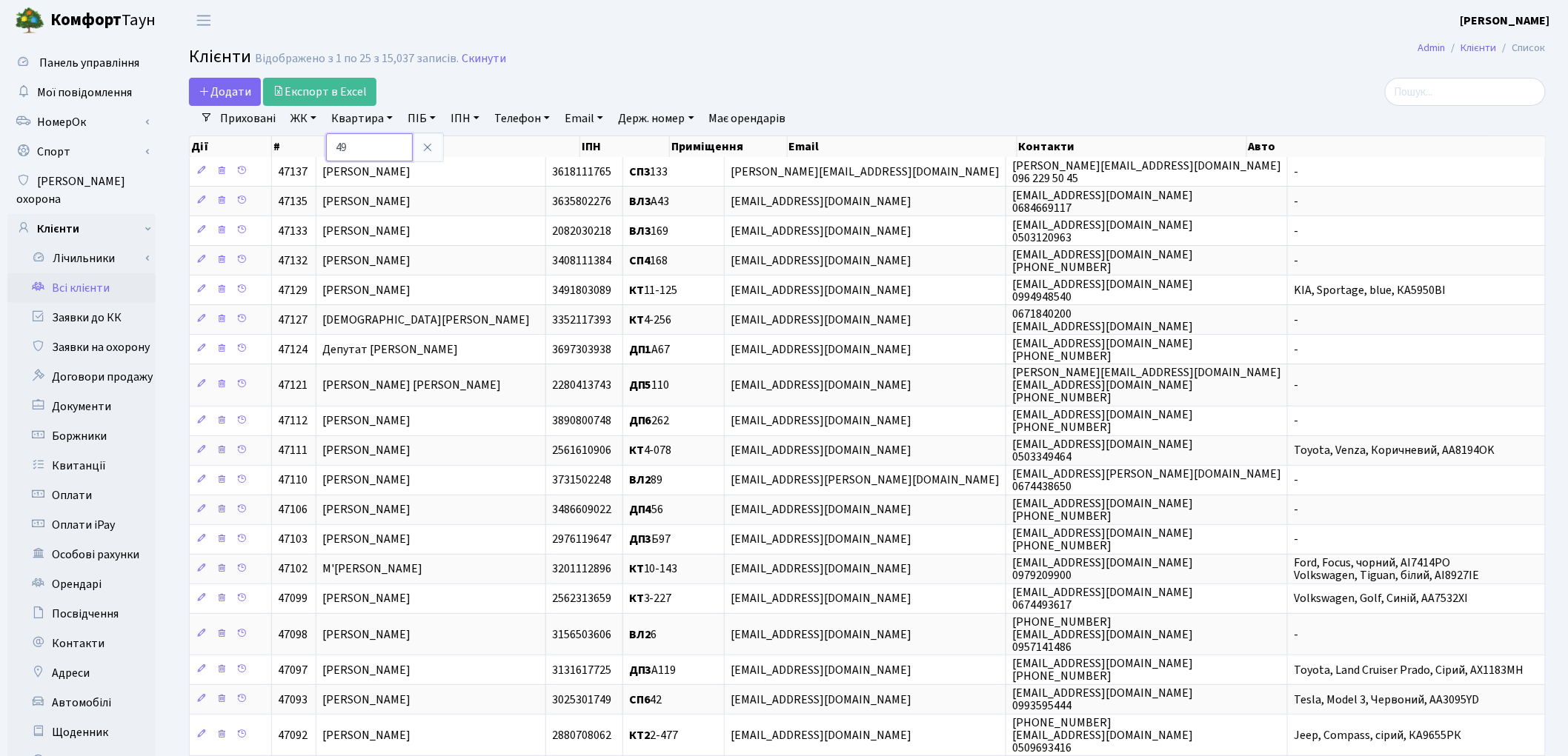
type input "49"
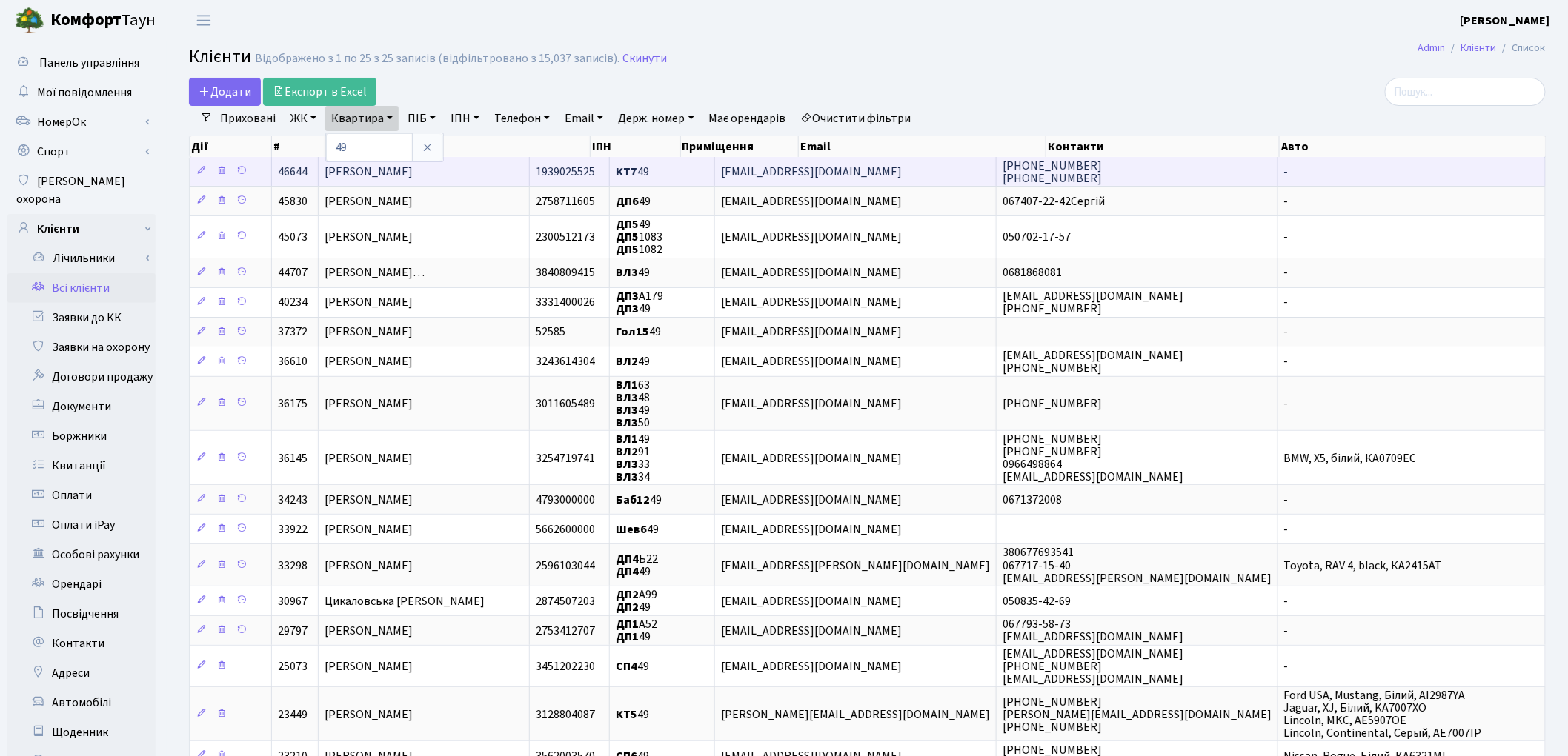
click at [385, 176] on span "[PERSON_NAME]" at bounding box center [369, 171] width 88 height 16
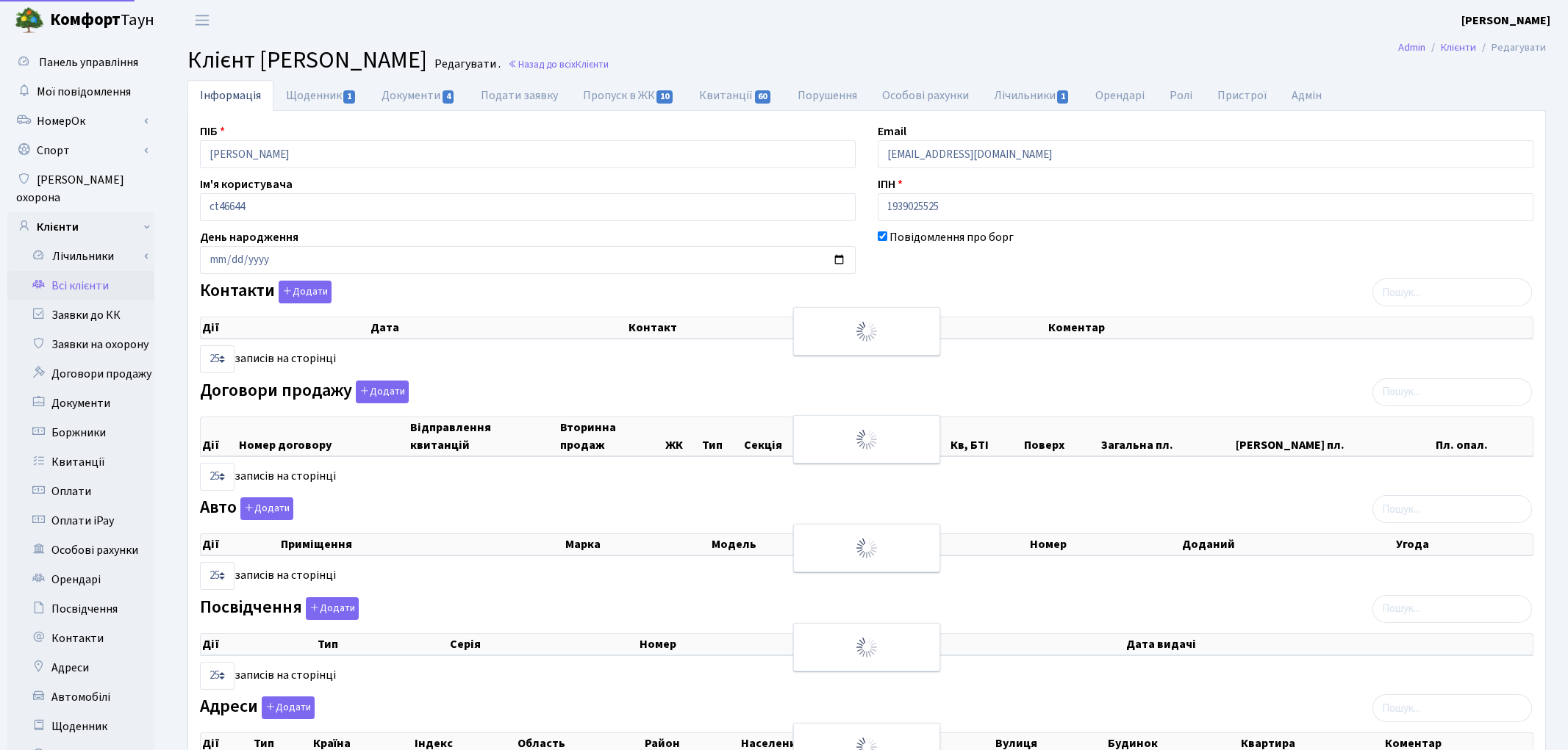
select select "25"
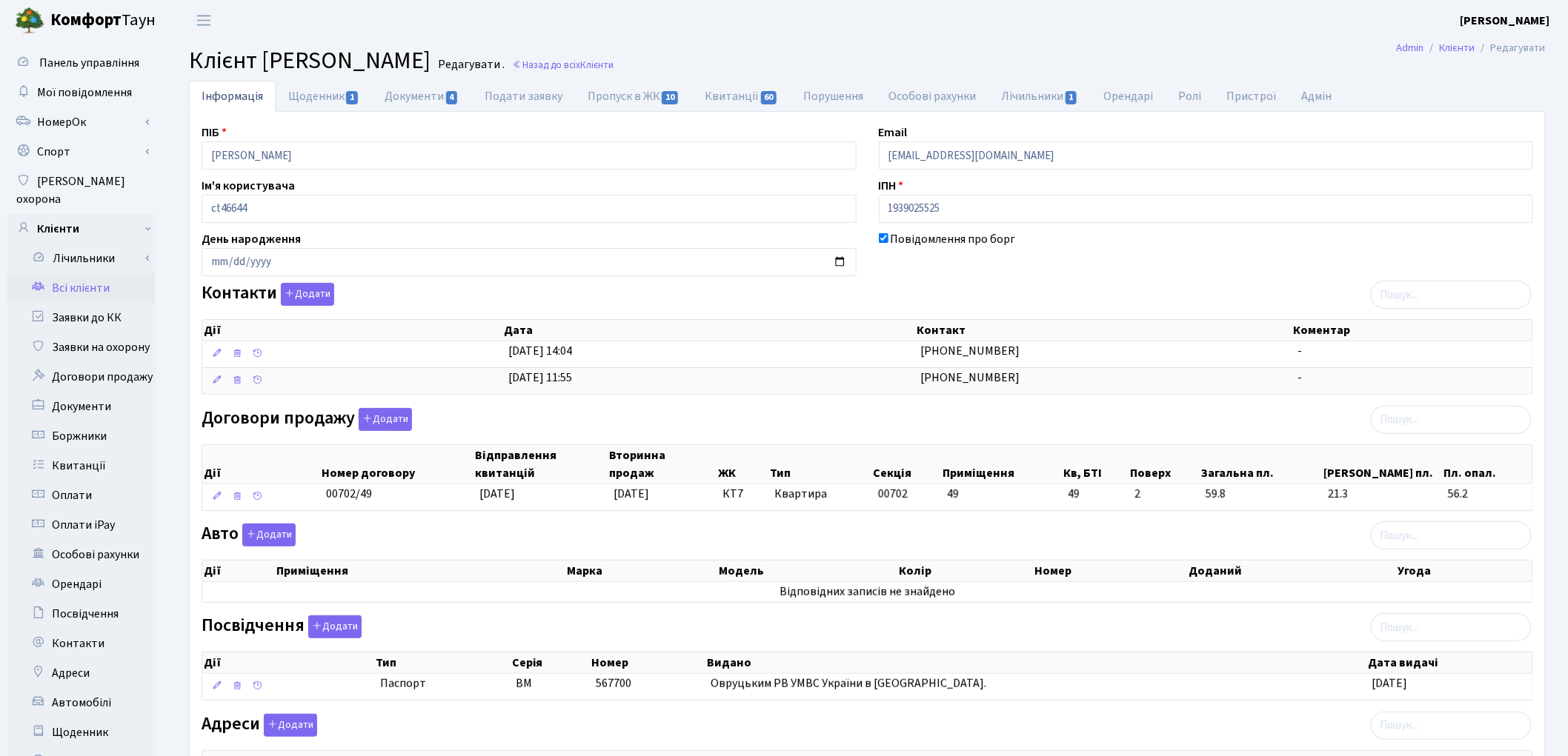
click at [63, 277] on link "Всі клієнти" at bounding box center [81, 288] width 148 height 30
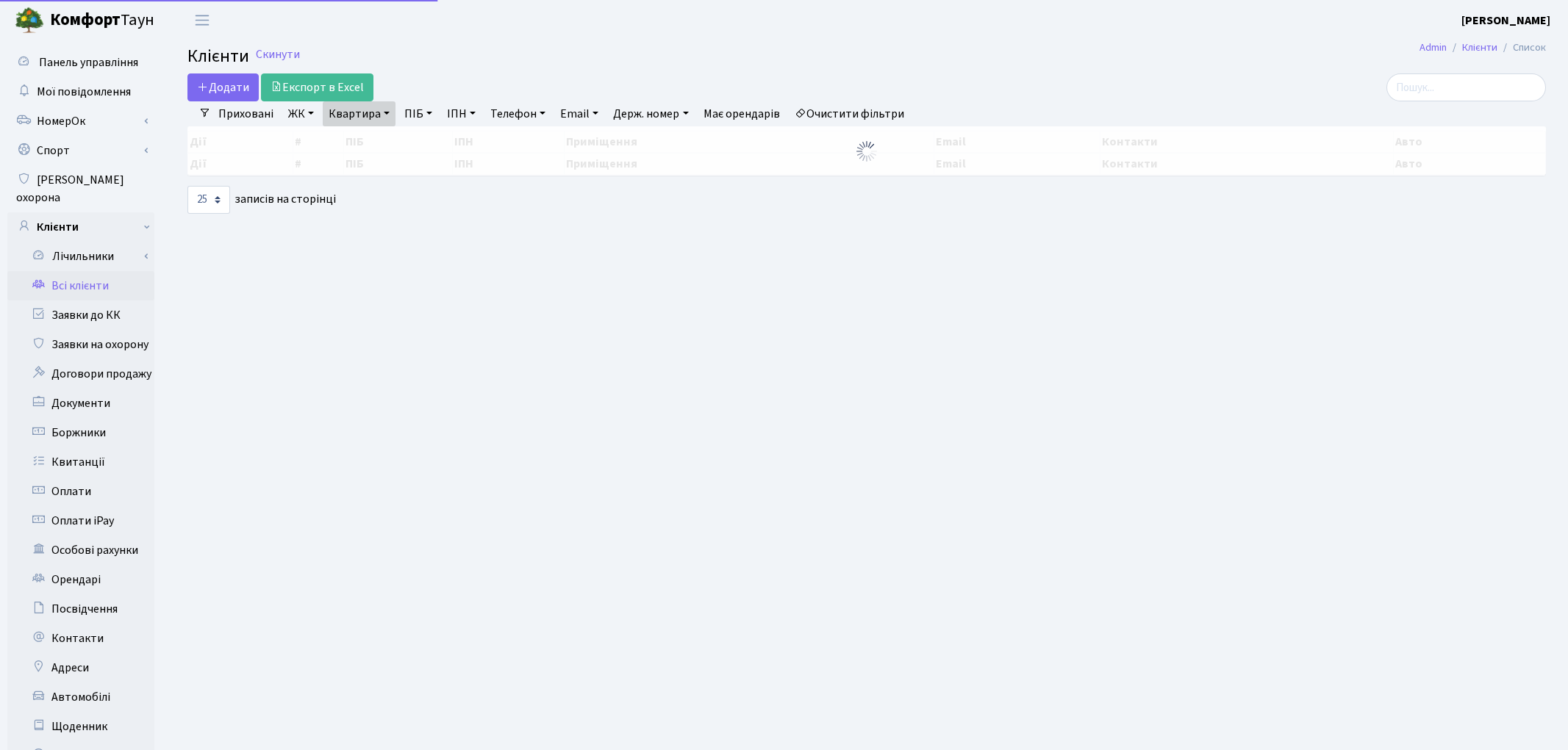
select select "25"
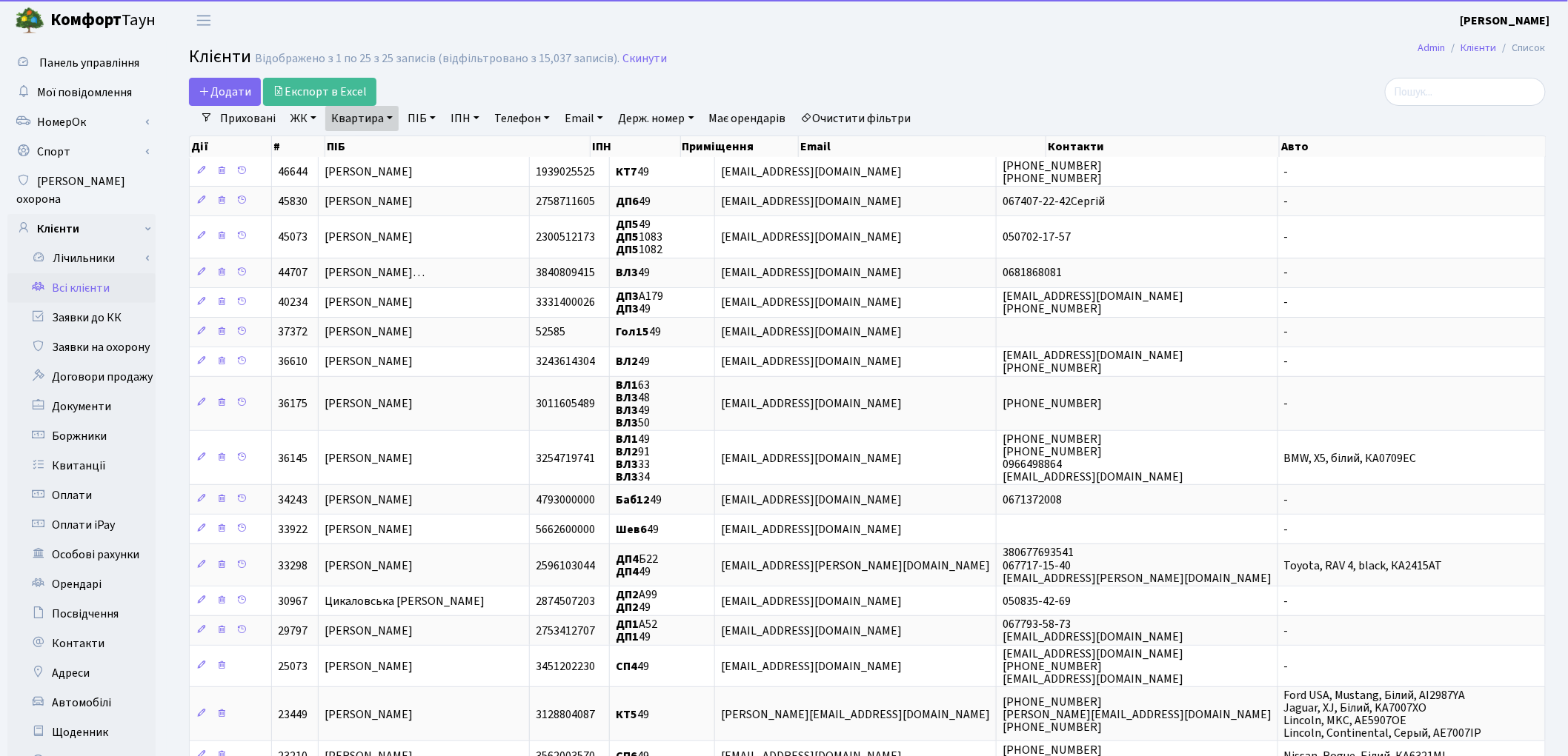
click at [880, 115] on link "Очистити фільтри" at bounding box center [857, 119] width 122 height 25
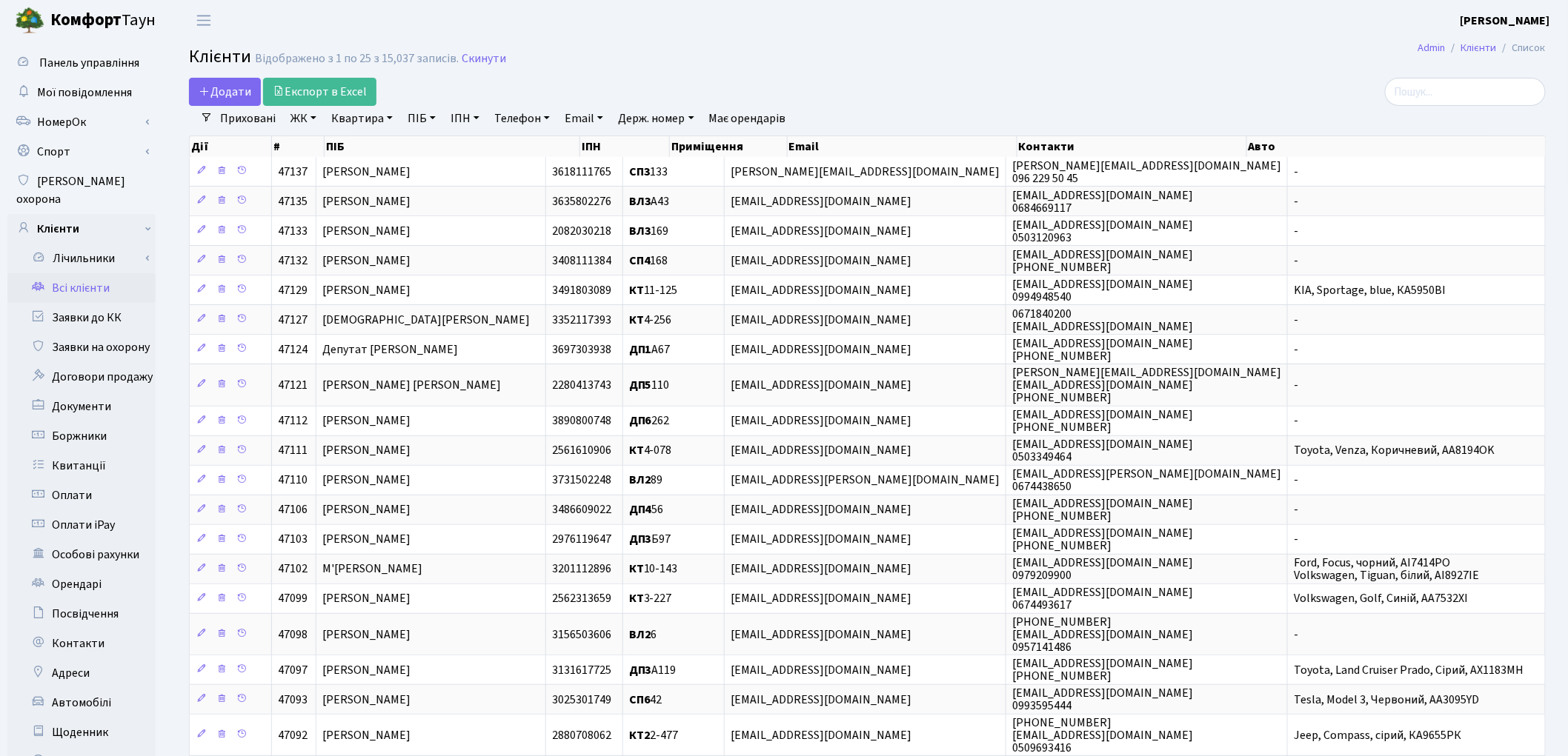
click at [426, 122] on link "ПІБ" at bounding box center [422, 119] width 40 height 25
type input "рогов"
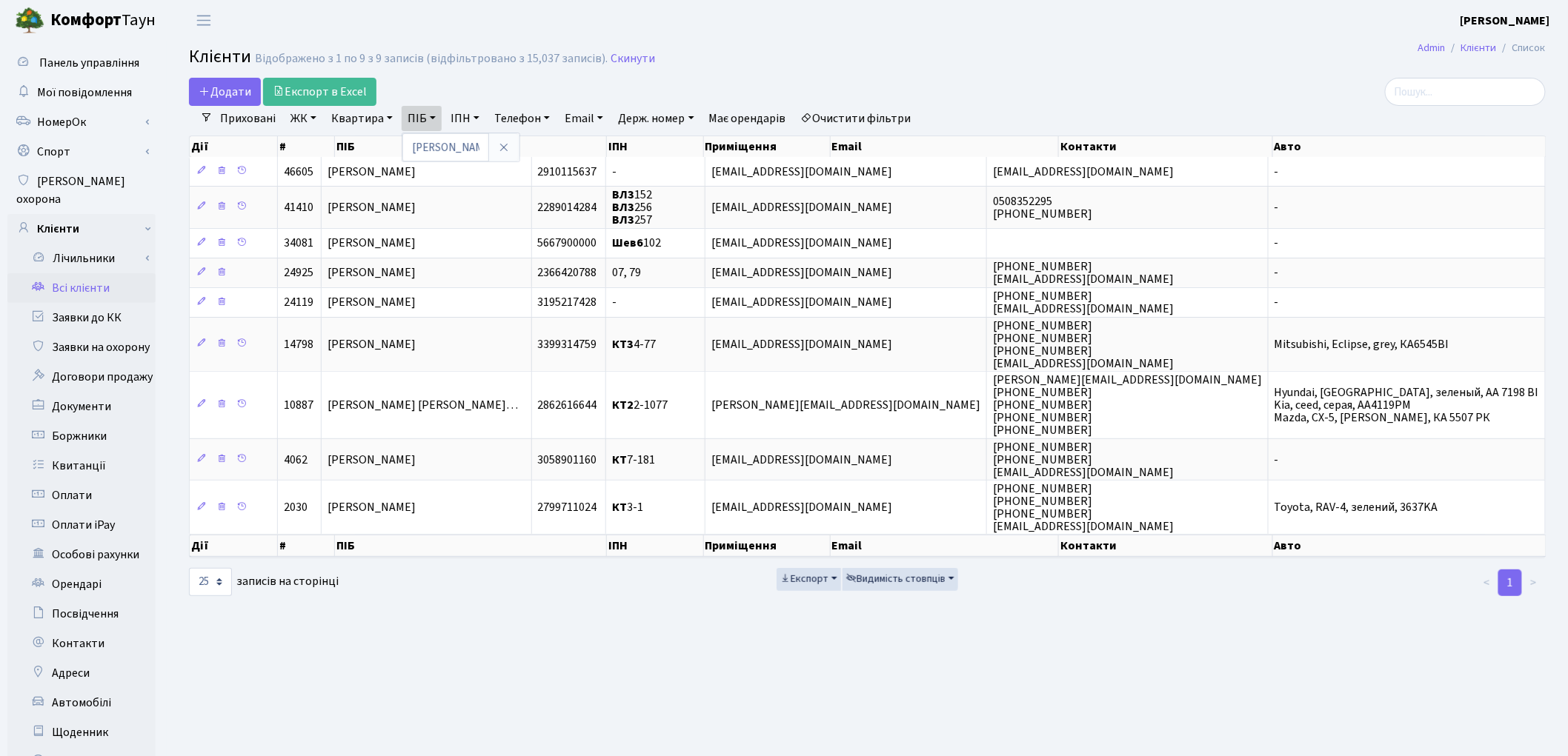
click at [851, 114] on link "Очистити фільтри" at bounding box center [857, 119] width 122 height 25
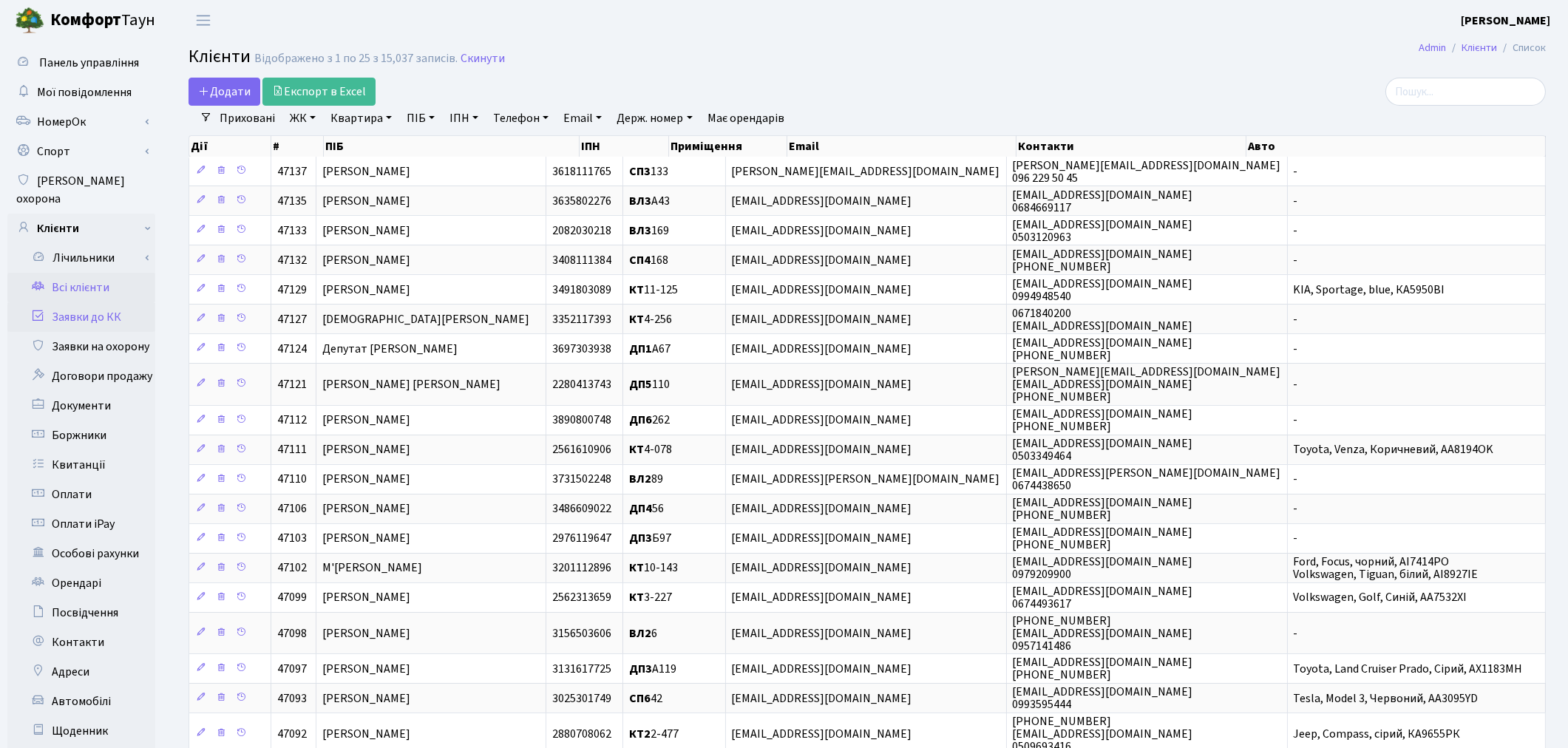
click at [91, 302] on link "Заявки до КК" at bounding box center [81, 317] width 148 height 30
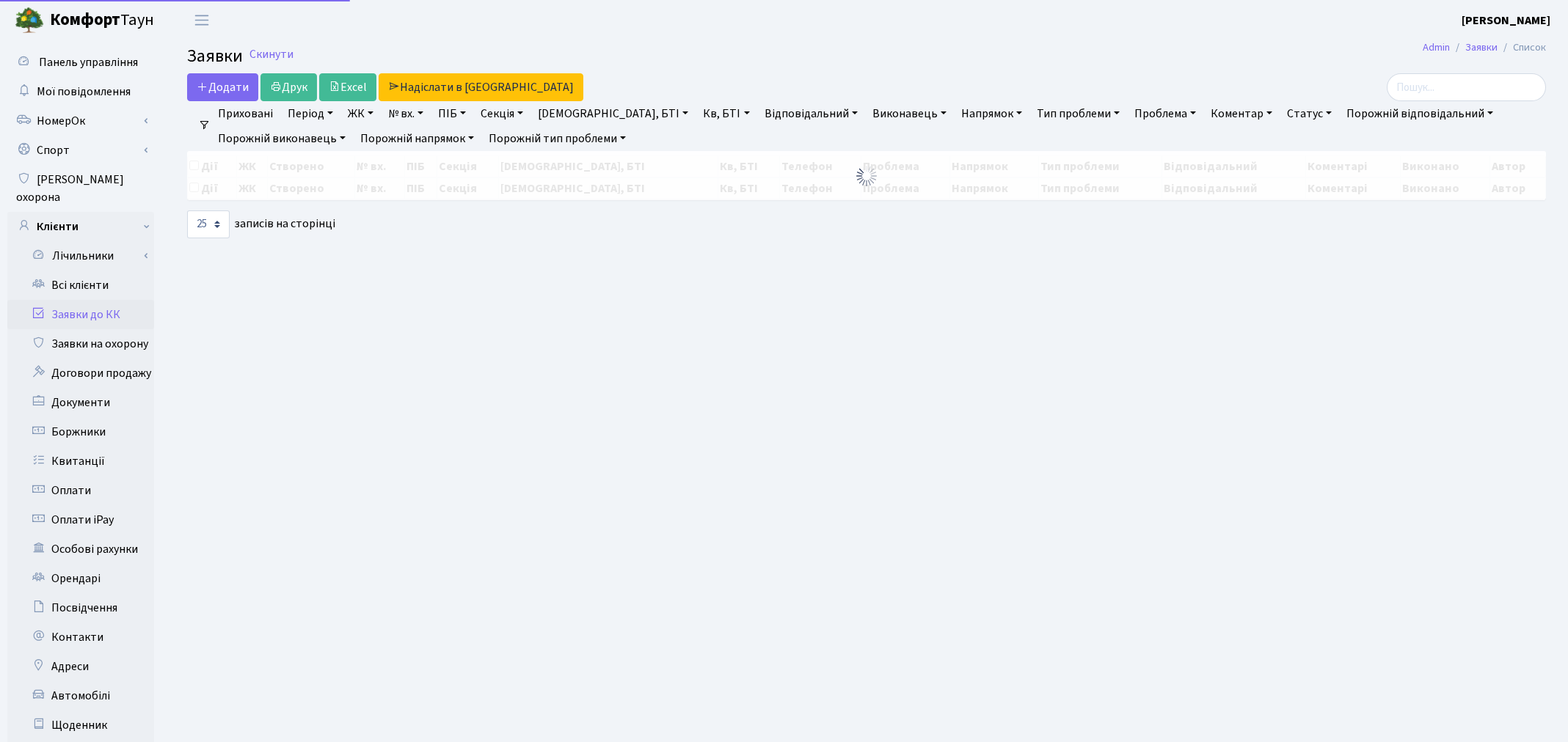
select select "25"
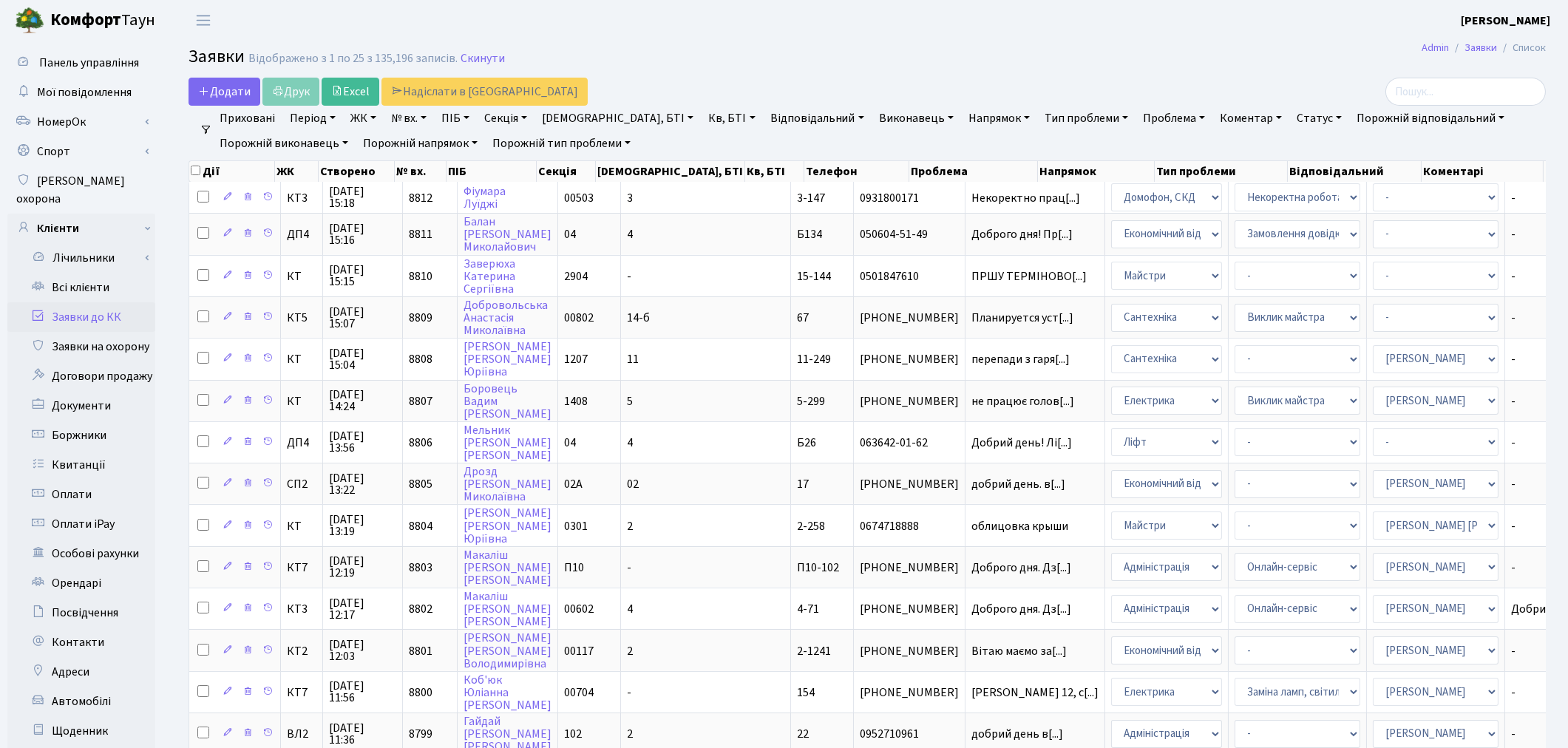
click at [855, 26] on header "[PERSON_NAME] [PERSON_NAME] Мій обліковий запис Вийти" at bounding box center [784, 20] width 1568 height 41
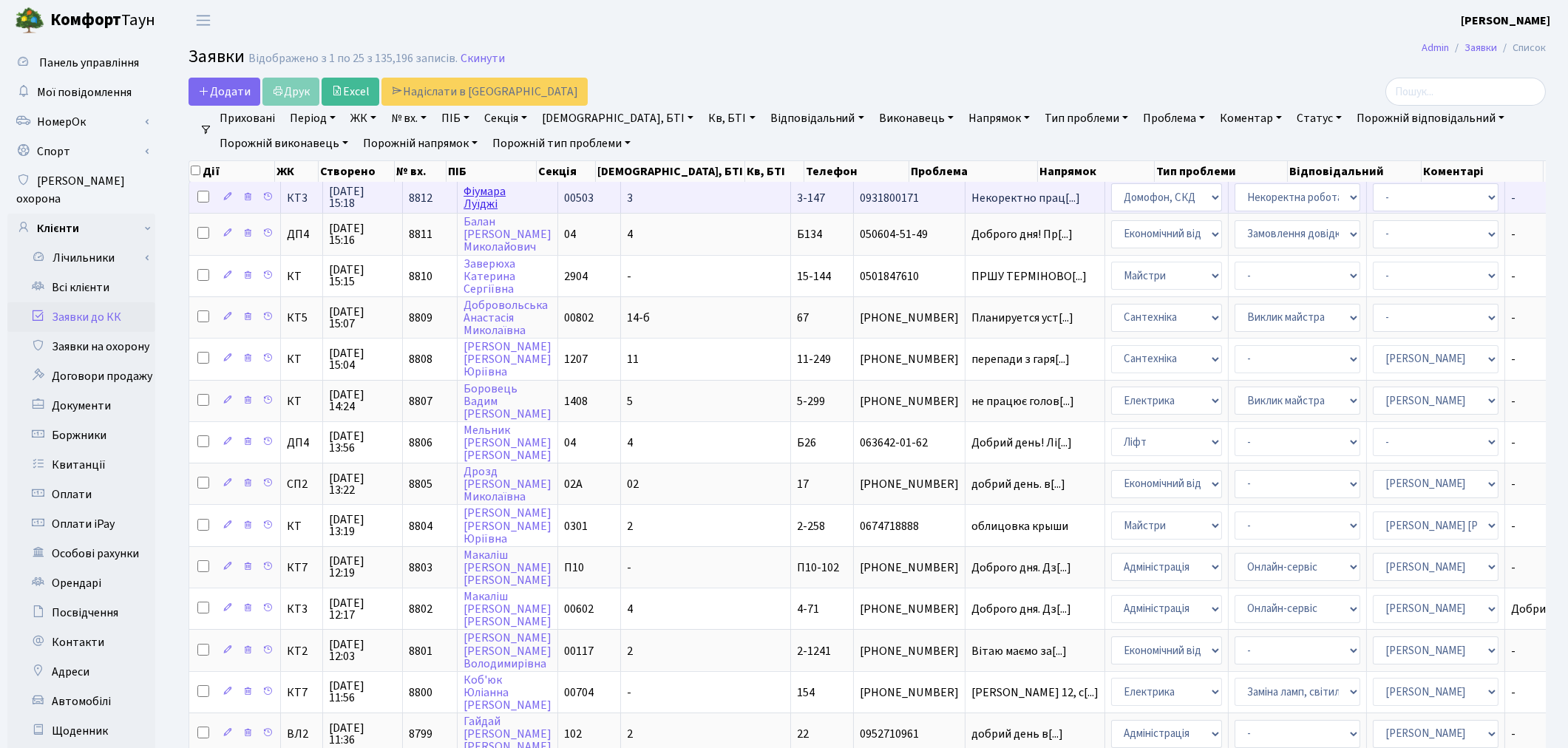
click at [495, 197] on link "[PERSON_NAME]" at bounding box center [485, 197] width 42 height 29
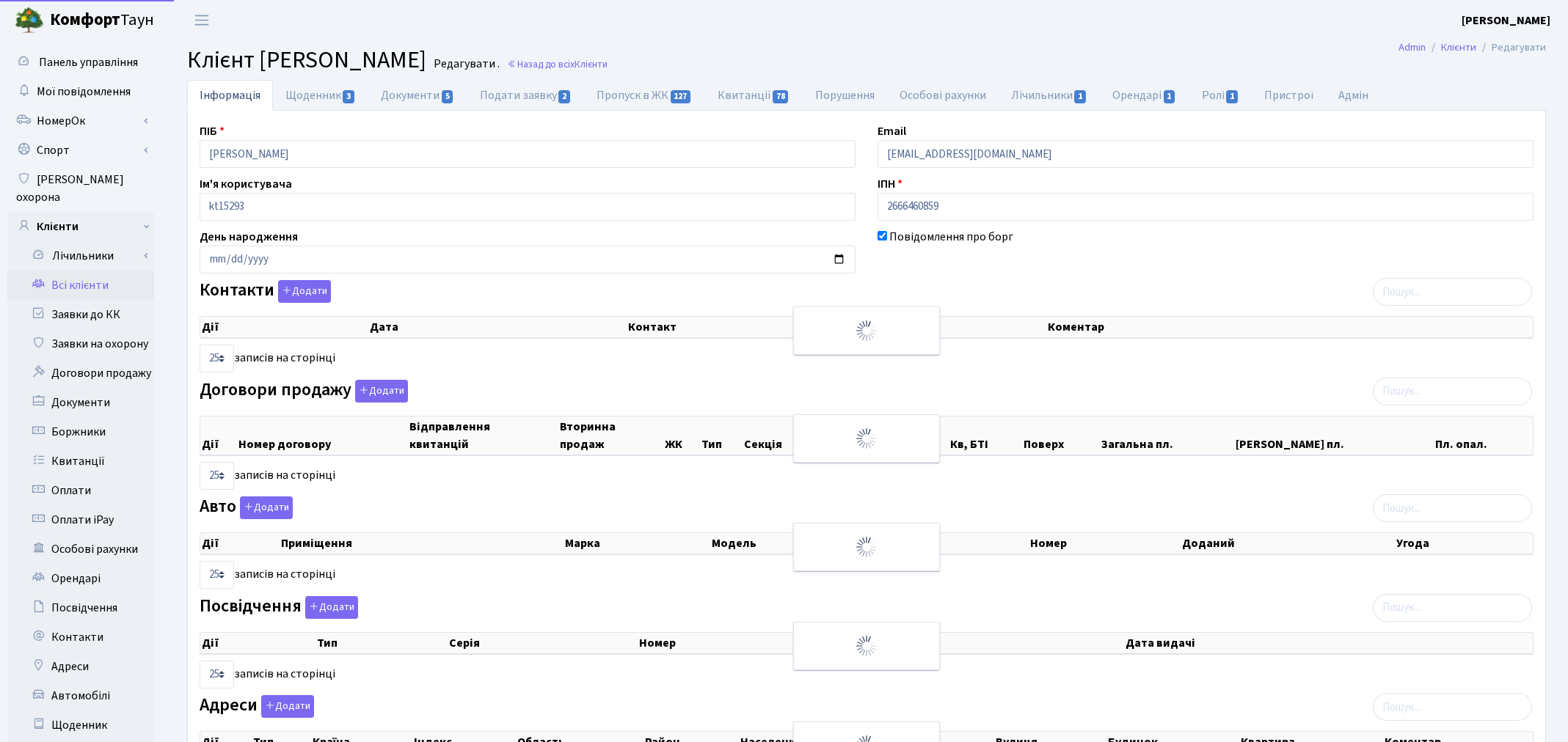
select select "25"
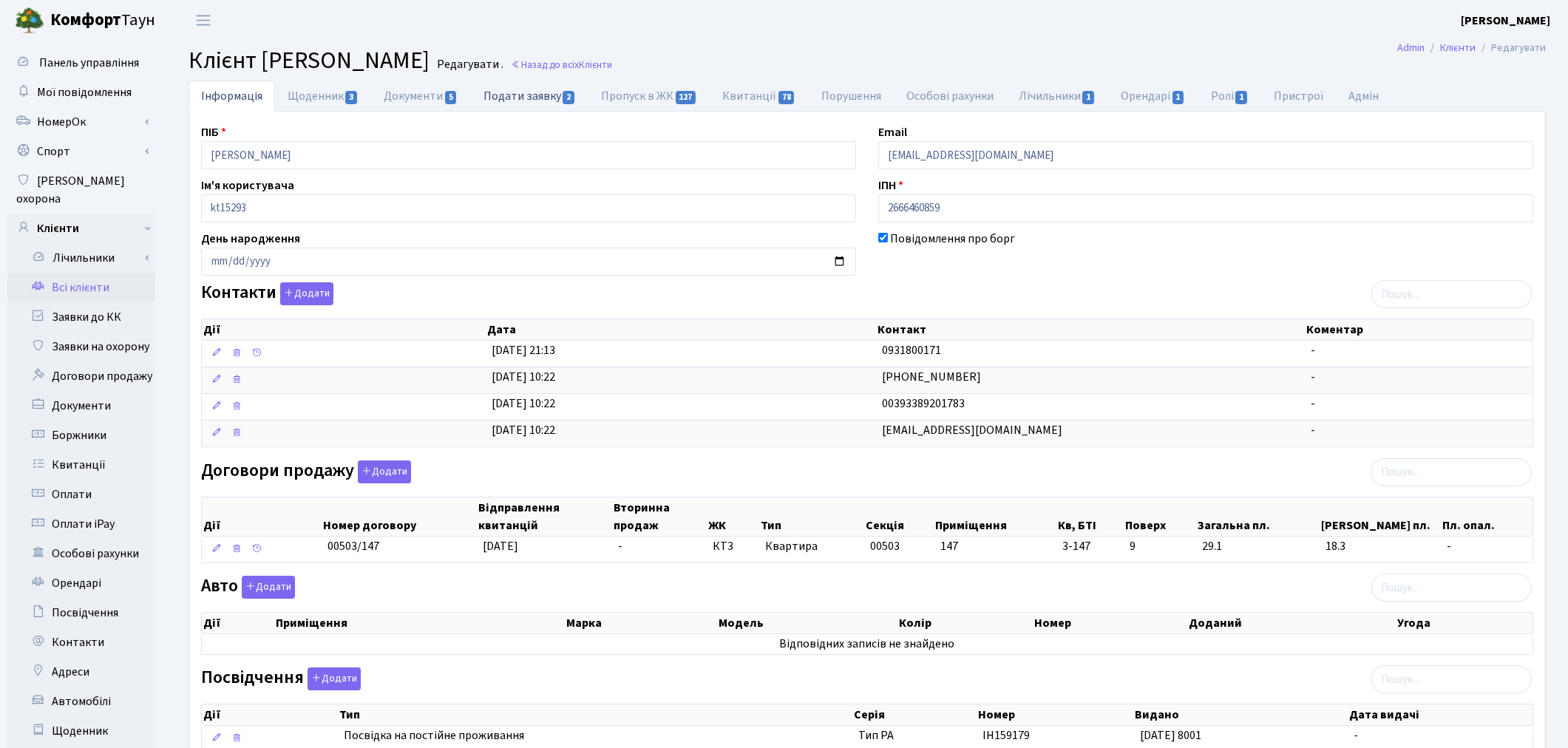
click at [516, 97] on link "Подати заявку 2" at bounding box center [529, 95] width 117 height 31
select select "25"
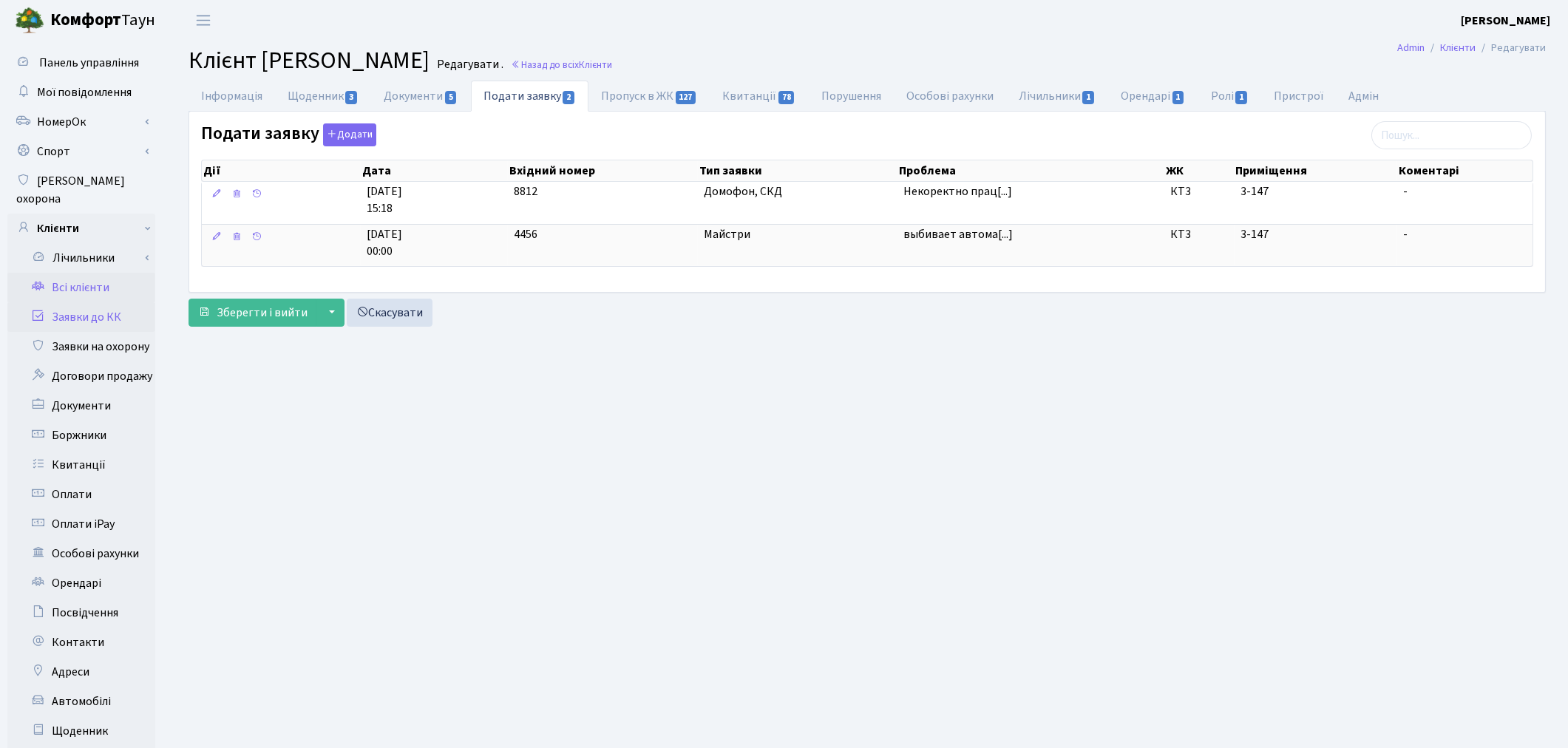
click at [98, 304] on link "Заявки до КК" at bounding box center [81, 317] width 148 height 30
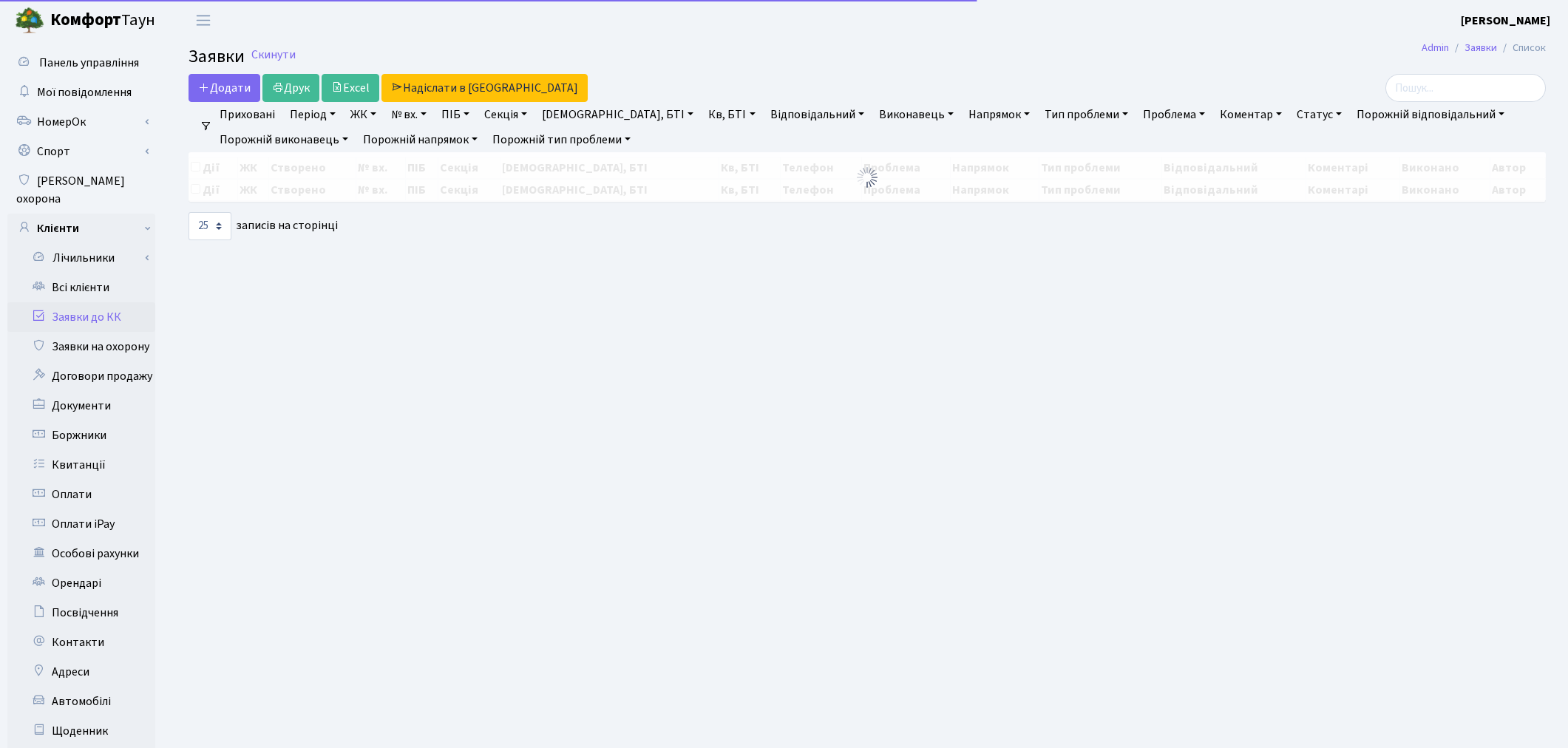
select select "25"
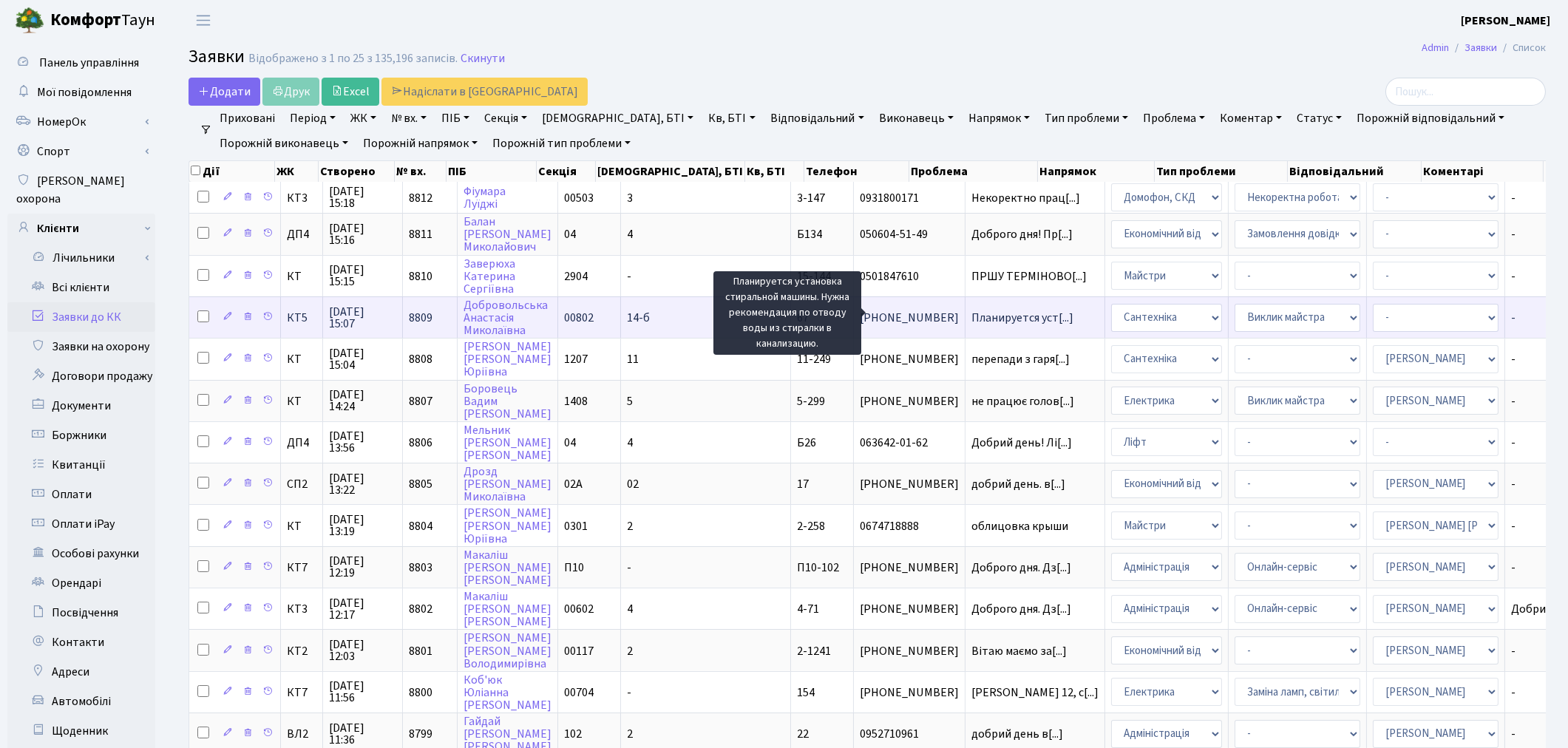
click at [972, 311] on span "Планируется уст[...]" at bounding box center [1022, 318] width 102 height 16
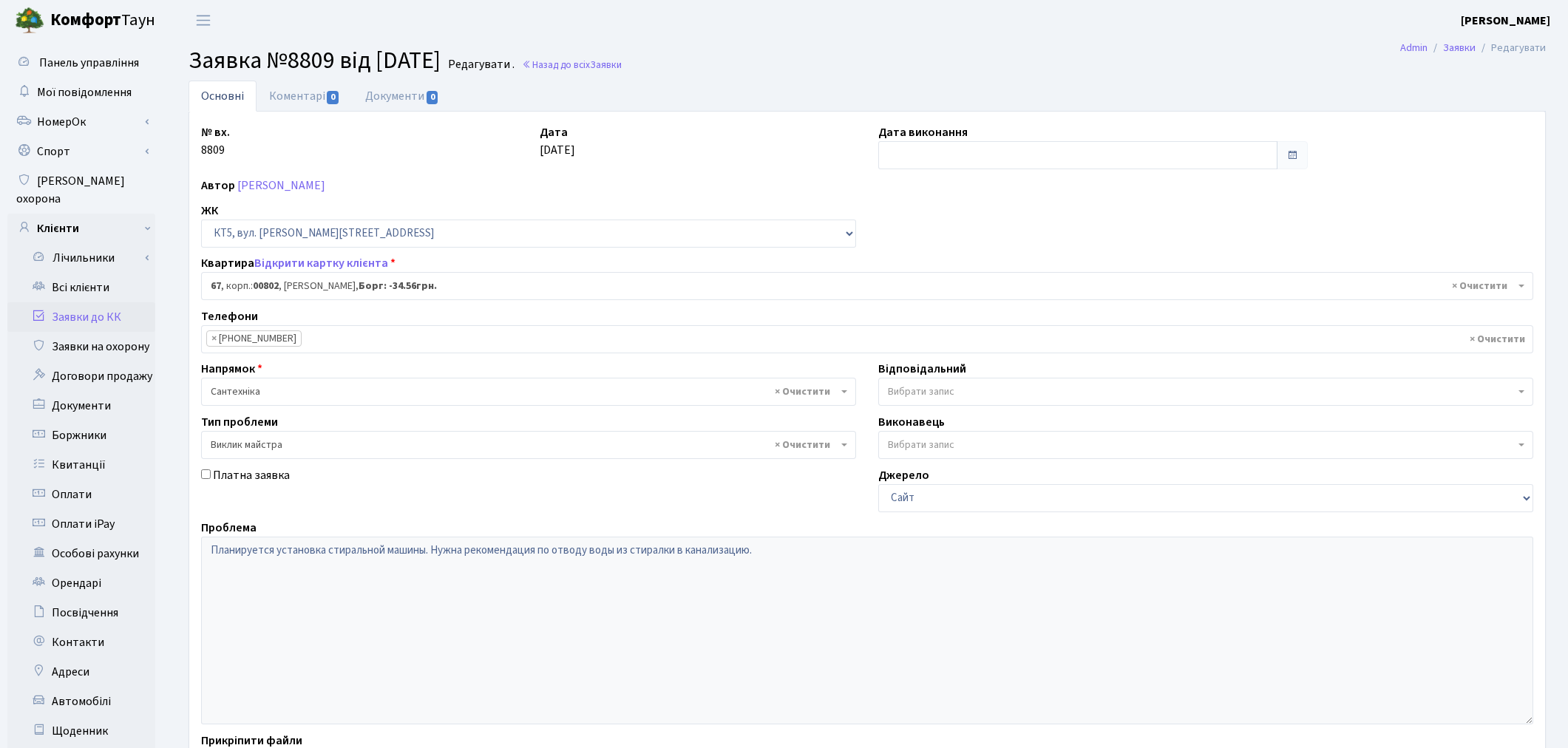
select select "17597"
select select "29"
click at [936, 393] on span "Вибрати запис" at bounding box center [921, 392] width 67 height 15
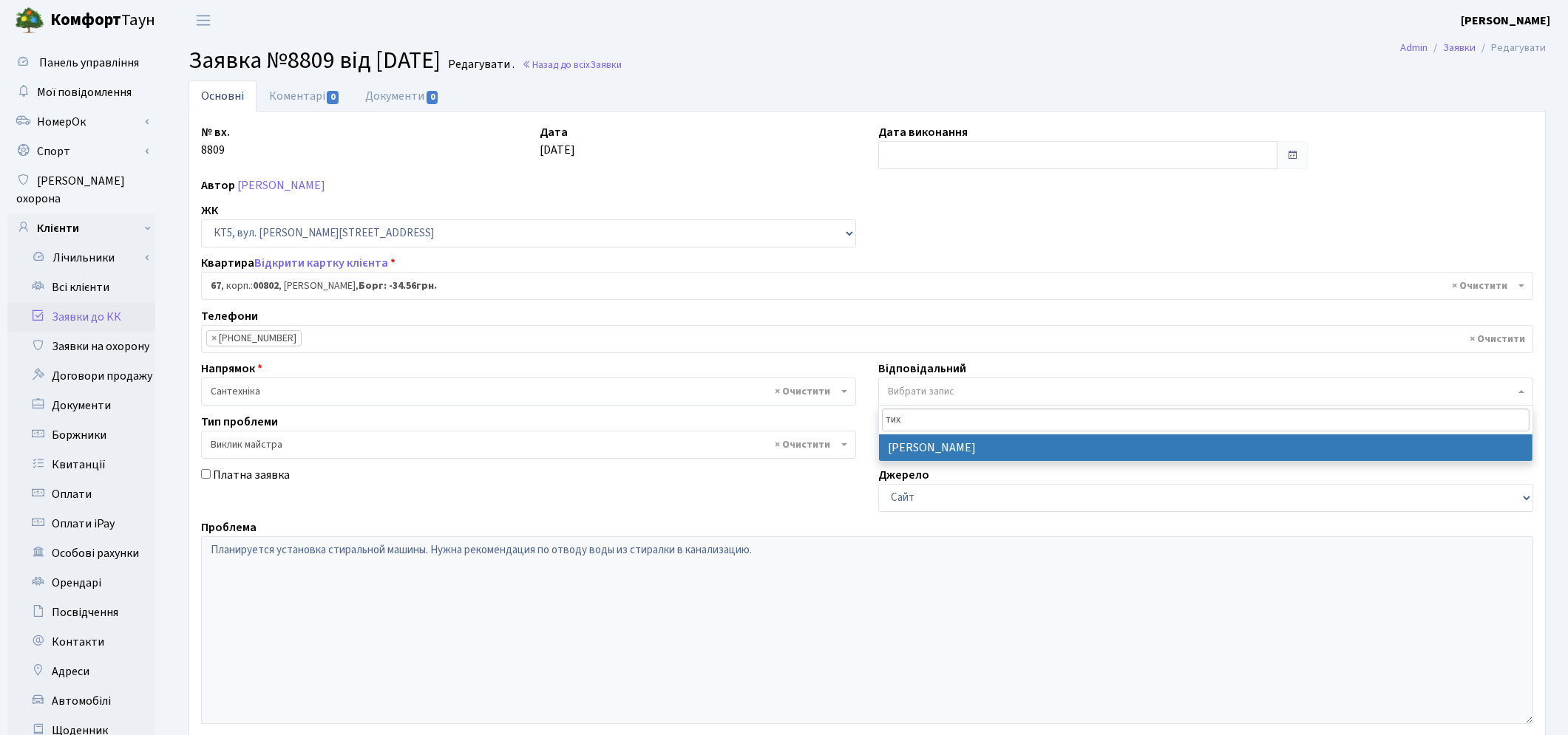
type input "тих"
select select "67"
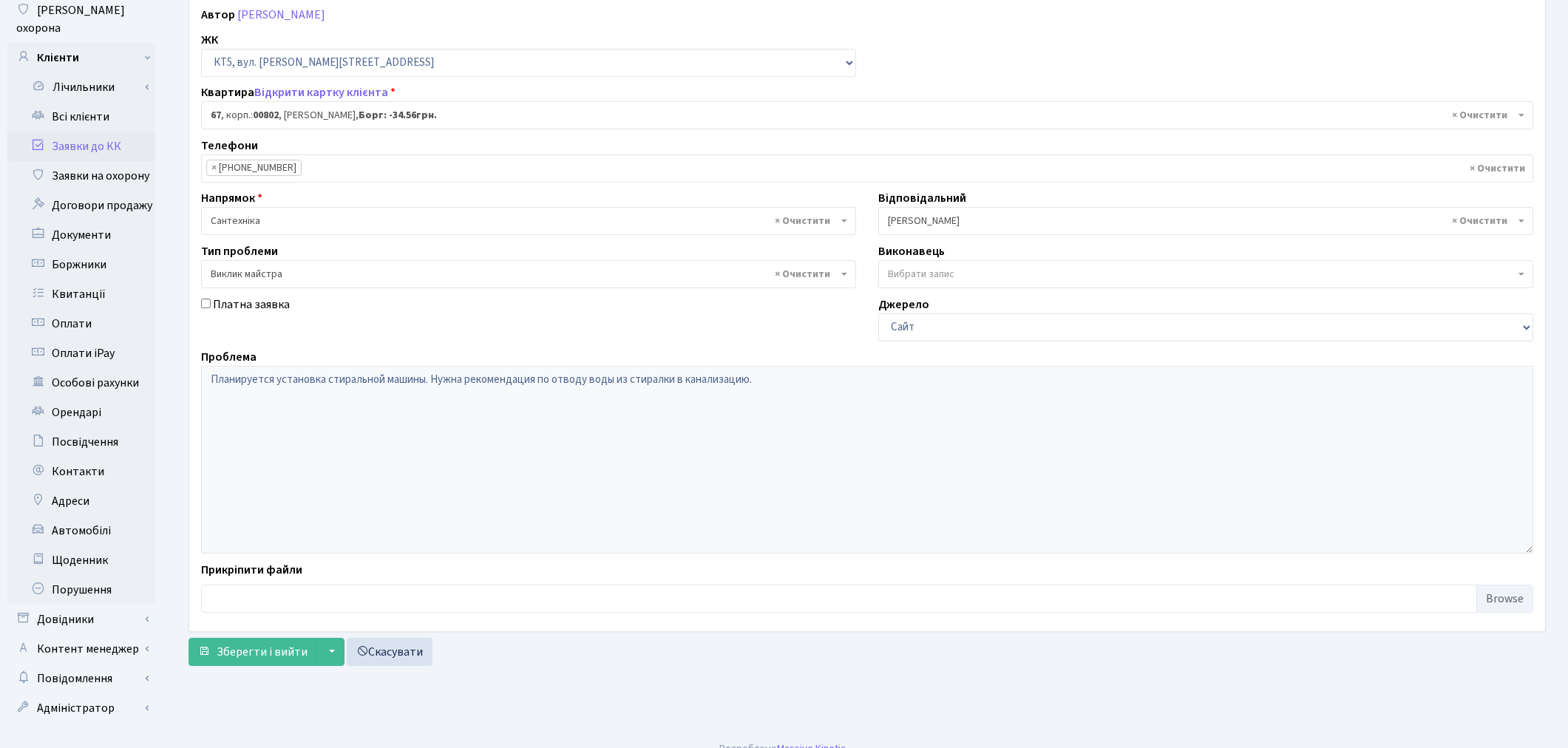
scroll to position [172, 0]
click at [290, 654] on span "Зберегти і вийти" at bounding box center [261, 651] width 91 height 16
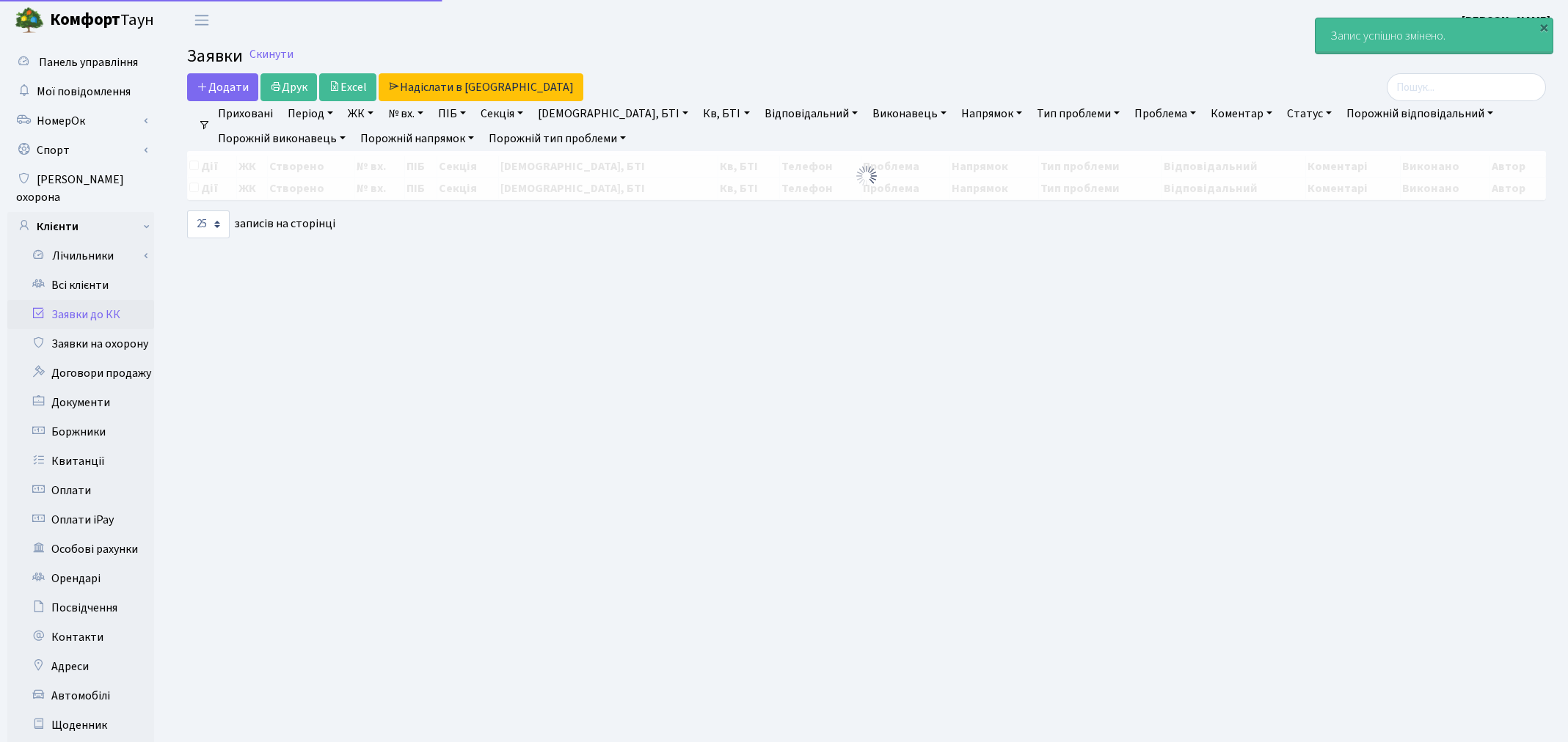
select select "25"
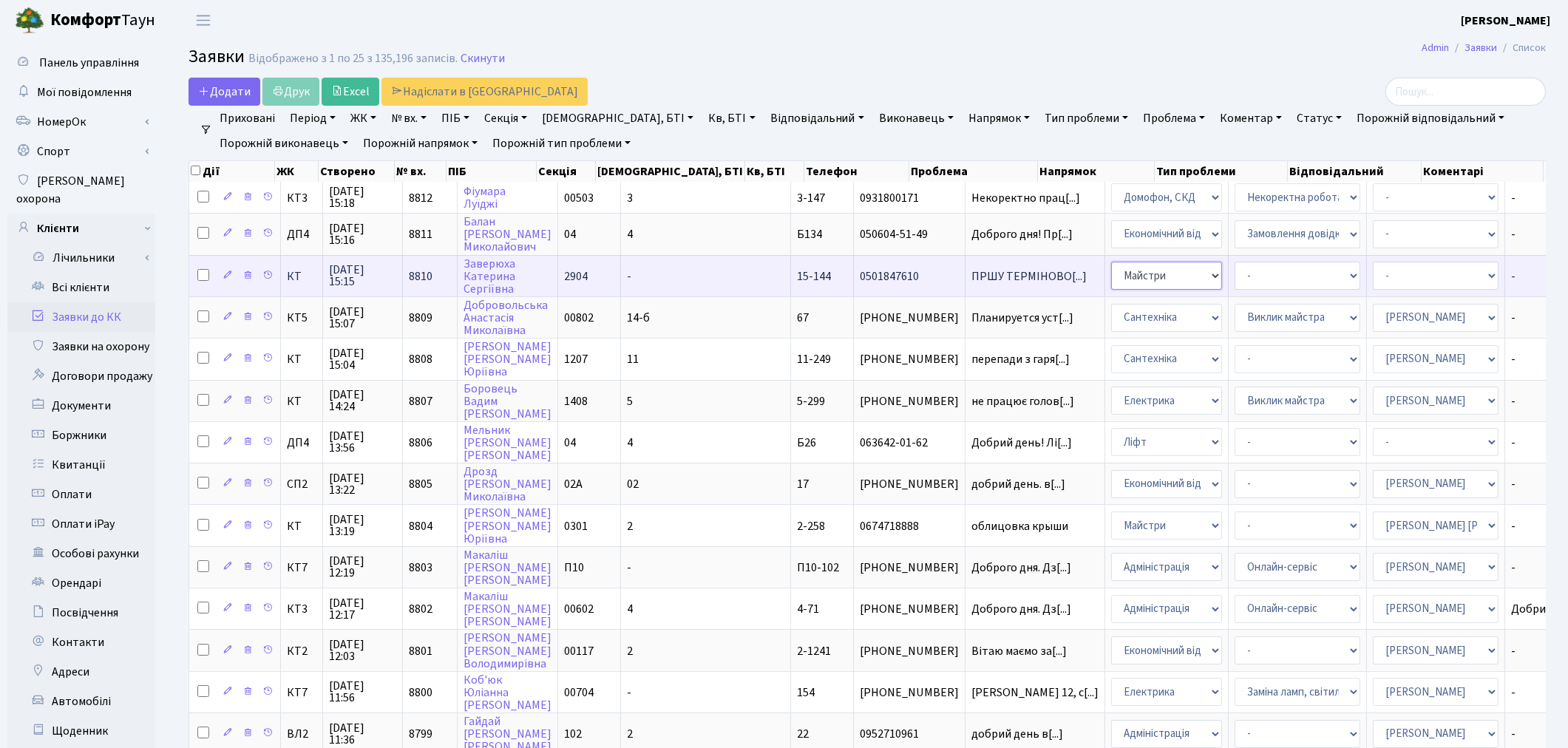
click at [1111, 264] on select "- Адміністрація Домофон, СКД Ліфт Майстри Сантехніка Економічний відділ Електри…" at bounding box center [1166, 275] width 111 height 28
select select "2"
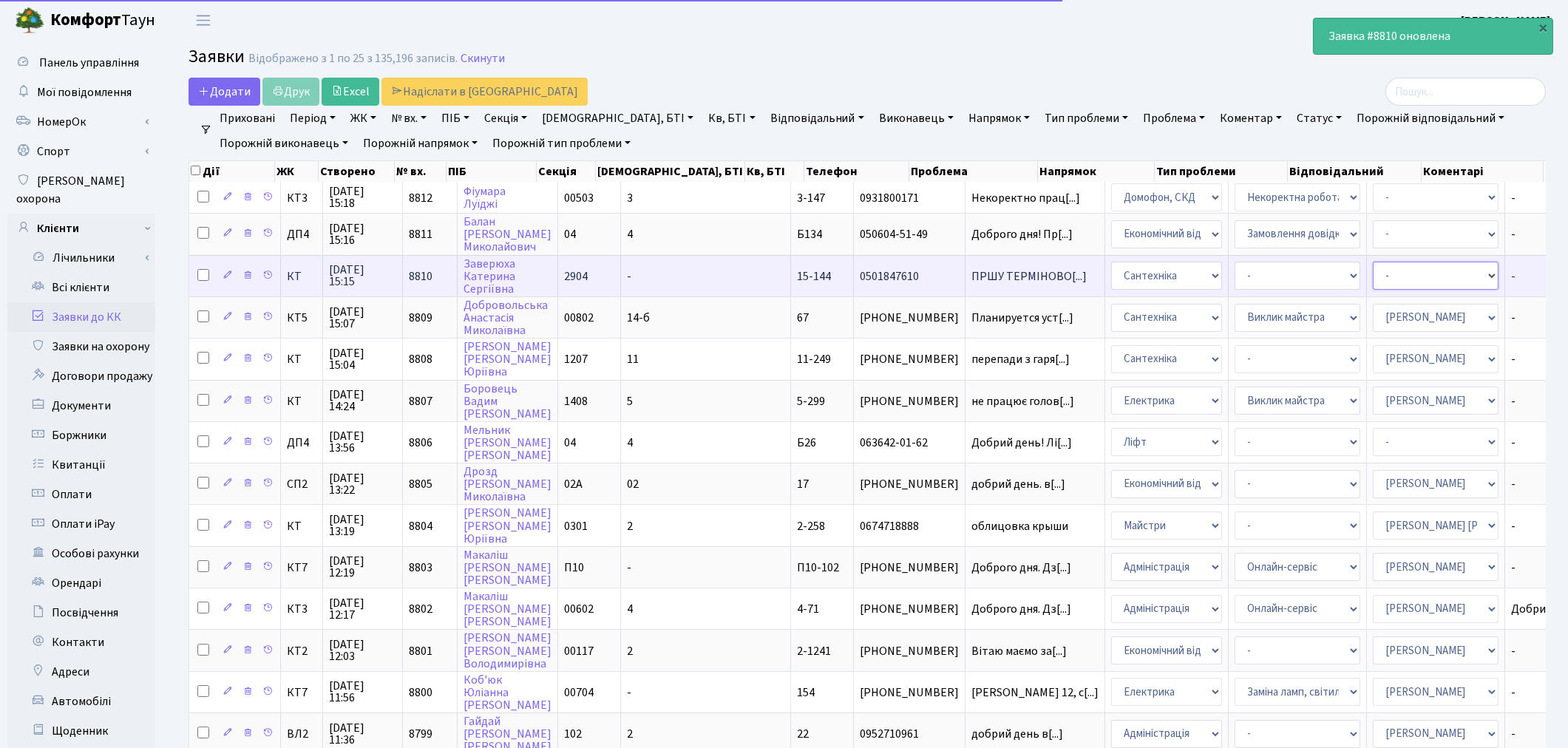
click at [1372, 267] on select "- Адміністратор ЖК ДП Адміністратор ЖК КТ Адміністратор ЖК СП Вижул В. В. Горді…" at bounding box center [1435, 275] width 126 height 28
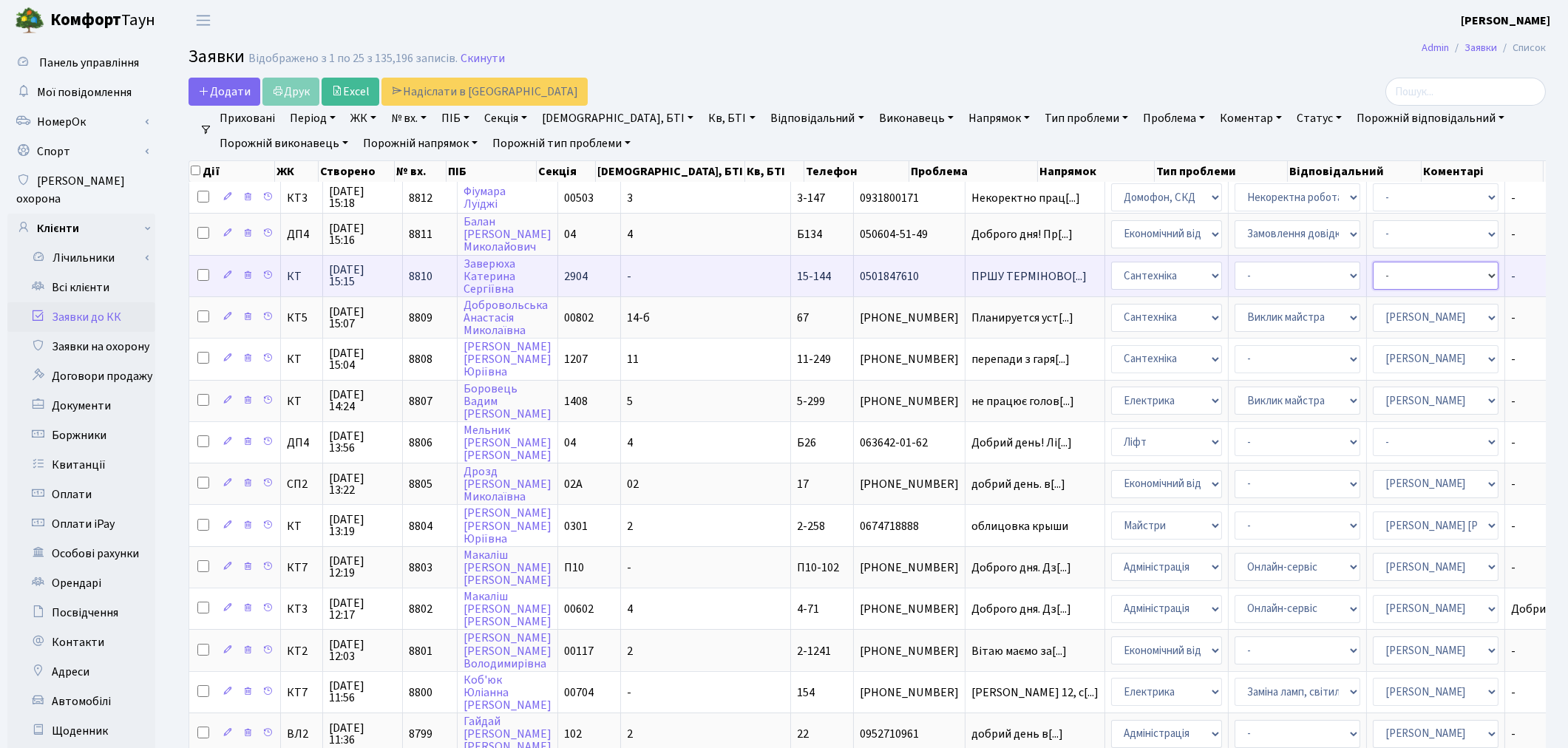
select select "67"
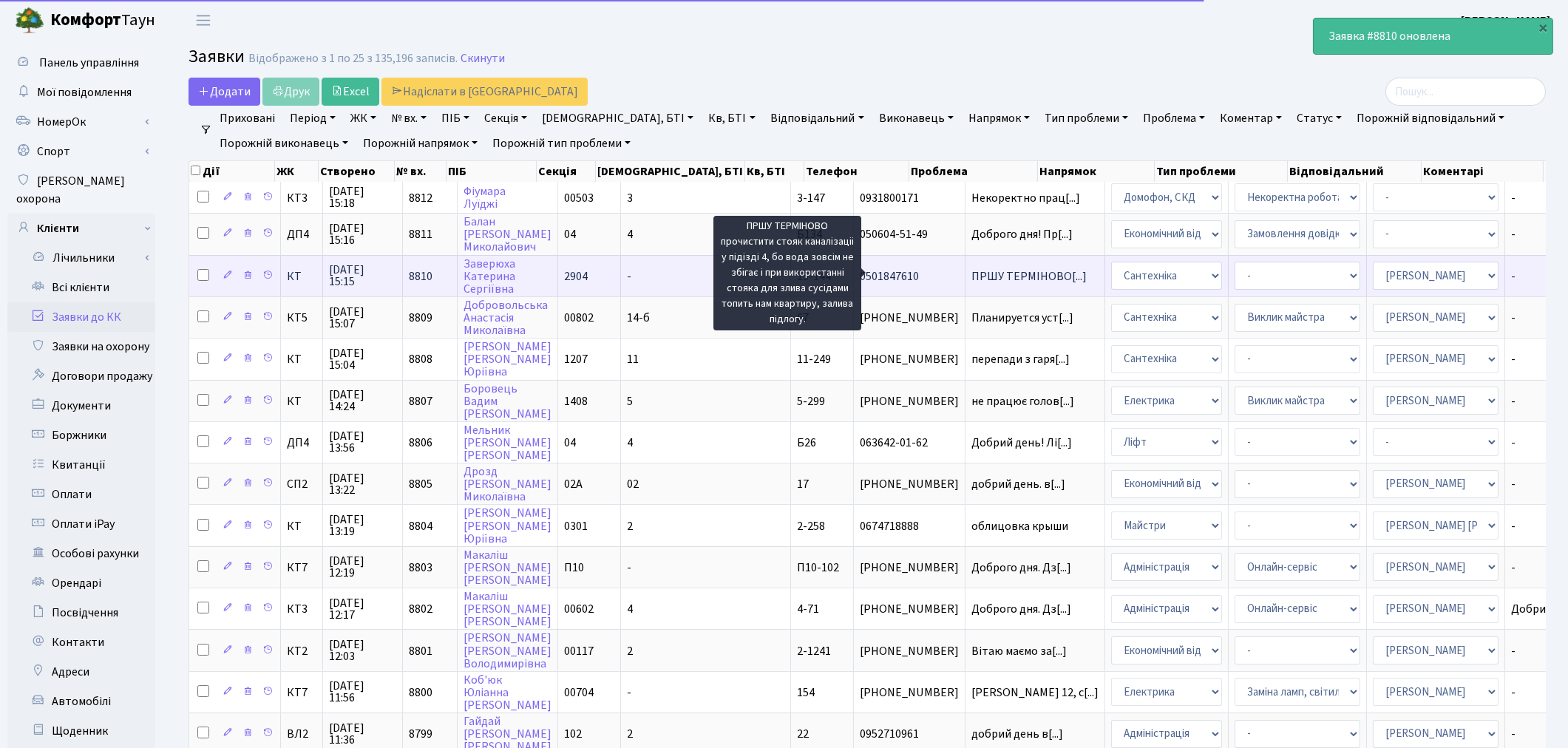
click at [972, 275] on span "ПРШУ ТЕРМІНОВО[...]" at bounding box center [1029, 276] width 115 height 16
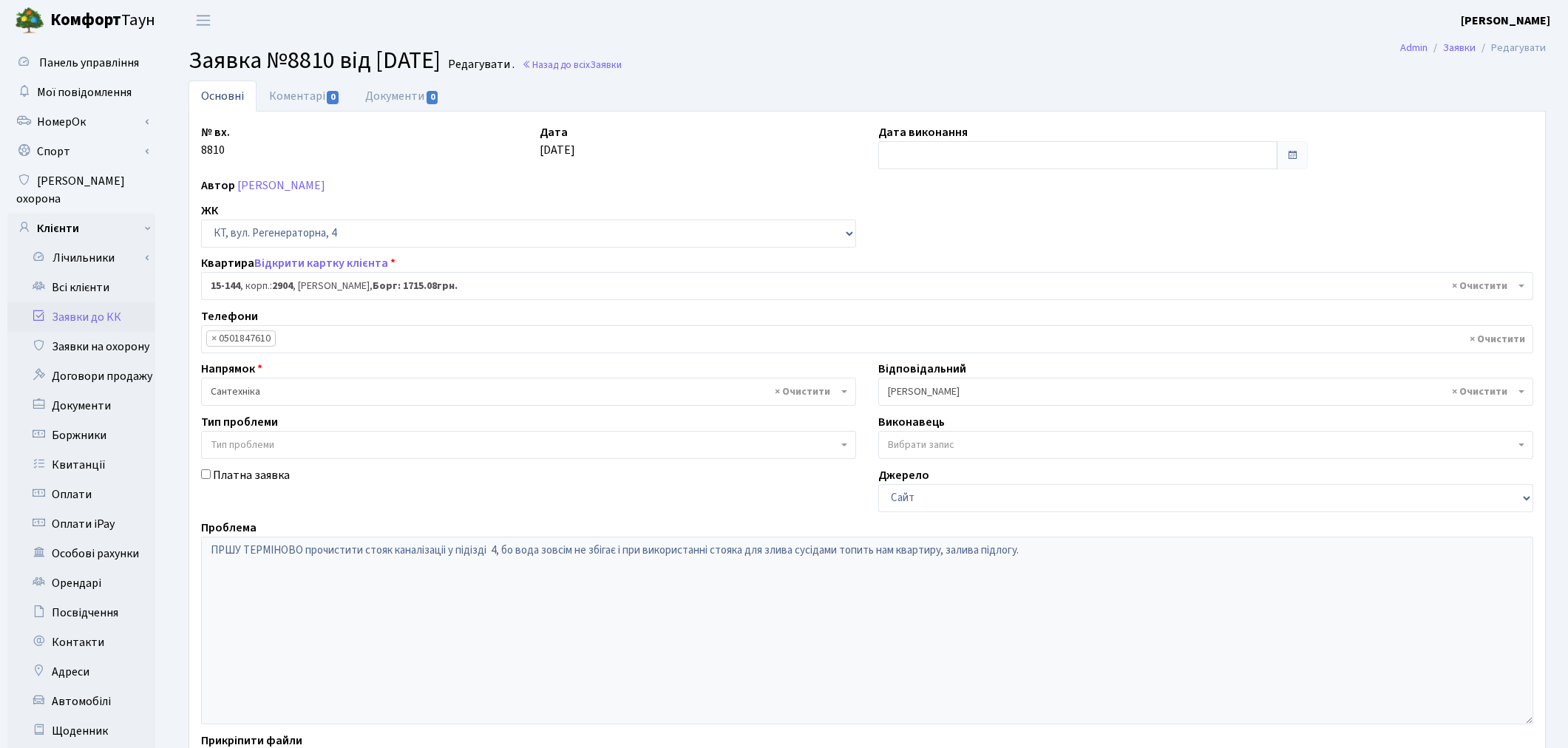
select select "8919"
click at [112, 302] on link "Заявки до КК" at bounding box center [81, 317] width 148 height 30
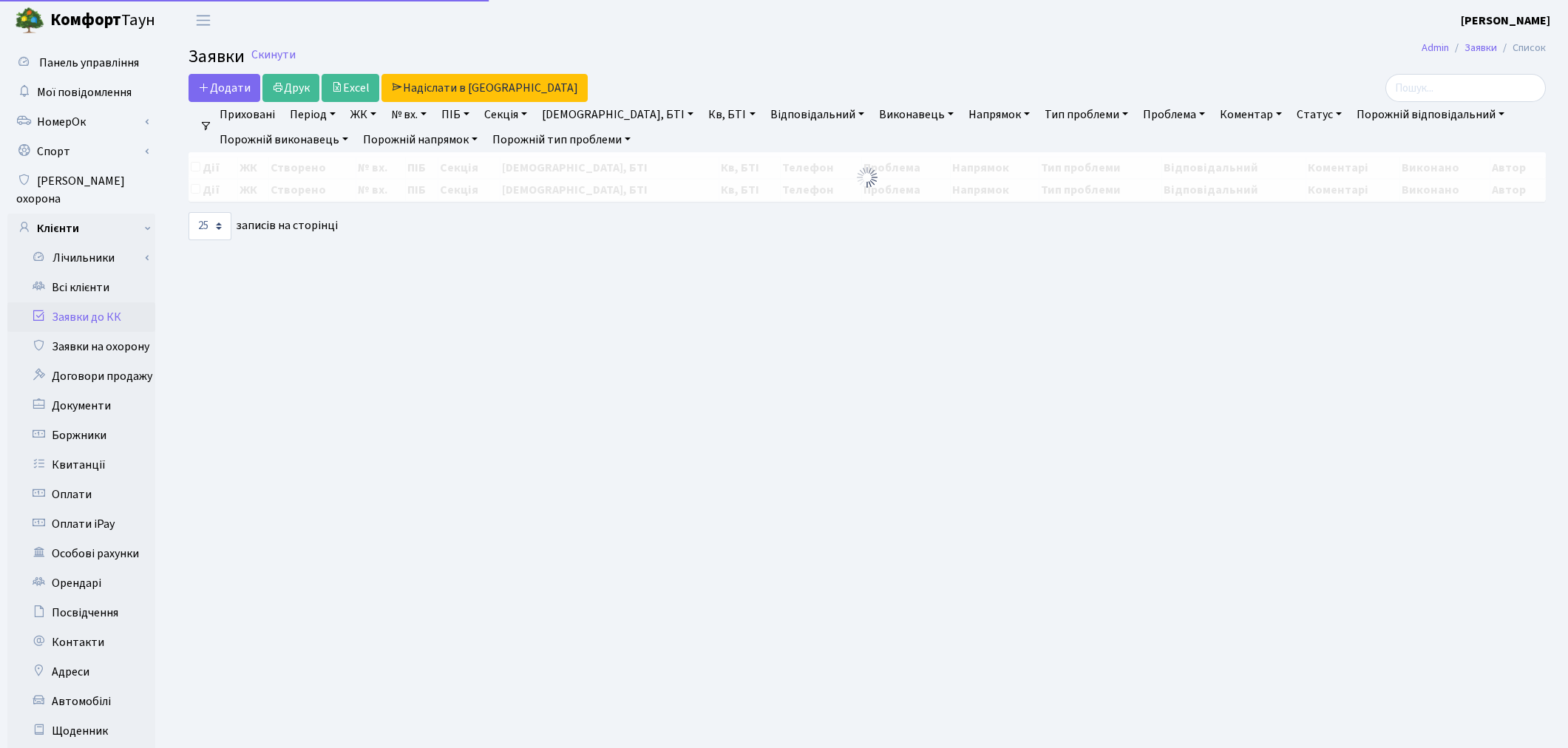
select select "25"
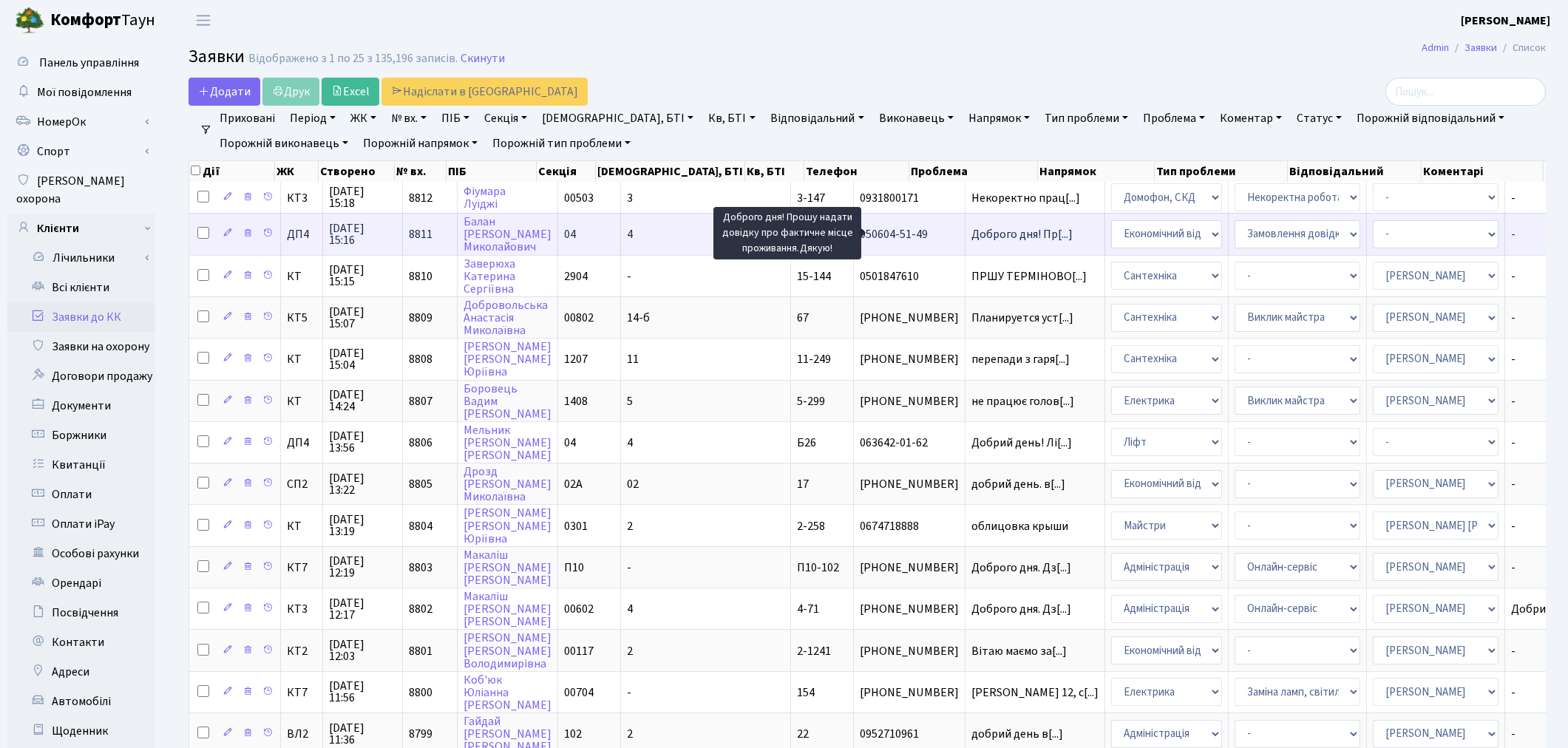
click at [972, 232] on span "Доброго дня! Пр[...]" at bounding box center [1022, 234] width 101 height 16
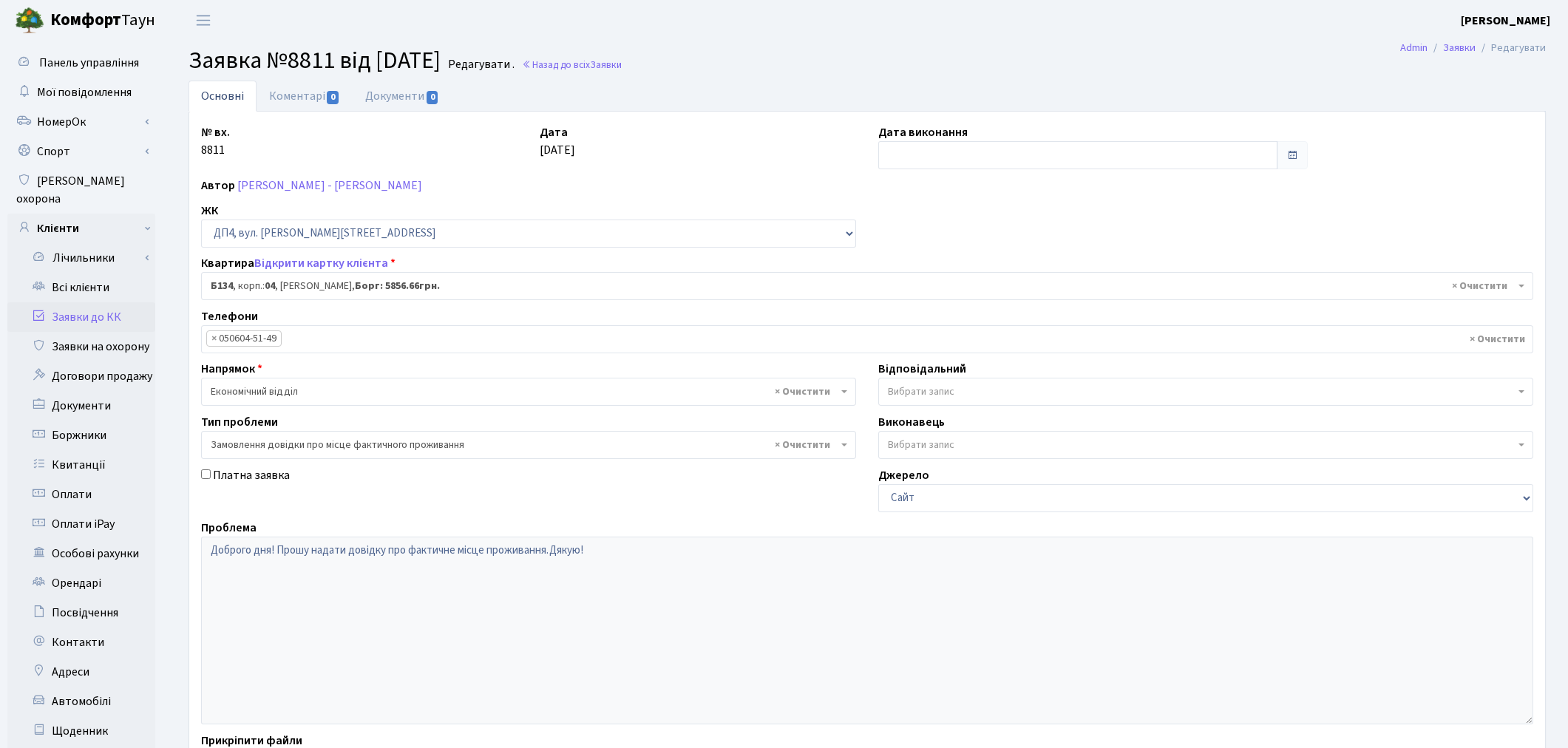
select select "33892"
select select "8"
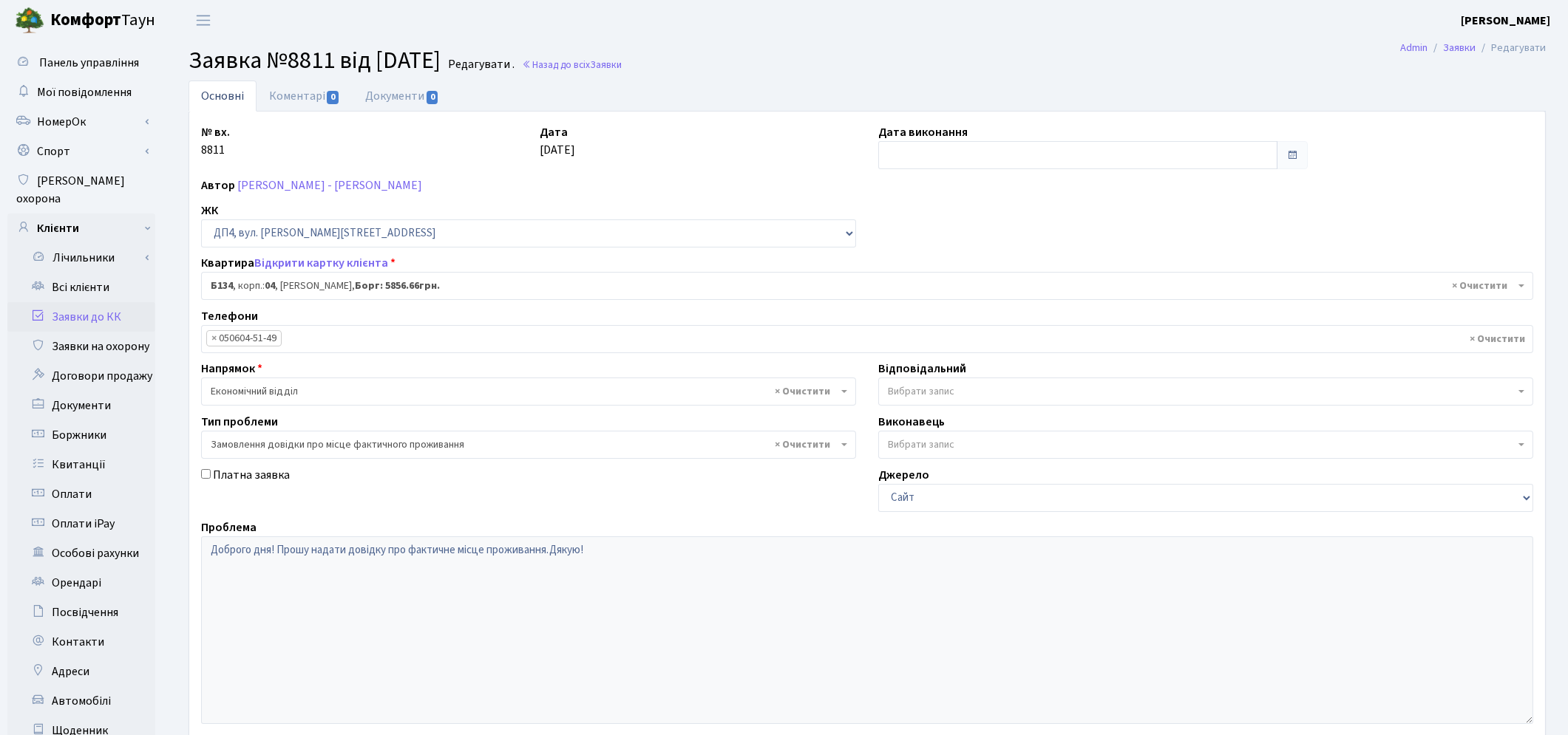
click at [893, 399] on span "Вибрати запис" at bounding box center [1206, 391] width 655 height 28
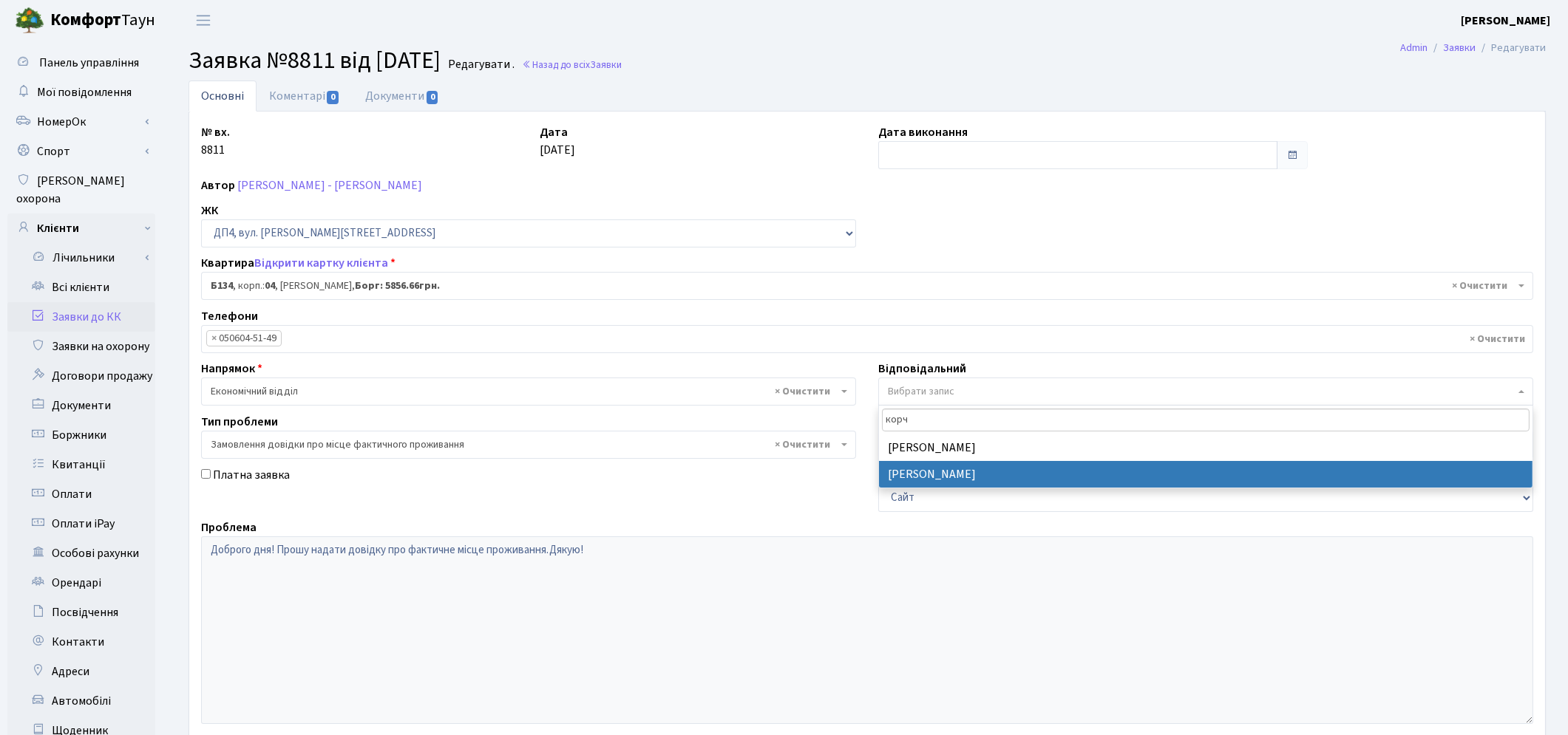
type input "корч"
select select "33"
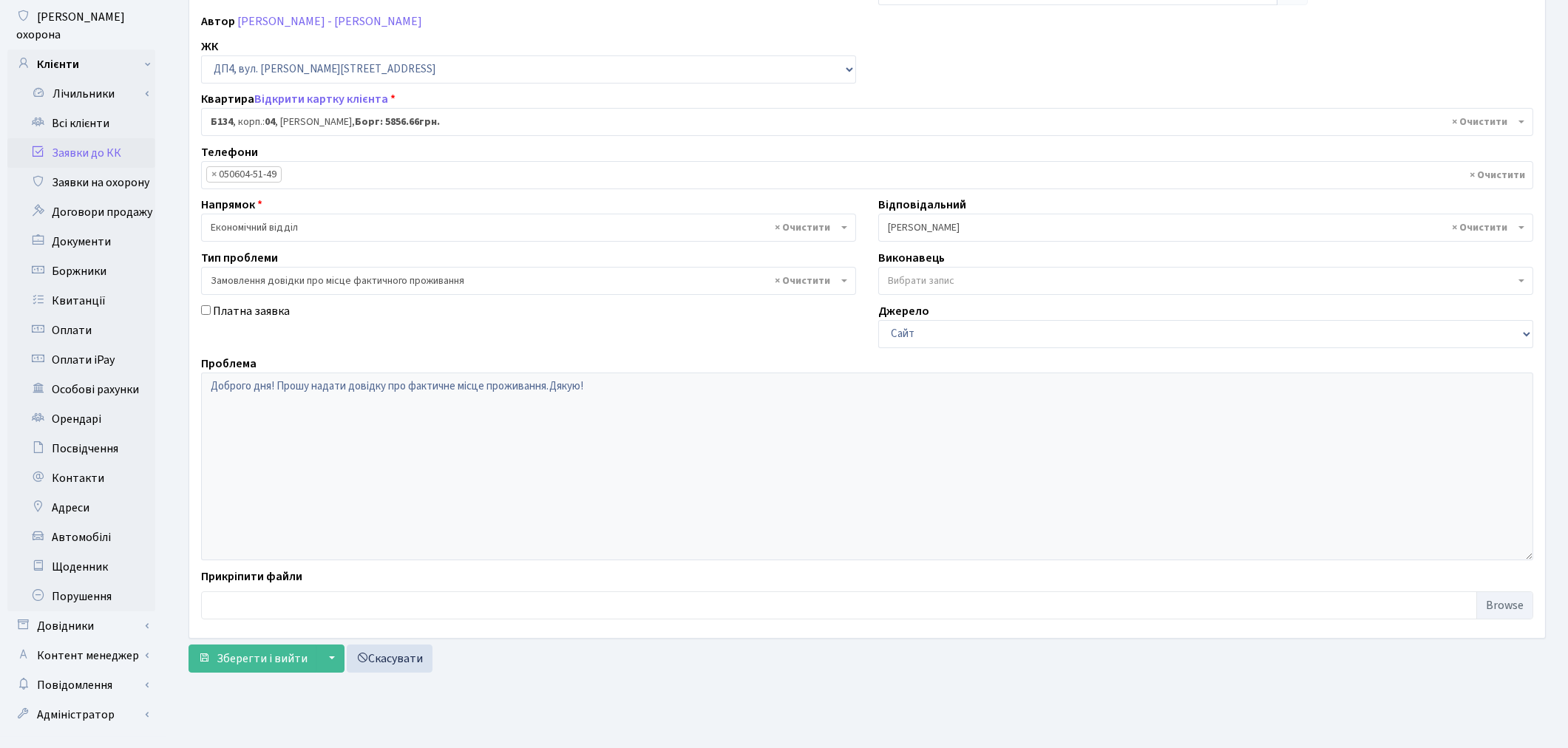
scroll to position [172, 0]
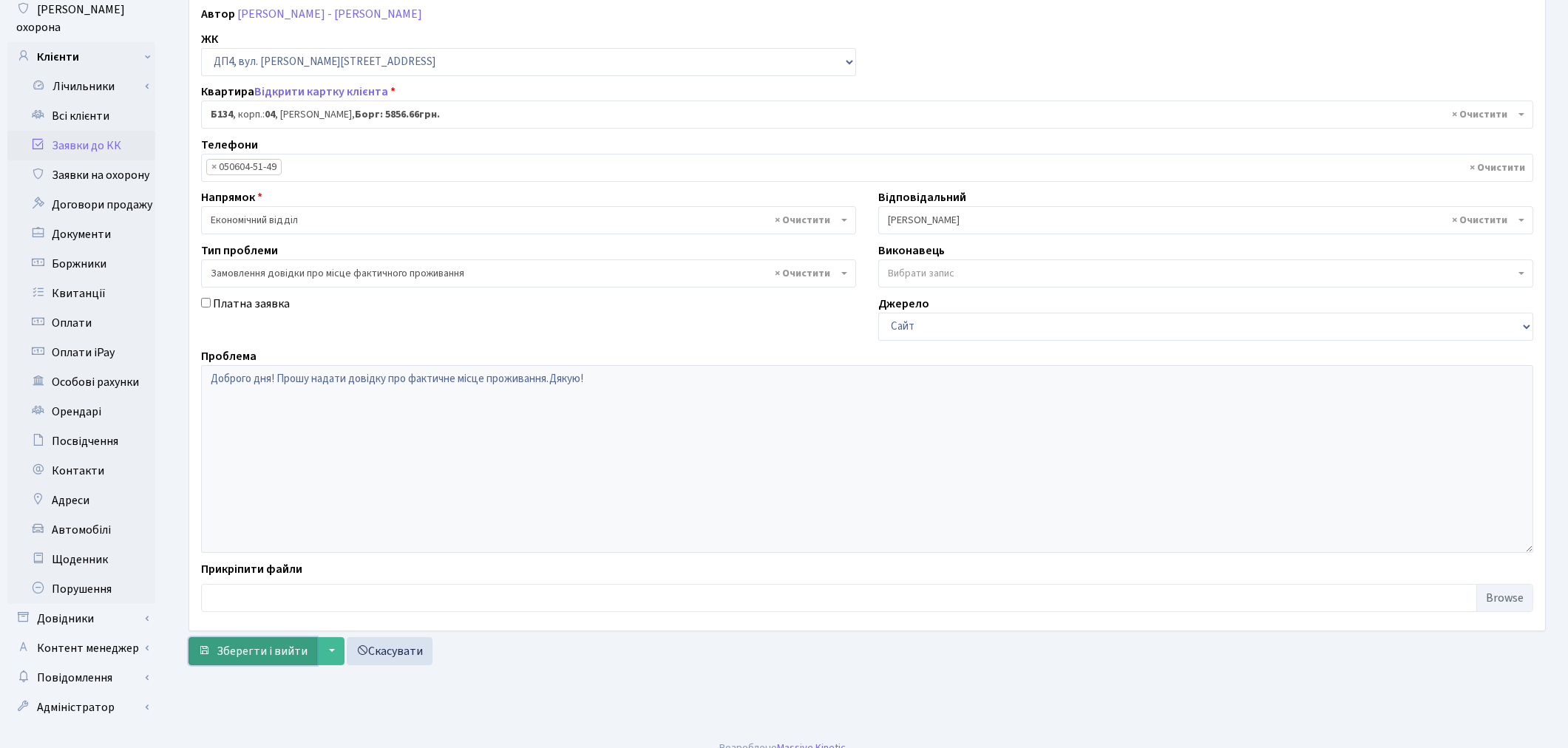
click at [235, 659] on span "Зберегти і вийти" at bounding box center [261, 651] width 91 height 16
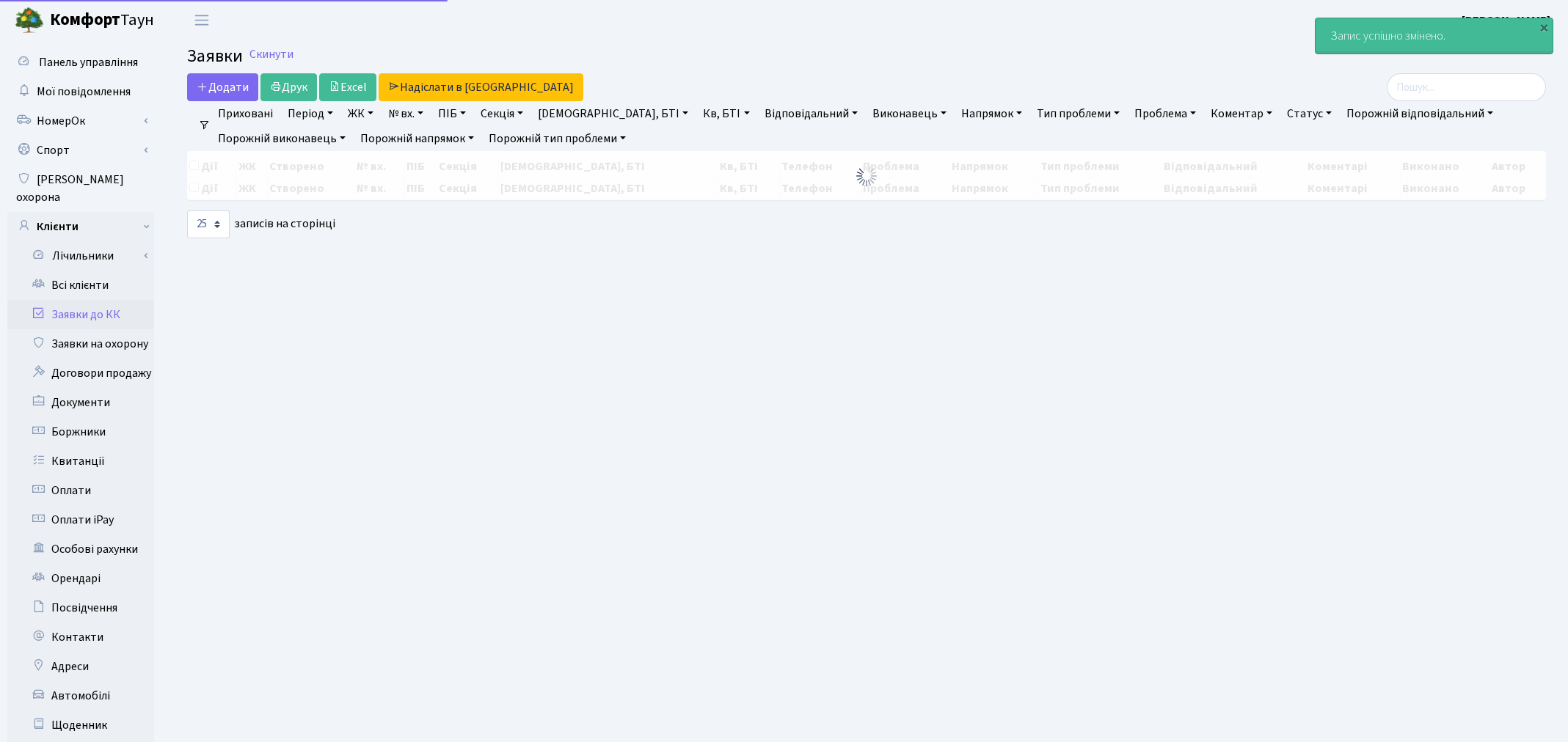
select select "25"
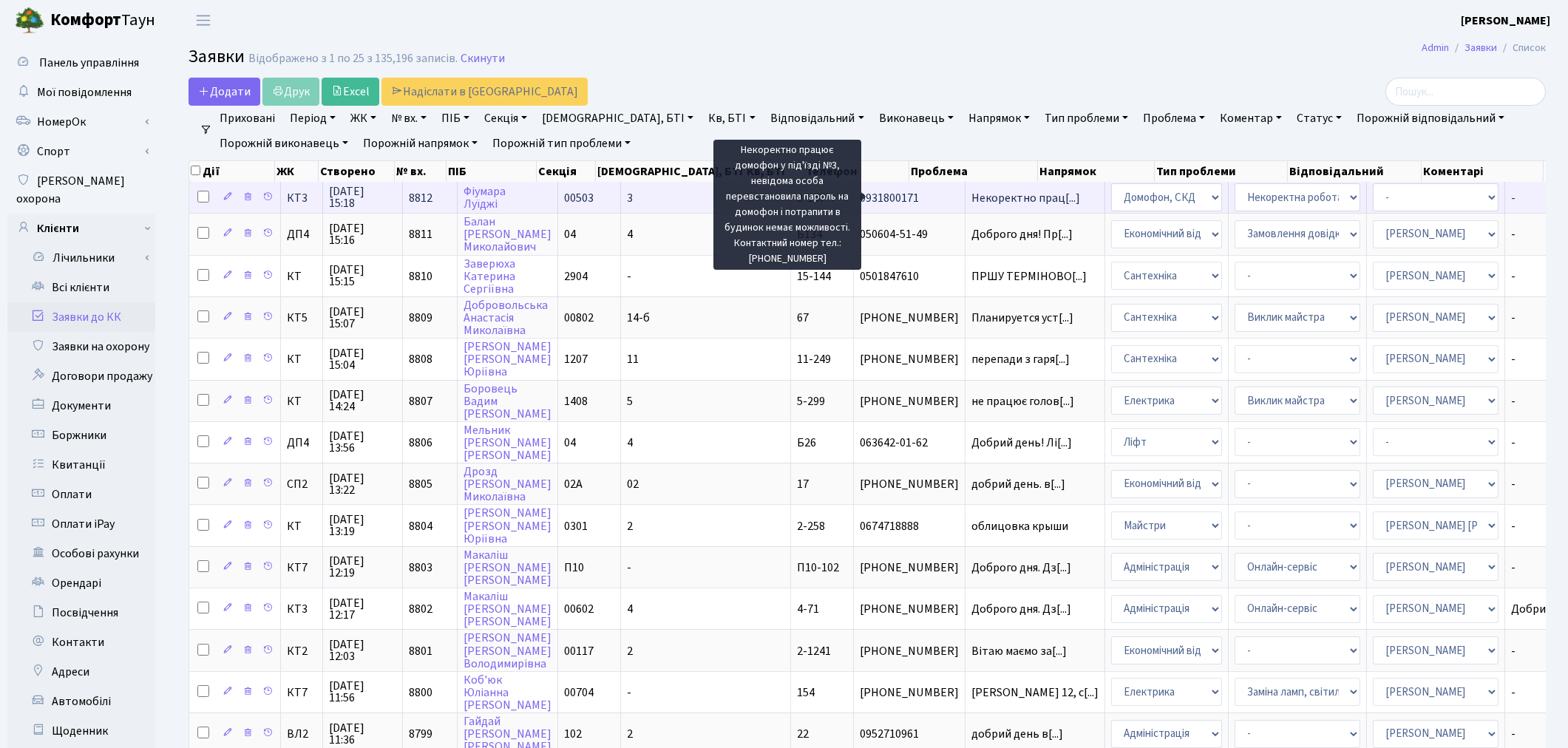
click at [972, 201] on span "Некоректно прац[...]" at bounding box center [1026, 197] width 109 height 16
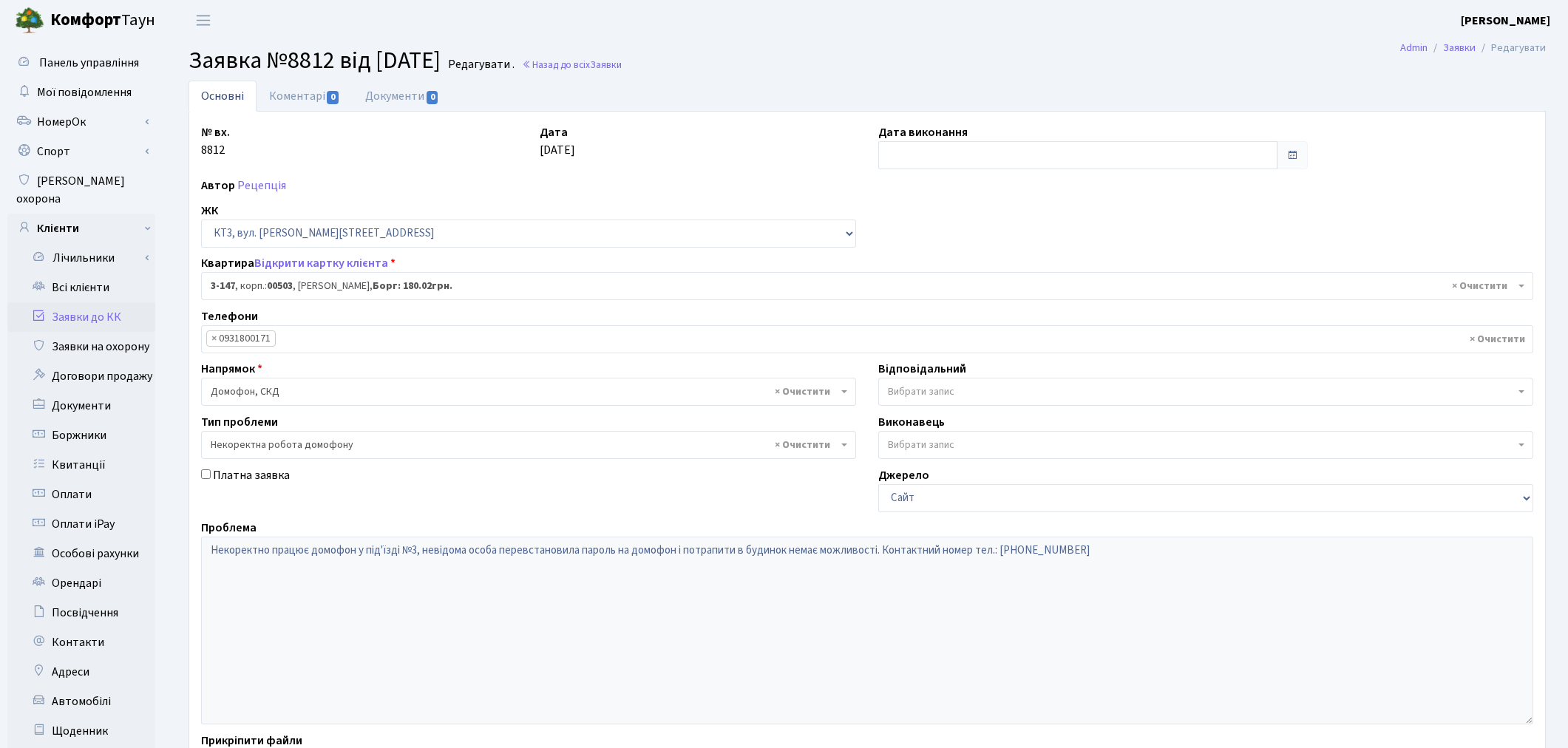
select select "16456"
select select "38"
click at [283, 96] on link "Коментарі 0" at bounding box center [304, 95] width 96 height 31
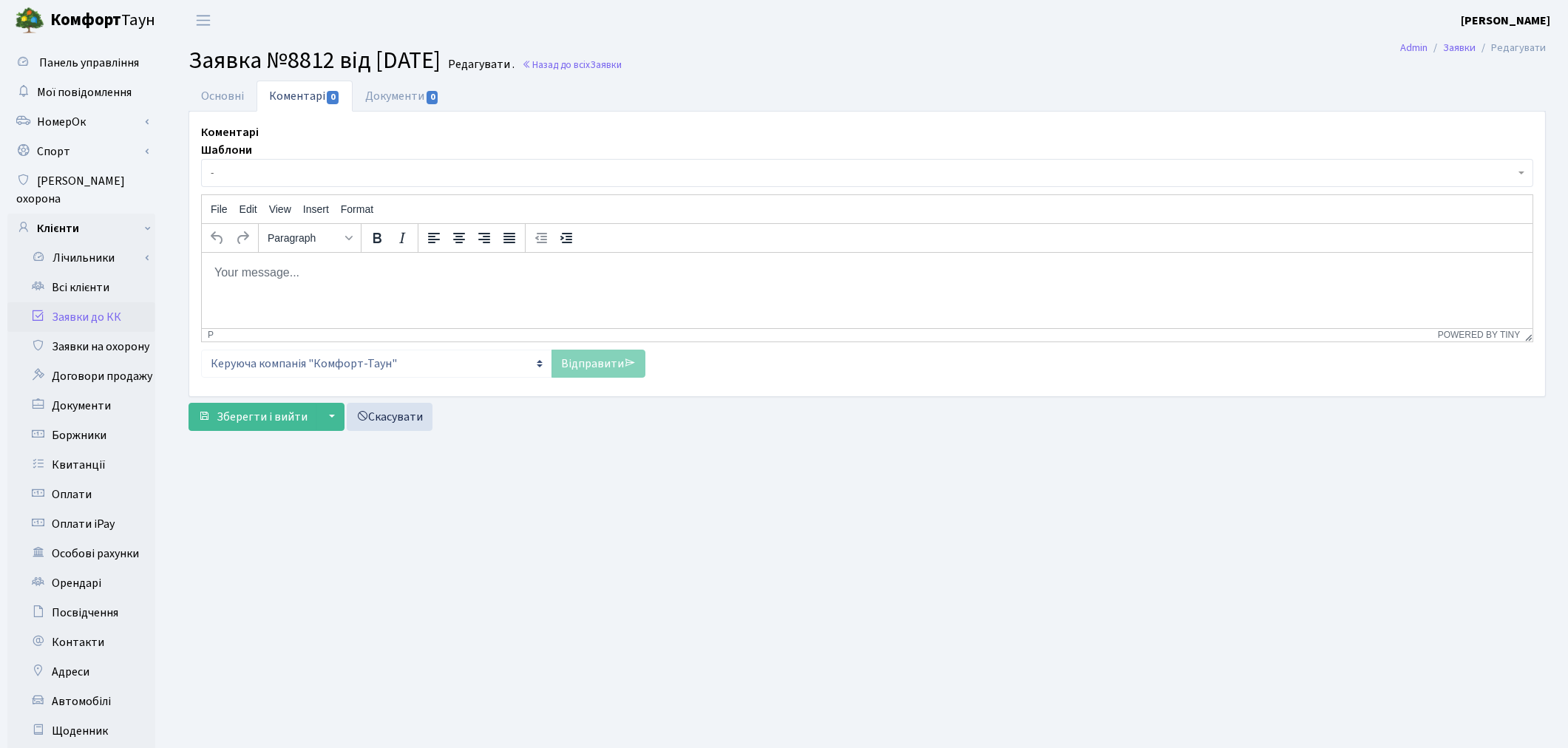
click at [262, 284] on html at bounding box center [866, 272] width 1331 height 40
click at [241, 115] on div "Коментарі [GEOGRAPHIC_DATA] - Відмова [PERSON_NAME] прийнято в роботу Передано …" at bounding box center [867, 254] width 1356 height 284
click at [238, 104] on link "Основні" at bounding box center [222, 95] width 68 height 31
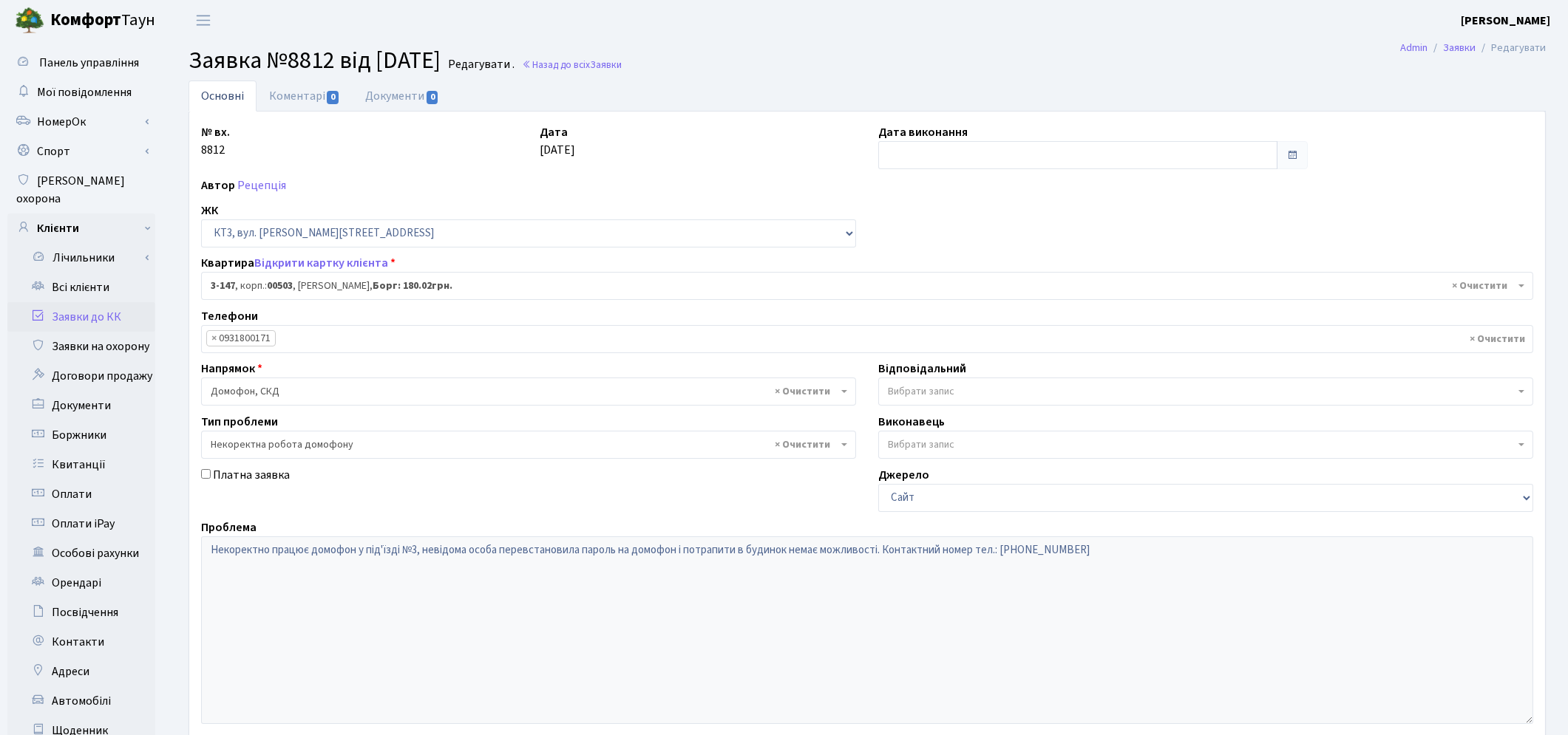
click at [920, 394] on span "Вибрати запис" at bounding box center [921, 392] width 67 height 15
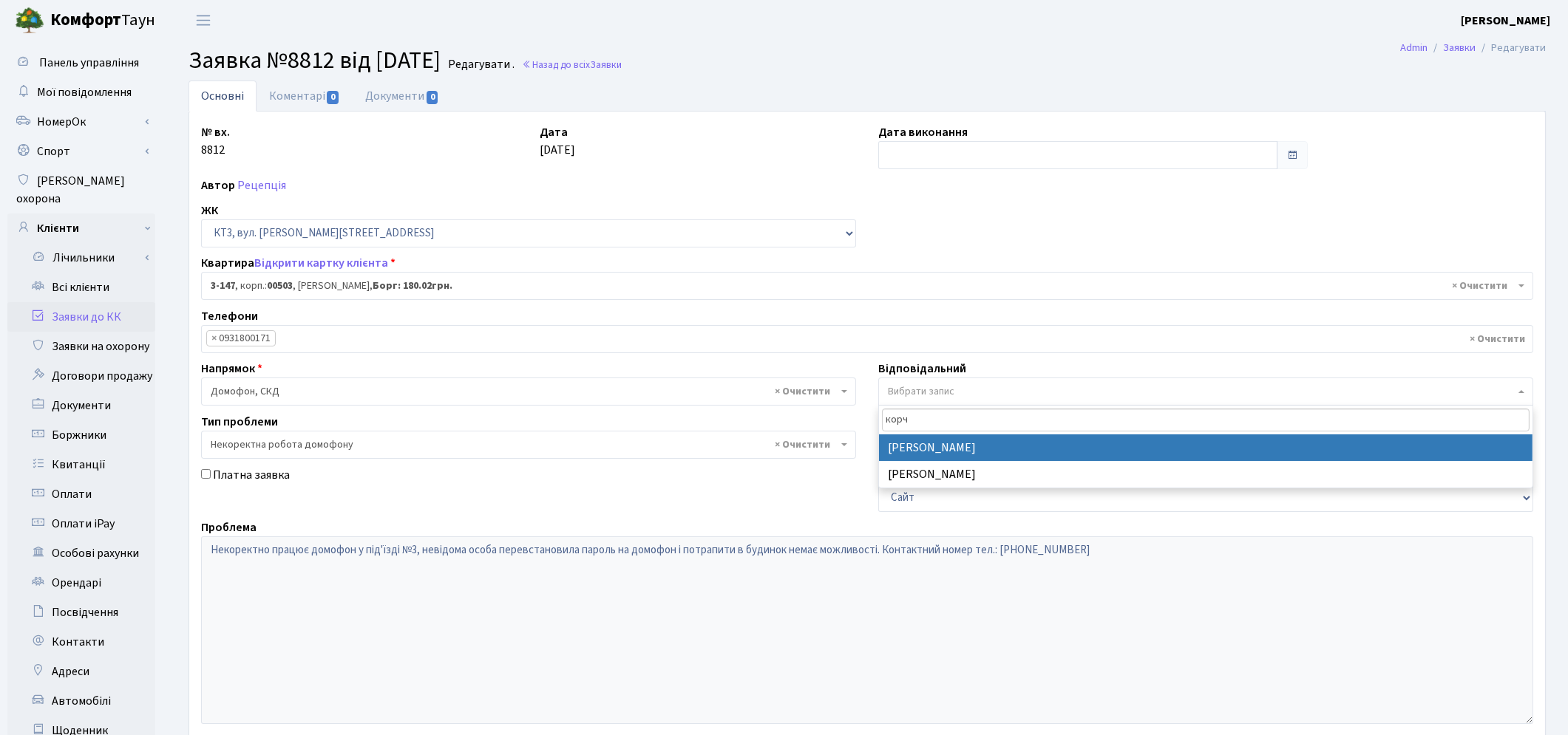
type input "корч"
select select "22"
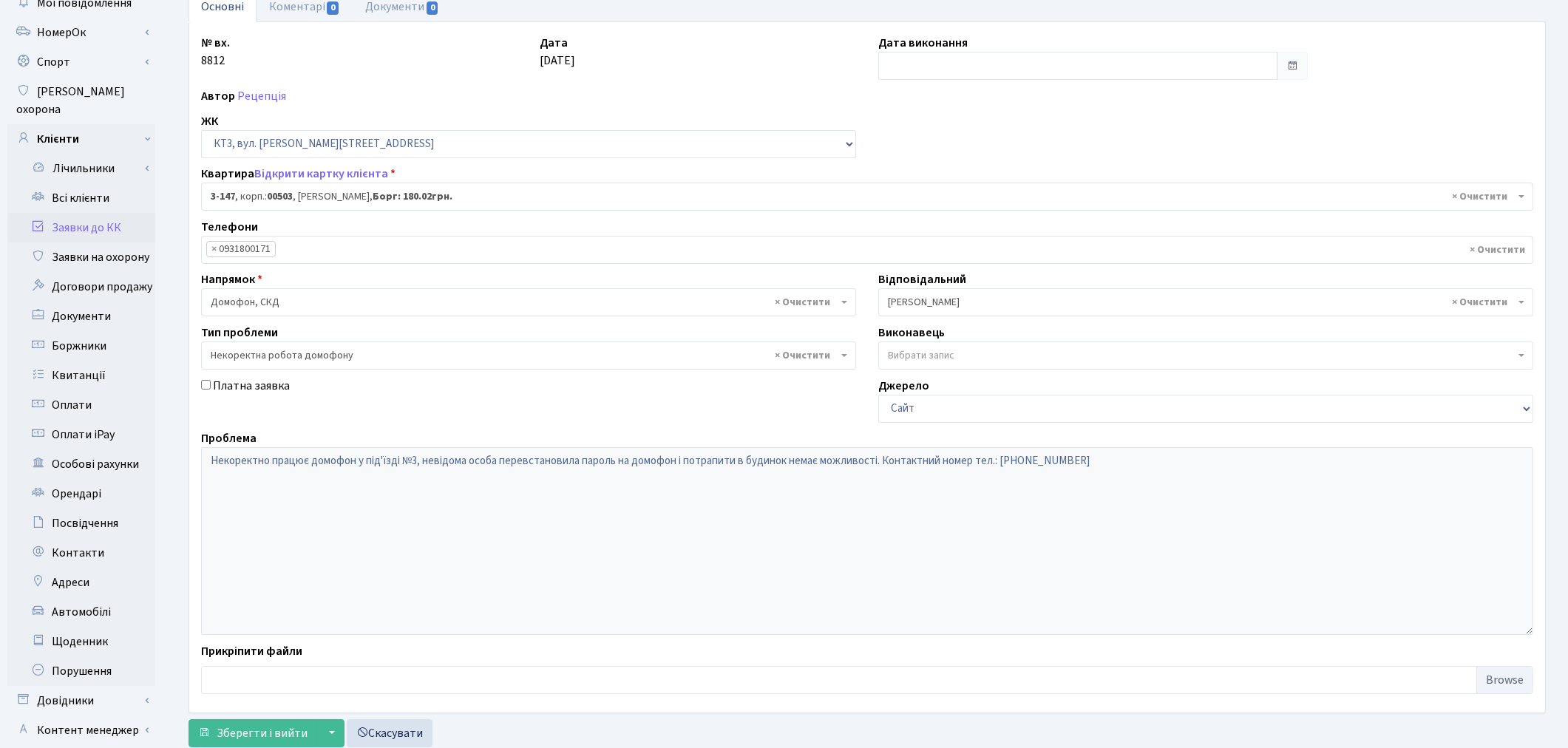
scroll to position [172, 0]
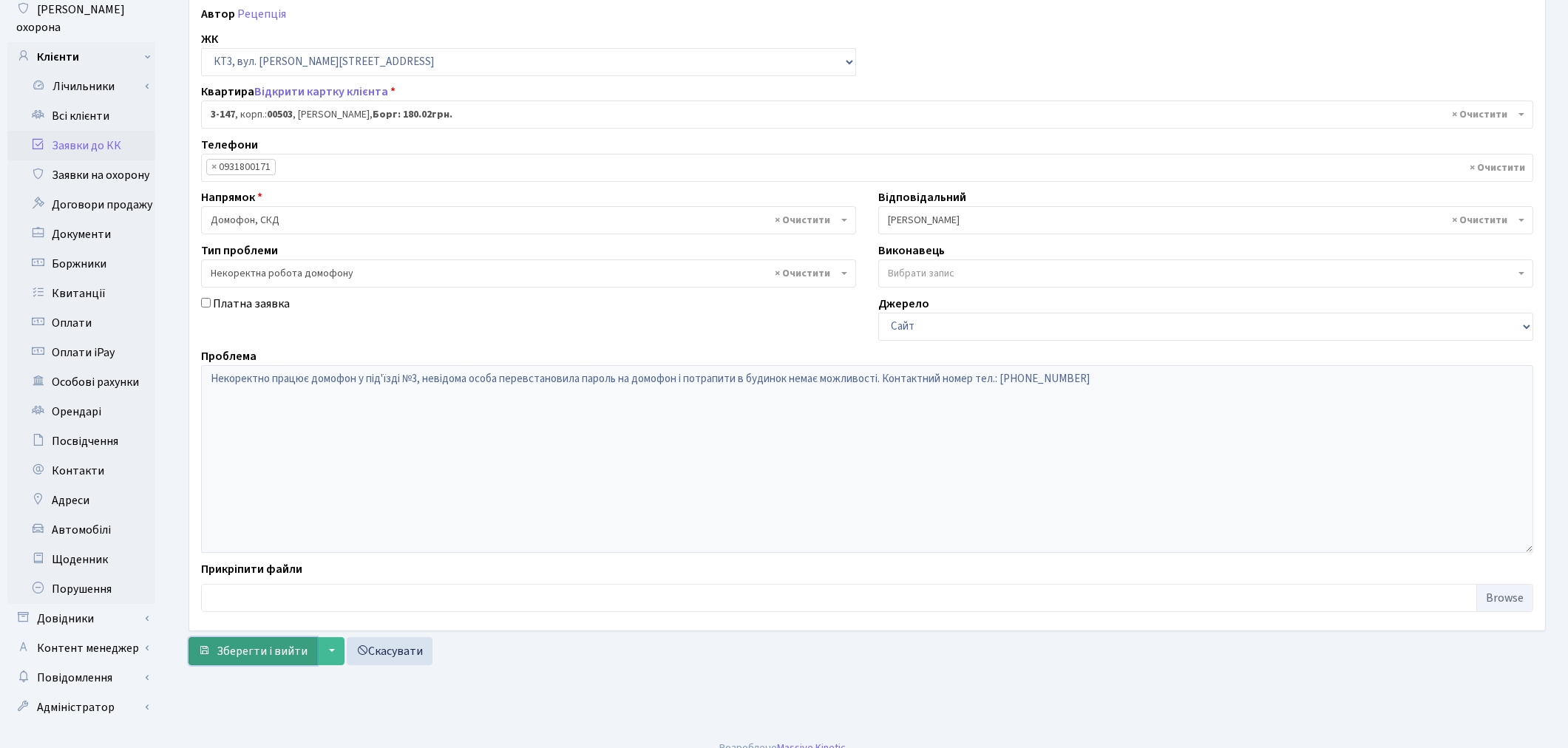
click at [270, 637] on button "Зберегти і вийти" at bounding box center [253, 651] width 129 height 28
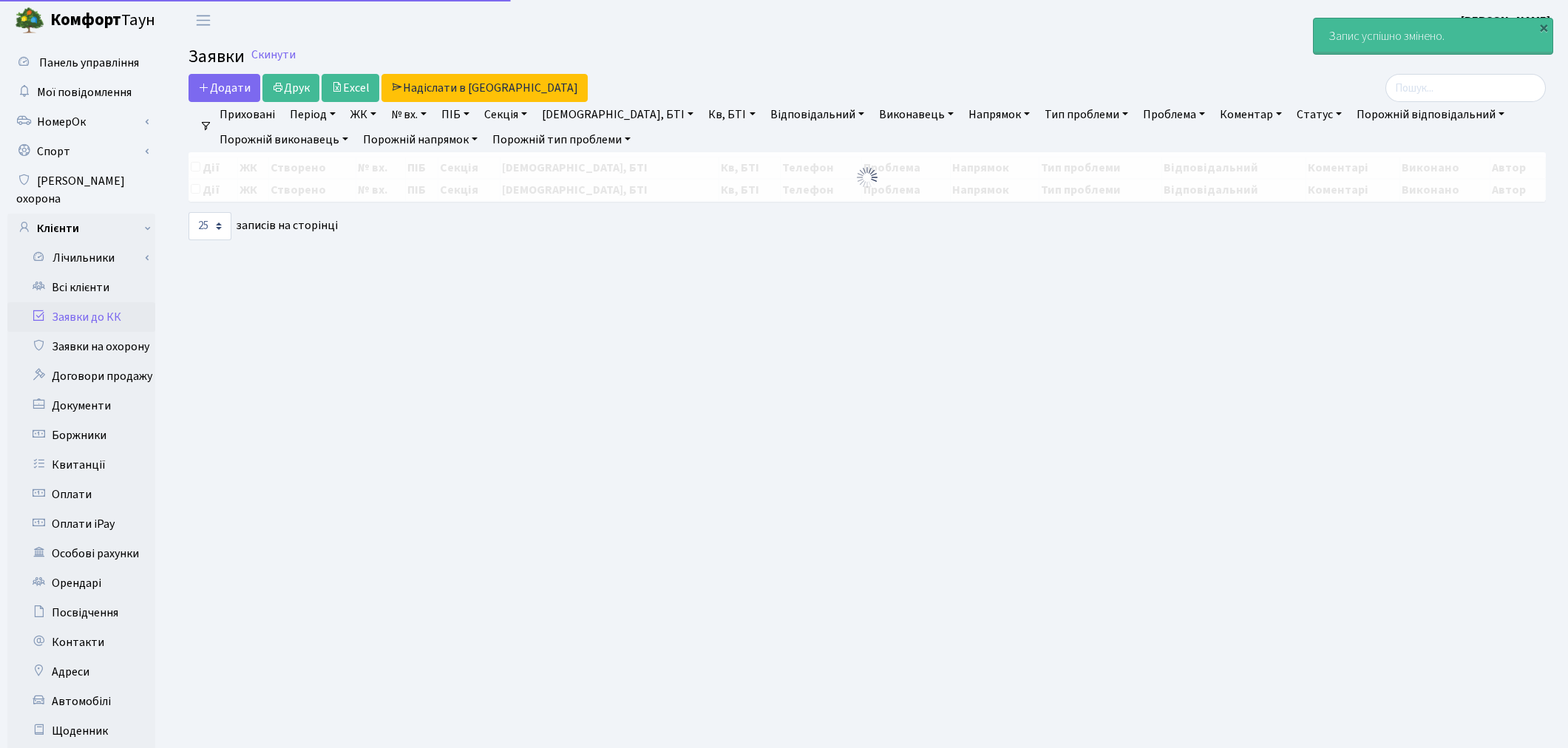
select select "25"
